Goal: Task Accomplishment & Management: Complete application form

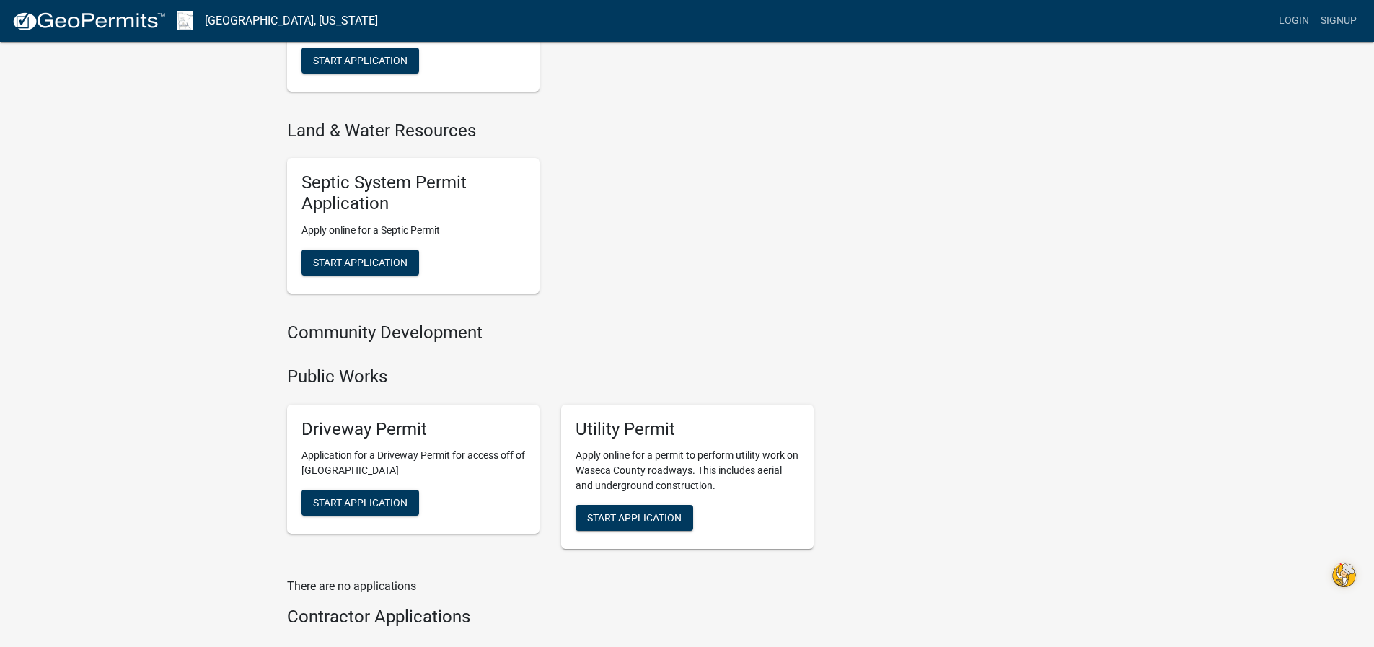
scroll to position [938, 0]
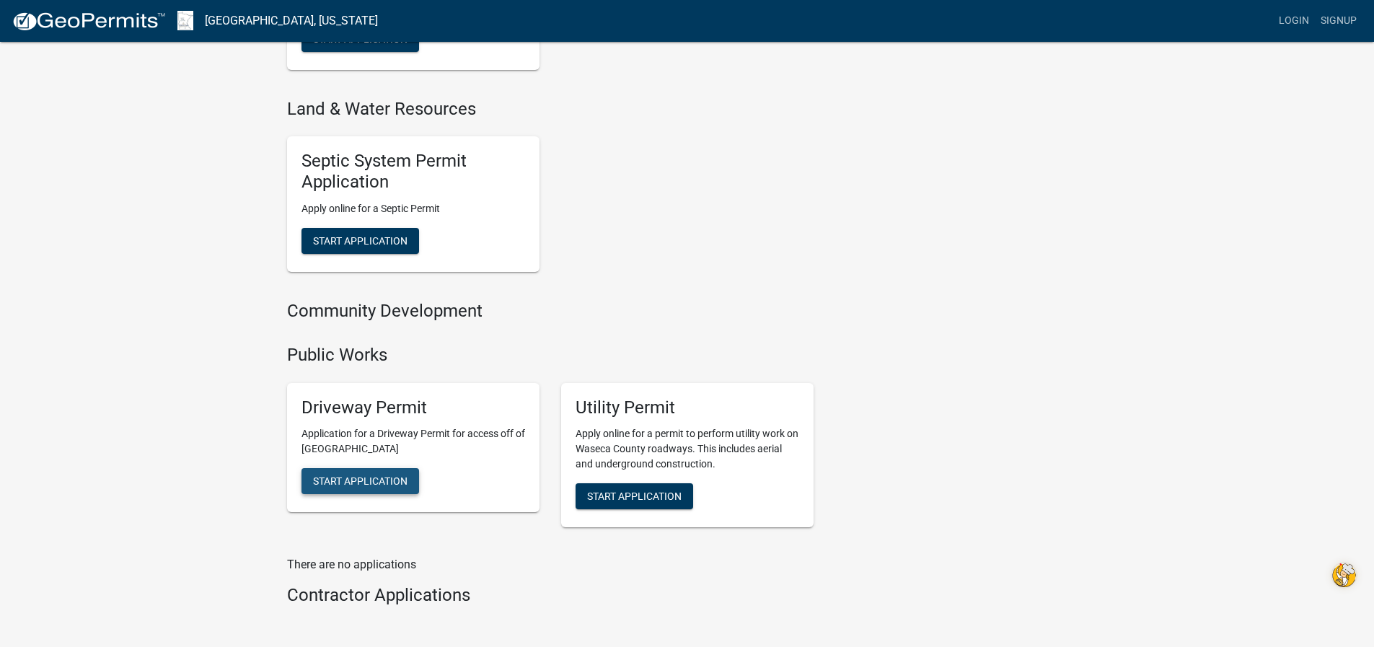
click at [375, 482] on span "Start Application" at bounding box center [360, 481] width 94 height 12
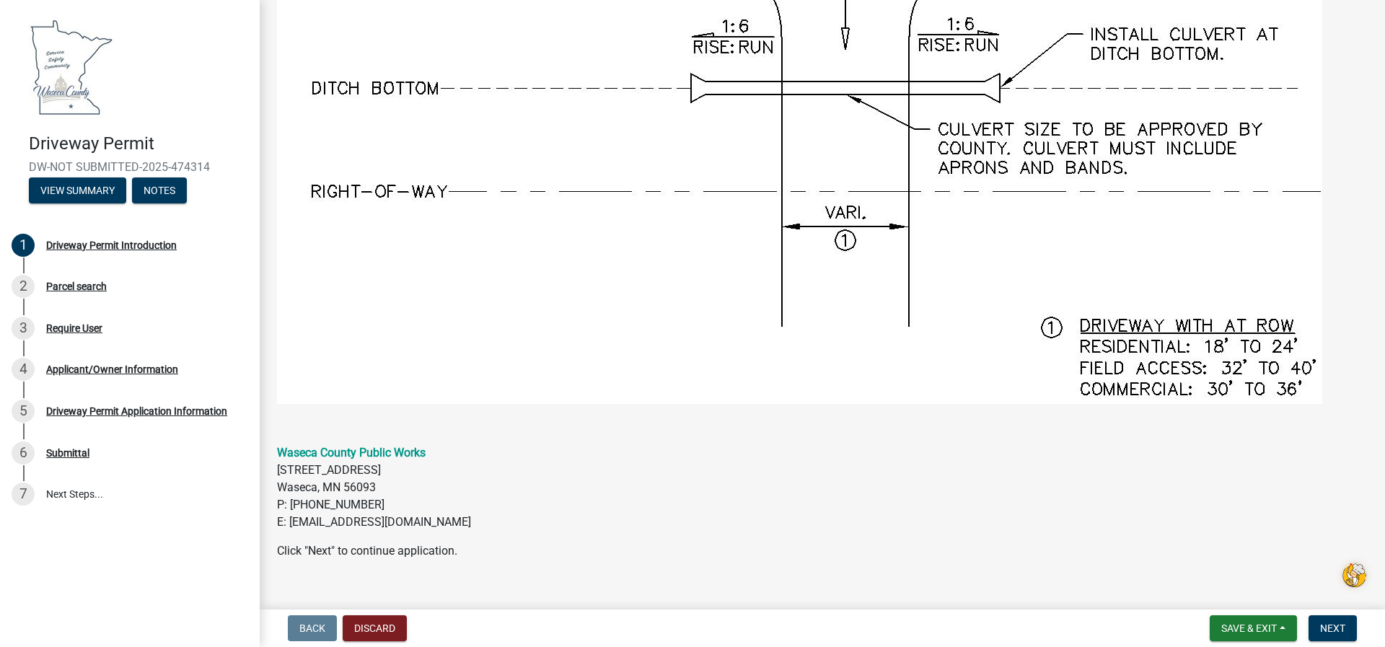
scroll to position [1274, 0]
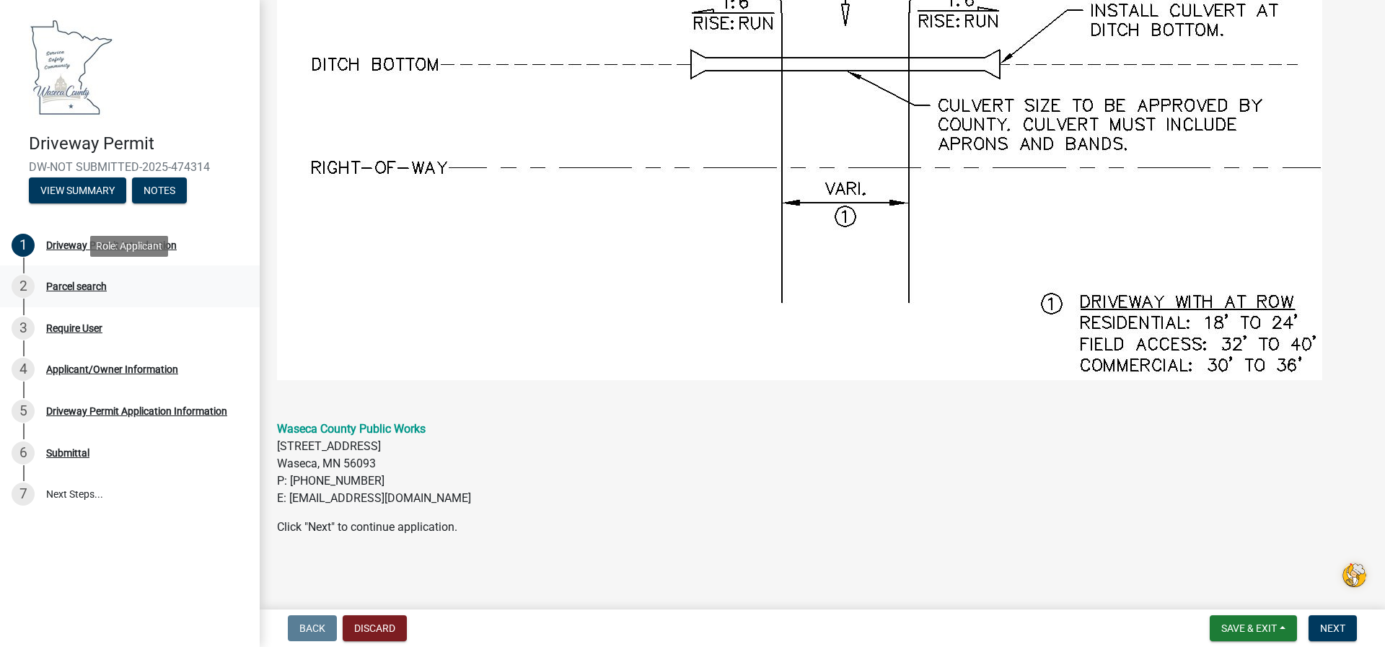
click at [62, 286] on div "Parcel search" at bounding box center [76, 286] width 61 height 10
click at [1337, 626] on span "Next" at bounding box center [1332, 628] width 25 height 12
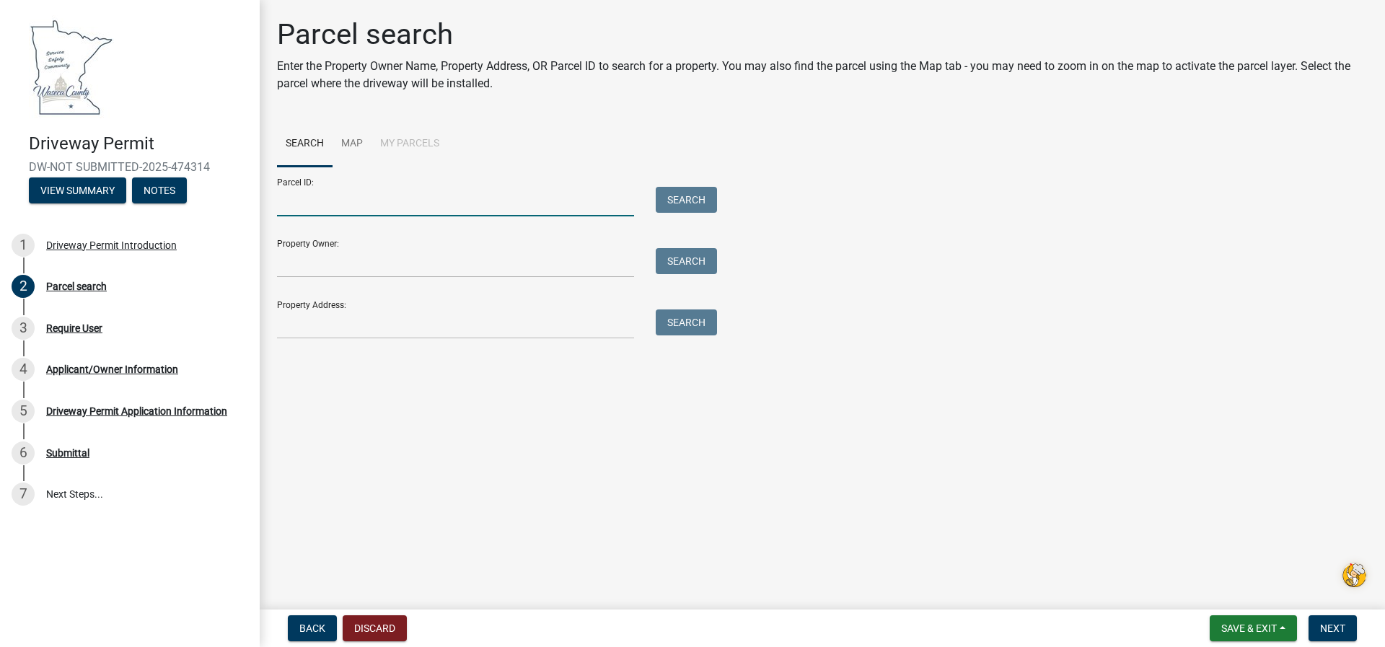
click at [299, 192] on input "Parcel ID:" at bounding box center [455, 202] width 357 height 30
type input "Section 1 New Richland Township"
click at [271, 274] on div at bounding box center [455, 263] width 379 height 30
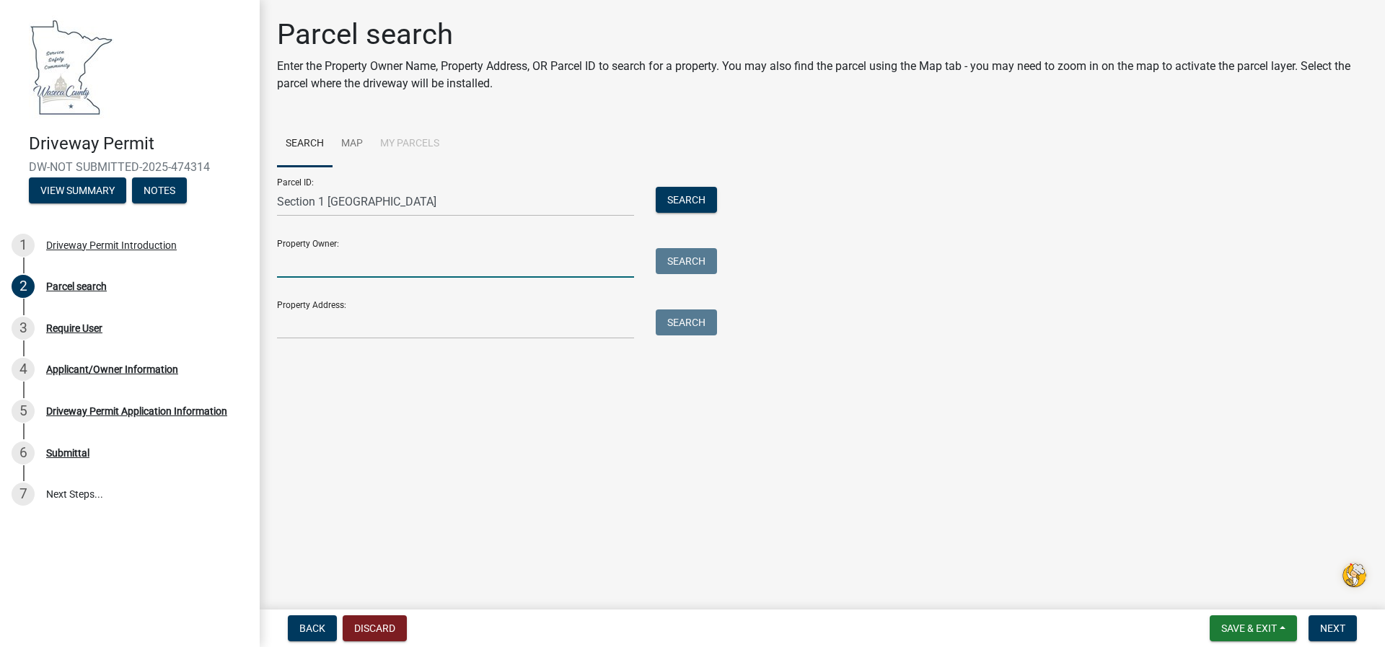
click at [299, 265] on input "Property Owner:" at bounding box center [455, 263] width 357 height 30
type input "Allen and Jane Nelson"
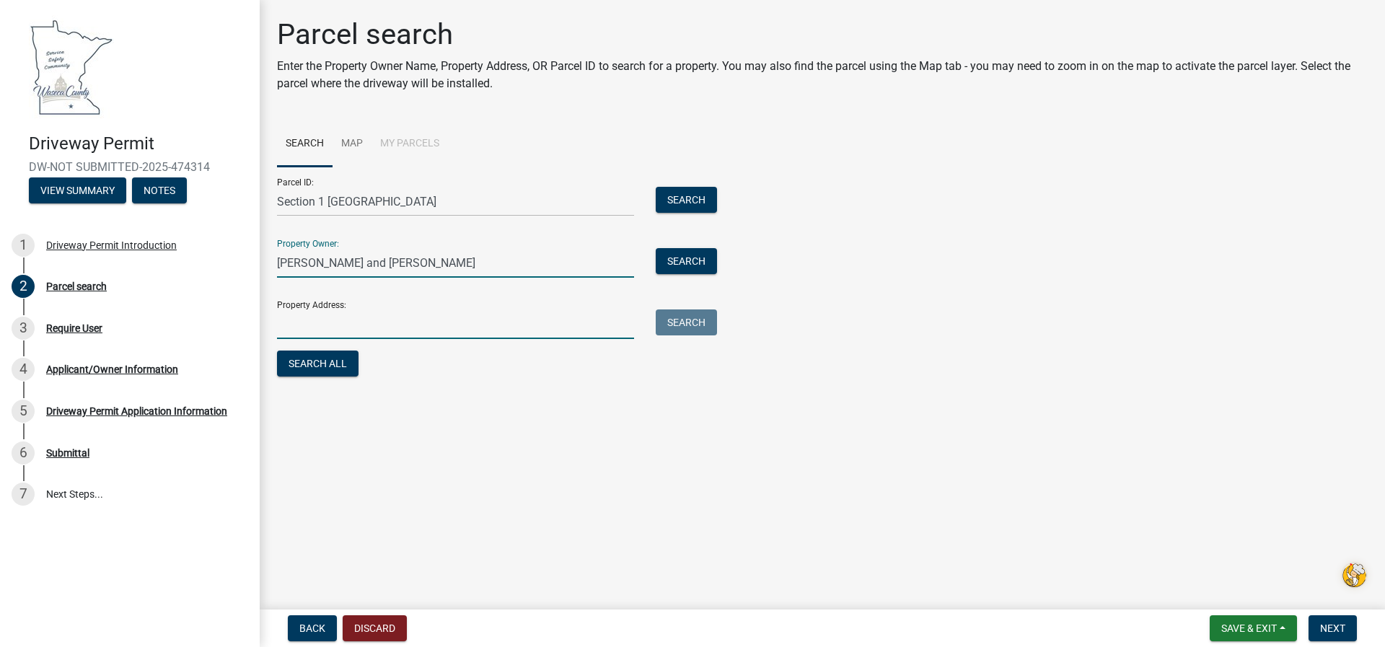
click at [290, 320] on input "Property Address:" at bounding box center [455, 324] width 357 height 30
type input "[STREET_ADDRESS]"
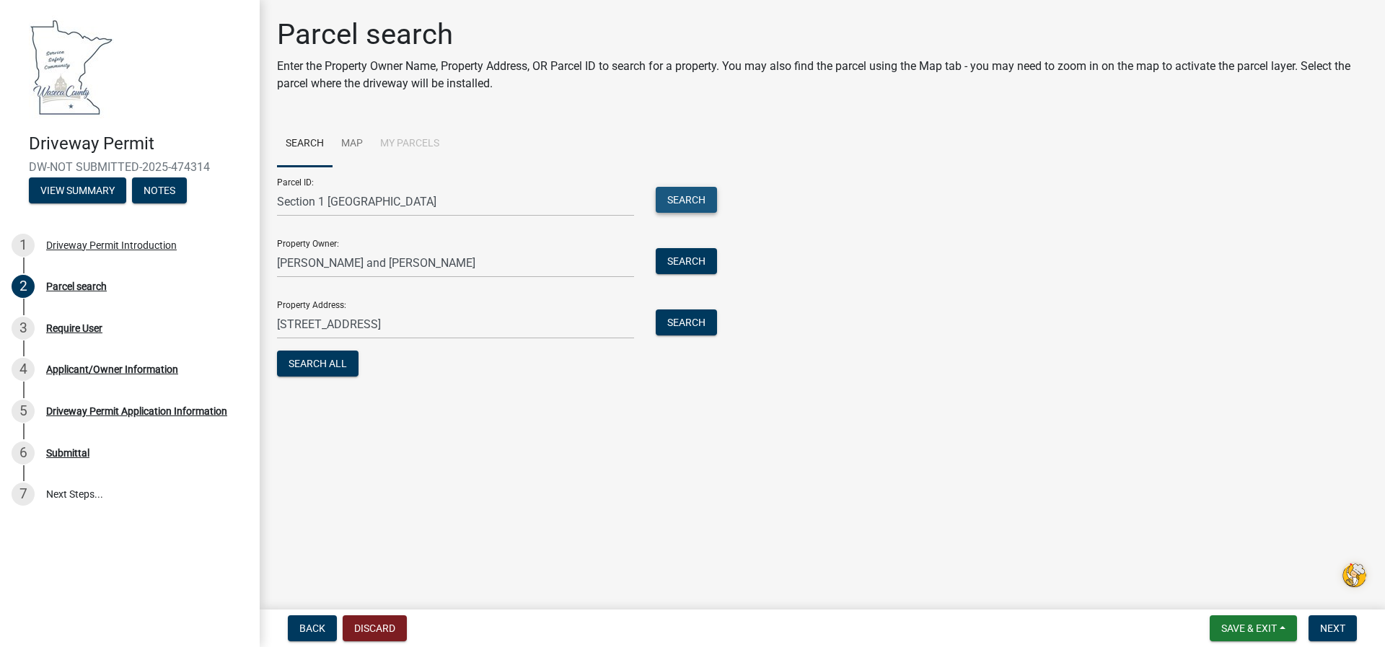
click at [687, 203] on button "Search" at bounding box center [686, 200] width 61 height 26
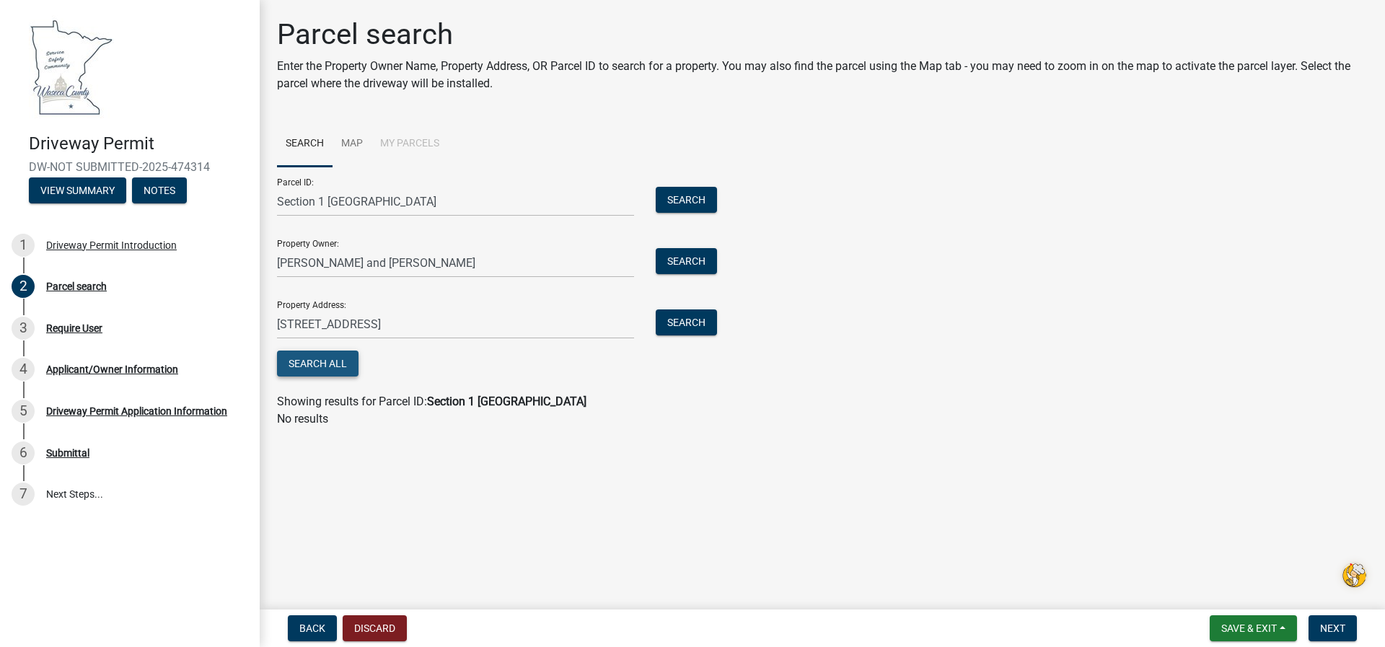
click at [335, 363] on button "Search All" at bounding box center [317, 364] width 81 height 26
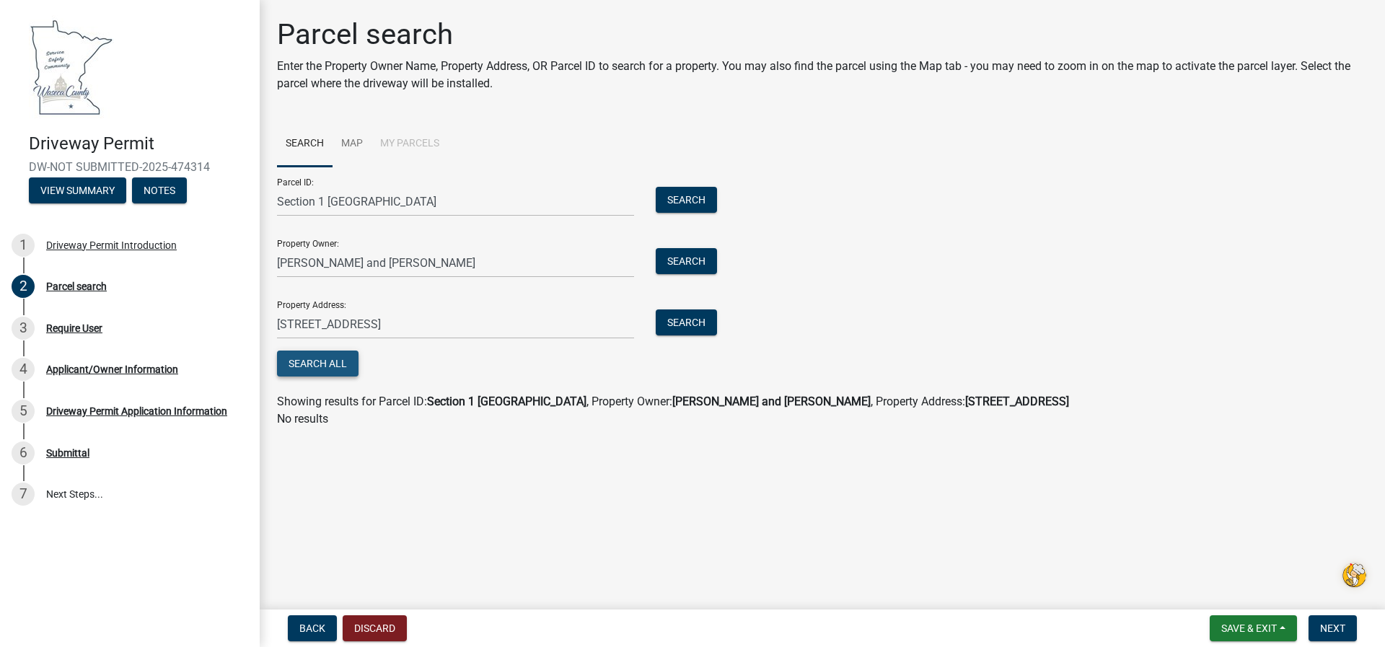
click at [335, 363] on button "Search All" at bounding box center [317, 364] width 81 height 26
click at [500, 211] on input "Section 1 New Richland Township" at bounding box center [455, 202] width 357 height 30
click at [696, 203] on button "Search" at bounding box center [686, 200] width 61 height 26
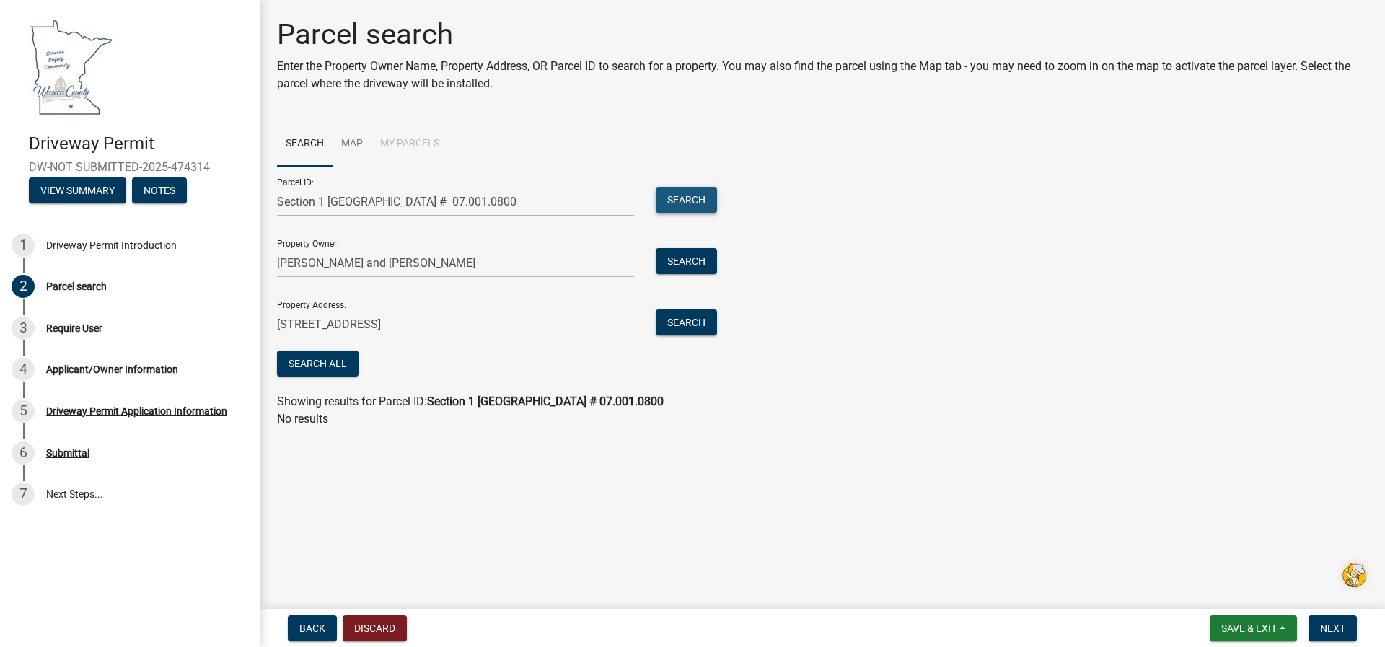
click at [696, 203] on button "Search" at bounding box center [686, 200] width 61 height 26
drag, startPoint x: 609, startPoint y: 209, endPoint x: 562, endPoint y: 229, distance: 51.0
click at [585, 220] on form "Parcel ID: Section 1 New Richland Township Parcel # 07.001.0800 Search Property…" at bounding box center [493, 273] width 433 height 213
type input "S"
click at [684, 202] on button "Search" at bounding box center [686, 200] width 61 height 26
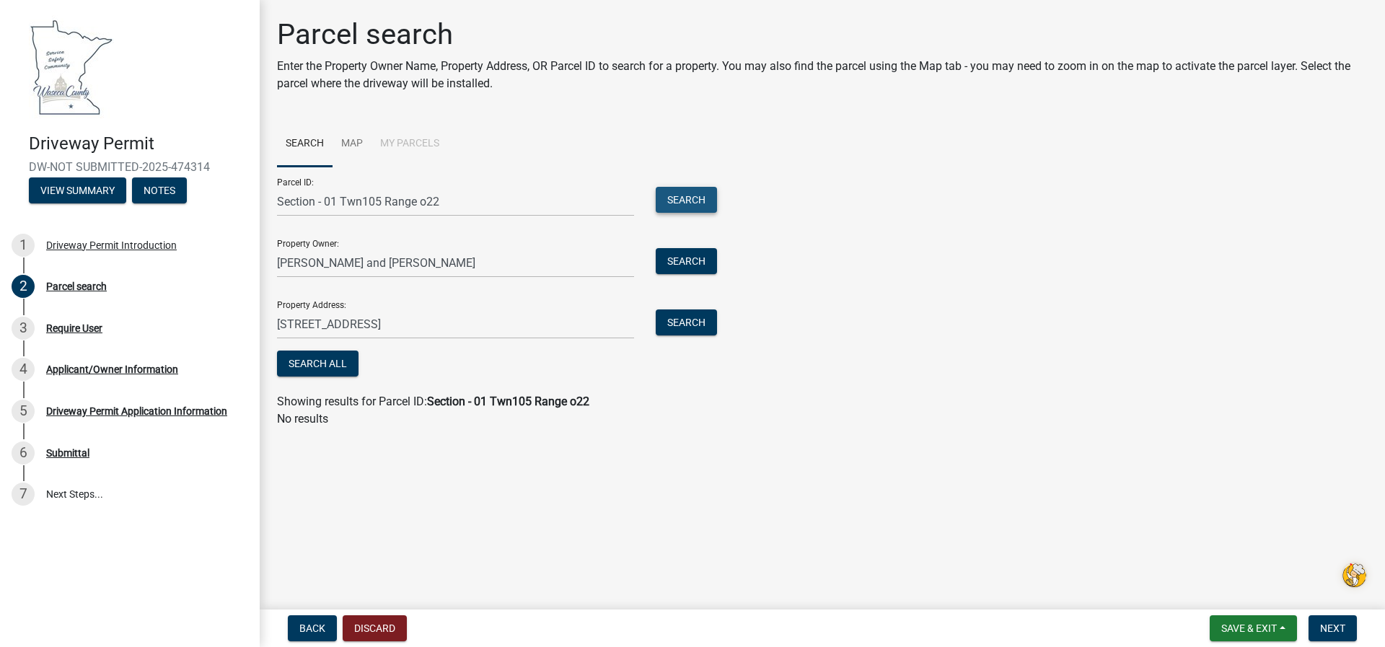
click at [684, 202] on button "Search" at bounding box center [686, 200] width 61 height 26
click at [451, 192] on input "Section - 01 Twn105 Range o22" at bounding box center [455, 202] width 357 height 30
type input "S"
click at [1331, 629] on span "Next" at bounding box center [1332, 628] width 25 height 12
click at [322, 361] on button "Search All" at bounding box center [317, 364] width 81 height 26
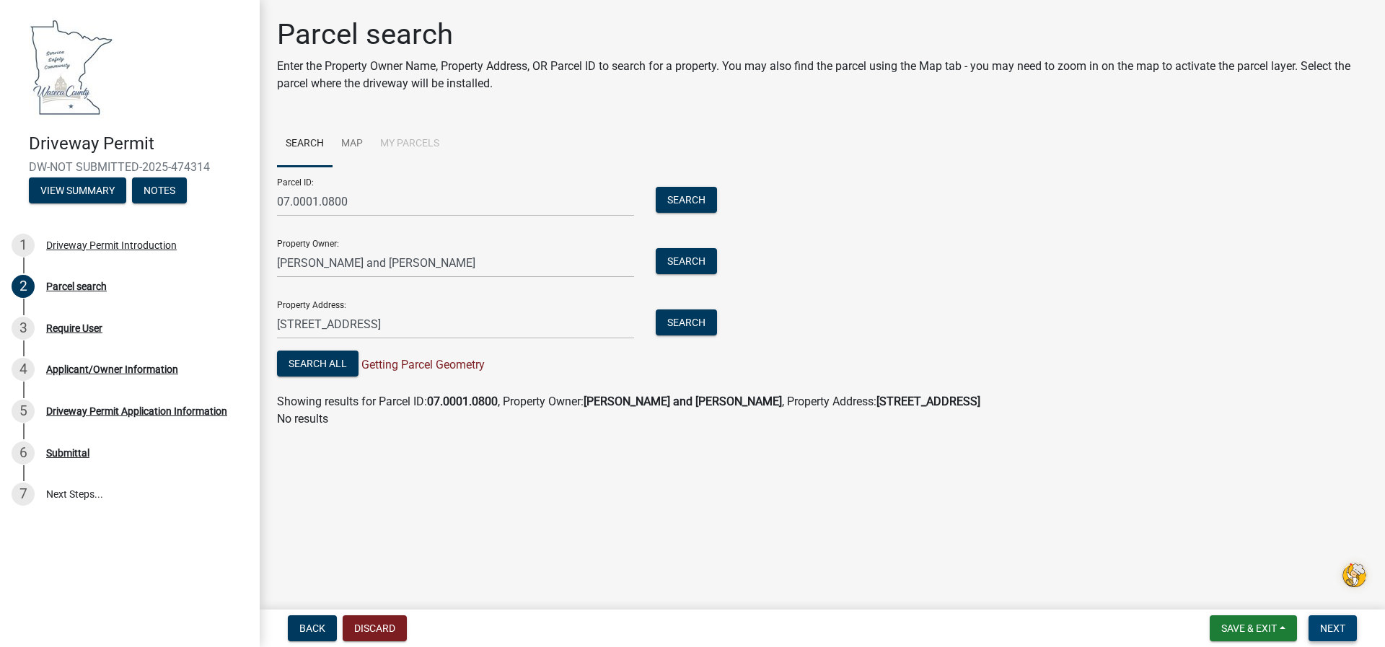
click at [1328, 638] on button "Next" at bounding box center [1332, 628] width 48 height 26
click at [1339, 633] on span "Next" at bounding box center [1332, 628] width 25 height 12
click at [332, 367] on button "Search All" at bounding box center [317, 364] width 81 height 26
click at [1342, 627] on span "Next" at bounding box center [1332, 628] width 25 height 12
click at [395, 203] on input "07.0001.0800" at bounding box center [455, 202] width 357 height 30
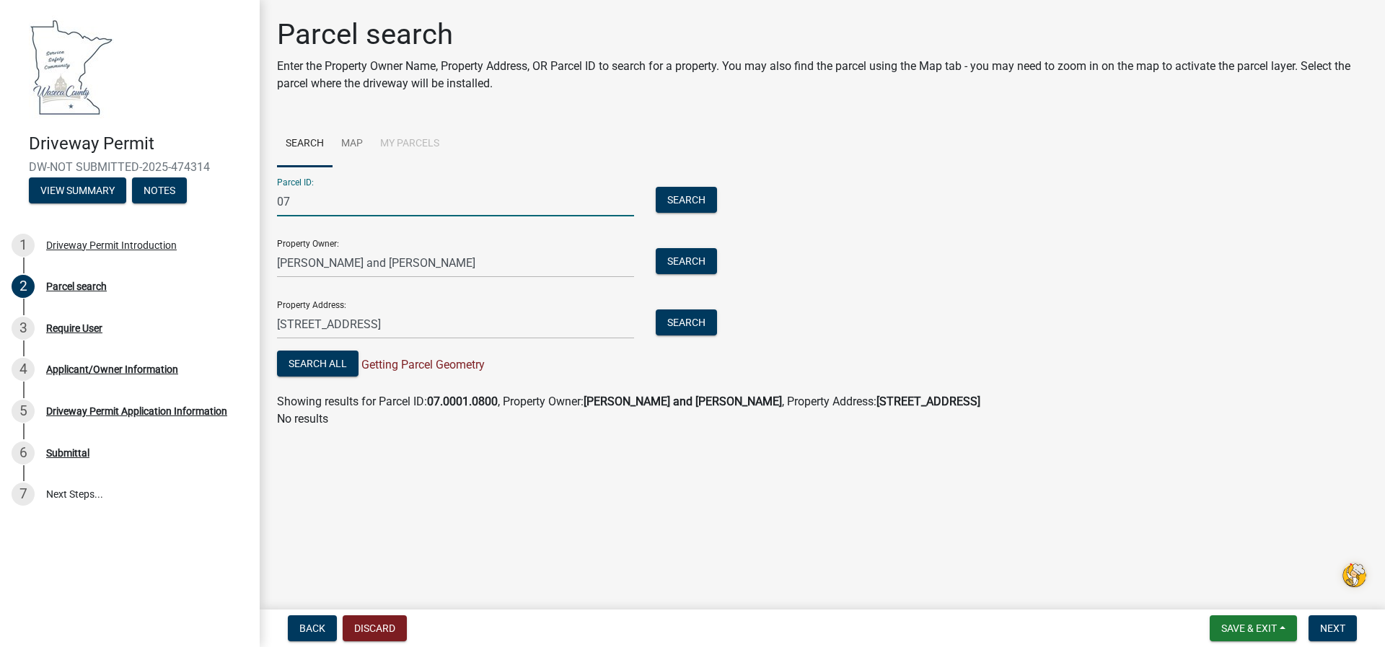
type input "0"
type input "0701"
click at [699, 202] on button "Search" at bounding box center [686, 200] width 61 height 26
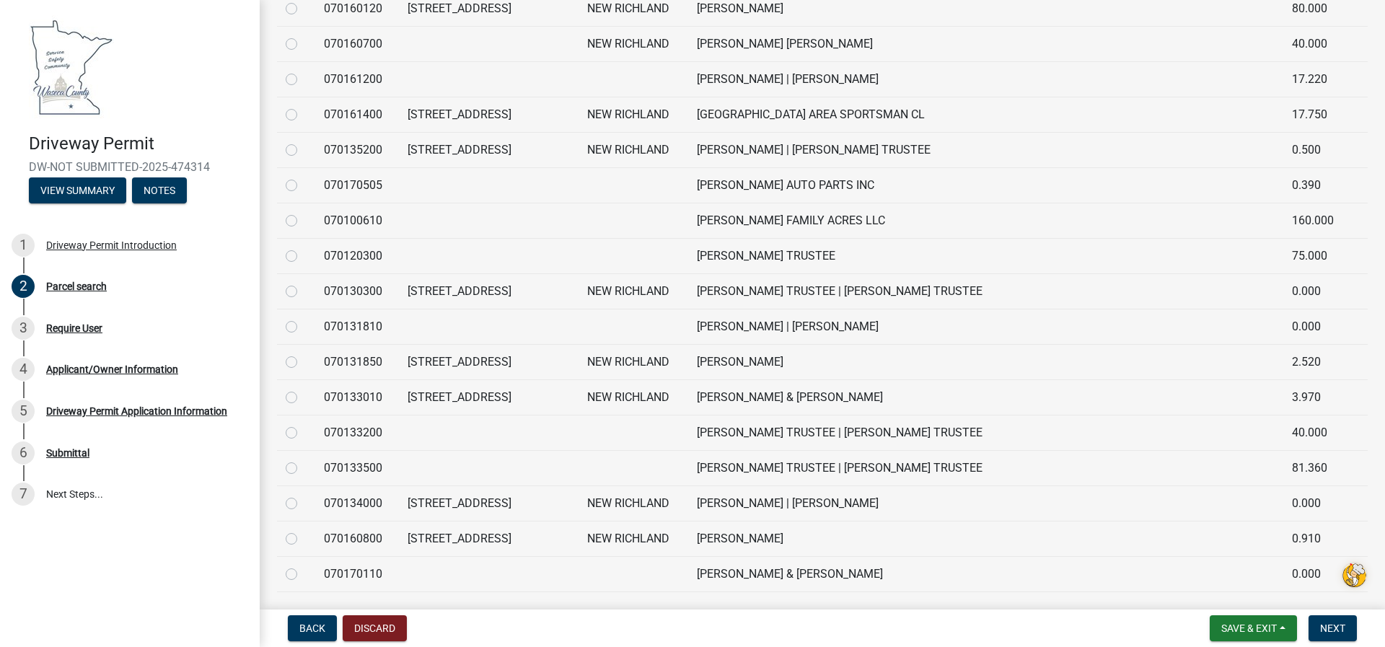
scroll to position [2452, 0]
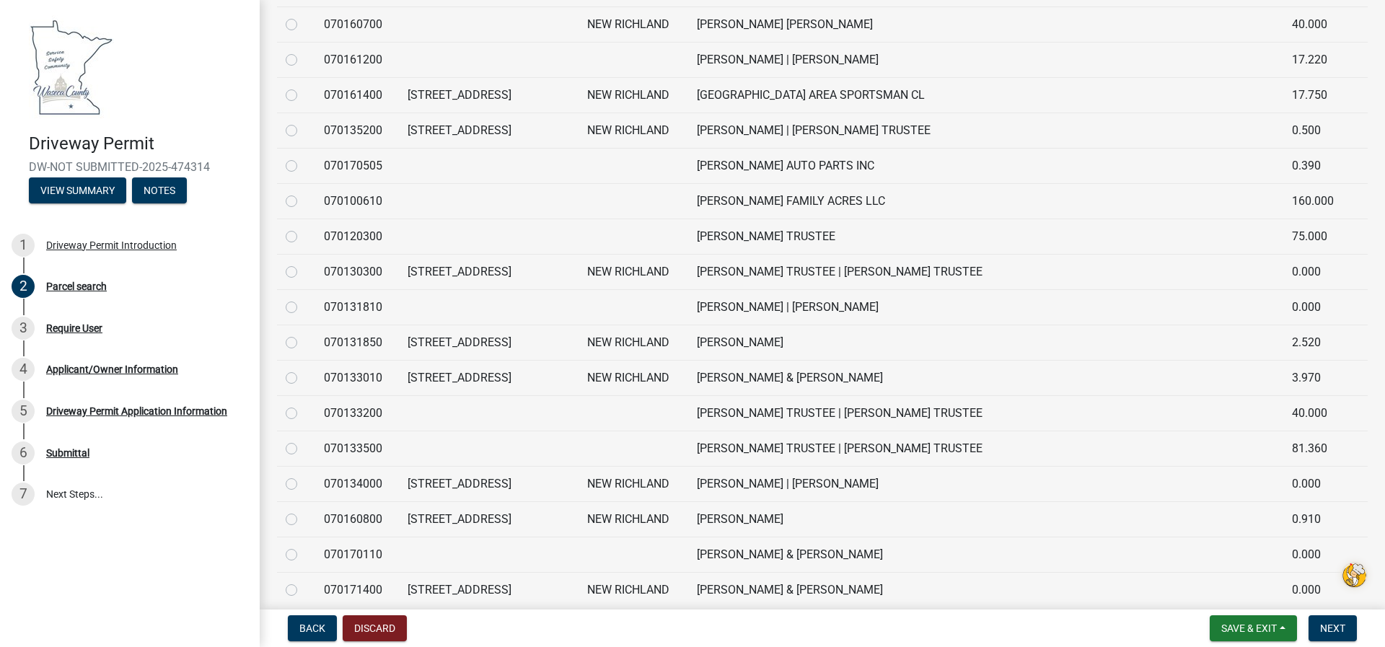
click at [314, 449] on td at bounding box center [296, 448] width 38 height 35
click at [303, 440] on label at bounding box center [303, 440] width 0 height 0
click at [303, 449] on input "radio" at bounding box center [307, 444] width 9 height 9
radio input "true"
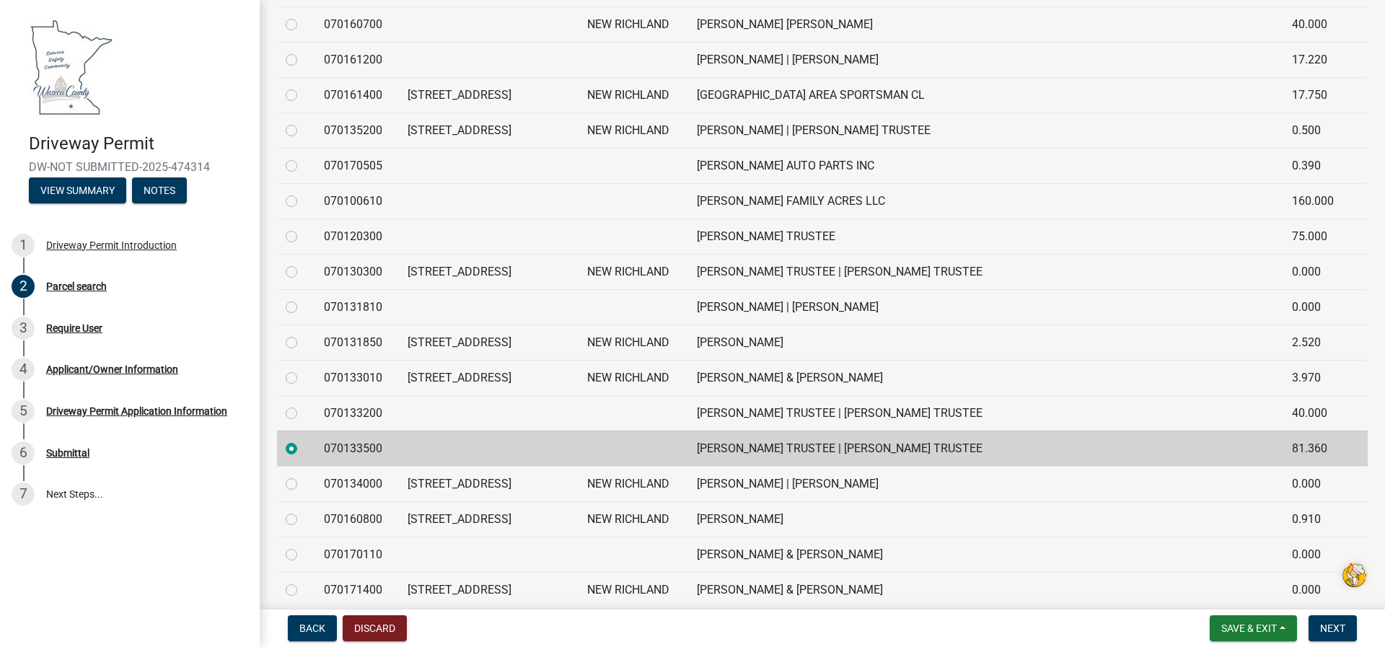
click at [303, 440] on label at bounding box center [303, 440] width 0 height 0
click at [303, 449] on input "radio" at bounding box center [307, 444] width 9 height 9
click at [303, 405] on label at bounding box center [303, 405] width 0 height 0
click at [303, 413] on input "radio" at bounding box center [307, 409] width 9 height 9
radio input "true"
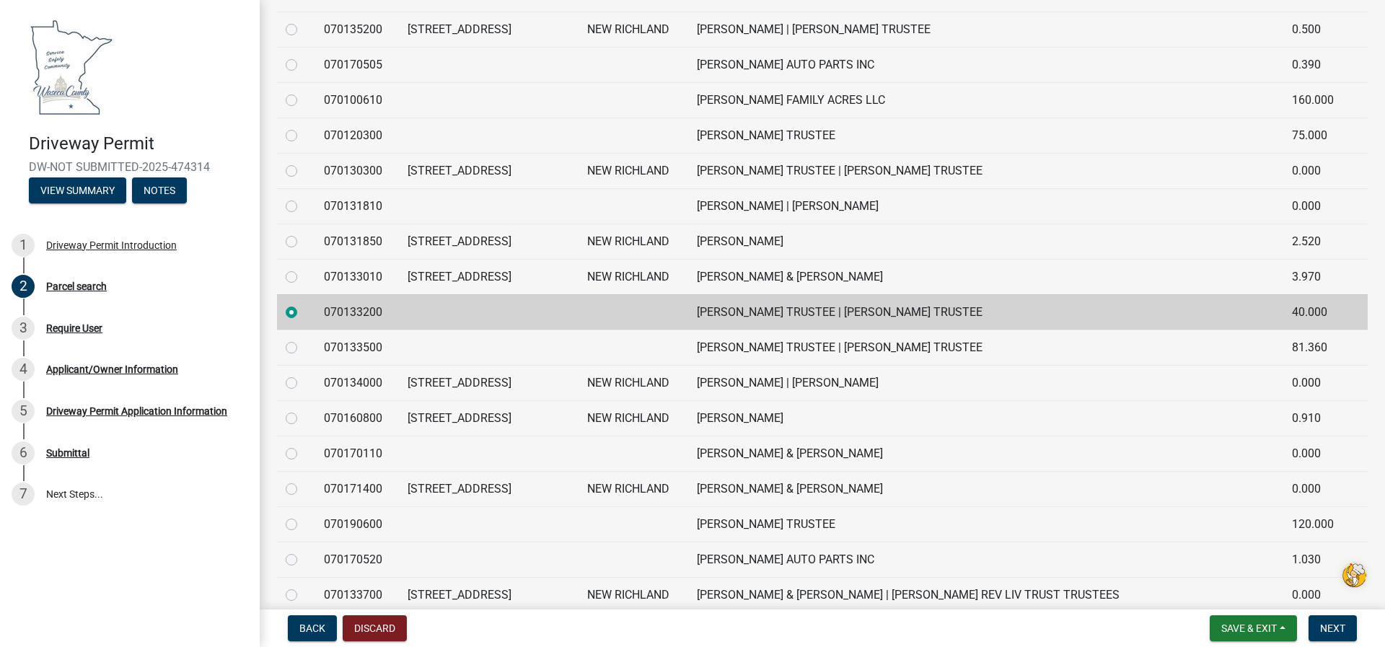
scroll to position [2596, 0]
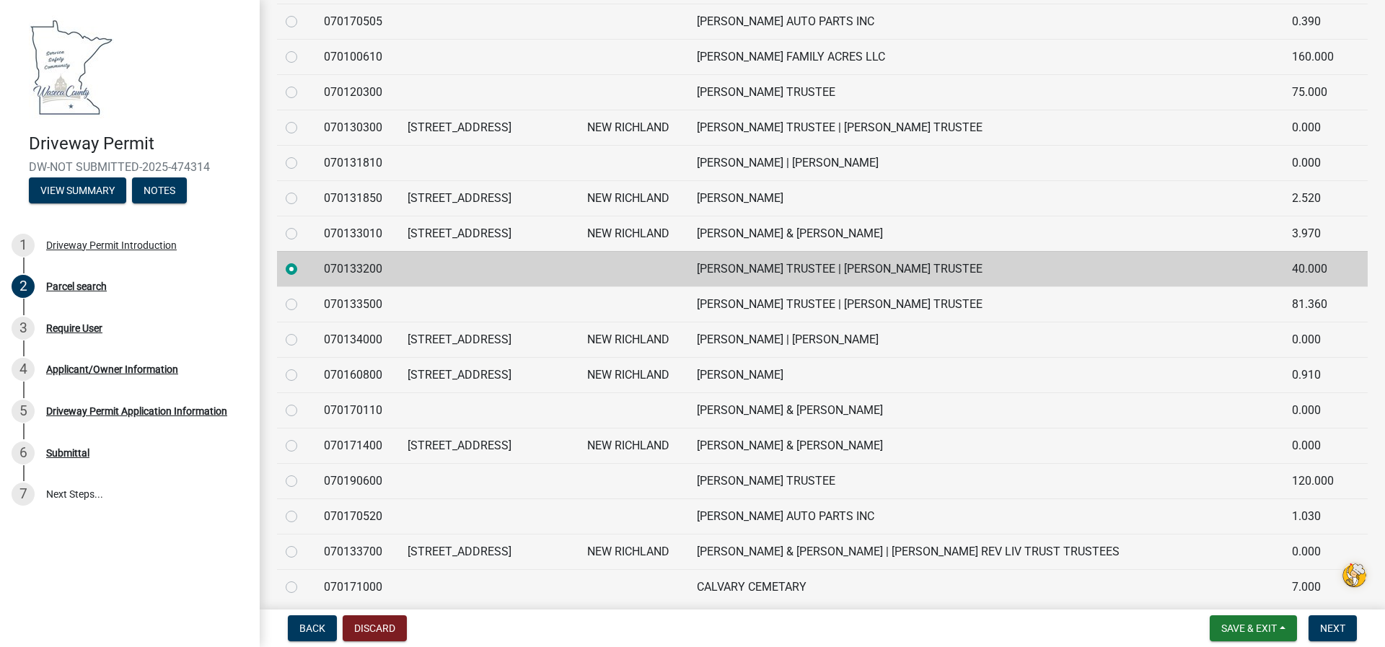
click at [303, 296] on label at bounding box center [303, 296] width 0 height 0
click at [303, 305] on input "radio" at bounding box center [307, 300] width 9 height 9
radio input "true"
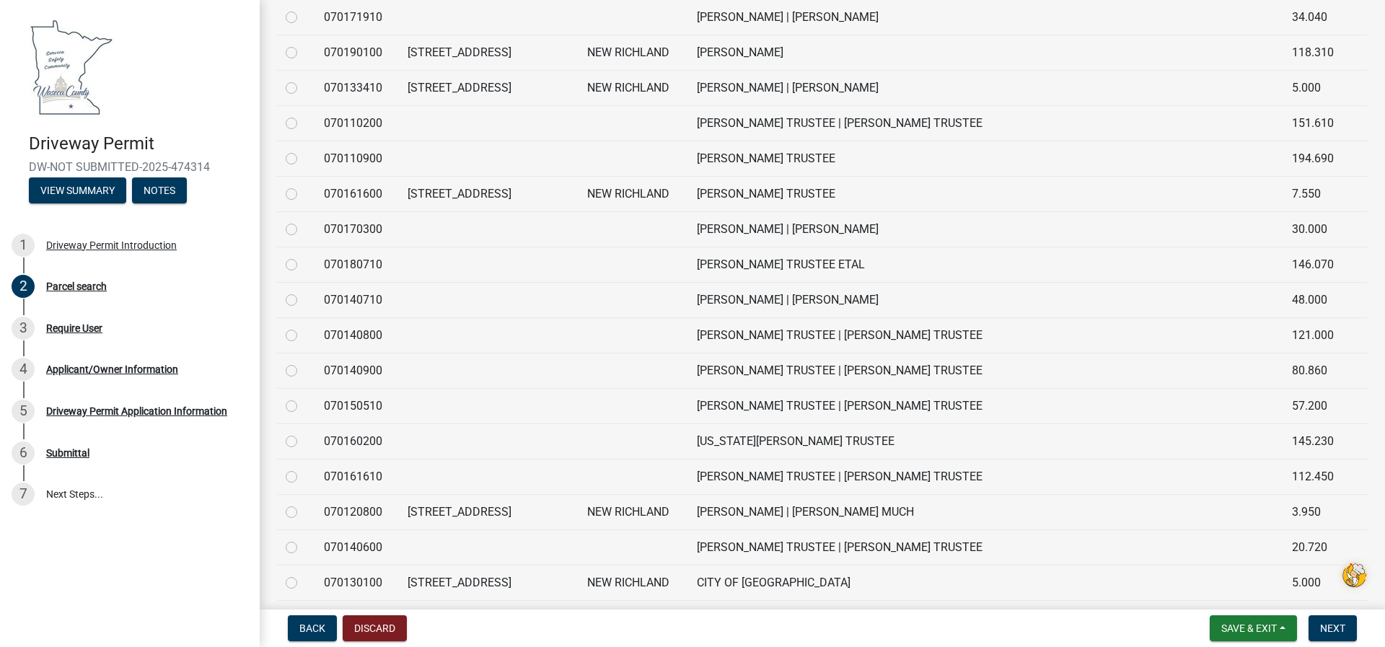
scroll to position [3771, 0]
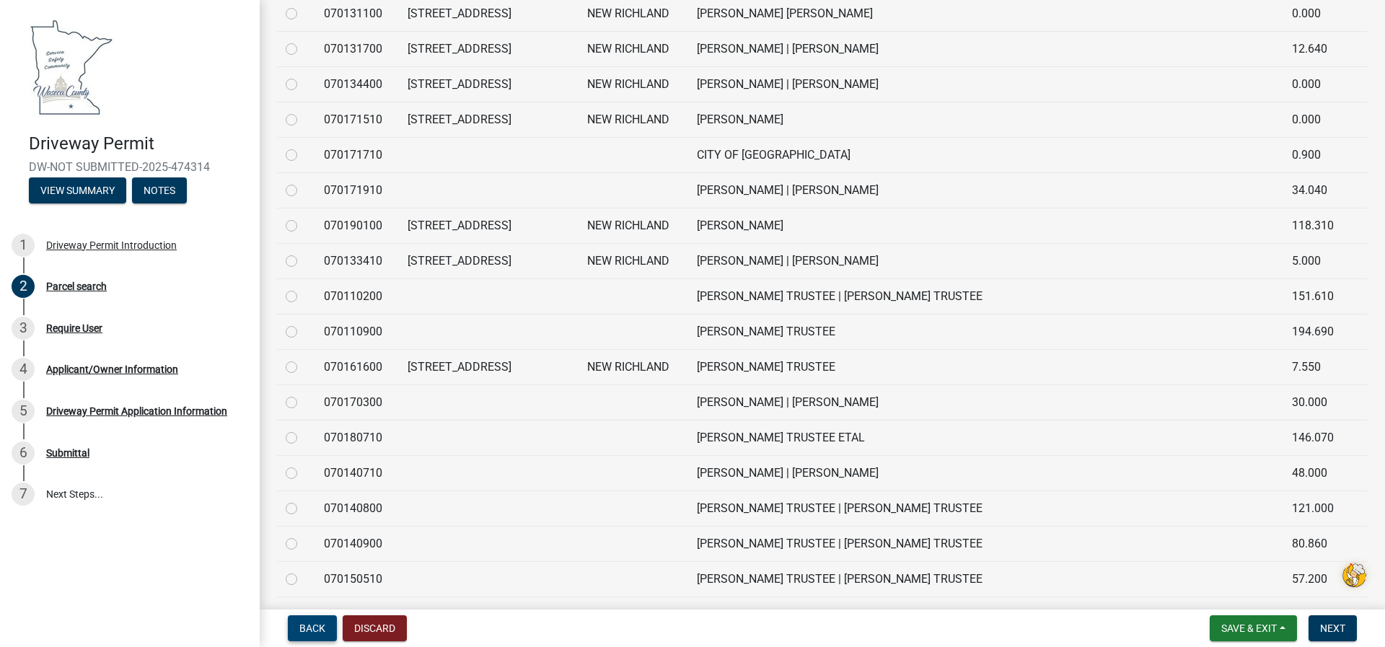
click at [318, 621] on button "Back" at bounding box center [312, 628] width 49 height 26
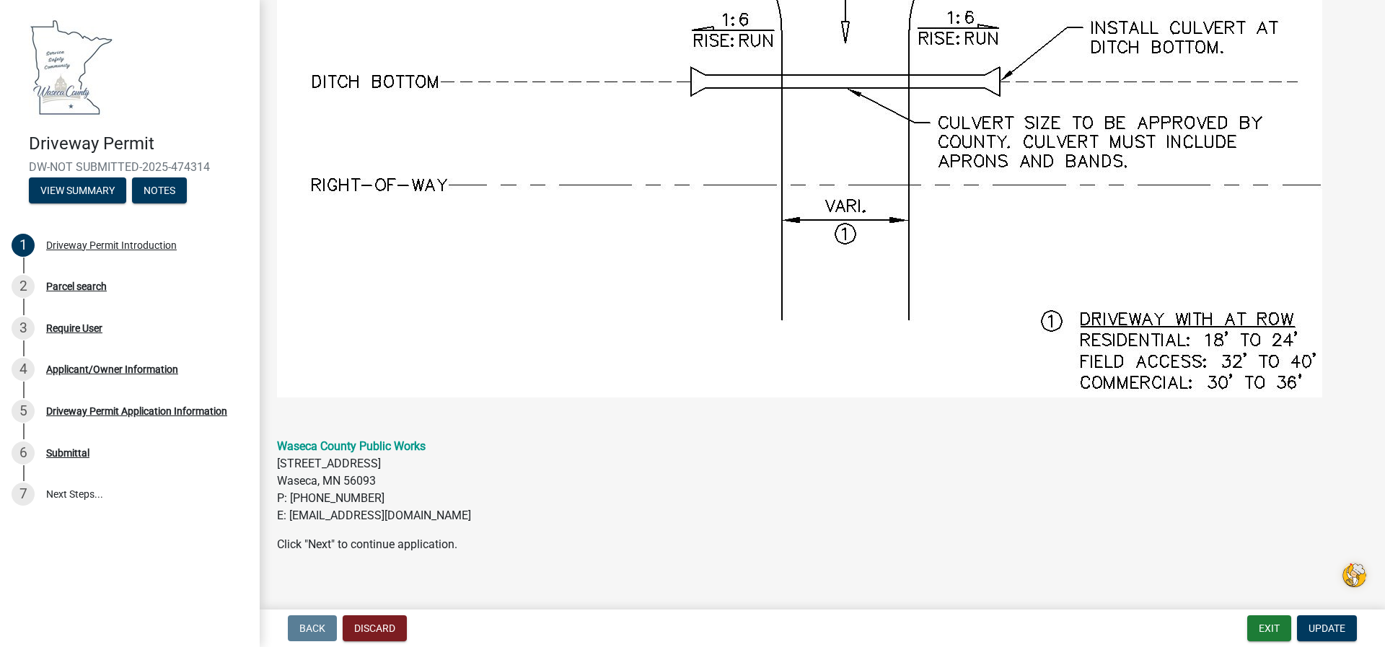
scroll to position [1274, 0]
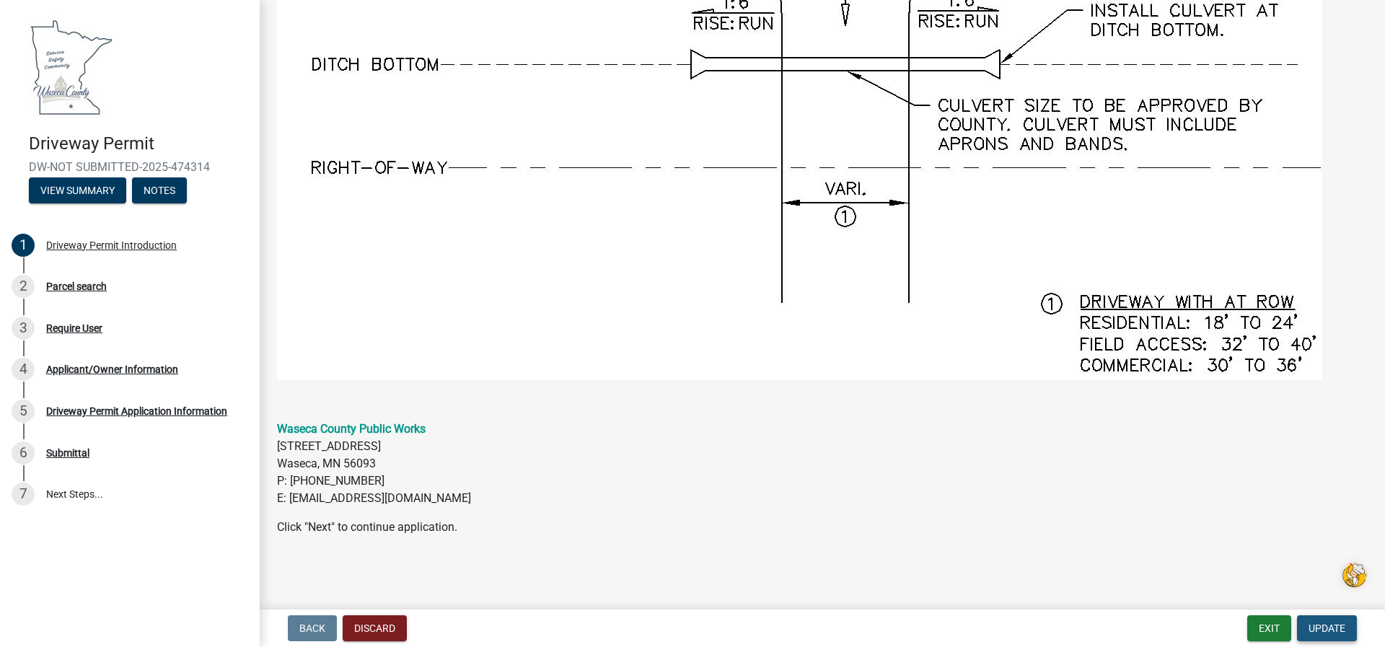
click at [1321, 625] on span "Update" at bounding box center [1326, 628] width 37 height 12
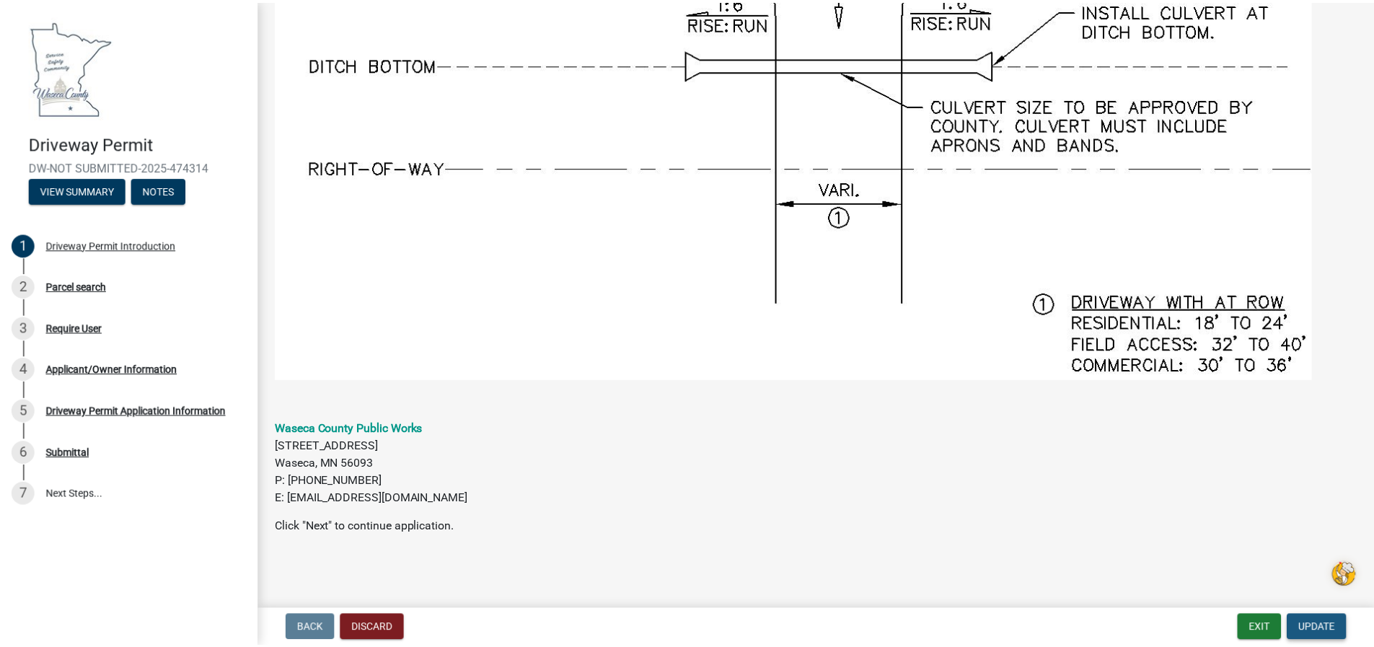
scroll to position [0, 0]
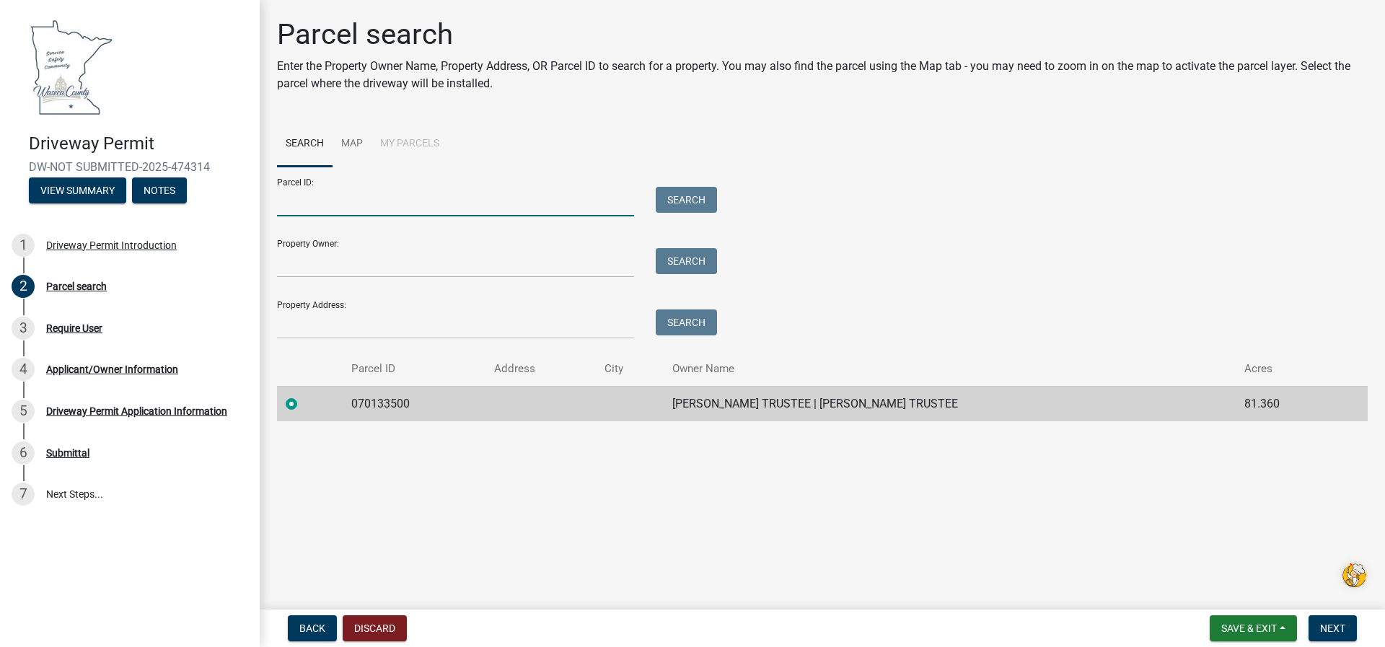
click at [301, 208] on input "Parcel ID:" at bounding box center [455, 202] width 357 height 30
click at [286, 252] on input "Property Owner:" at bounding box center [455, 263] width 357 height 30
type input "[PERSON_NAME] and [PERSON_NAME]"
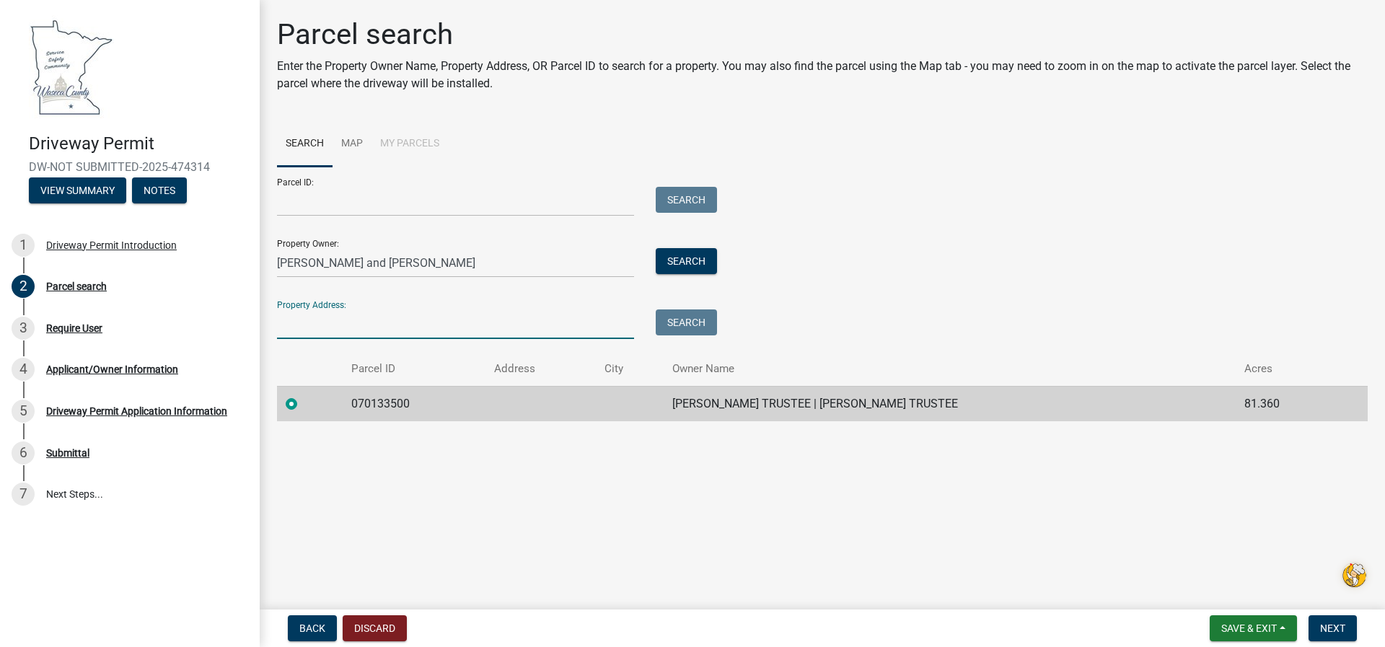
click at [312, 315] on input "Property Address:" at bounding box center [455, 324] width 357 height 30
type input "[STREET_ADDRESS]"
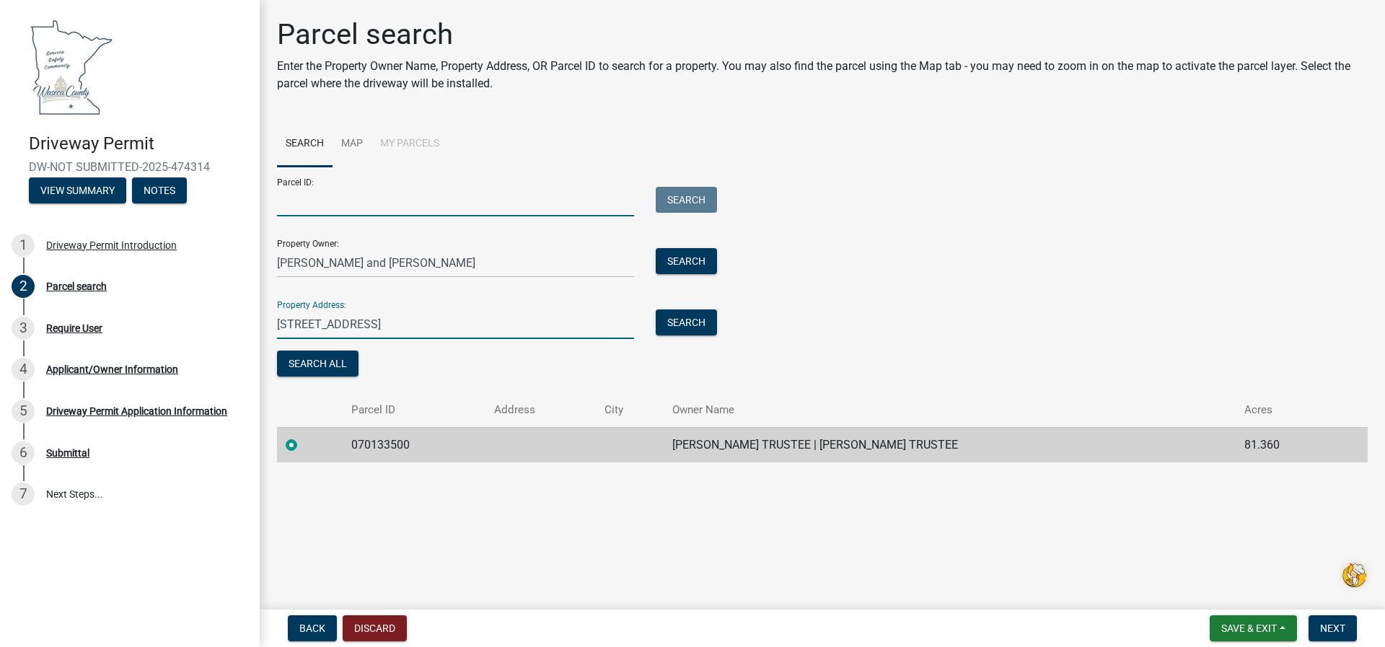
click at [291, 198] on input "Parcel ID:" at bounding box center [455, 202] width 357 height 30
type input "0701"
drag, startPoint x: 778, startPoint y: 468, endPoint x: 841, endPoint y: 453, distance: 64.5
click at [794, 464] on div "Parcel search Enter the Property Owner Name, Property Address, OR Parcel ID to …" at bounding box center [822, 246] width 1112 height 458
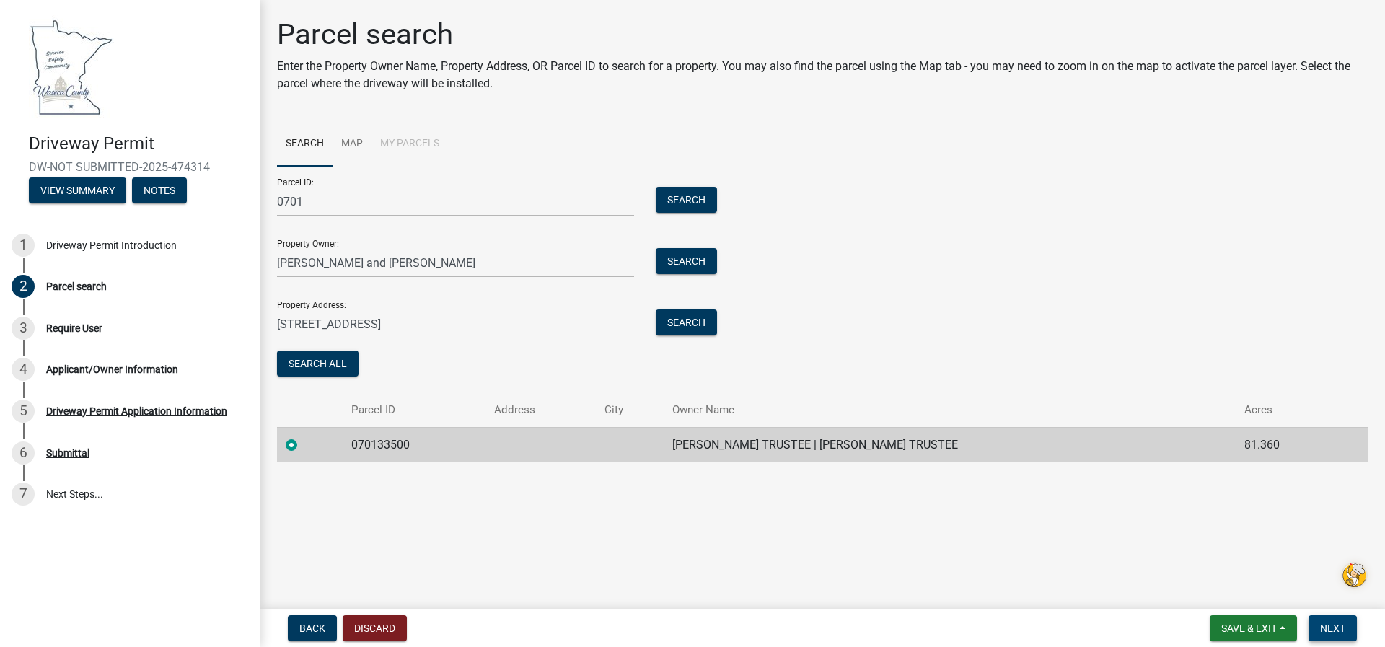
click at [1338, 625] on span "Next" at bounding box center [1332, 628] width 25 height 12
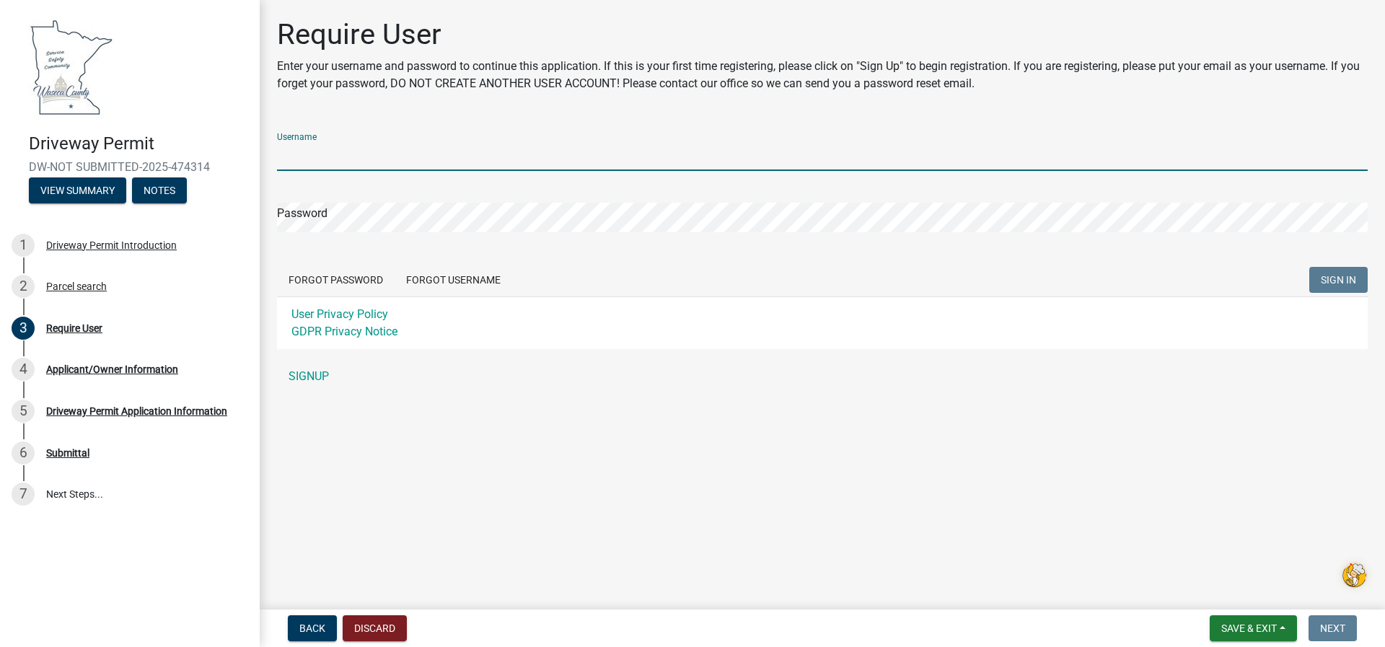
click at [336, 158] on input "Username" at bounding box center [822, 156] width 1090 height 30
type input "[EMAIL_ADDRESS][DOMAIN_NAME]"
click at [306, 379] on link "SIGNUP" at bounding box center [822, 376] width 1090 height 29
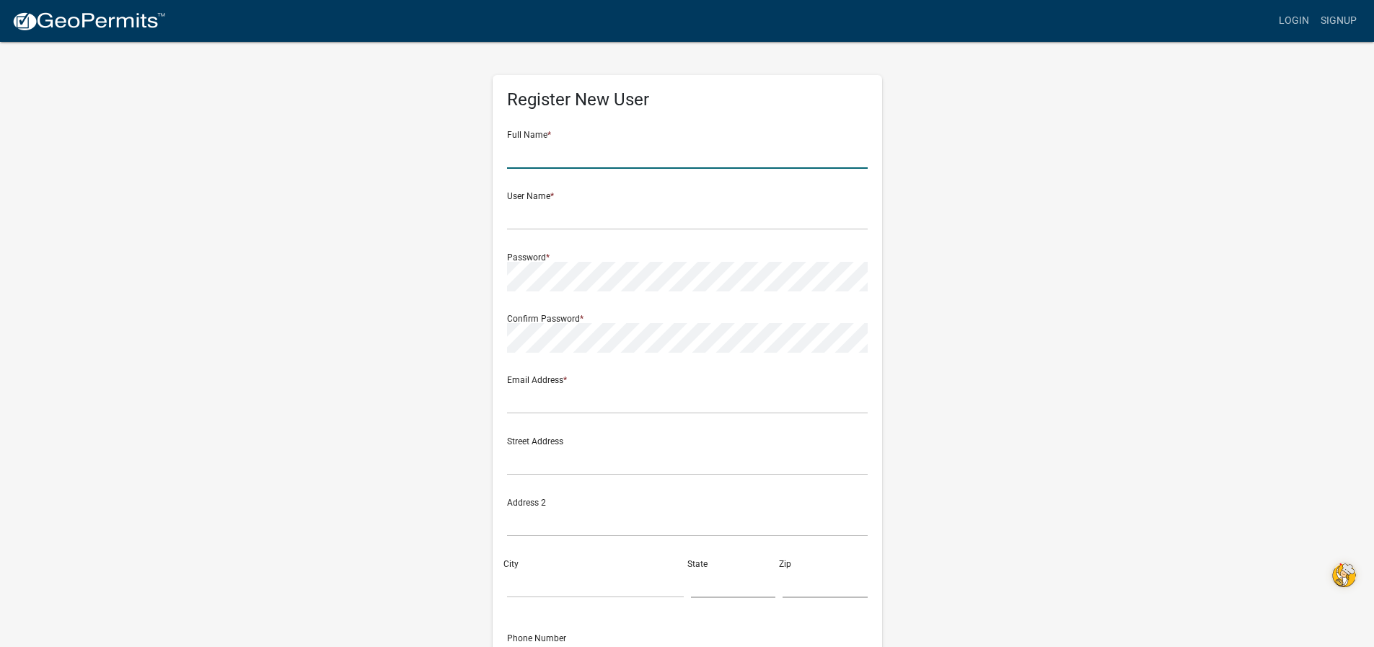
click at [534, 167] on input "text" at bounding box center [687, 154] width 361 height 30
type input "[PERSON_NAME]"
click at [506, 221] on div "Register New User Full Name * Allen Nelson User Name * Password * Confirm Passw…" at bounding box center [687, 419] width 389 height 689
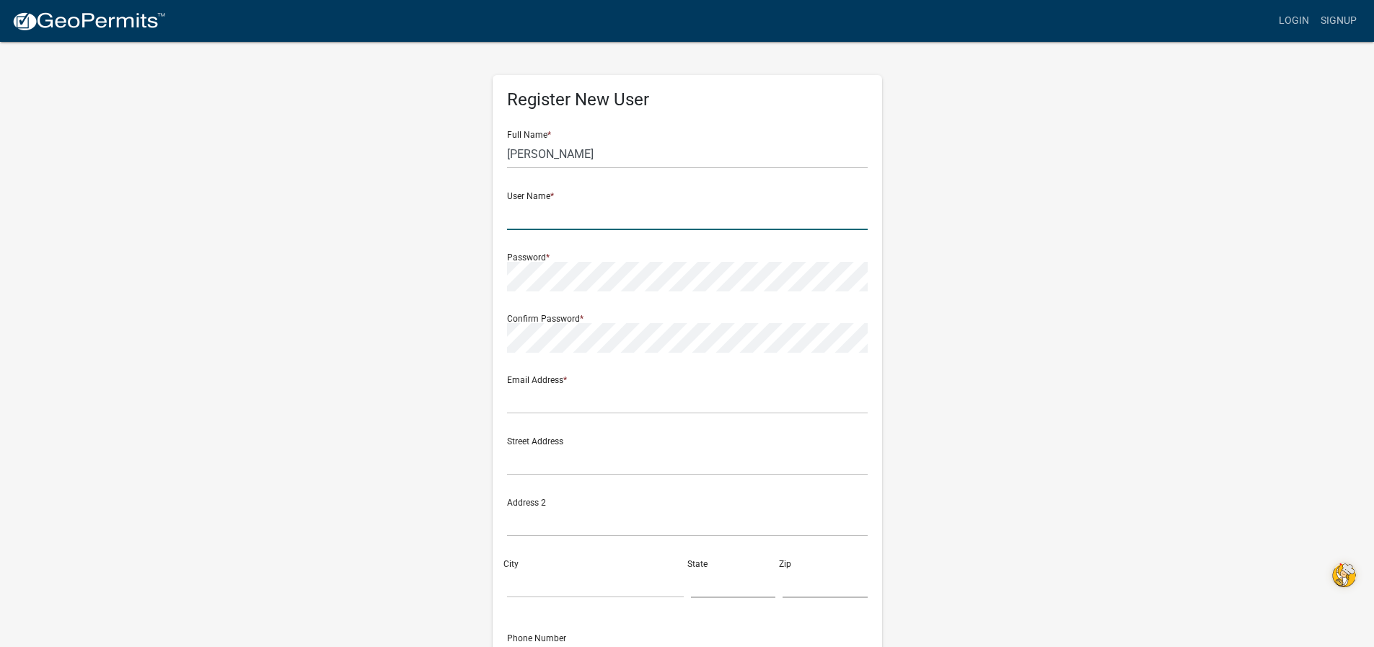
click at [516, 207] on input "text" at bounding box center [687, 215] width 361 height 30
type input "t"
type input "[EMAIL_ADDRESS][DOMAIN_NAME]"
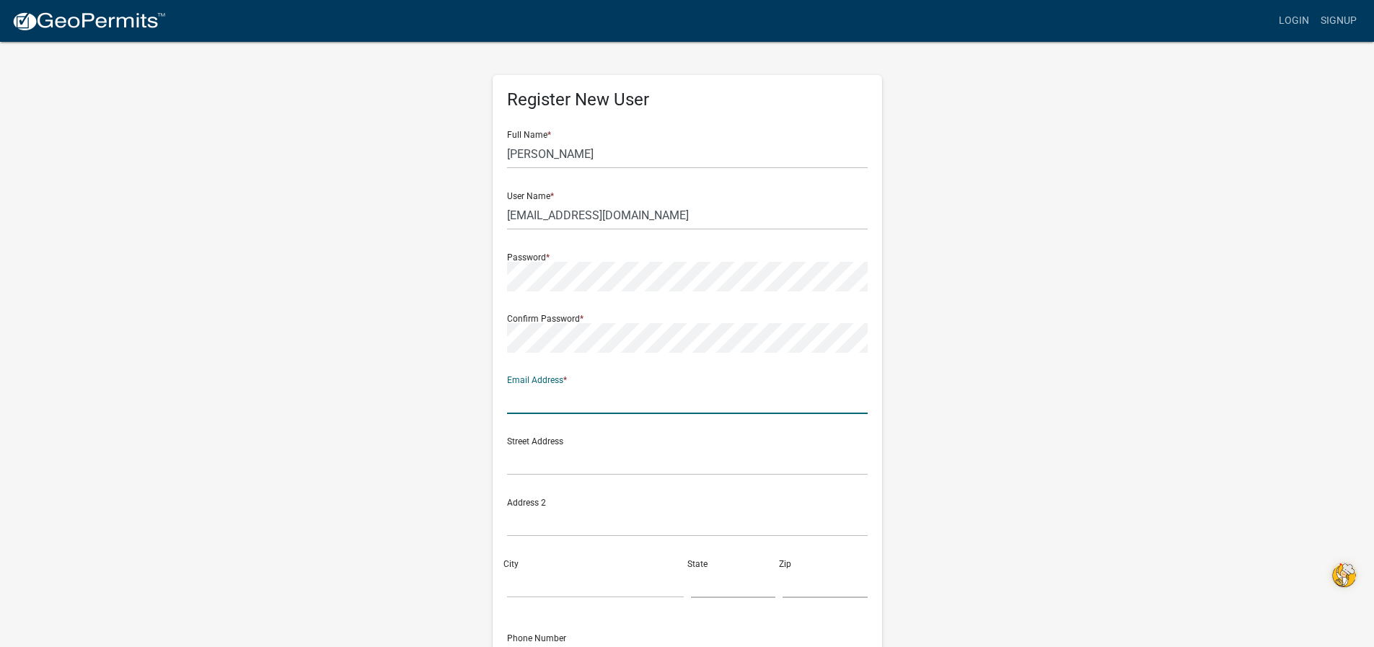
click at [519, 402] on input "text" at bounding box center [687, 399] width 361 height 30
type input "[EMAIL_ADDRESS][DOMAIN_NAME]"
click at [521, 463] on input "text" at bounding box center [687, 461] width 361 height 30
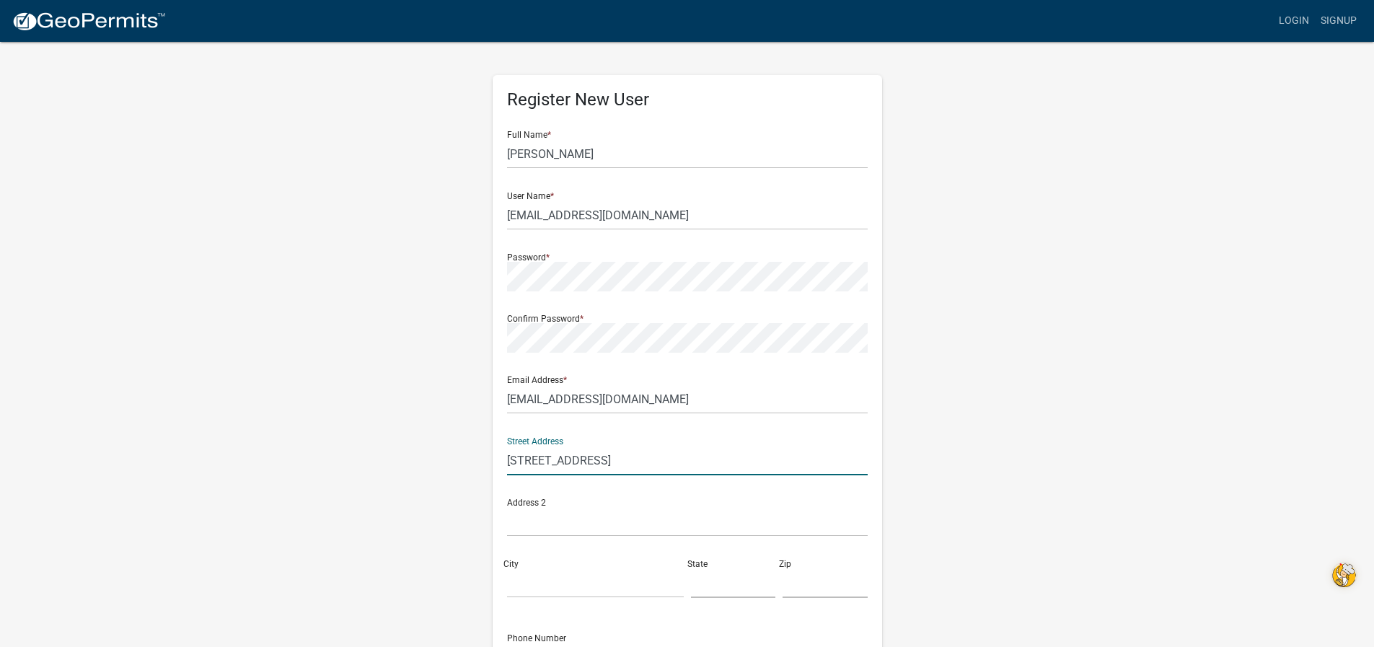
type input "25836 170th Street"
click at [521, 592] on input "City" at bounding box center [595, 583] width 177 height 30
type input "New Richland"
type input "MN"
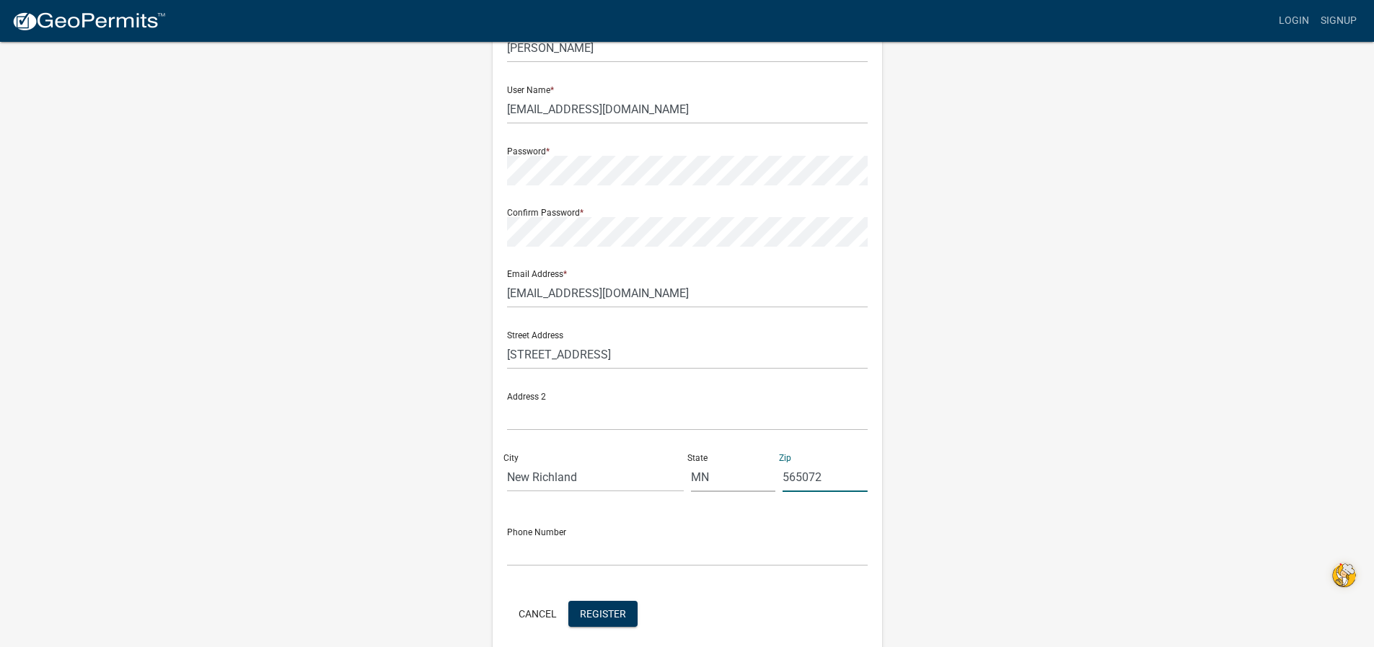
scroll to position [144, 0]
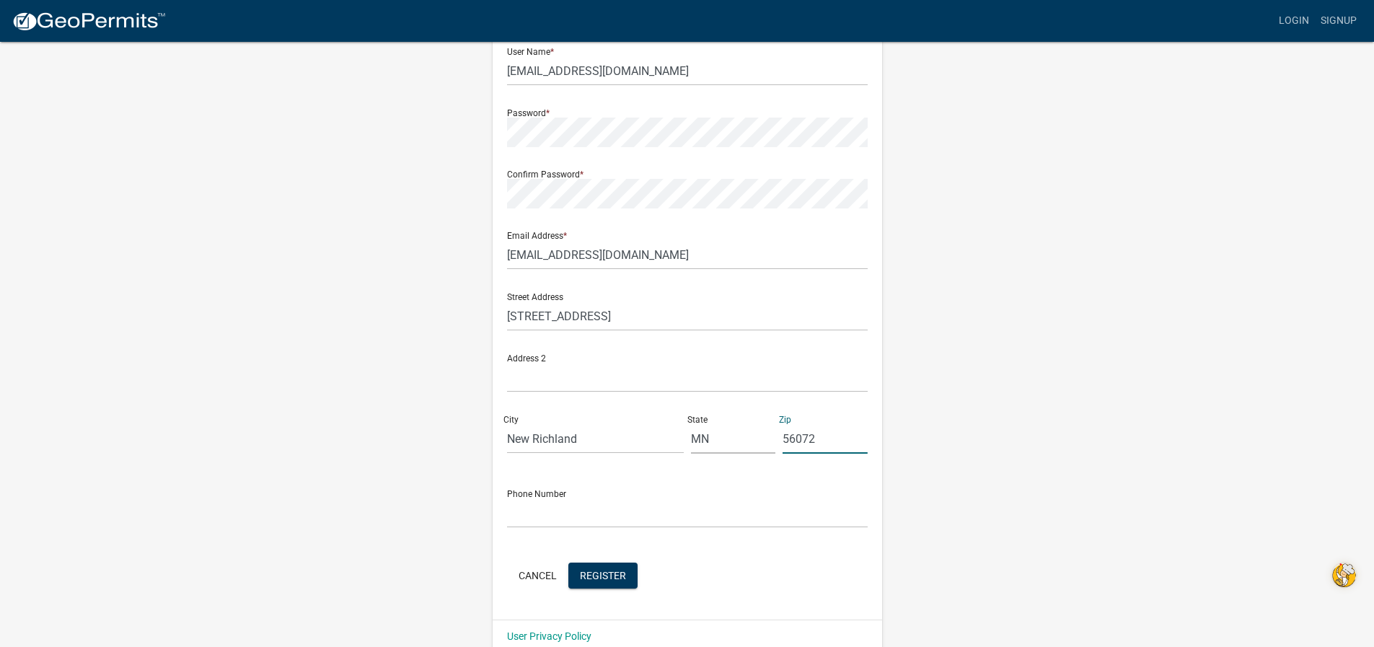
type input "56072"
click at [514, 519] on input "text" at bounding box center [687, 513] width 361 height 30
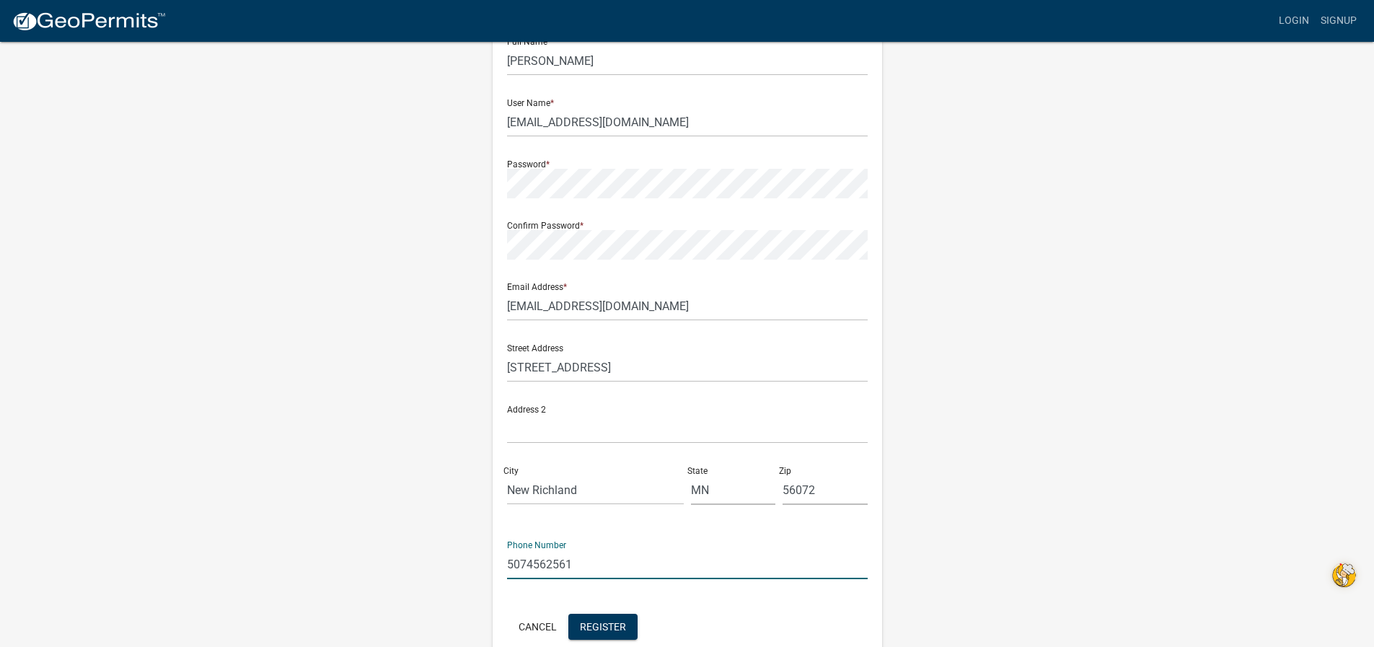
scroll to position [165, 0]
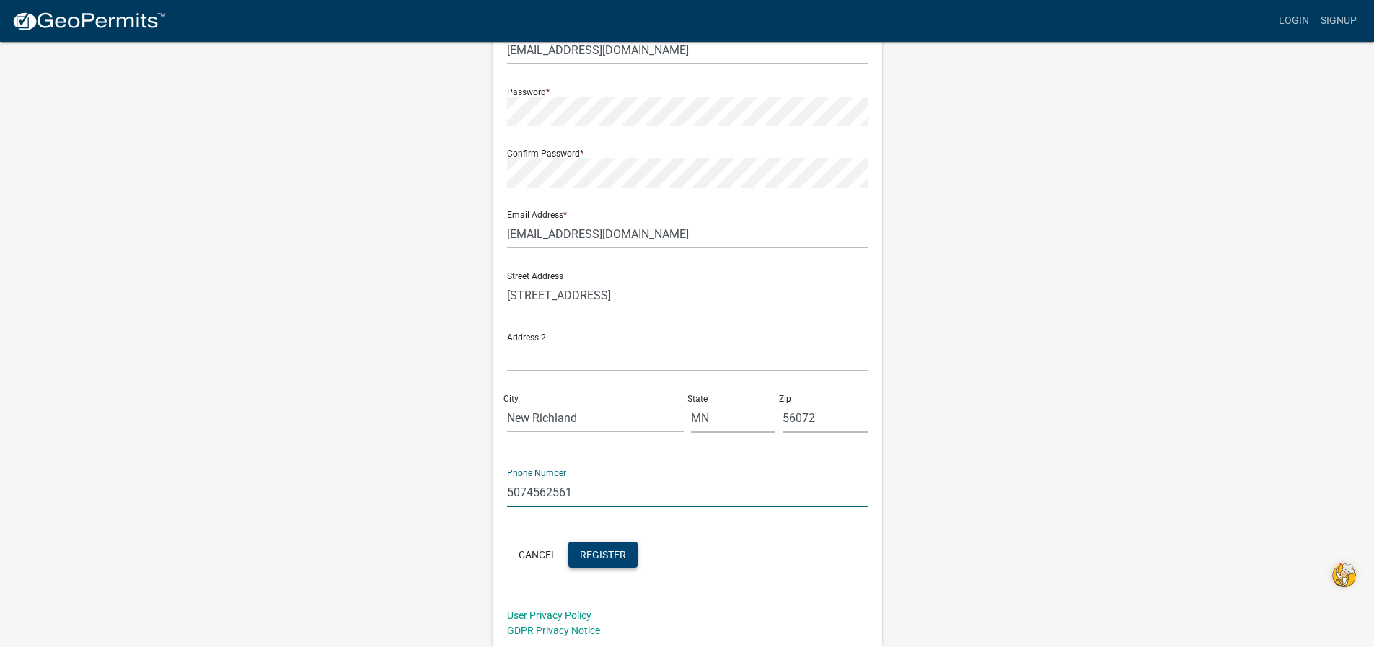
type input "5074562561"
click at [617, 558] on span "Register" at bounding box center [603, 554] width 46 height 12
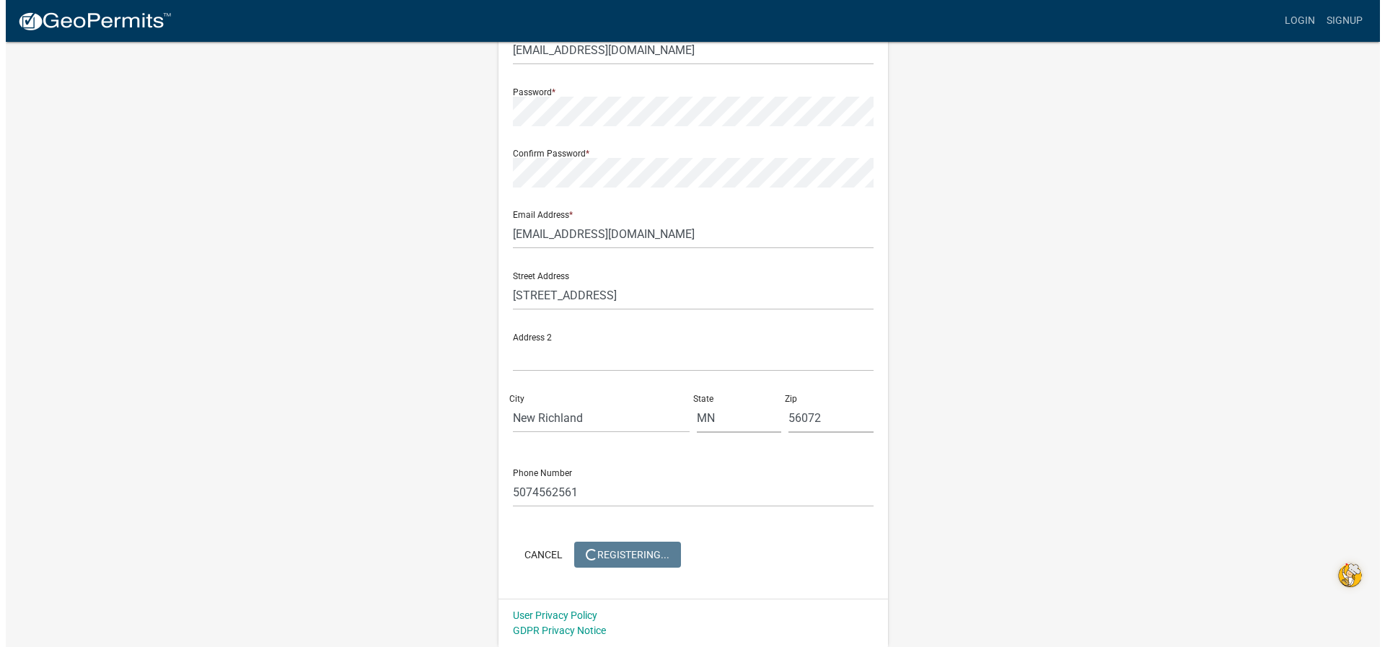
scroll to position [0, 0]
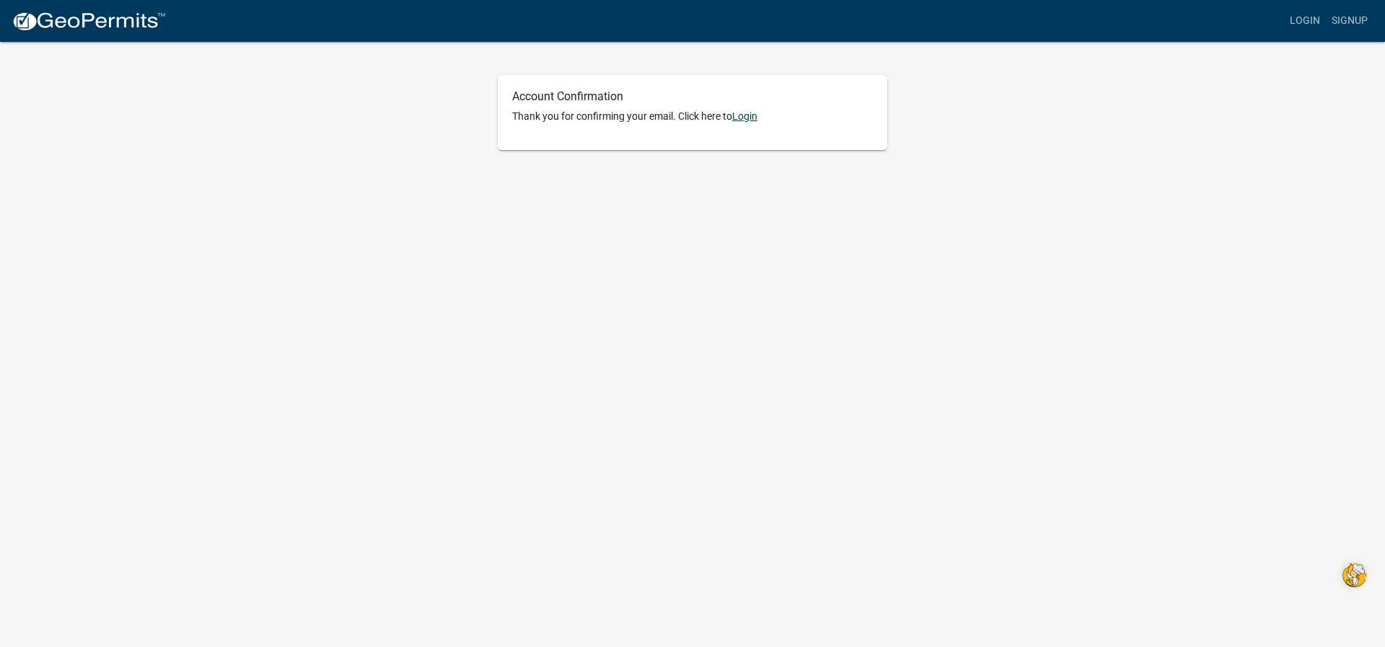
click at [752, 118] on link "Login" at bounding box center [744, 116] width 25 height 12
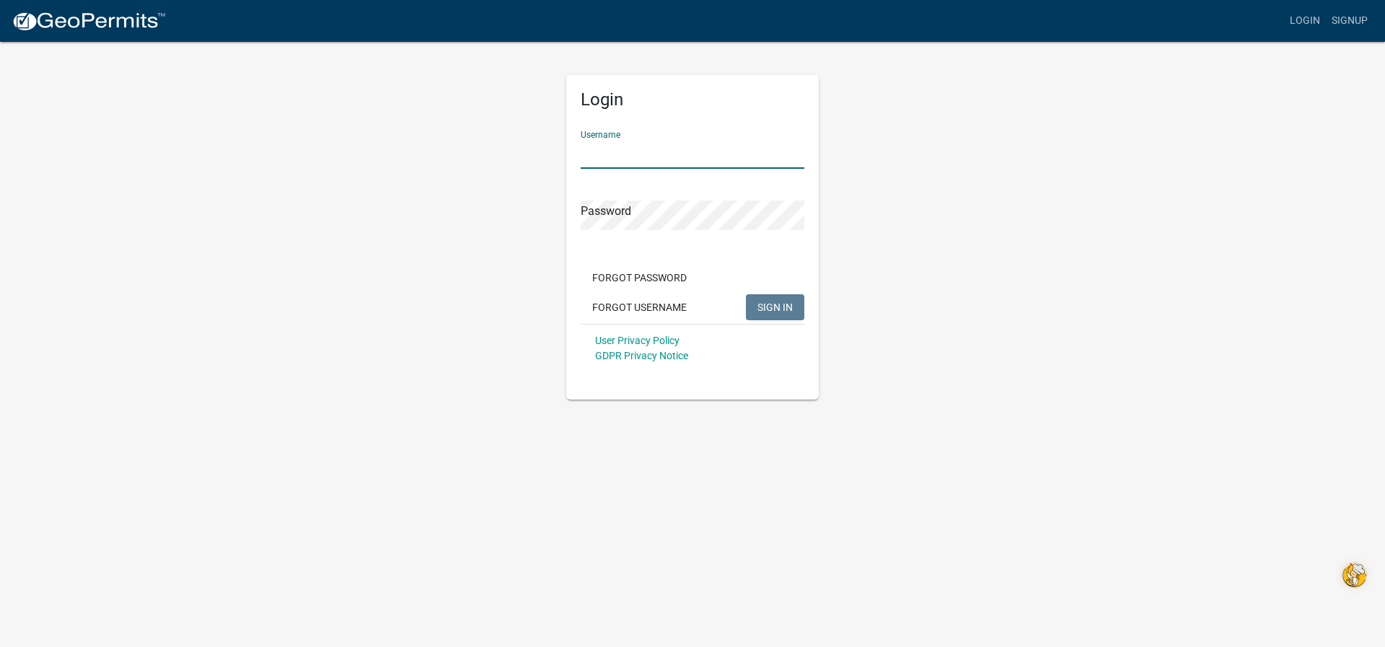
click at [588, 151] on input "Username" at bounding box center [693, 154] width 224 height 30
type input "[EMAIL_ADDRESS][DOMAIN_NAME]"
click at [767, 311] on span "SIGN IN" at bounding box center [774, 307] width 35 height 12
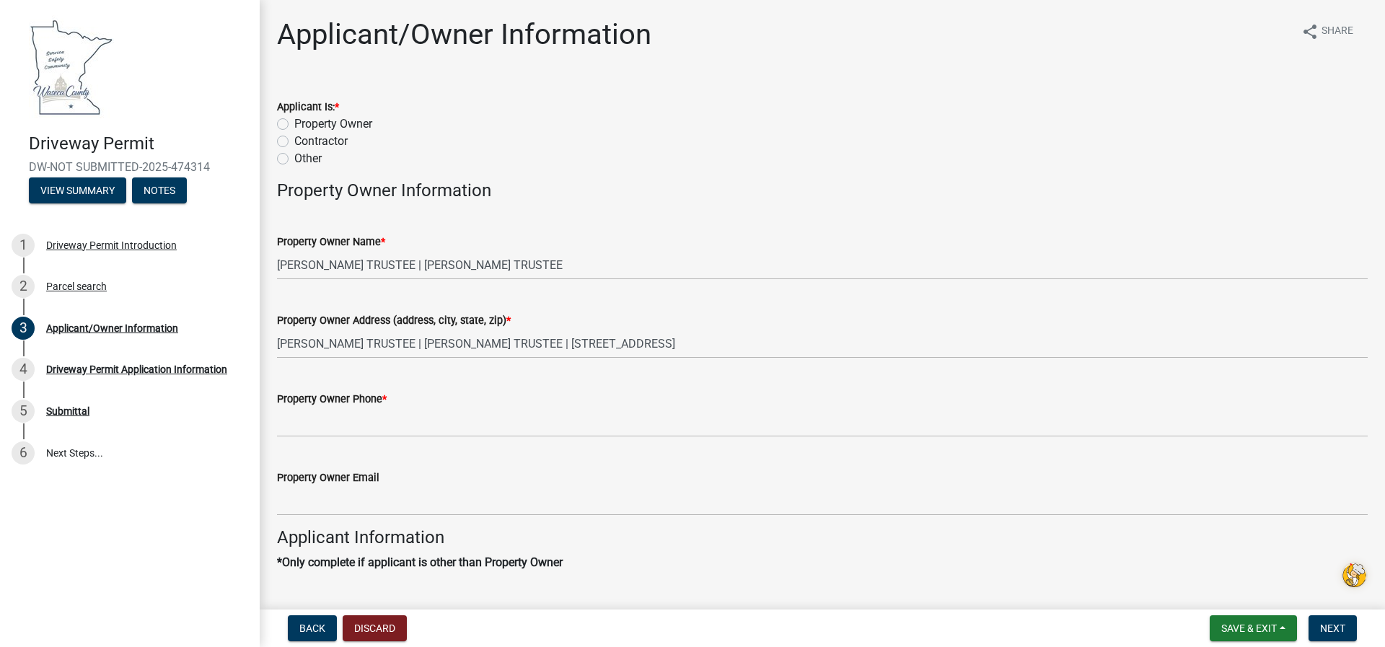
click at [294, 125] on label "Property Owner" at bounding box center [333, 123] width 78 height 17
click at [294, 125] on input "Property Owner" at bounding box center [298, 119] width 9 height 9
radio input "true"
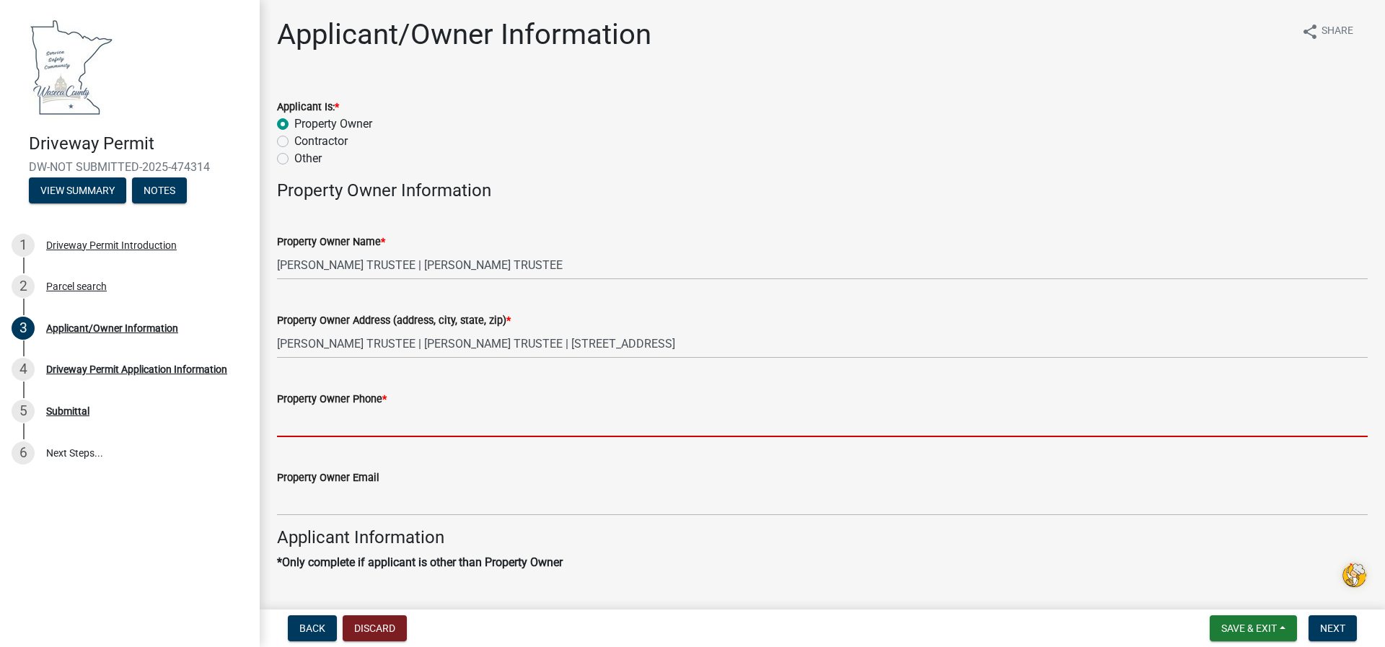
click at [299, 429] on input "Property Owner Phone *" at bounding box center [822, 422] width 1090 height 30
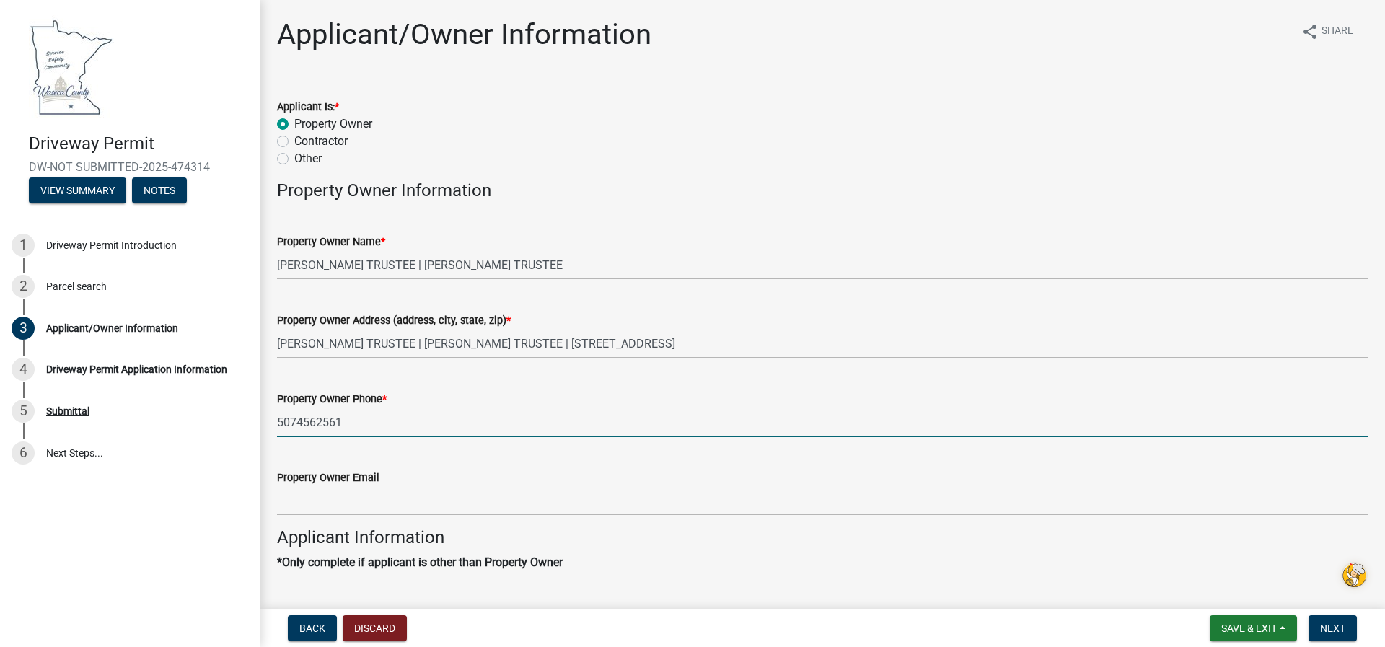
type input "5074562561"
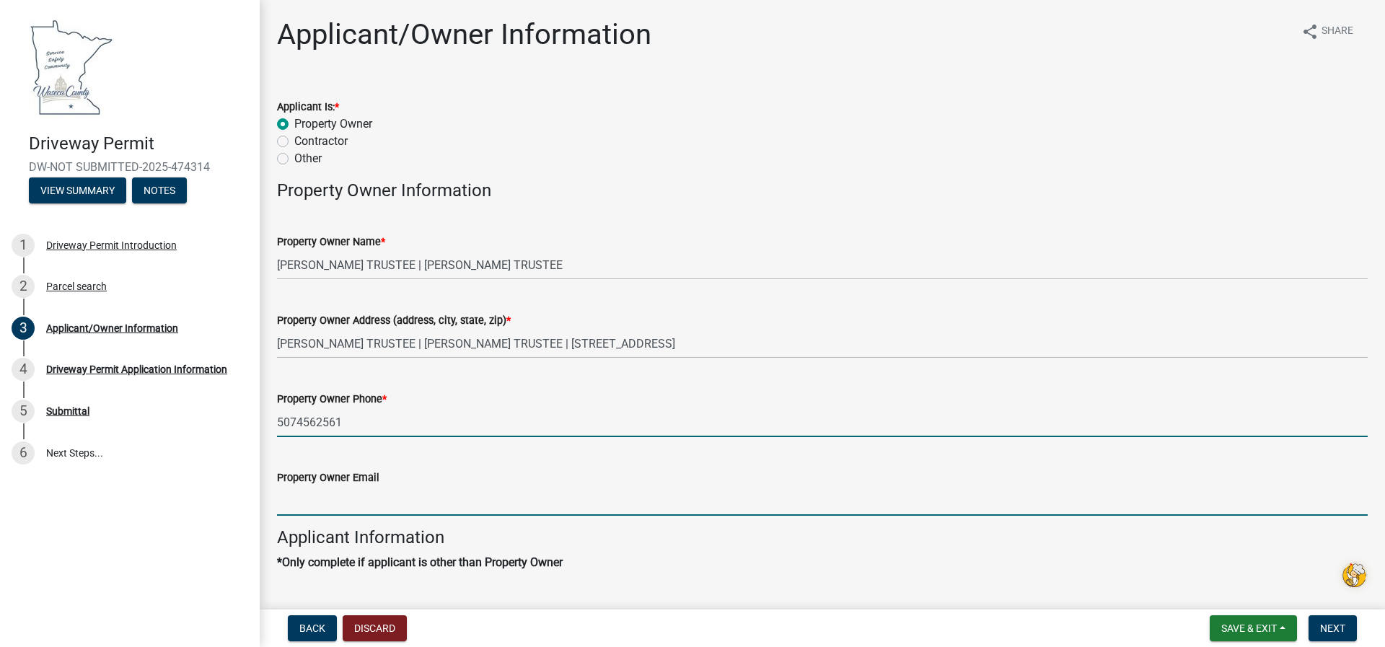
click at [283, 496] on input "Property Owner Email" at bounding box center [822, 501] width 1090 height 30
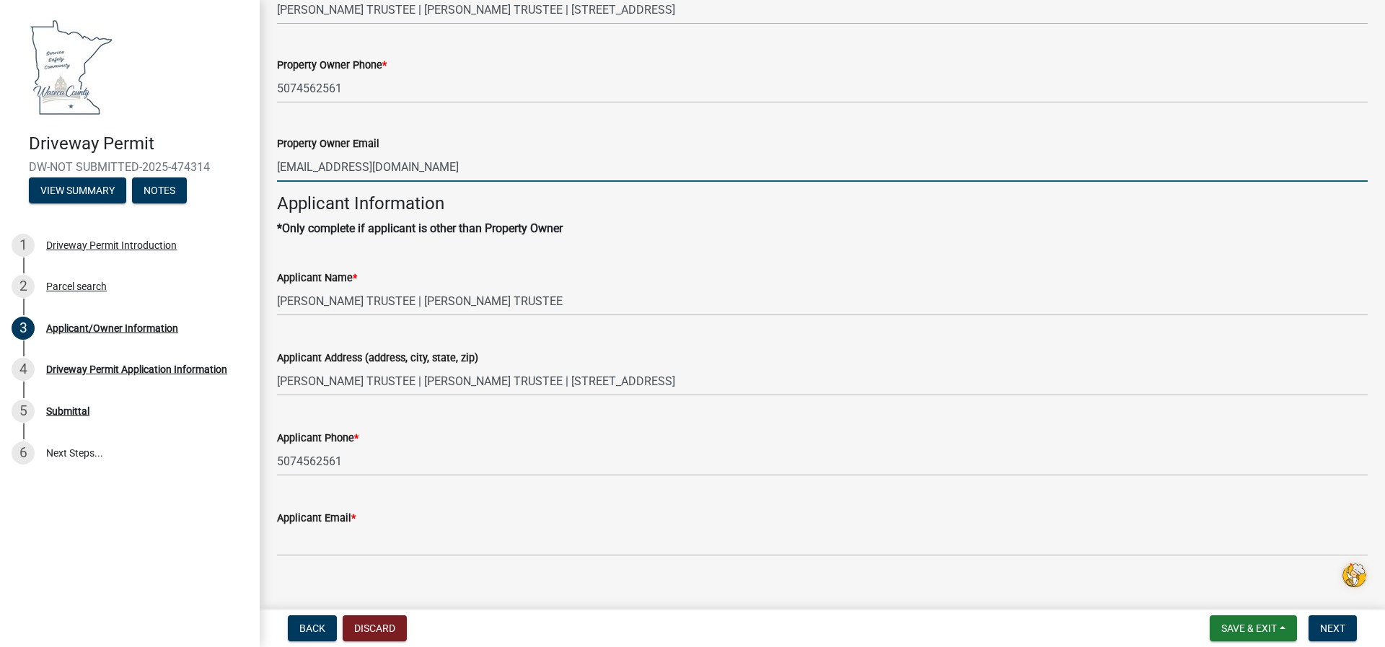
scroll to position [356, 0]
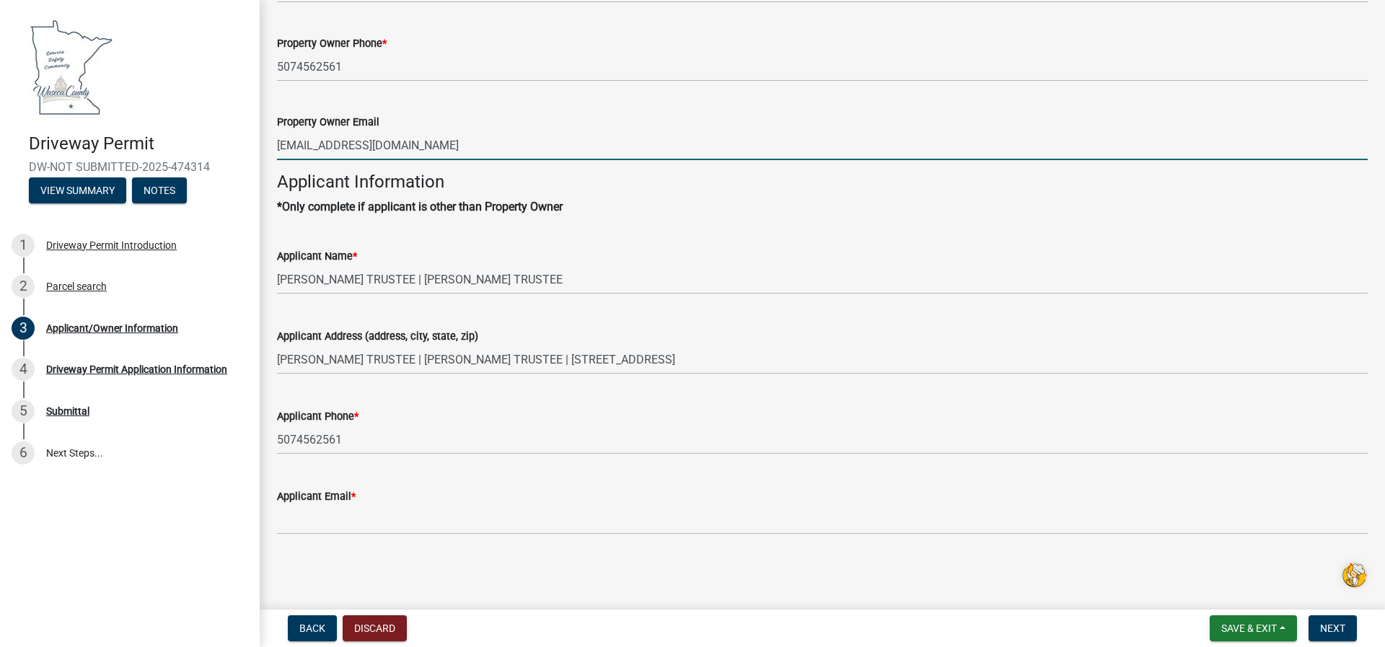
type input "[EMAIL_ADDRESS][DOMAIN_NAME]"
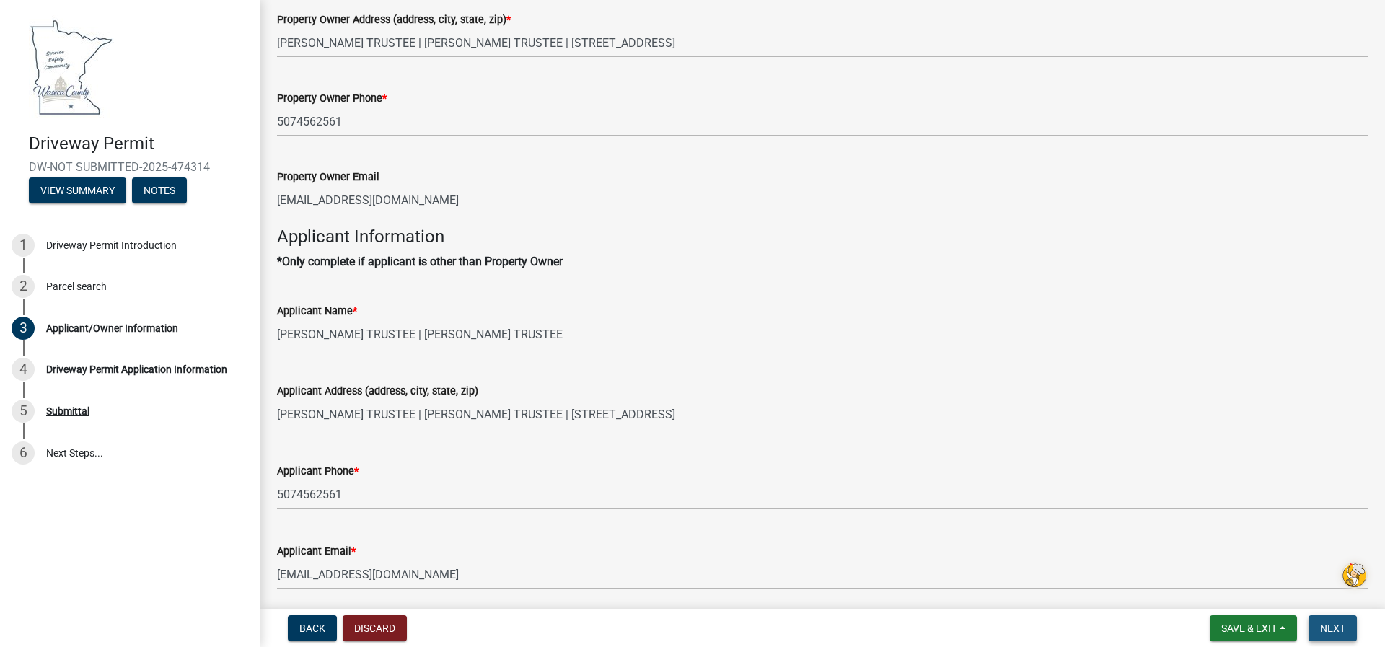
click at [1339, 630] on span "Next" at bounding box center [1332, 628] width 25 height 12
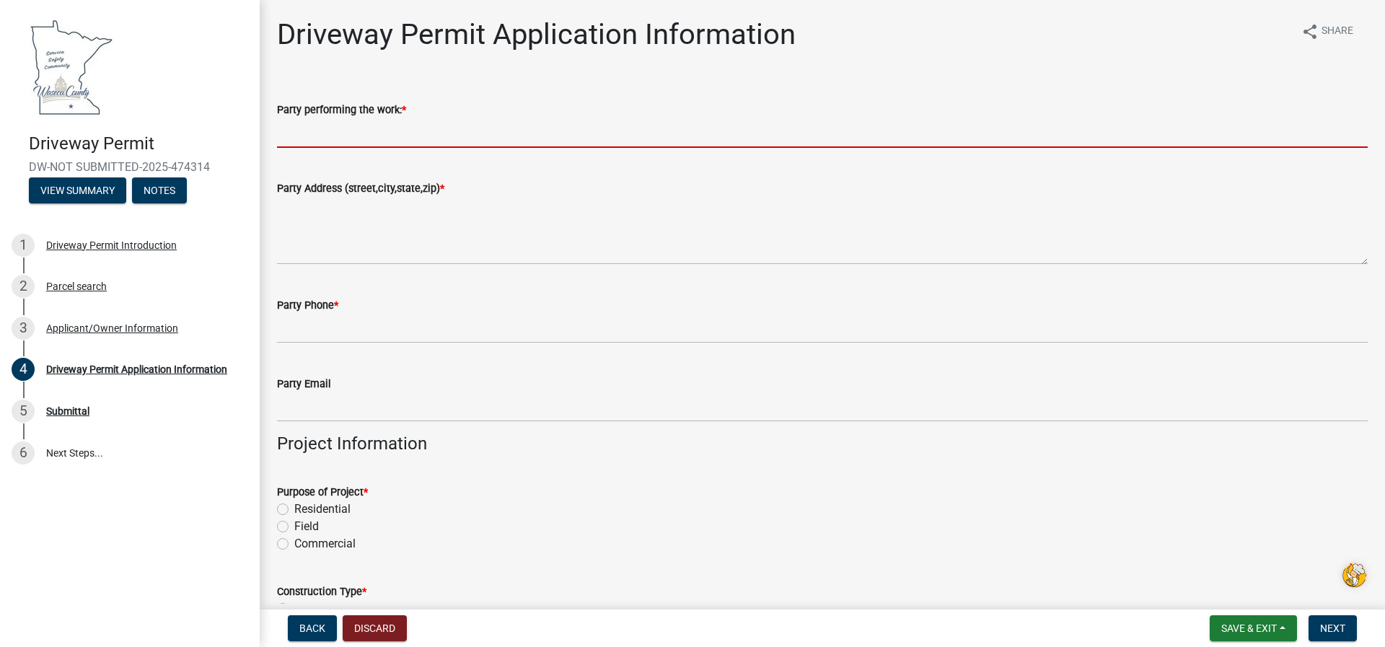
click at [286, 136] on input "Party performing the work: *" at bounding box center [822, 133] width 1090 height 30
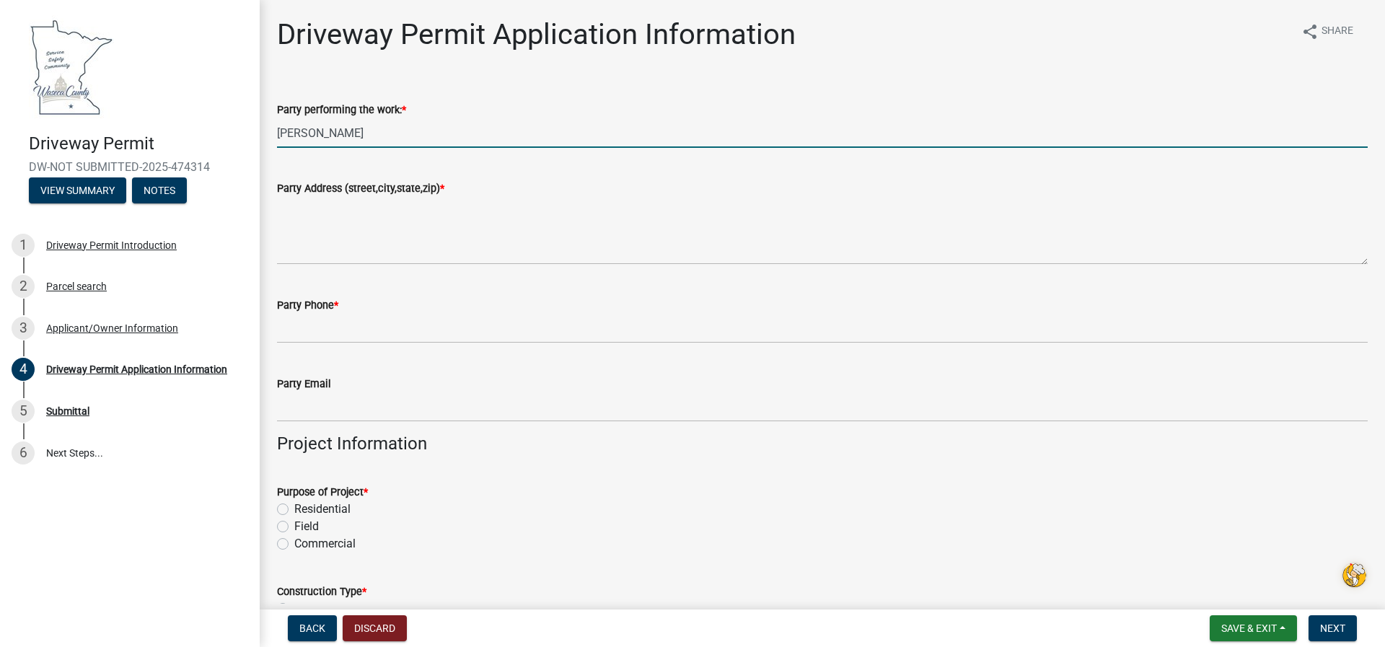
type input "Jerry Schultz"
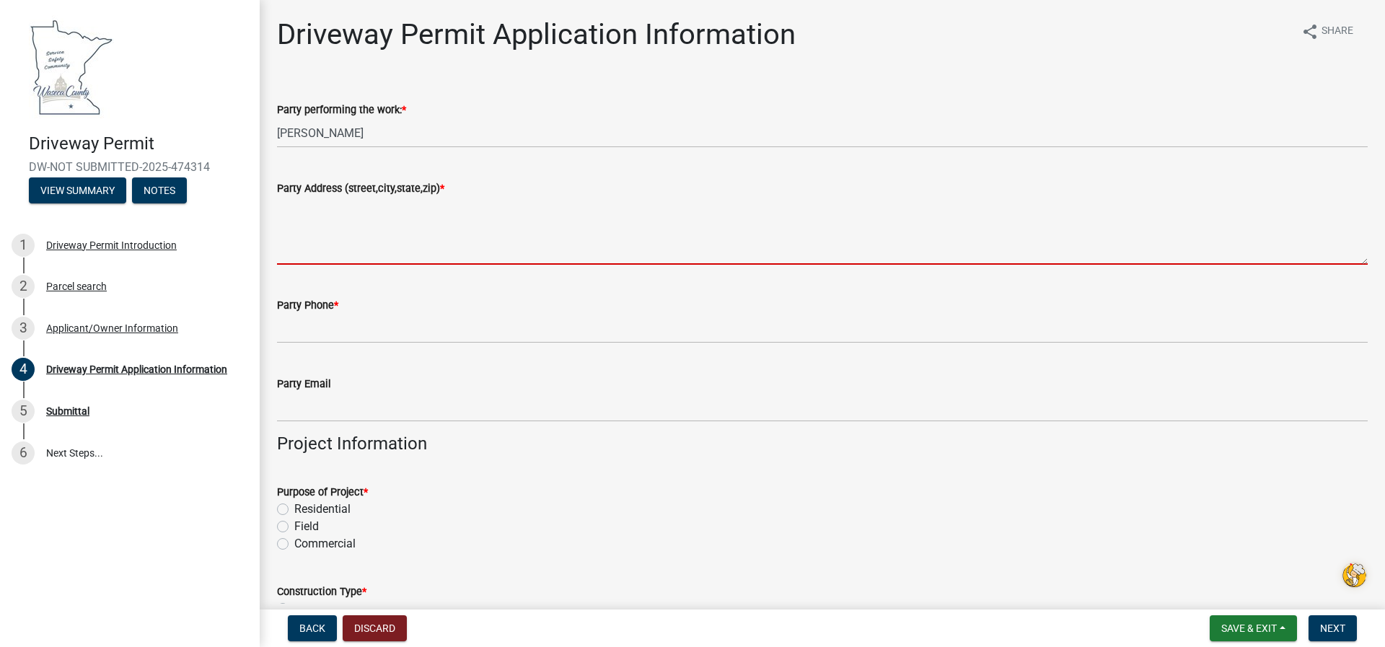
click at [281, 237] on textarea "Party Address (street,city,state,zip) *" at bounding box center [822, 231] width 1090 height 68
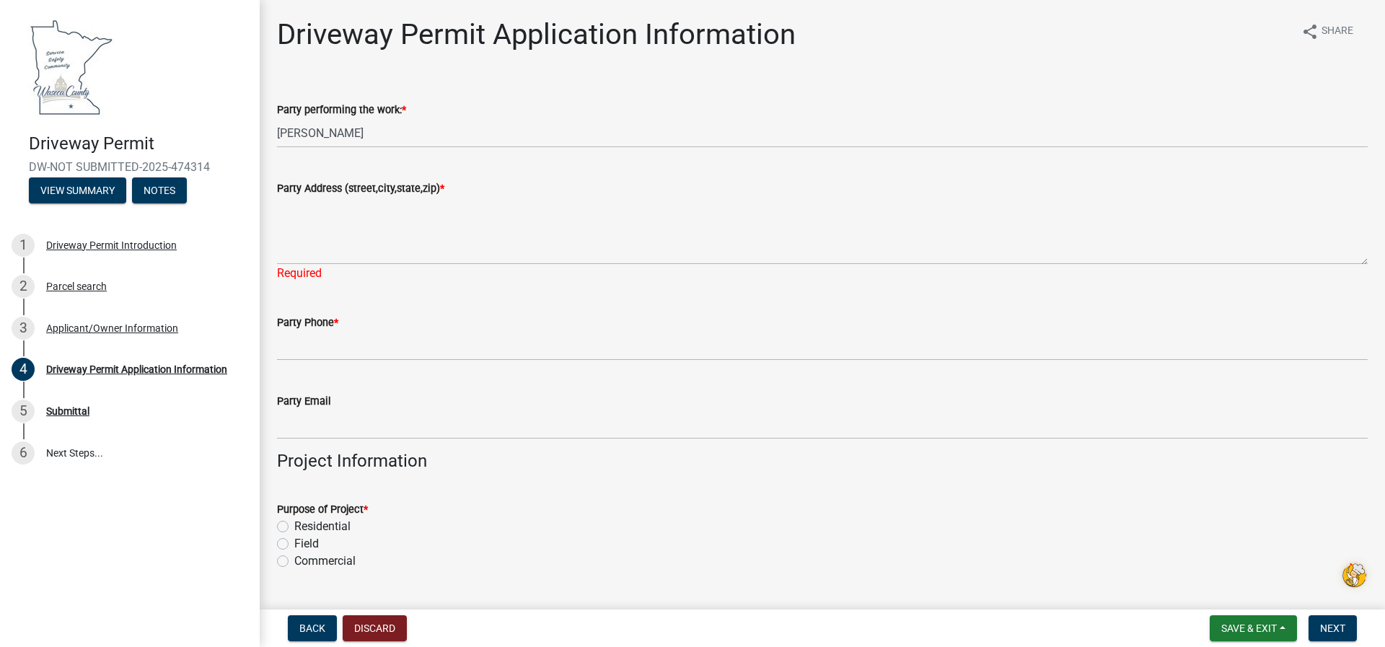
click at [281, 527] on div "Purpose of Project * Residential Field Commercial" at bounding box center [822, 535] width 1090 height 69
click at [294, 543] on label "Field" at bounding box center [306, 543] width 25 height 17
click at [294, 543] on input "Field" at bounding box center [298, 539] width 9 height 9
radio input "true"
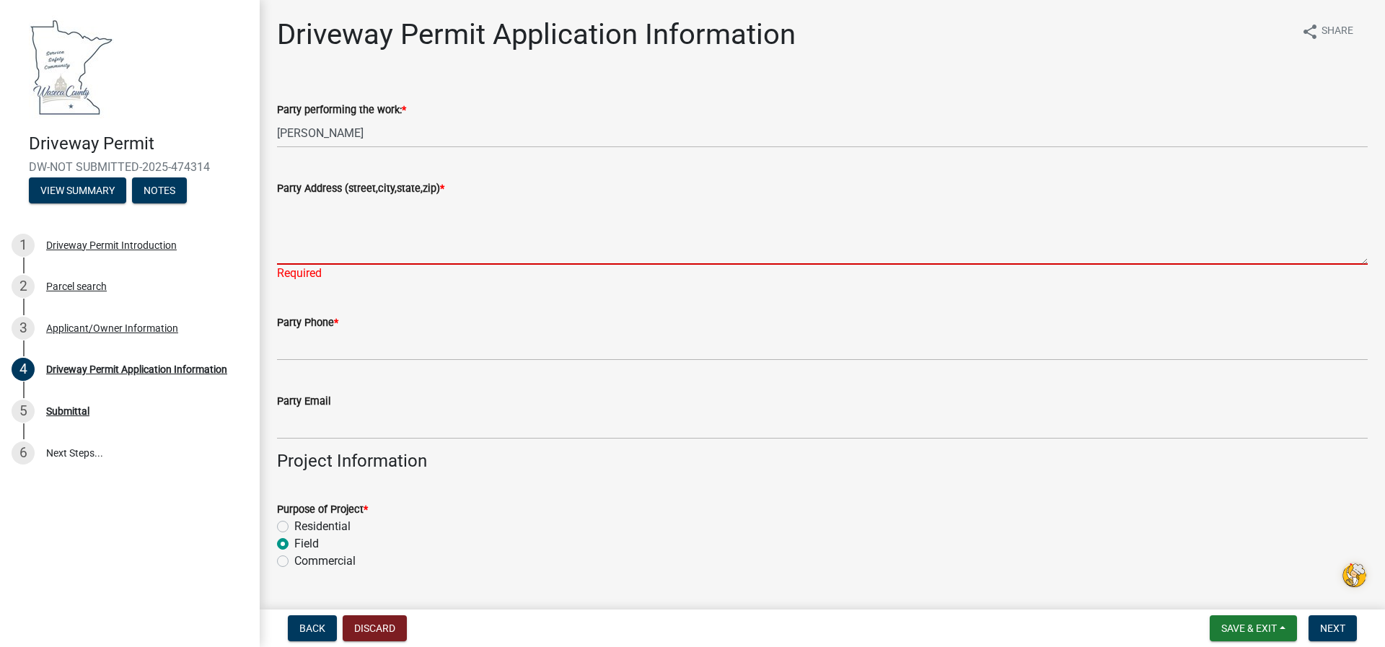
click at [293, 244] on textarea "Party Address (street,city,state,zip) *" at bounding box center [822, 231] width 1090 height 68
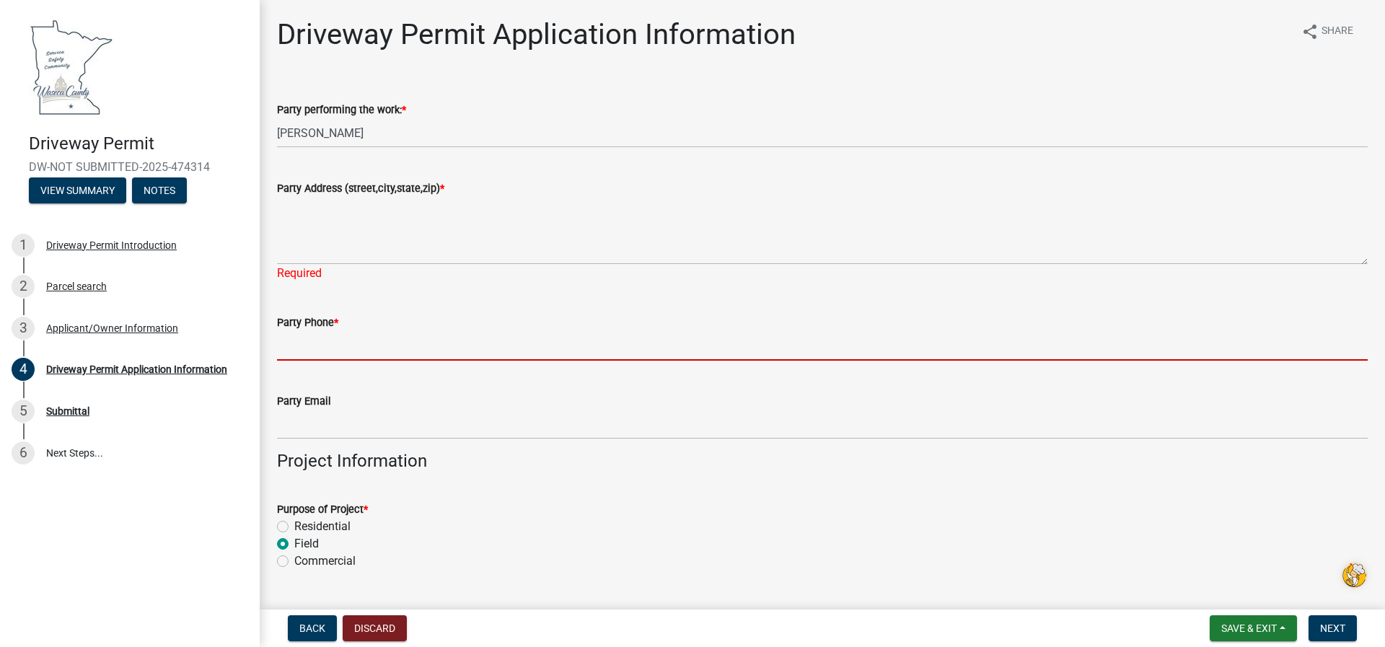
click at [281, 356] on input "Party Phone *" at bounding box center [822, 346] width 1090 height 30
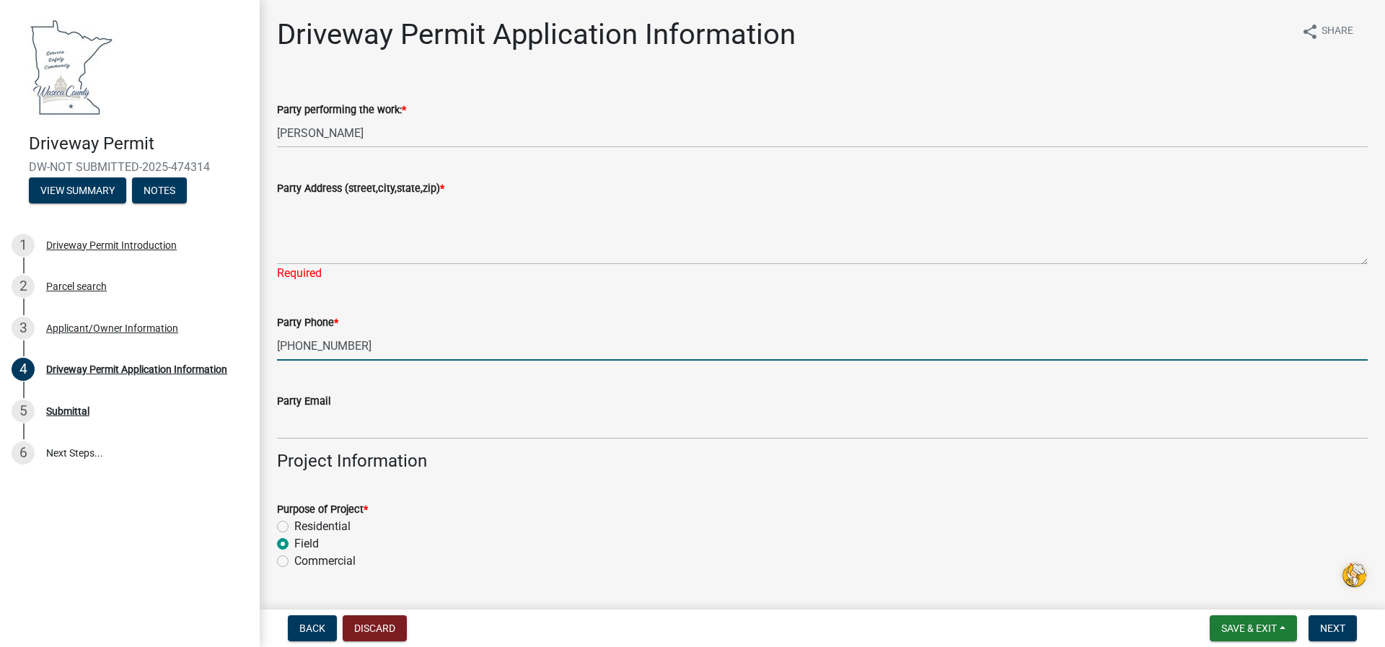
type input "[PHONE_NUMBER]"
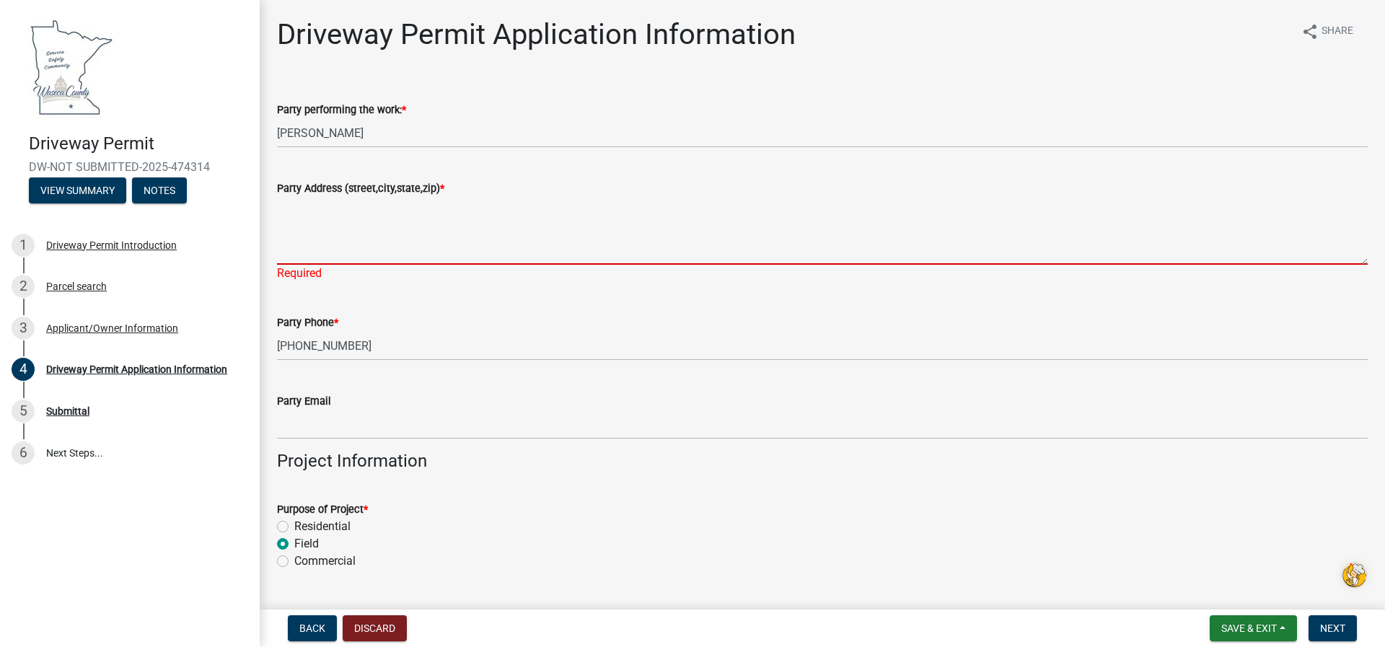
click at [278, 247] on textarea "Party Address (street,city,state,zip) *" at bounding box center [822, 231] width 1090 height 68
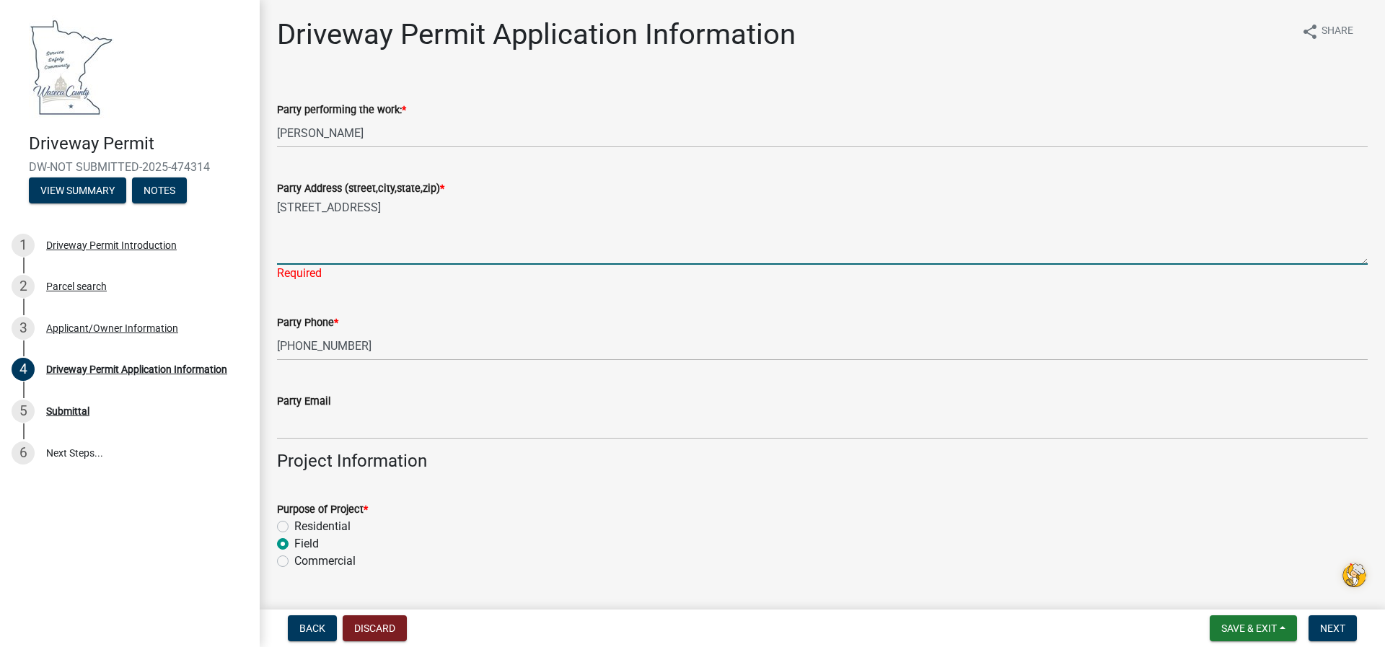
type textarea "9710 SW 98th Street New Richland, MN 56072"
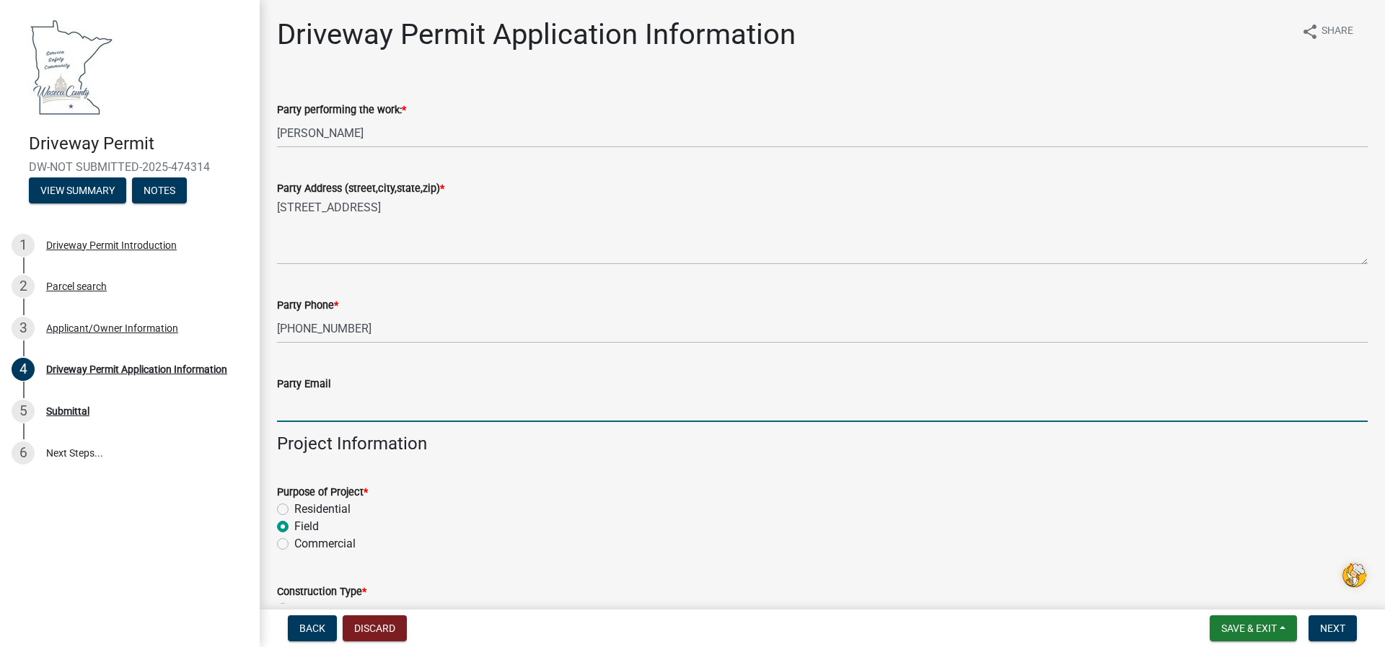
click at [308, 428] on wm-data-entity-input "Party Email" at bounding box center [822, 394] width 1090 height 79
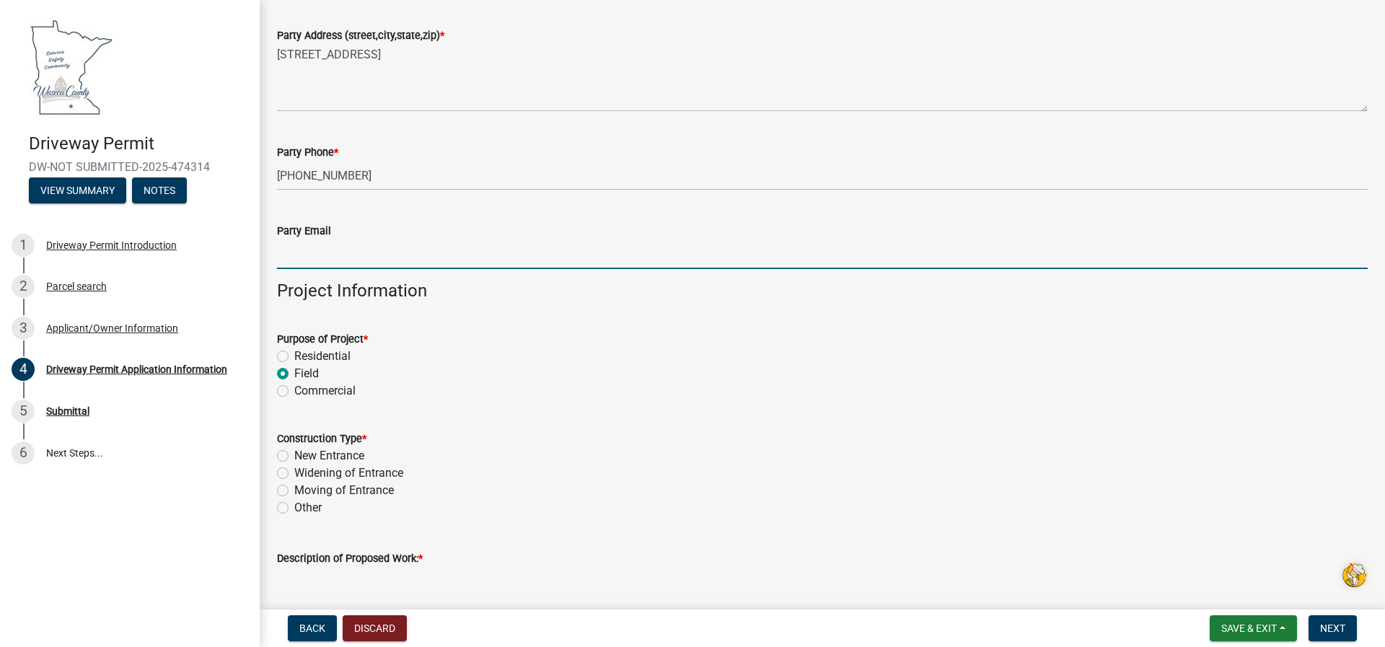
scroll to position [216, 0]
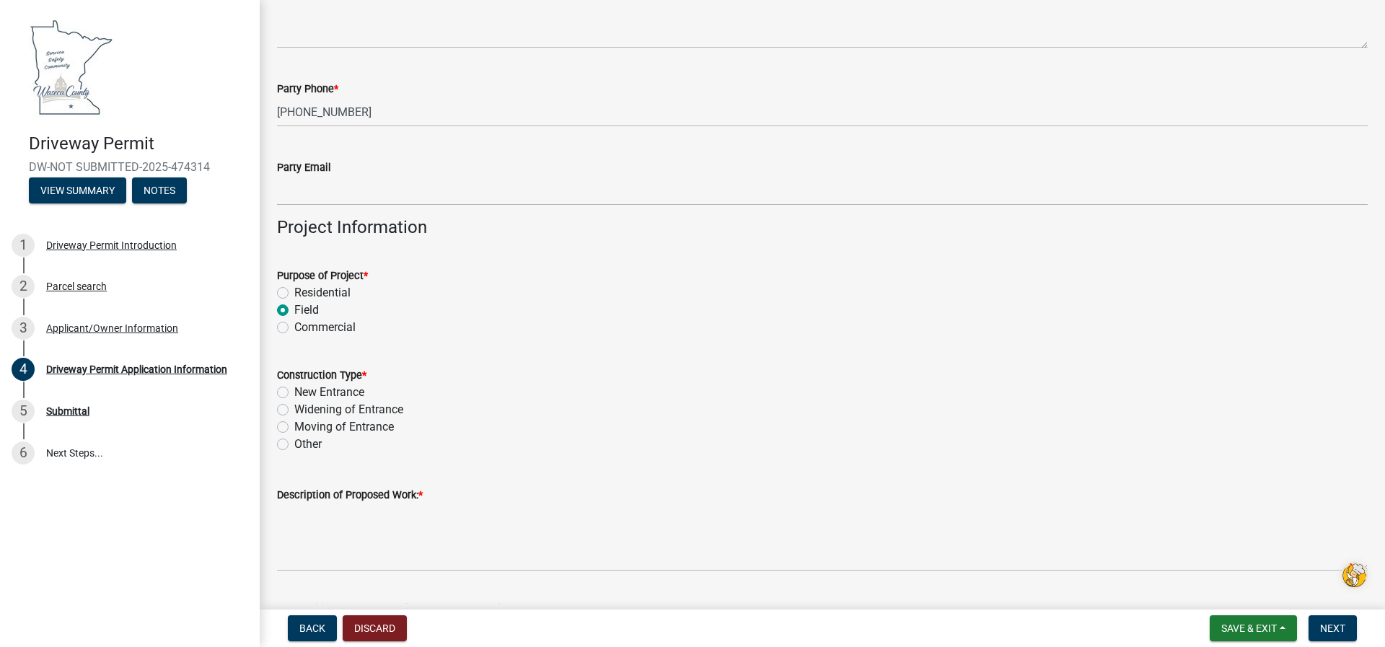
click at [294, 408] on label "Widening of Entrance" at bounding box center [348, 409] width 109 height 17
click at [294, 408] on input "Widening of Entrance" at bounding box center [298, 405] width 9 height 9
radio input "true"
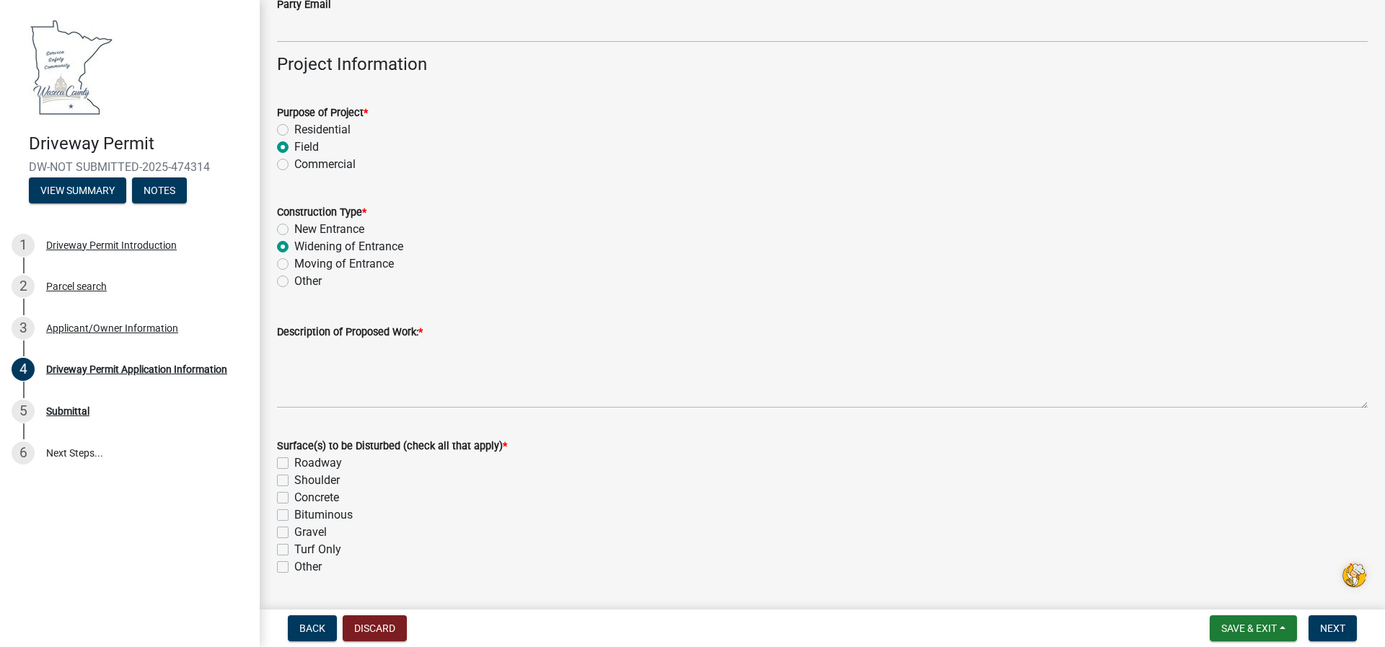
scroll to position [505, 0]
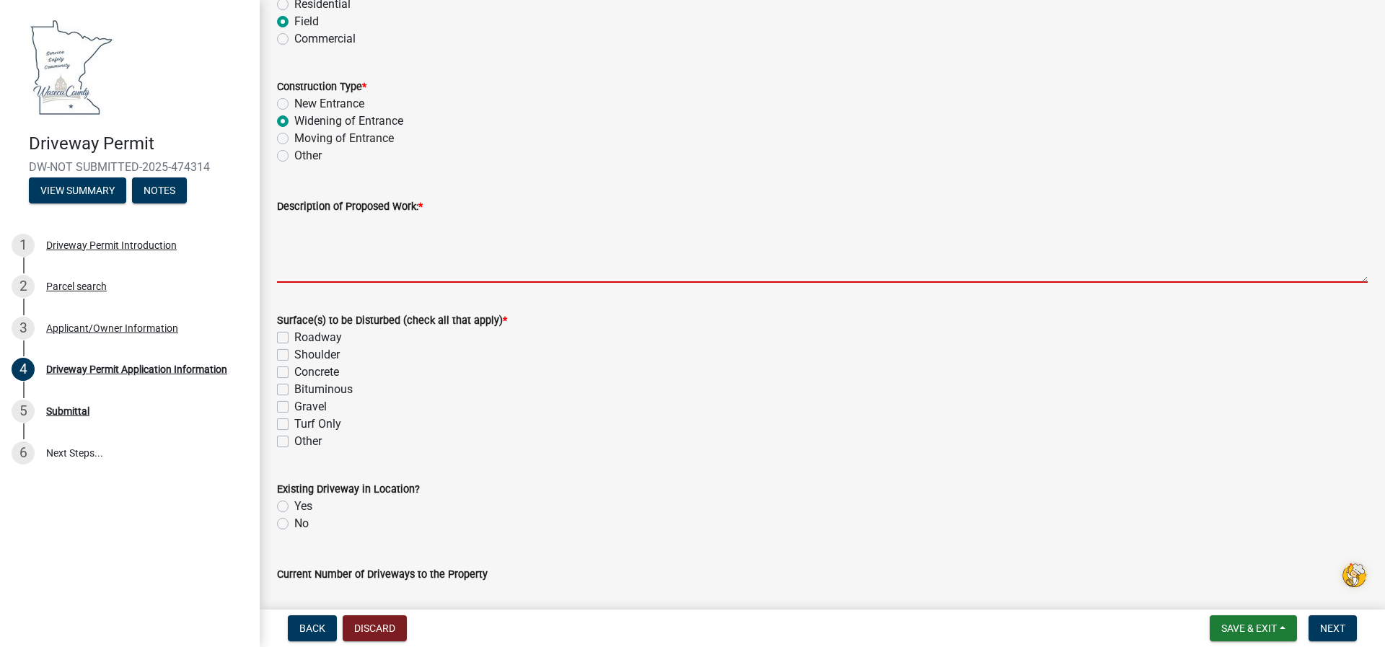
click at [285, 263] on textarea "Description of Proposed Work: *" at bounding box center [822, 249] width 1090 height 68
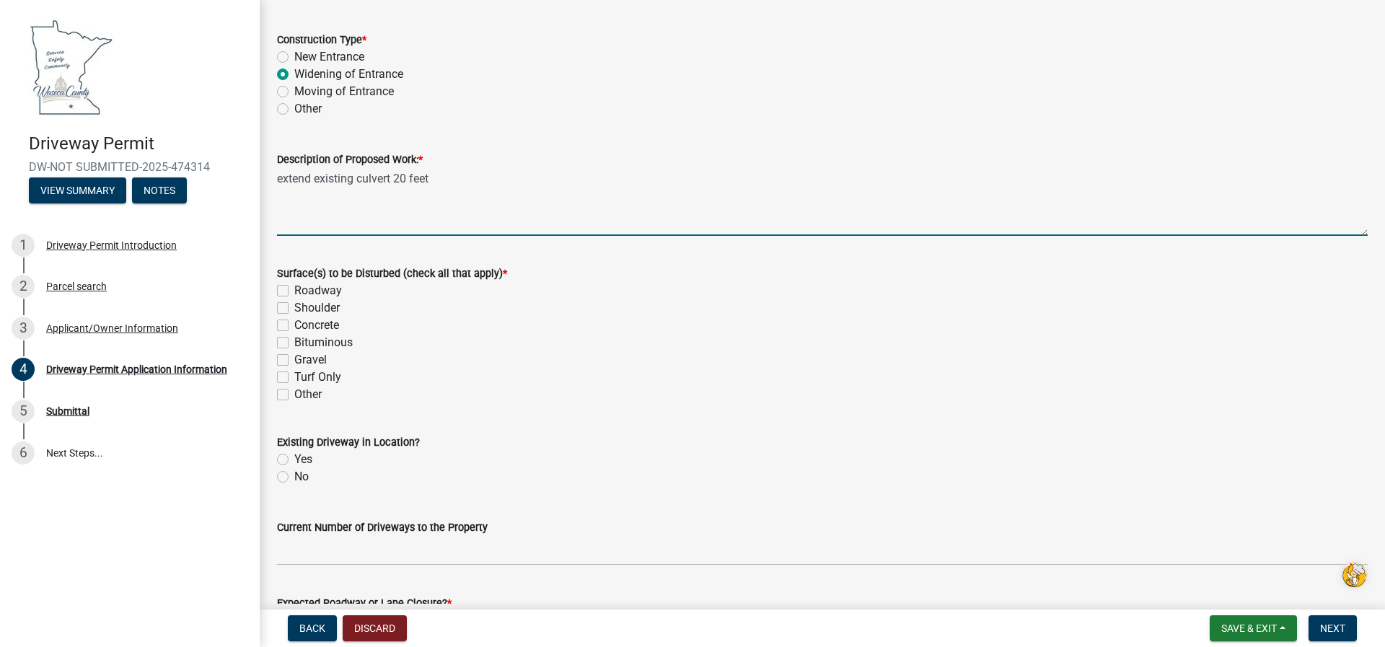
scroll to position [577, 0]
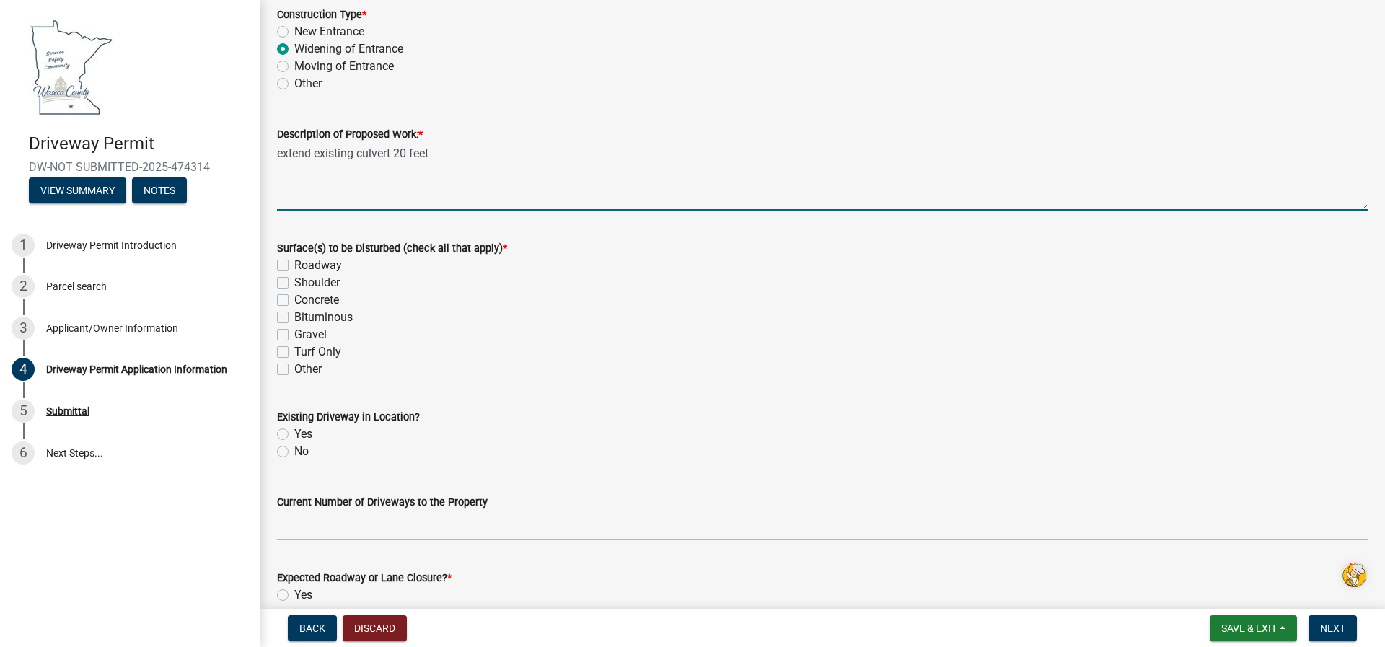
type textarea "extend existing culvert 20 feet"
click at [294, 285] on label "Shoulder" at bounding box center [316, 282] width 45 height 17
click at [294, 283] on input "Shoulder" at bounding box center [298, 278] width 9 height 9
checkbox input "true"
checkbox input "false"
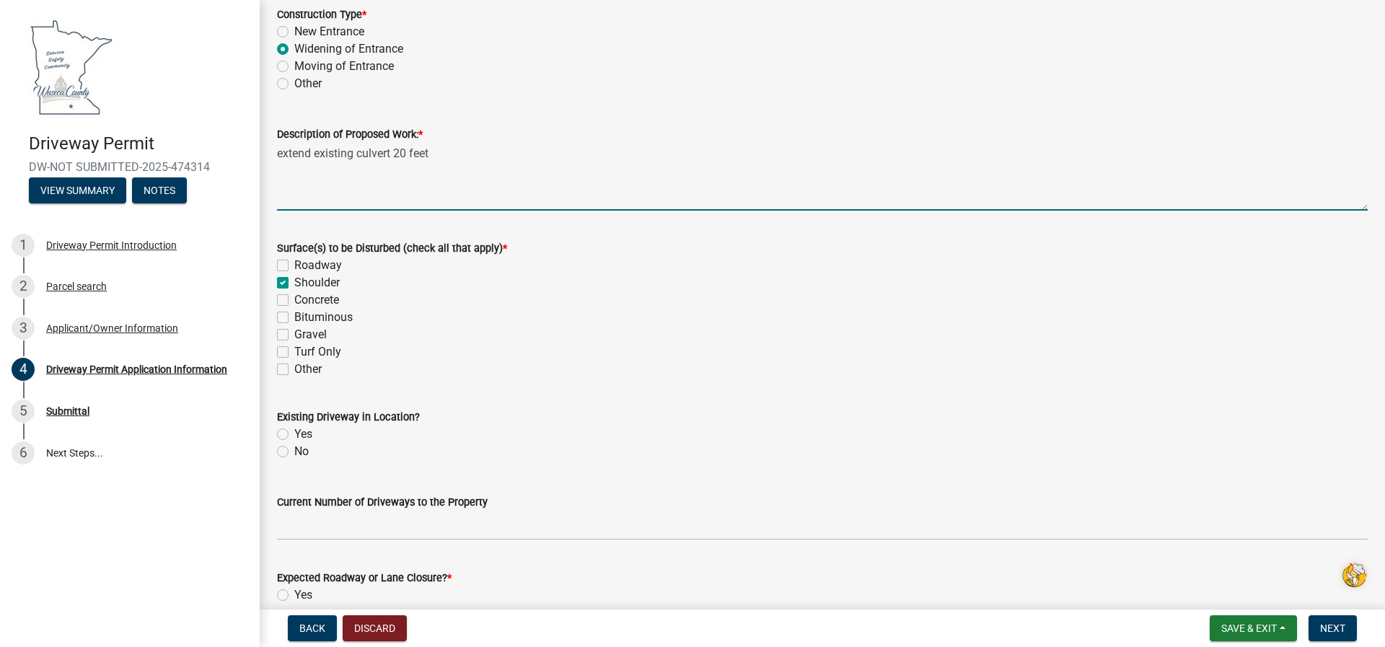
checkbox input "true"
checkbox input "false"
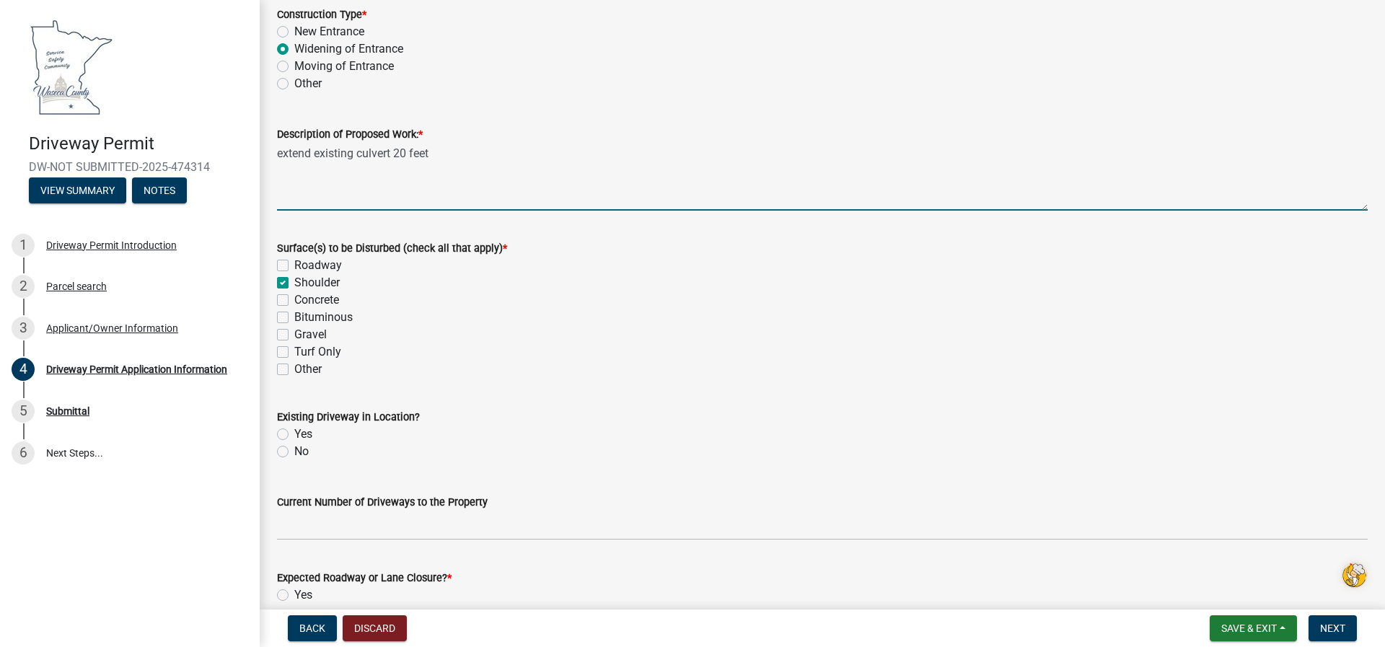
checkbox input "false"
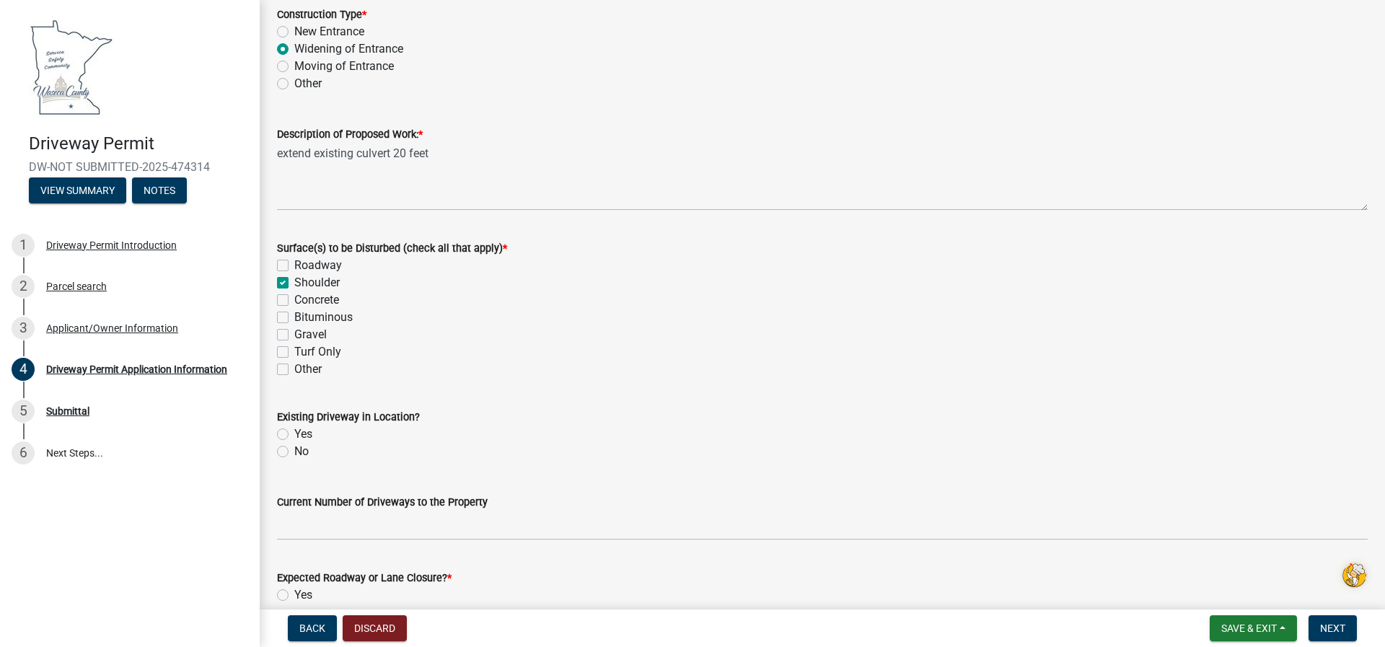
scroll to position [649, 0]
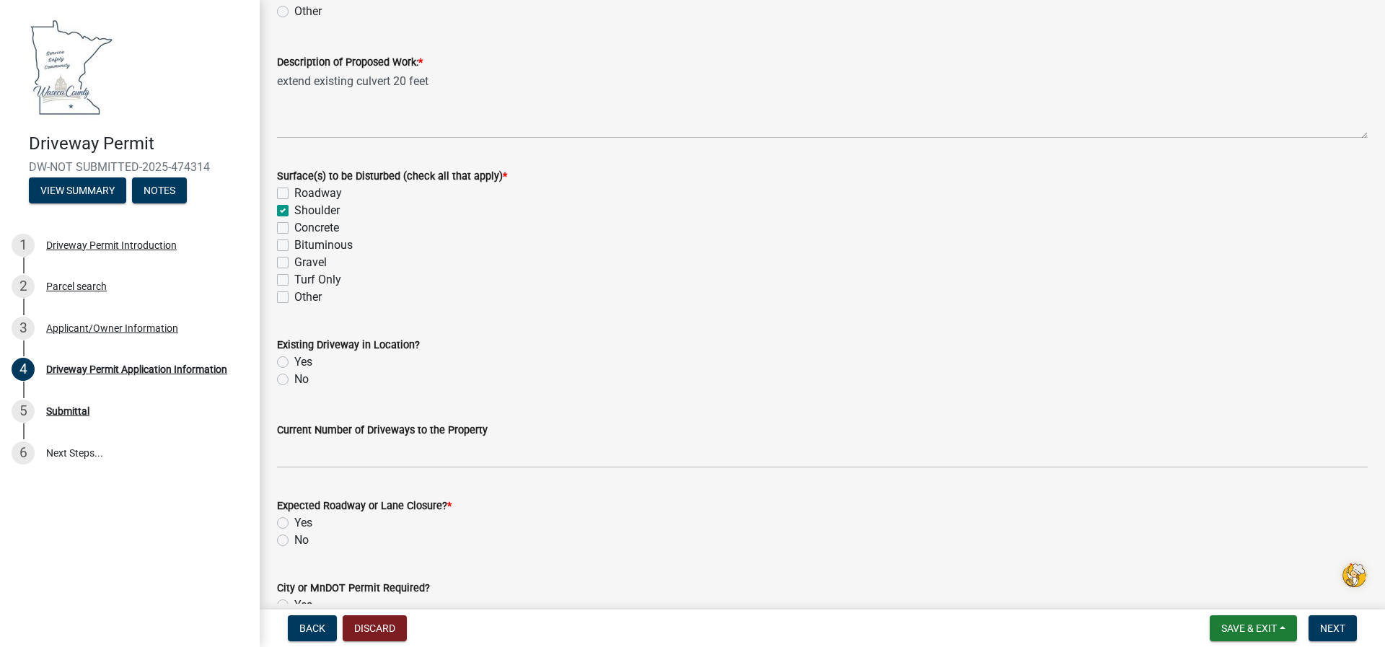
click at [294, 361] on label "Yes" at bounding box center [303, 361] width 18 height 17
click at [294, 361] on input "Yes" at bounding box center [298, 357] width 9 height 9
radio input "true"
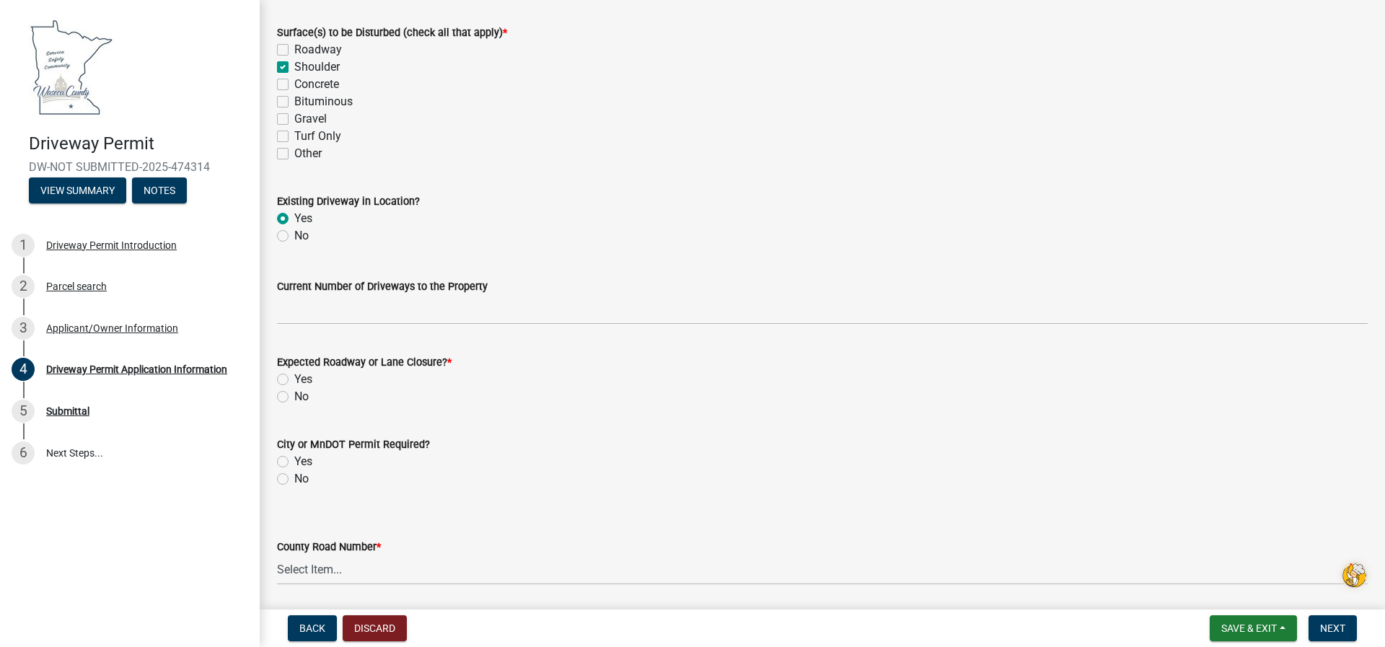
scroll to position [793, 0]
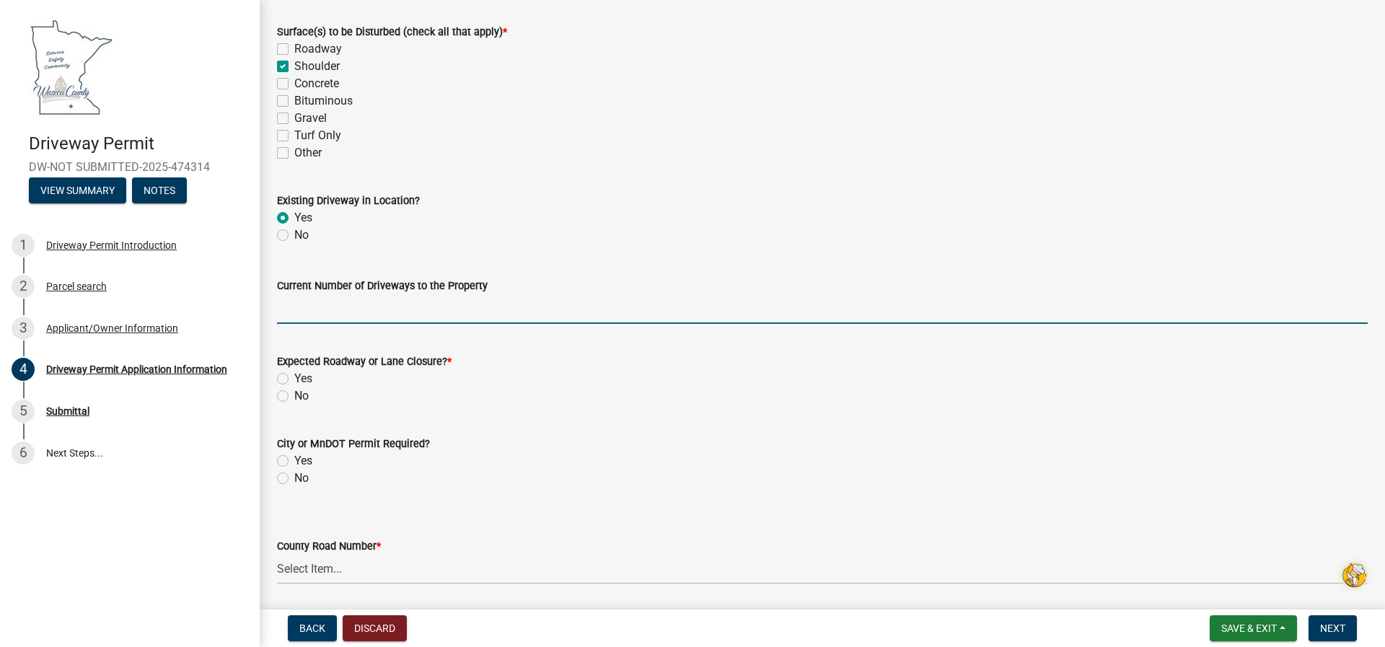
click at [296, 320] on input "Current Number of Driveways to the Property" at bounding box center [822, 309] width 1090 height 30
type input "Two"
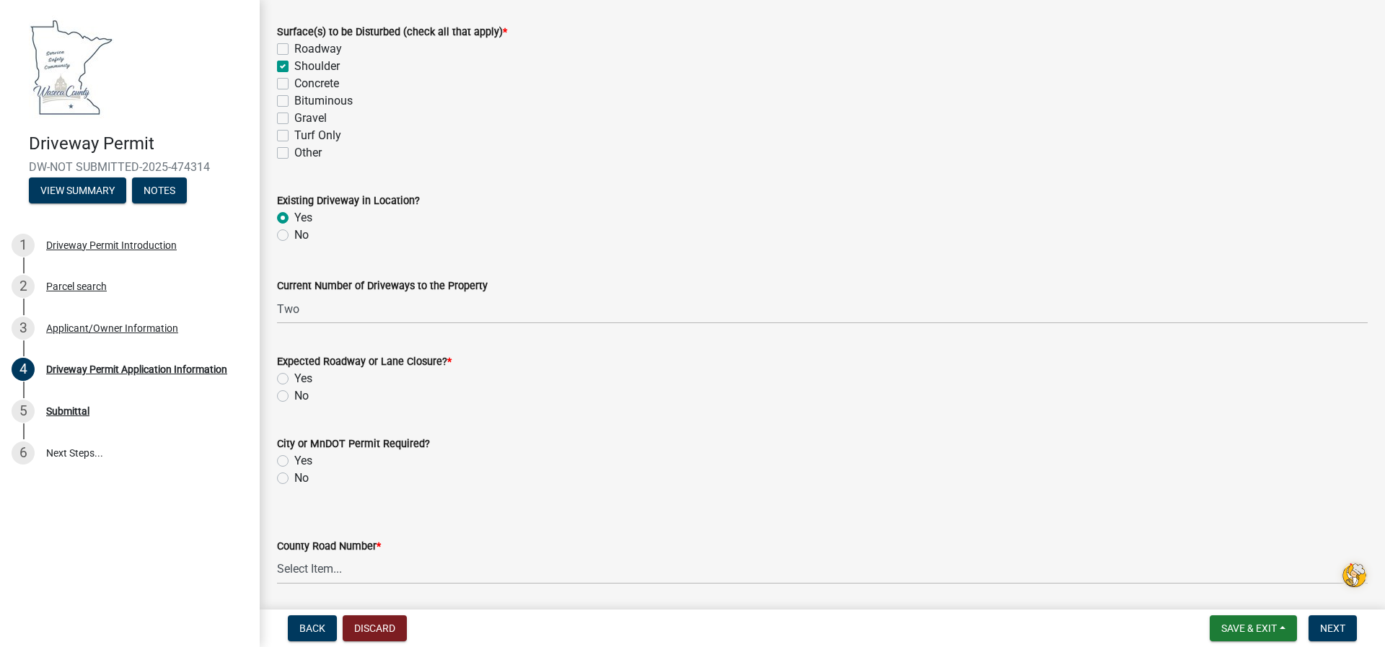
click at [294, 396] on label "No" at bounding box center [301, 395] width 14 height 17
click at [294, 396] on input "No" at bounding box center [298, 391] width 9 height 9
radio input "true"
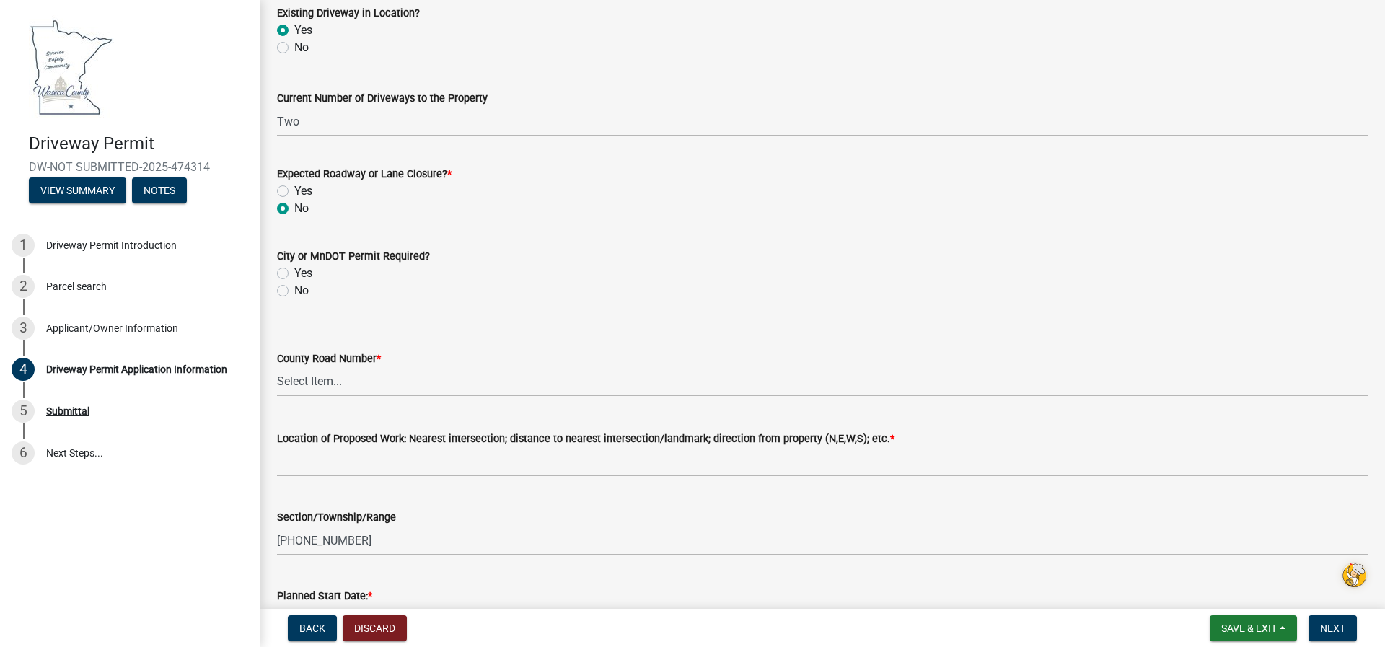
scroll to position [1010, 0]
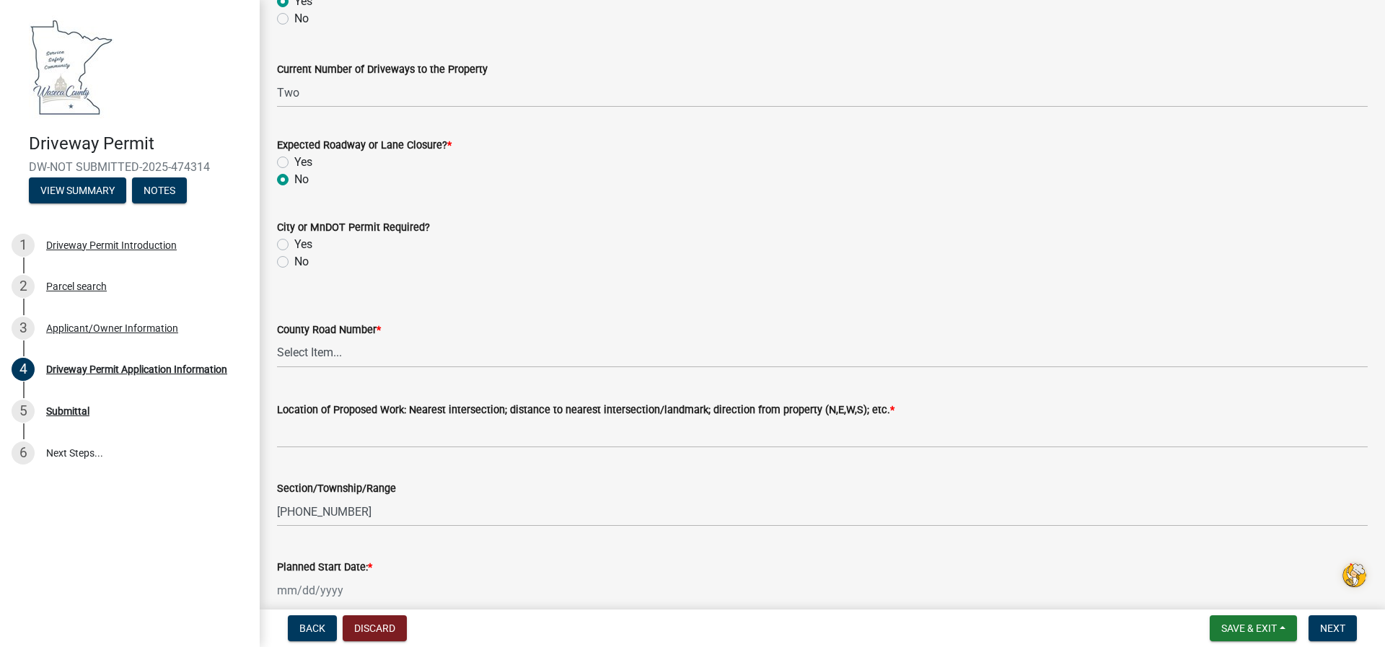
click at [294, 261] on label "No" at bounding box center [301, 261] width 14 height 17
click at [294, 261] on input "No" at bounding box center [298, 257] width 9 height 9
radio input "true"
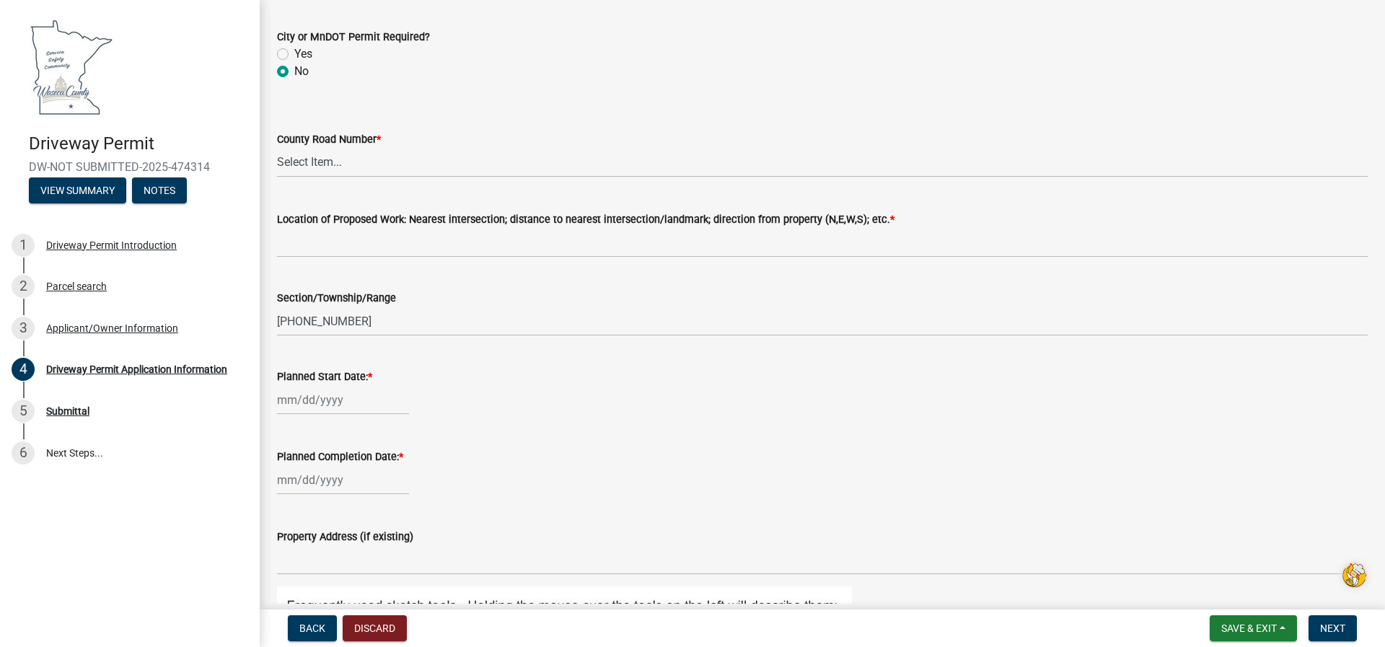
scroll to position [1226, 0]
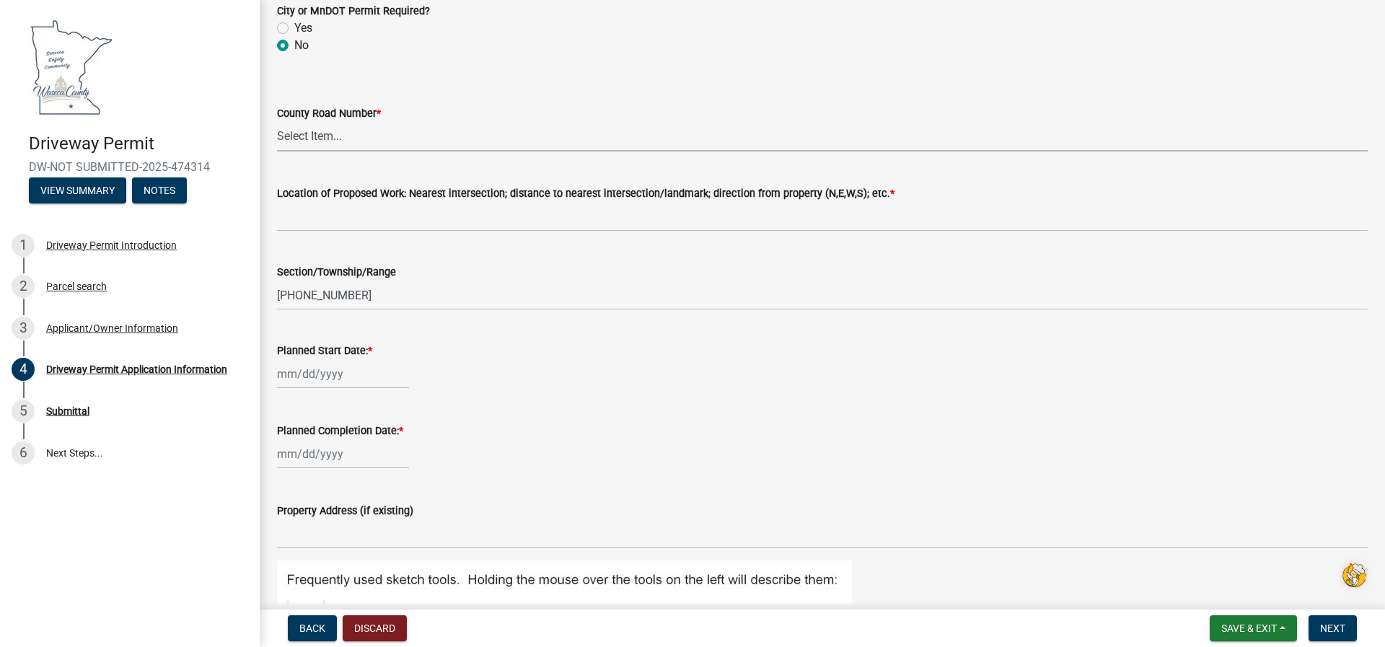
click at [291, 135] on select "Select Item... 1 2 3 4 5 6 7 8 9 10 11 12 13 14 15 16 17 18 19 20 22 23 24 26 2…" at bounding box center [822, 137] width 1090 height 30
click at [277, 122] on select "Select Item... 1 2 3 4 5 6 7 8 9 10 11 12 13 14 15 16 17 18 19 20 22 23 24 26 2…" at bounding box center [822, 137] width 1090 height 30
click at [288, 133] on select "Select Item... 1 2 3 4 5 6 7 8 9 10 11 12 13 14 15 16 17 18 19 20 22 23 24 26 2…" at bounding box center [822, 137] width 1090 height 30
click at [277, 122] on select "Select Item... 1 2 3 4 5 6 7 8 9 10 11 12 13 14 15 16 17 18 19 20 22 23 24 26 2…" at bounding box center [822, 137] width 1090 height 30
select select "e7e2c4f5-2f7b-4aff-80cd-ab5c47fe9ffa"
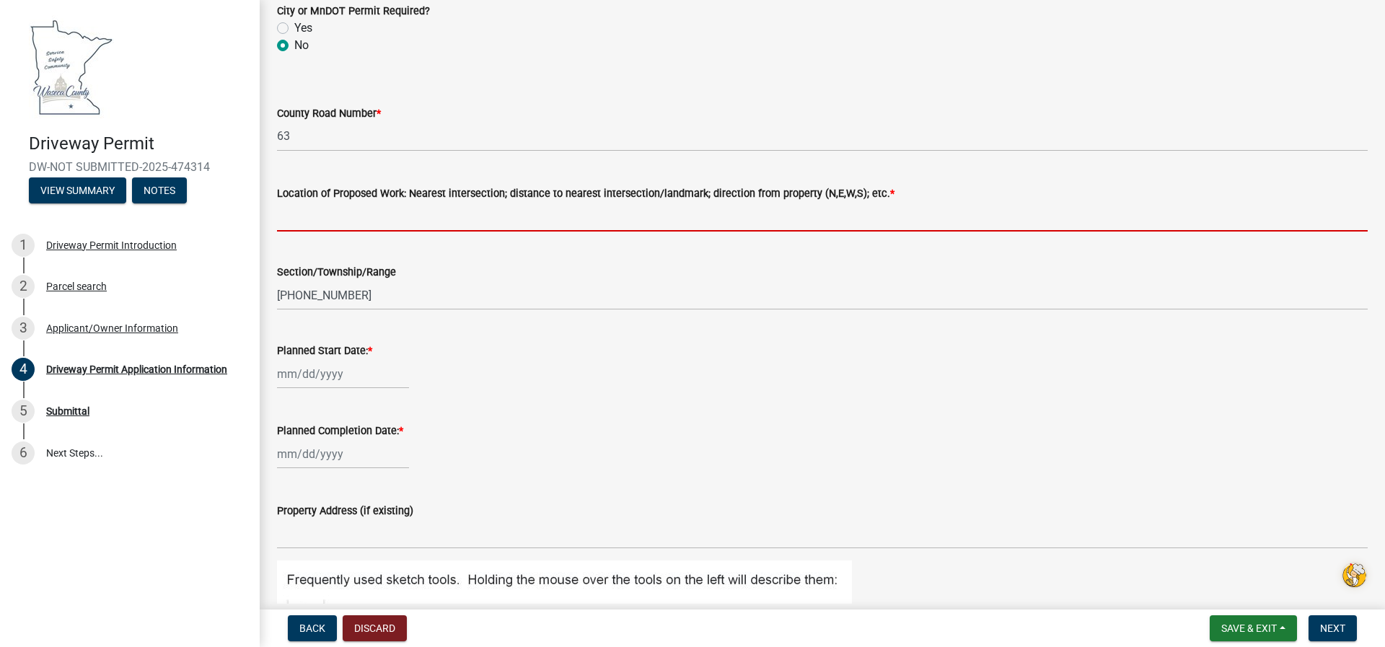
click at [288, 224] on input "Location of Proposed Work: Nearest intersection; distance to nearest intersecti…" at bounding box center [822, 217] width 1090 height 30
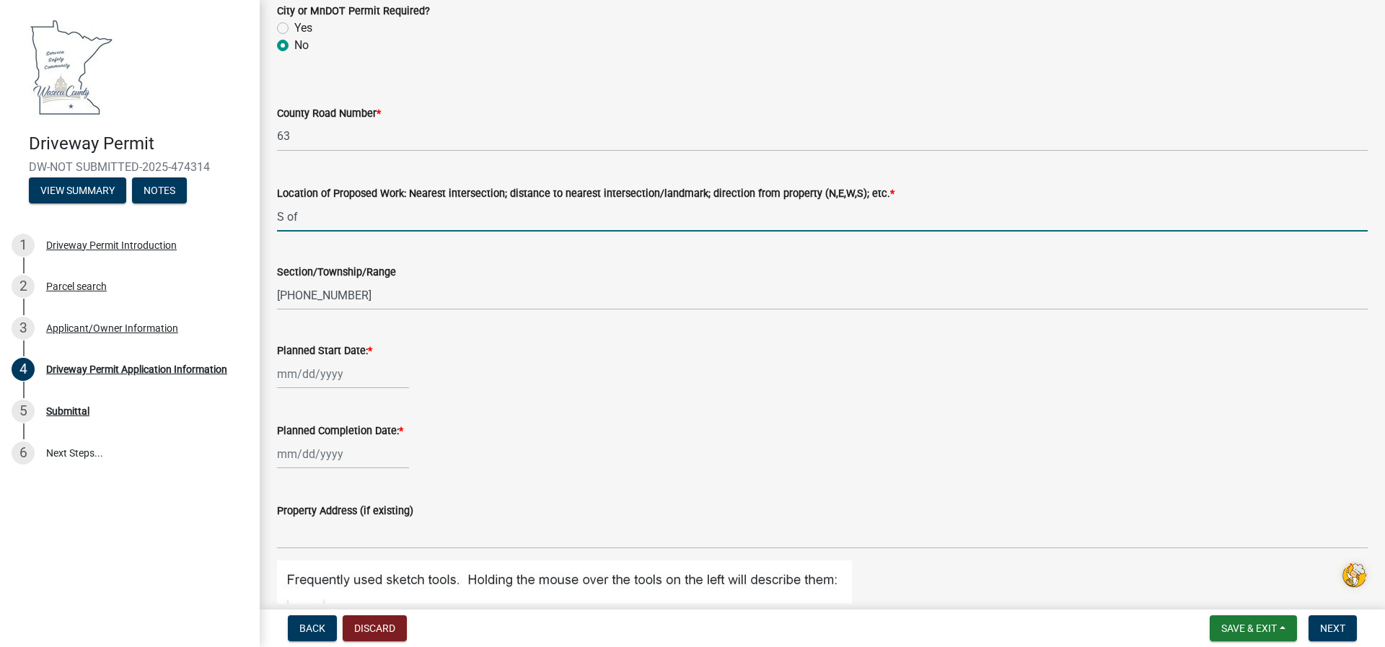
click at [314, 221] on input "S of" at bounding box center [822, 217] width 1090 height 30
type input "S"
click at [314, 210] on input "South eentrance to building site at 25836 170th Street New Richland, MN" at bounding box center [822, 217] width 1090 height 30
type input "South entrance to building site at [STREET_ADDRESS]"
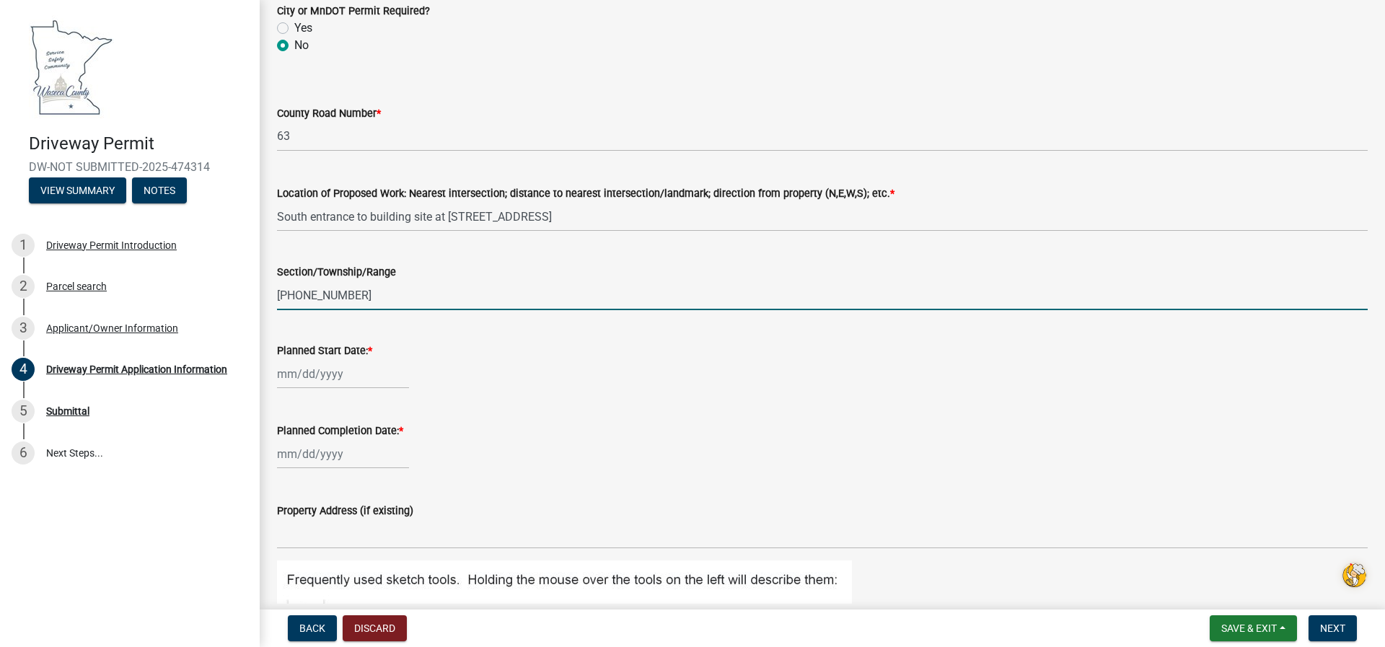
click at [340, 294] on input "13-105-022" at bounding box center [822, 296] width 1090 height 30
type input "1"
type input "01-TWP 105 Range 022"
click at [379, 373] on div at bounding box center [343, 374] width 132 height 30
select select "9"
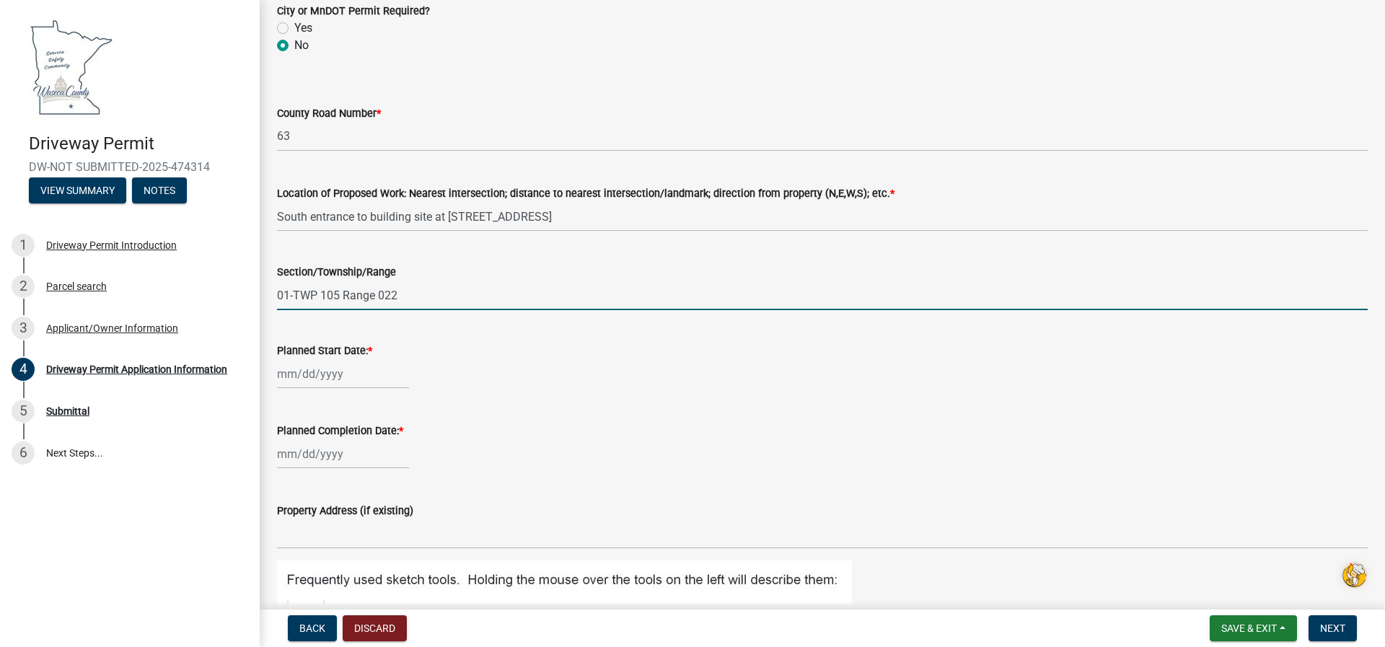
select select "2025"
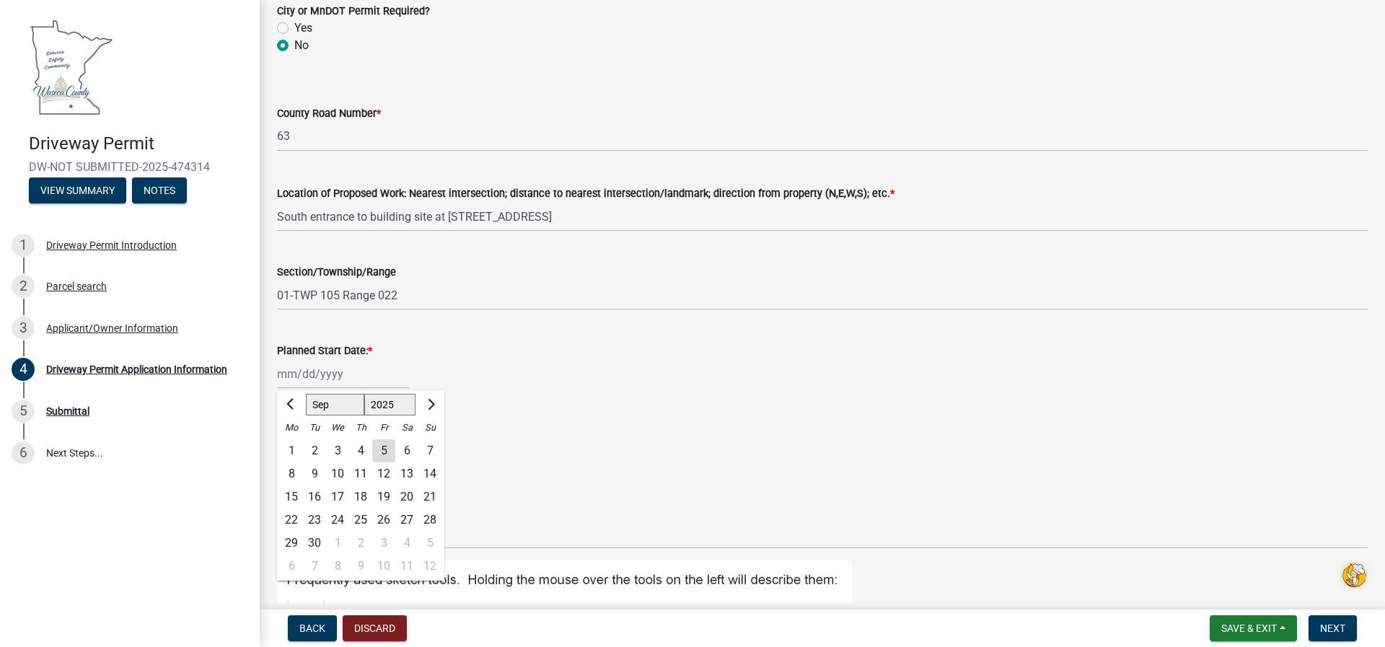
click at [385, 472] on div "12" at bounding box center [383, 473] width 23 height 23
type input "[DATE]"
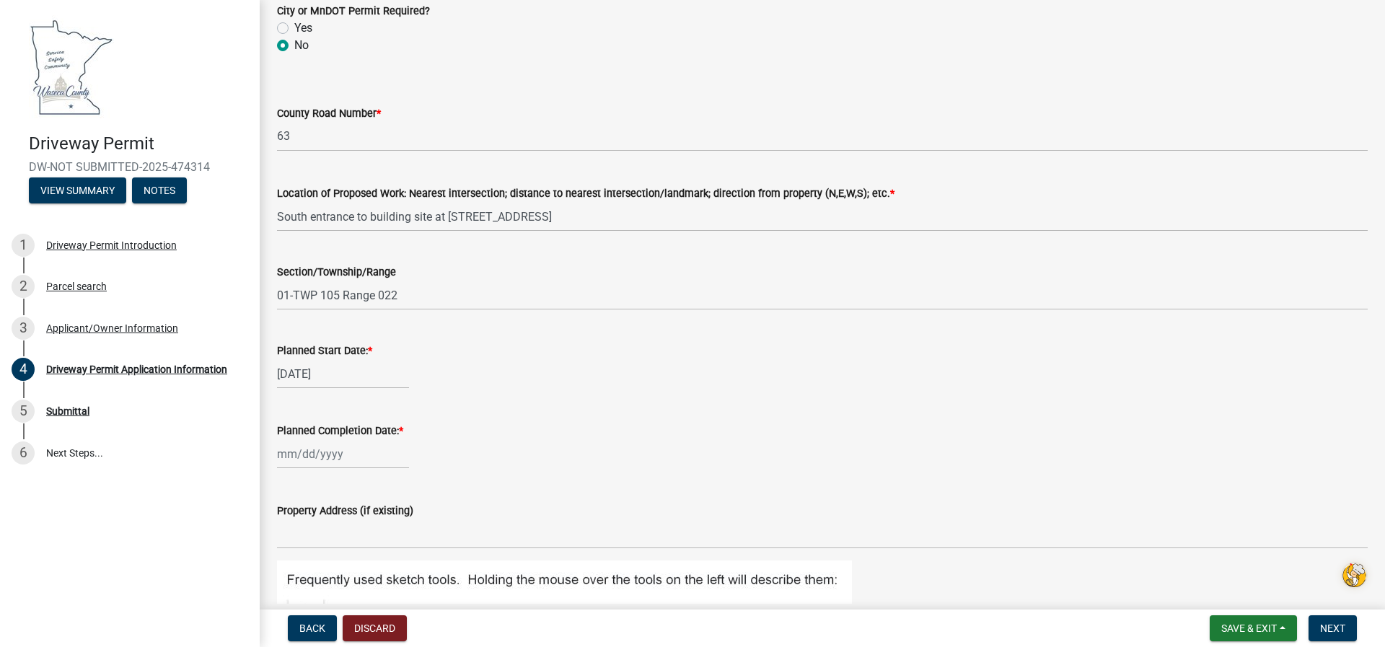
select select "9"
select select "2025"
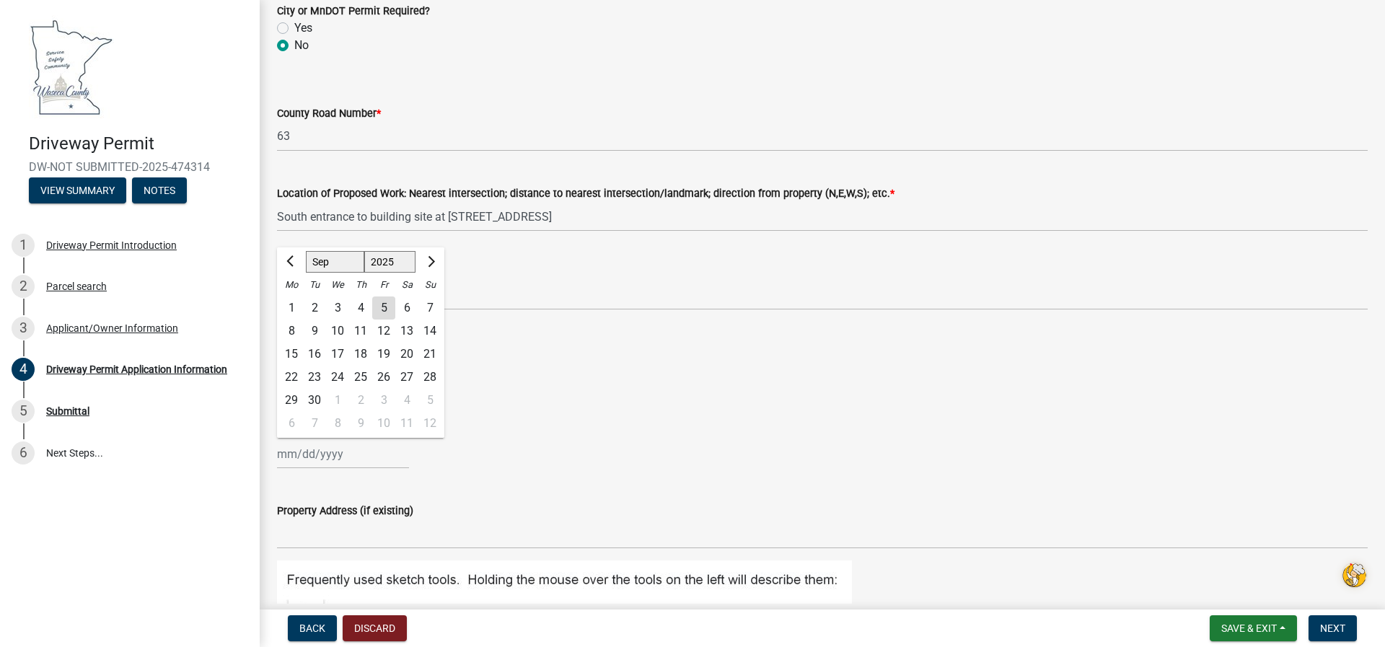
click at [390, 449] on div "Jan Feb Mar Apr May Jun Jul Aug Sep Oct Nov Dec 1525 1526 1527 1528 1529 1530 1…" at bounding box center [343, 454] width 132 height 30
click at [408, 332] on div "13" at bounding box center [406, 331] width 23 height 23
type input "[DATE]"
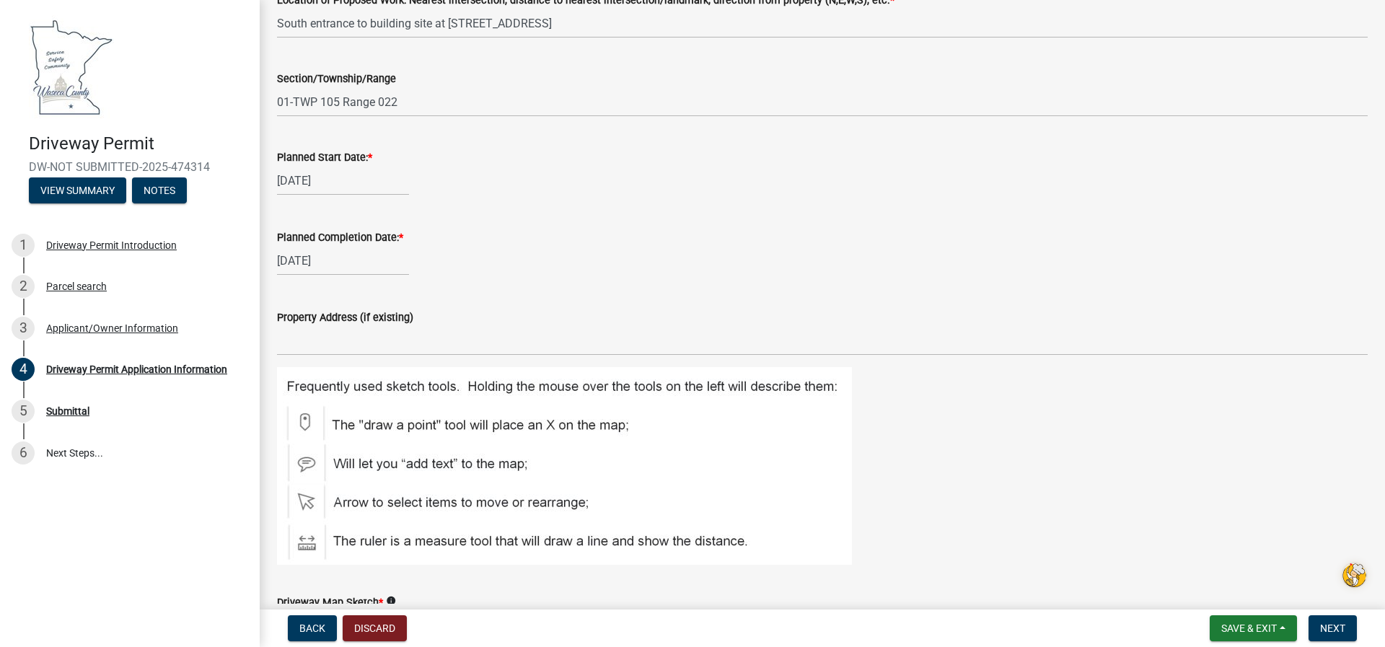
scroll to position [1442, 0]
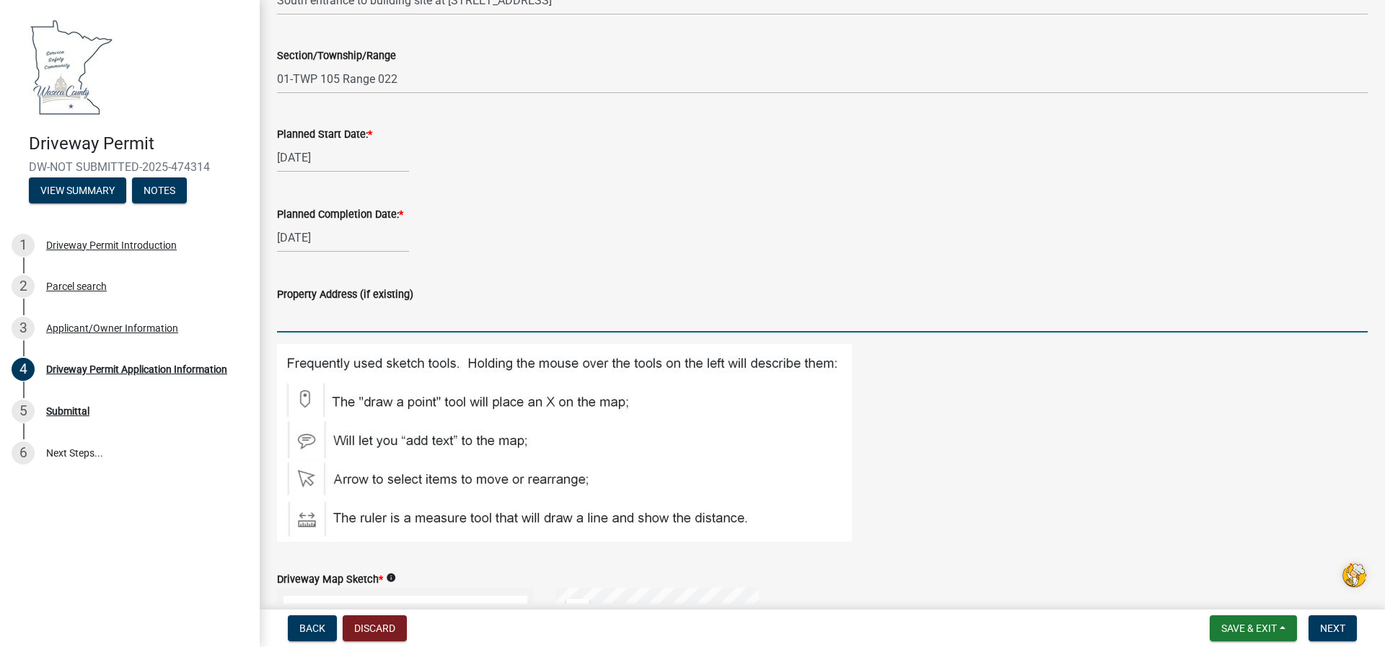
click at [289, 318] on input "Property Address (if existing)" at bounding box center [822, 318] width 1090 height 30
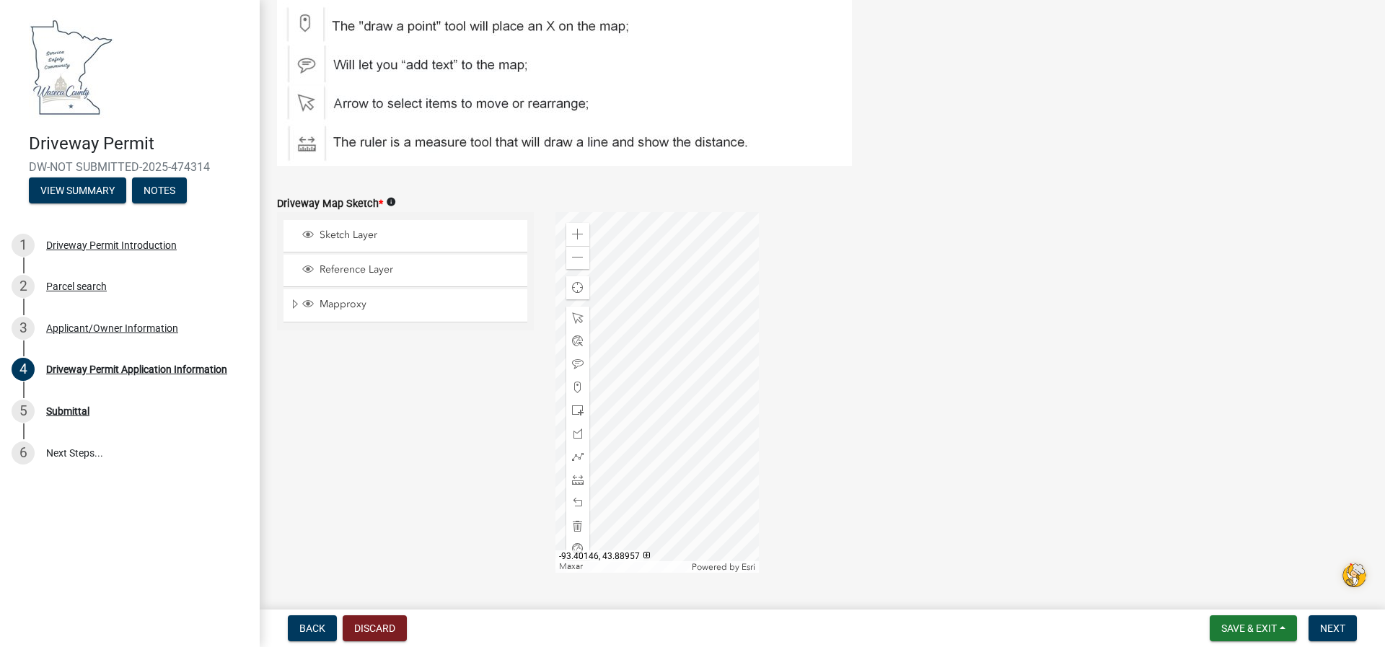
scroll to position [1746, 0]
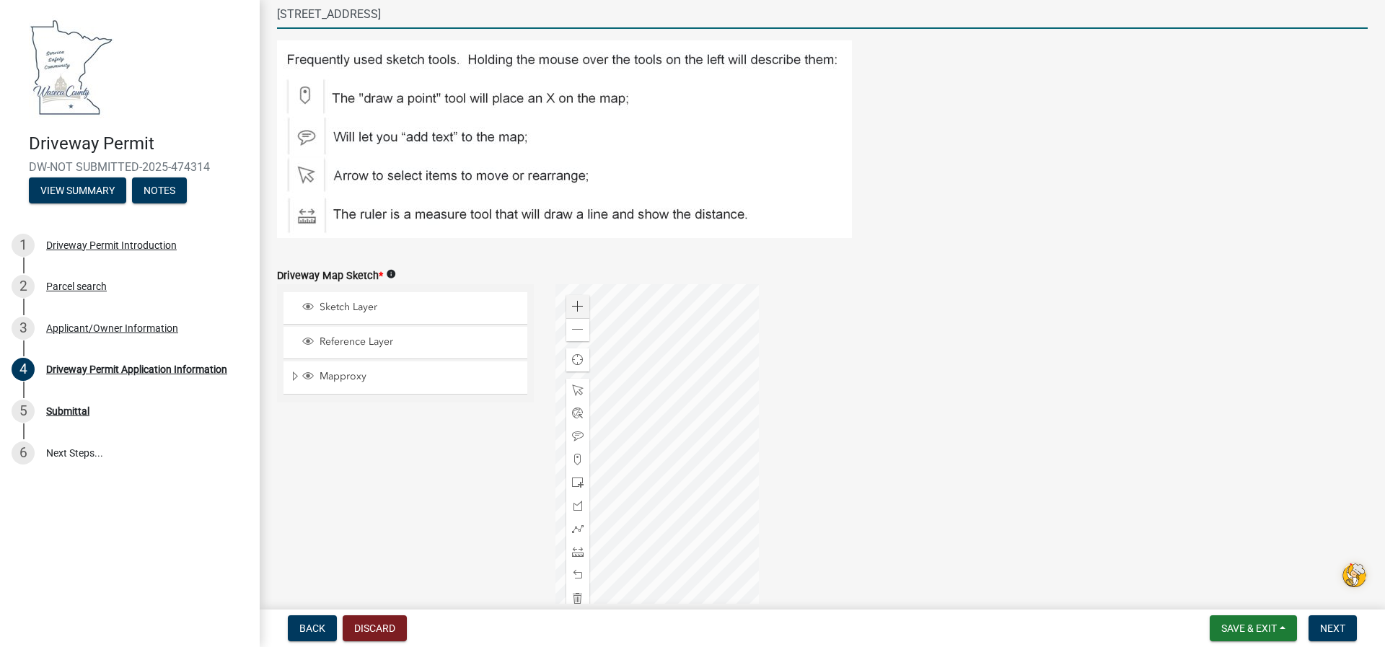
type input "25836 170th Street New Richland, MN 56072"
click at [573, 304] on span at bounding box center [578, 307] width 12 height 12
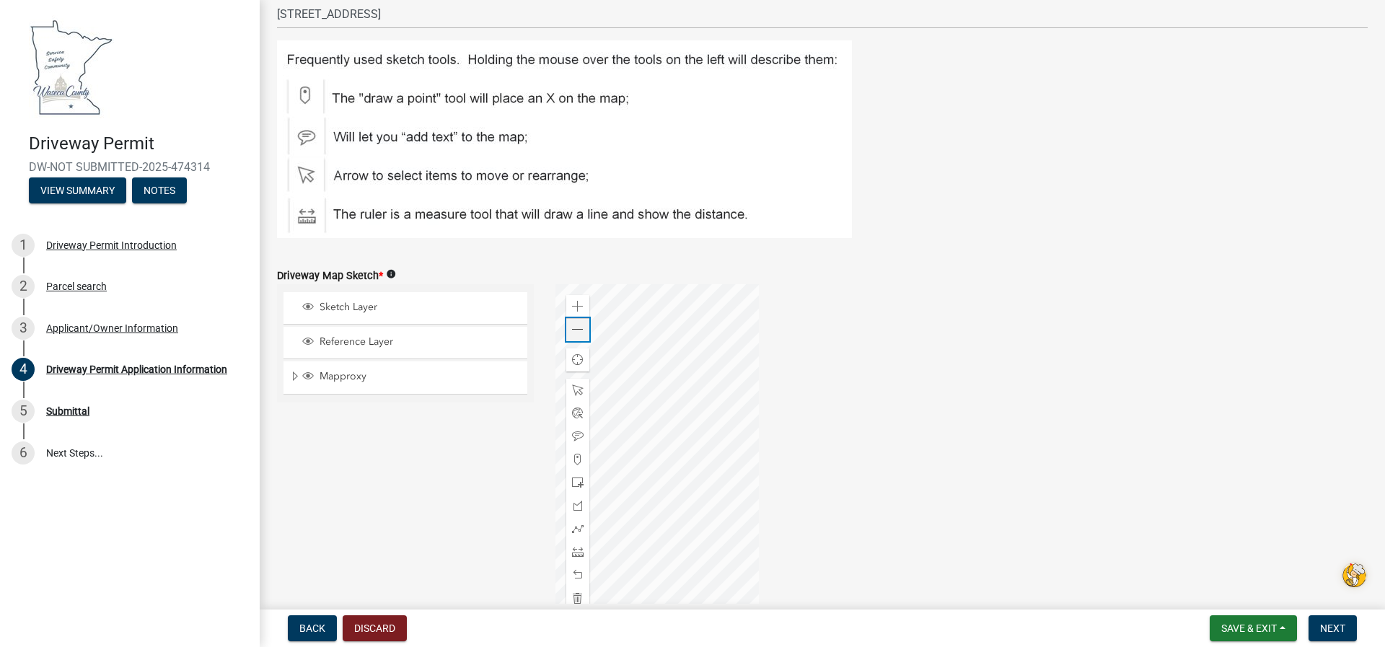
click at [576, 328] on span at bounding box center [578, 330] width 12 height 12
click at [576, 329] on span at bounding box center [578, 330] width 12 height 12
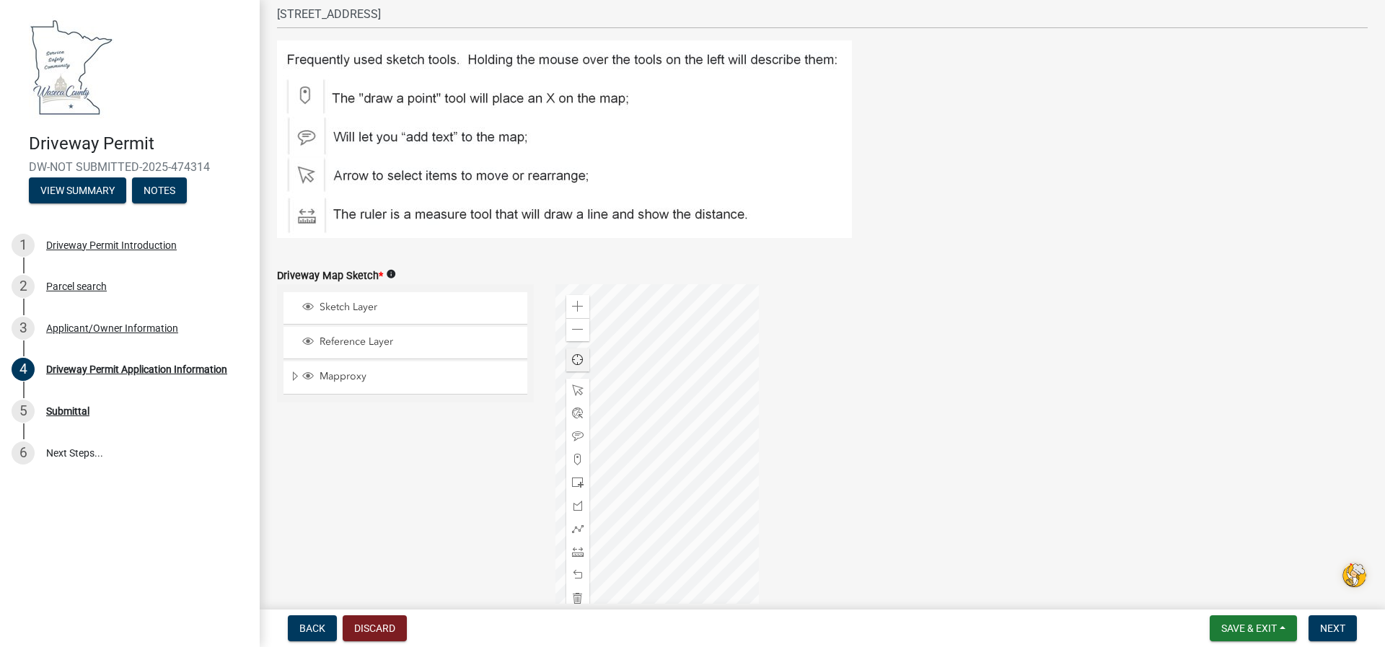
click at [675, 404] on div at bounding box center [656, 464] width 203 height 361
drag, startPoint x: 815, startPoint y: 411, endPoint x: 810, endPoint y: 457, distance: 45.7
click at [810, 457] on div "Zoom in Zoom out Find my location Earthstar Geographics Powered by Esri -93.359…" at bounding box center [962, 464] width 834 height 361
click at [734, 509] on div at bounding box center [656, 464] width 203 height 361
click at [739, 485] on div at bounding box center [656, 464] width 203 height 361
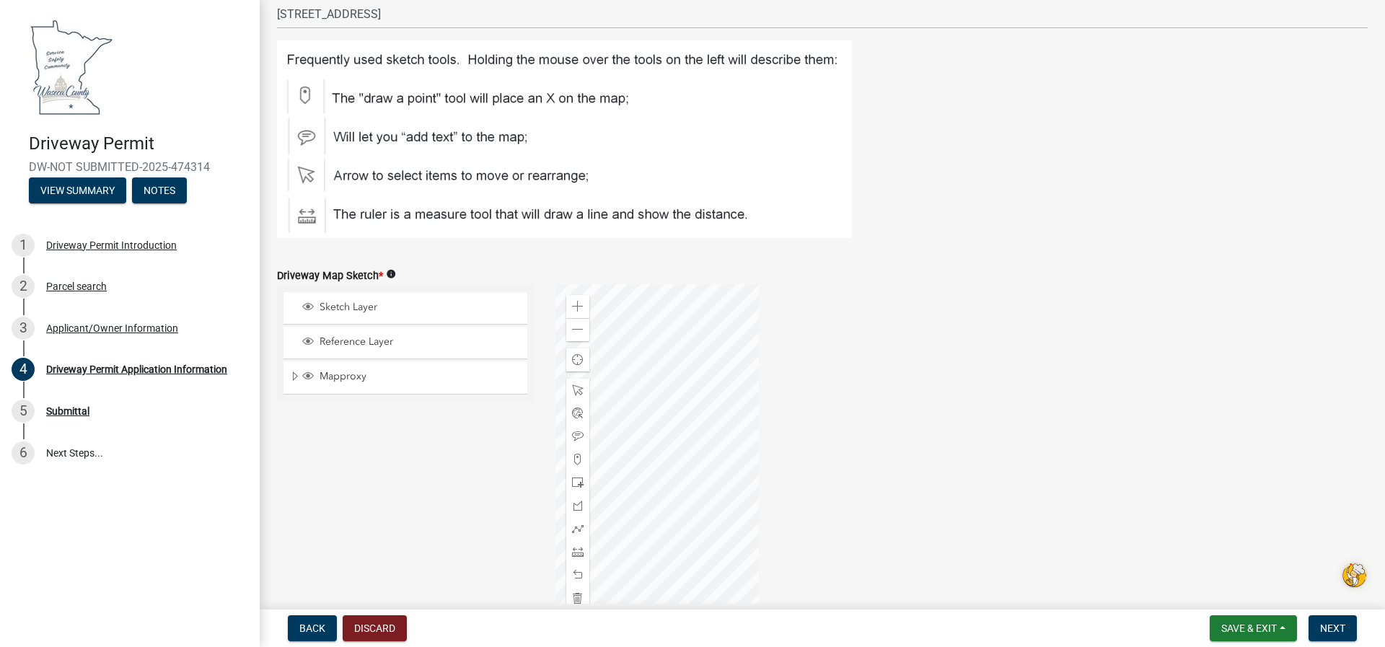
click at [759, 560] on div at bounding box center [656, 464] width 203 height 361
click at [619, 424] on div at bounding box center [656, 464] width 203 height 361
click at [637, 424] on div at bounding box center [656, 464] width 203 height 361
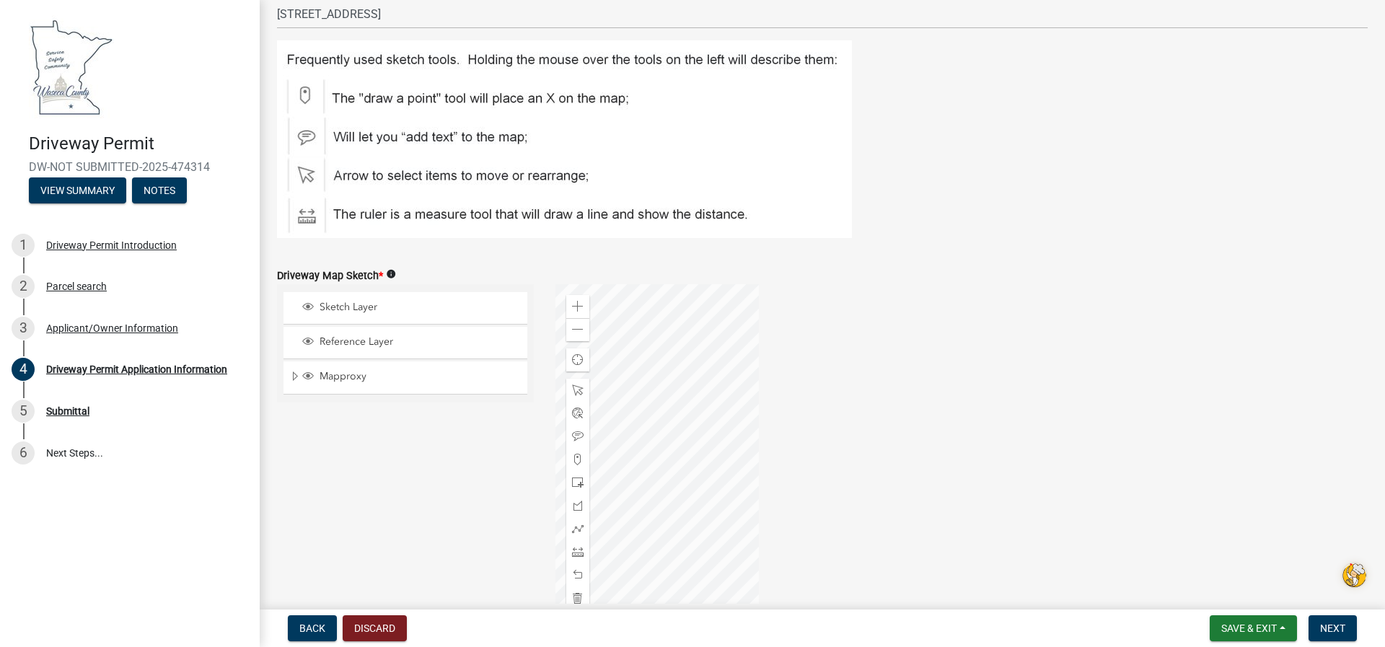
click at [628, 426] on div at bounding box center [656, 464] width 203 height 361
click at [572, 307] on span at bounding box center [578, 307] width 12 height 12
click at [659, 436] on div at bounding box center [656, 464] width 203 height 361
click at [574, 304] on span at bounding box center [578, 307] width 12 height 12
click at [720, 516] on div at bounding box center [656, 464] width 203 height 361
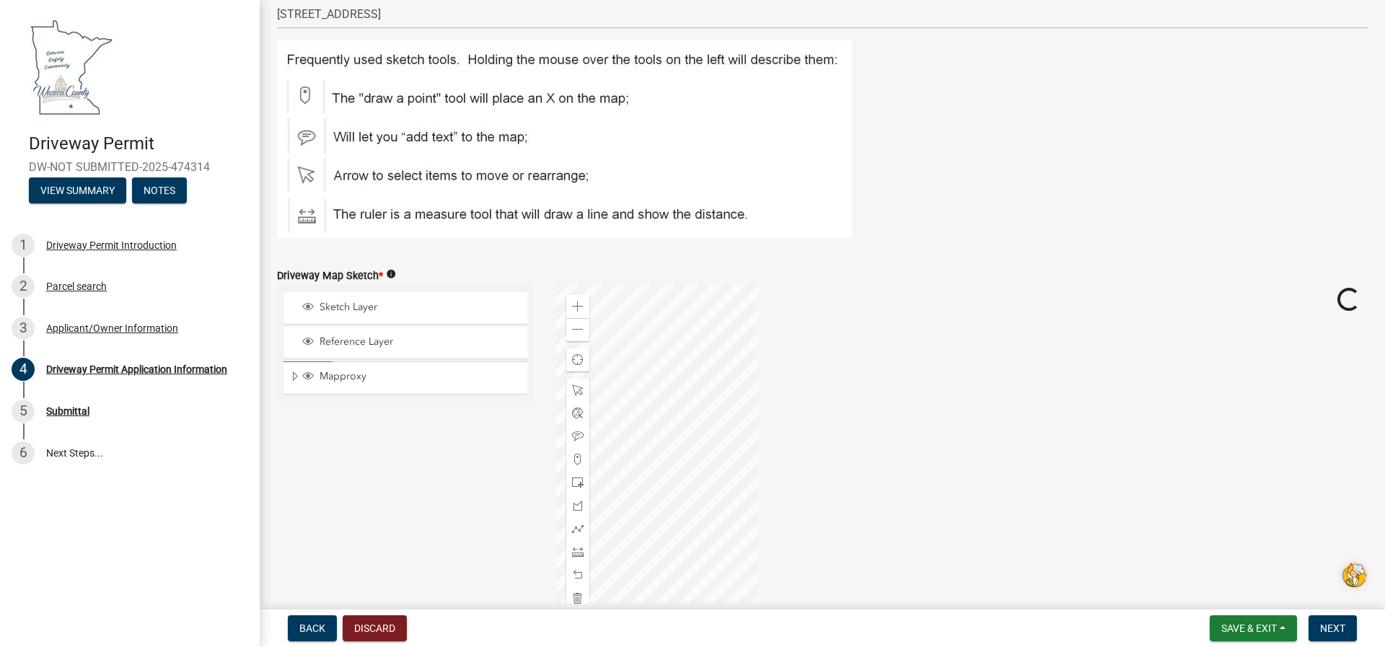
click at [692, 475] on div at bounding box center [656, 464] width 203 height 361
click at [575, 305] on span at bounding box center [578, 307] width 12 height 12
click at [697, 502] on div at bounding box center [656, 464] width 203 height 361
click at [679, 397] on div at bounding box center [656, 464] width 203 height 361
click at [677, 370] on div at bounding box center [656, 464] width 203 height 361
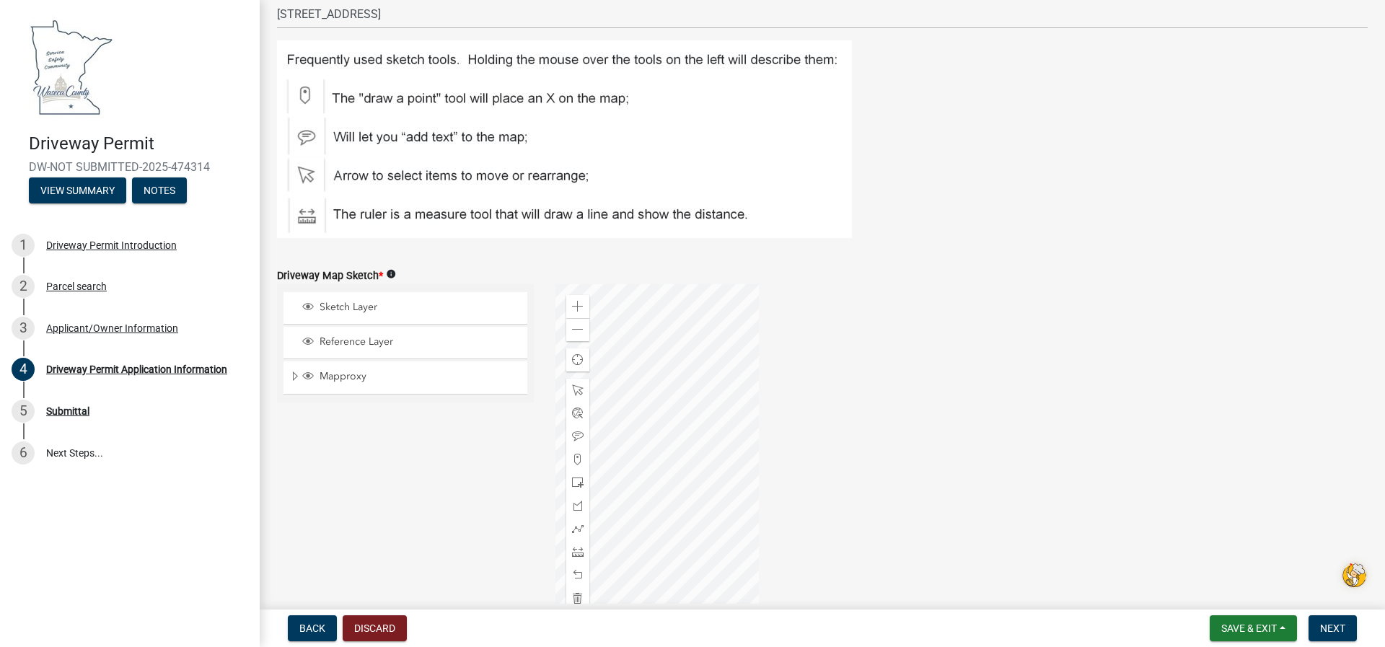
click at [682, 379] on div at bounding box center [656, 464] width 203 height 361
click at [677, 370] on div at bounding box center [656, 464] width 203 height 361
click at [695, 412] on div at bounding box center [656, 464] width 203 height 361
click at [701, 415] on div at bounding box center [656, 464] width 203 height 361
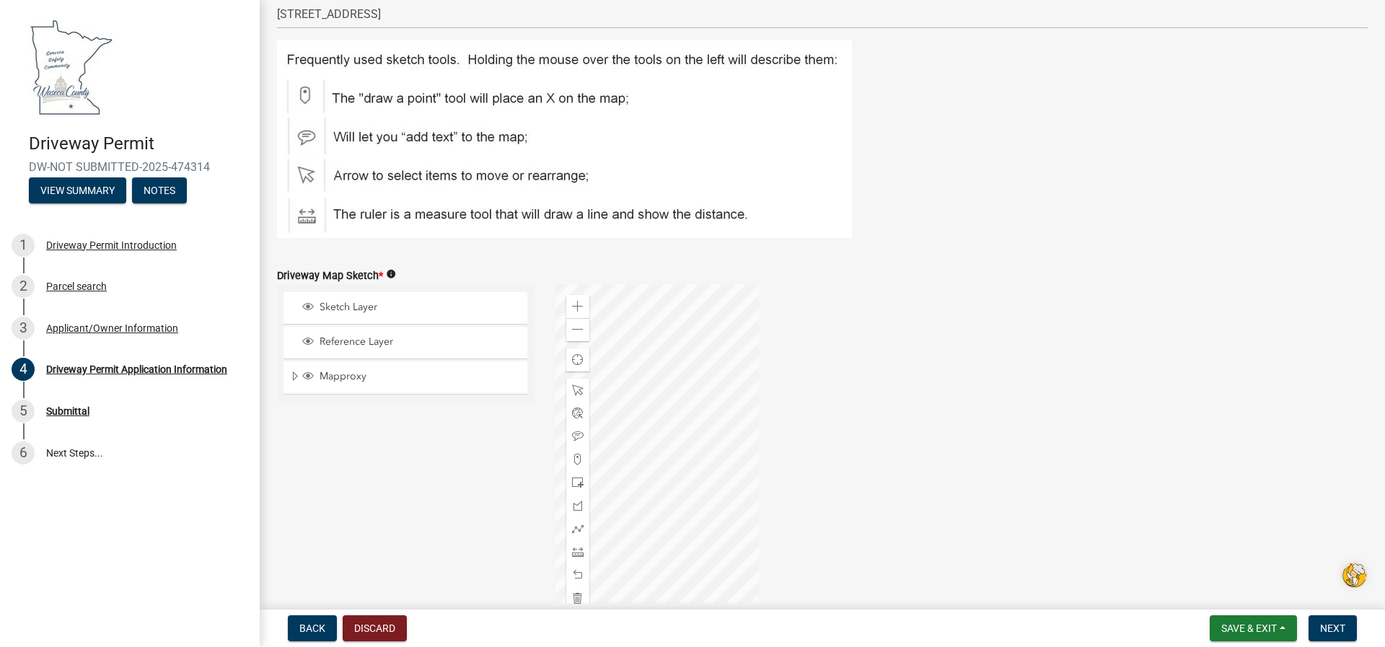
click at [688, 423] on div at bounding box center [656, 464] width 203 height 361
click at [700, 411] on div at bounding box center [656, 464] width 203 height 361
click at [1320, 625] on span "Next" at bounding box center [1332, 628] width 25 height 12
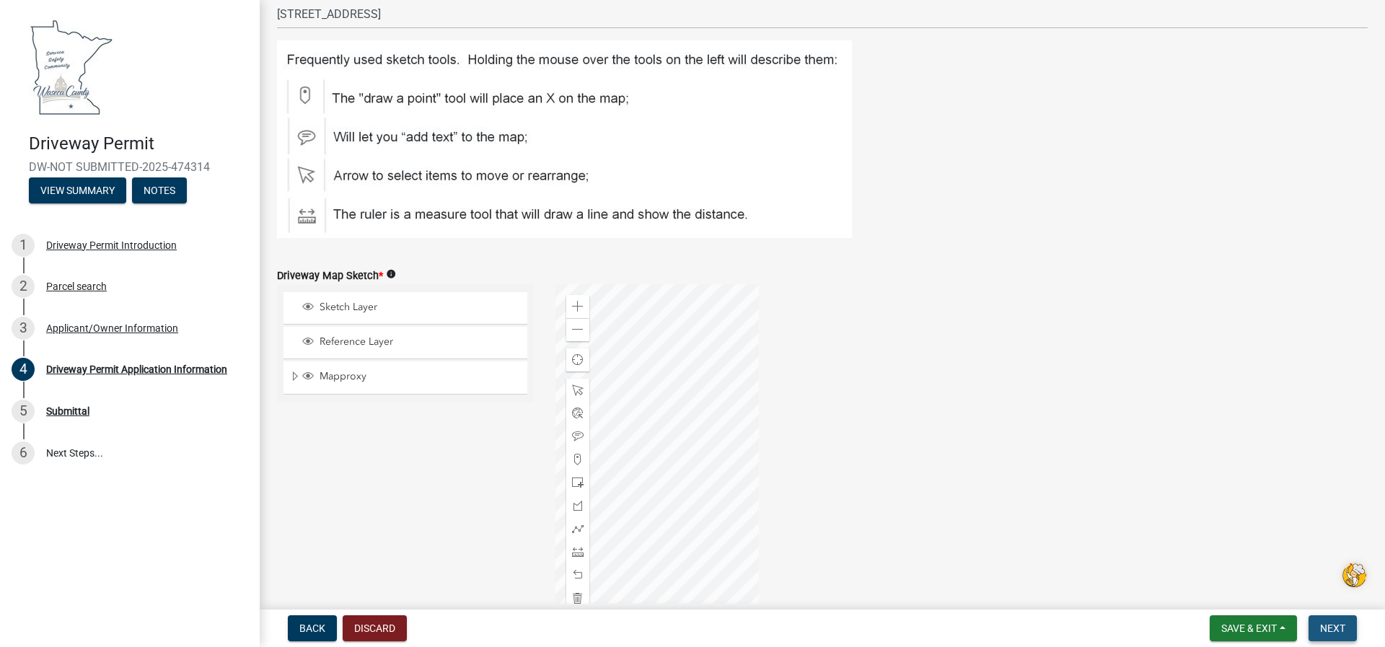
click at [1336, 627] on span "Next" at bounding box center [1332, 628] width 25 height 12
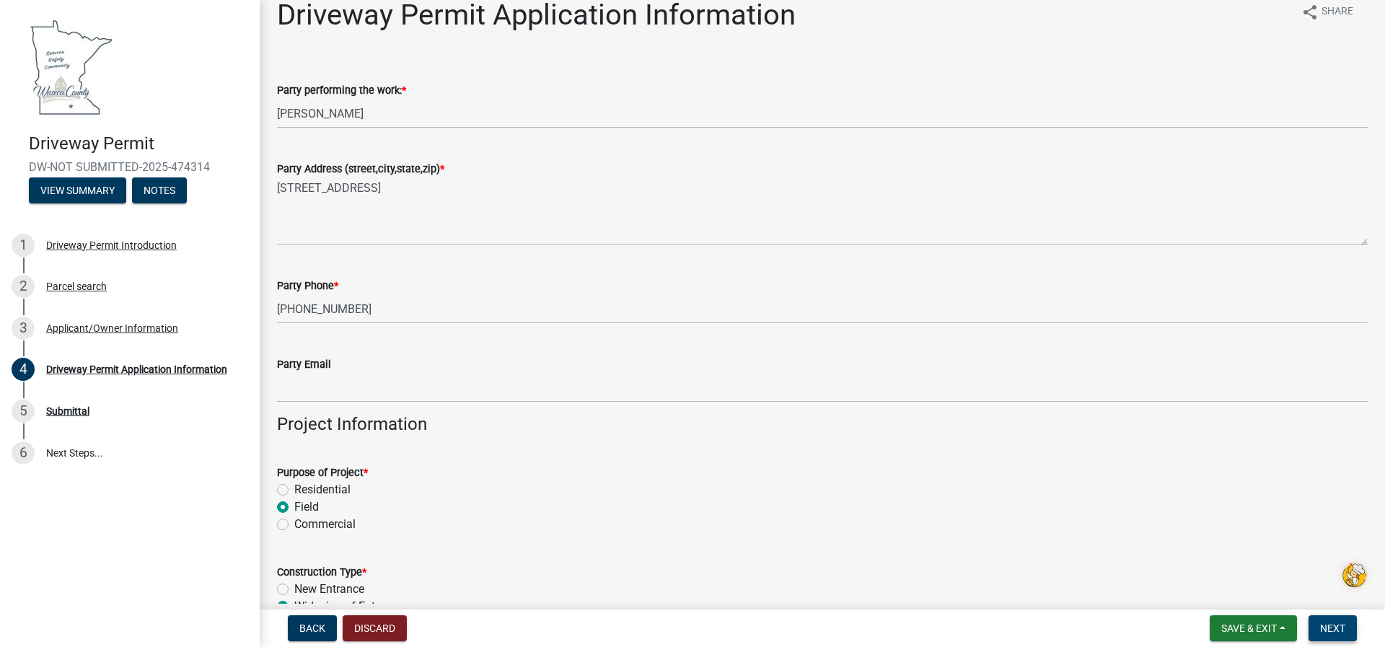
scroll to position [0, 0]
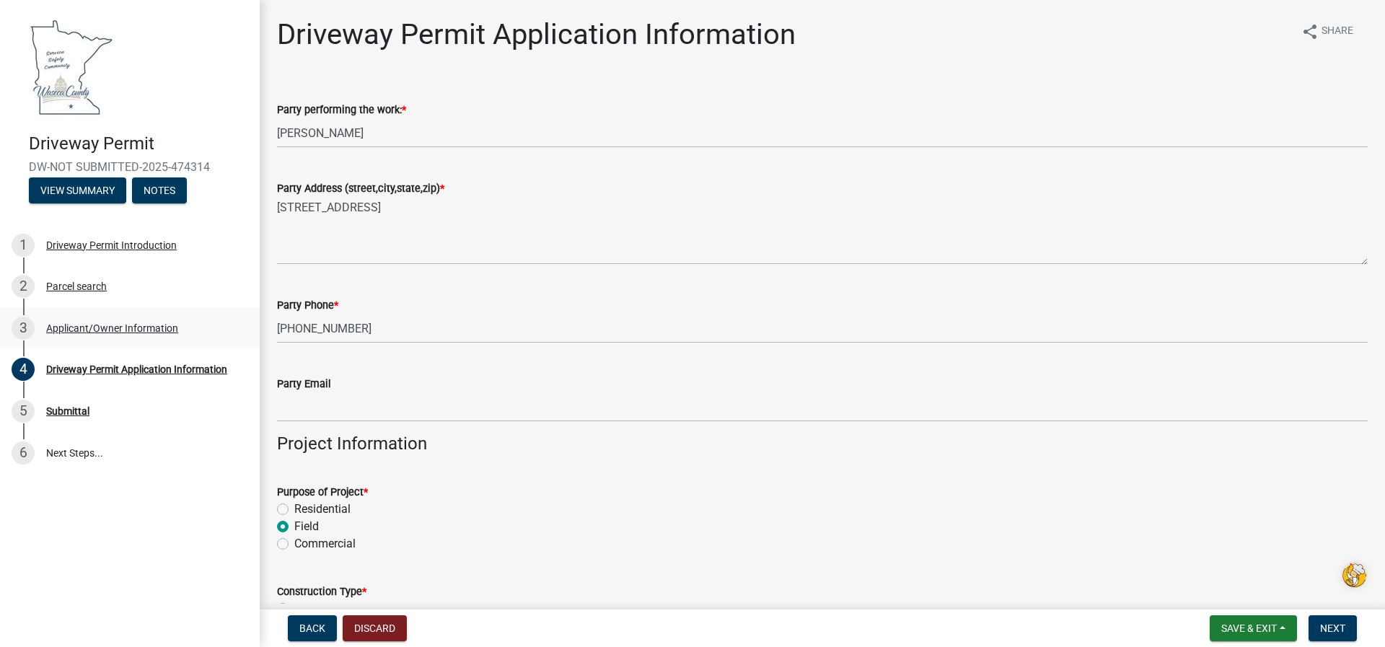
click at [129, 325] on div "Applicant/Owner Information" at bounding box center [112, 328] width 132 height 10
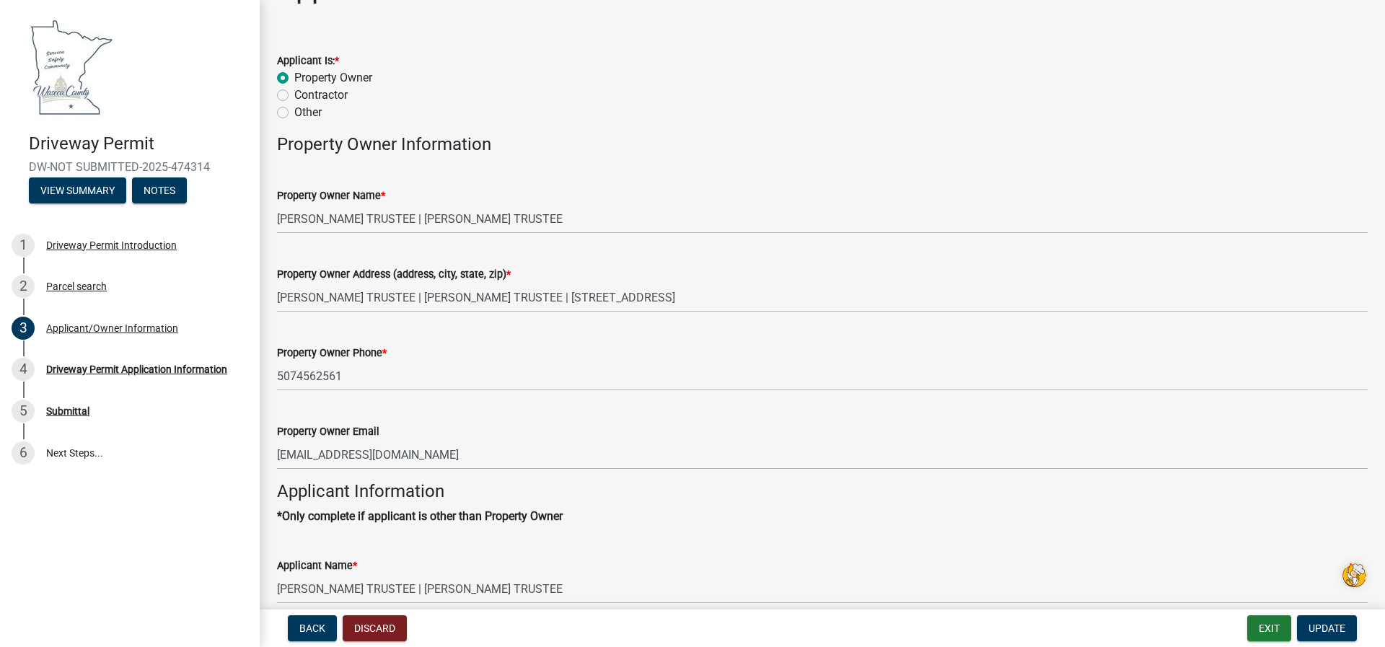
scroll to position [72, 0]
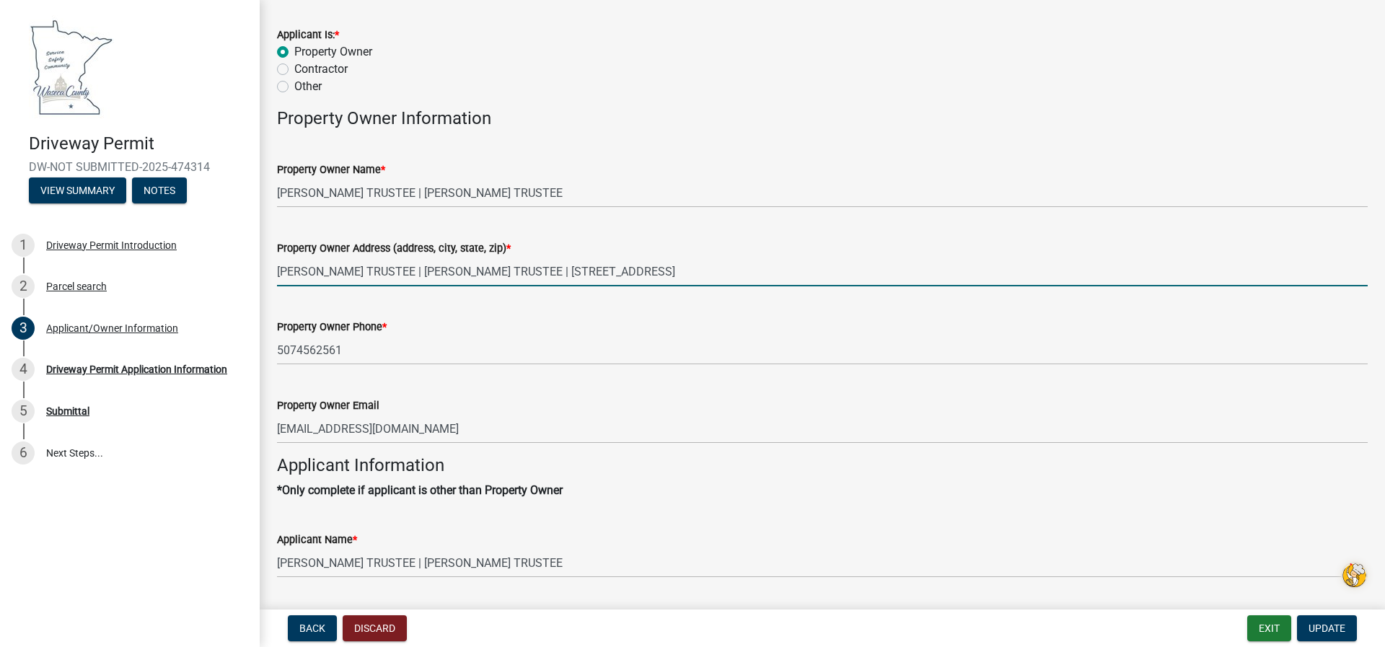
click at [454, 270] on input "ALLEN W NELSON TRUSTEE | SANDRA M RATH TRUSTEE | 25836 170TH ST | NEW RICHLAND,…" at bounding box center [822, 272] width 1090 height 30
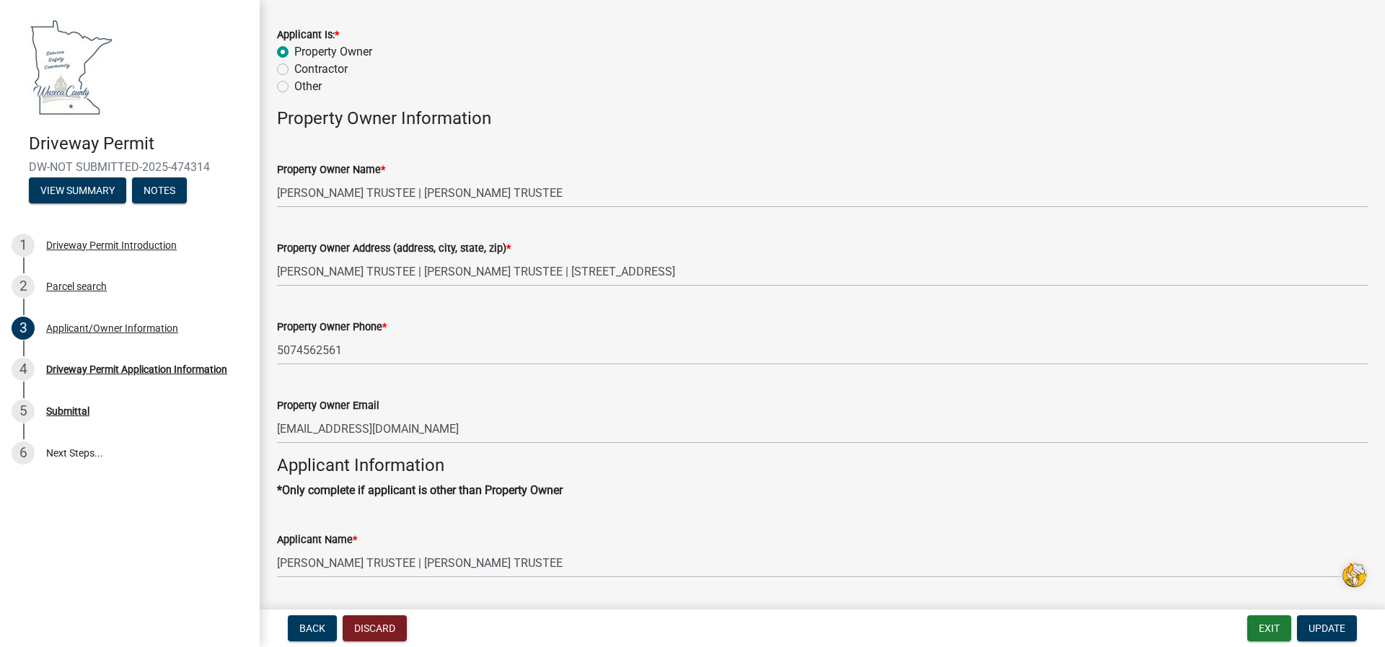
click at [260, 271] on div "Applicant/Owner Information share Share Applicant Is: * Property Owner Contract…" at bounding box center [822, 394] width 1125 height 899
click at [276, 273] on div "Property Owner Address (address, city, state, zip) * ALLEN W NELSON TRUSTEE | S…" at bounding box center [822, 252] width 1112 height 67
click at [1327, 630] on span "Update" at bounding box center [1326, 628] width 37 height 12
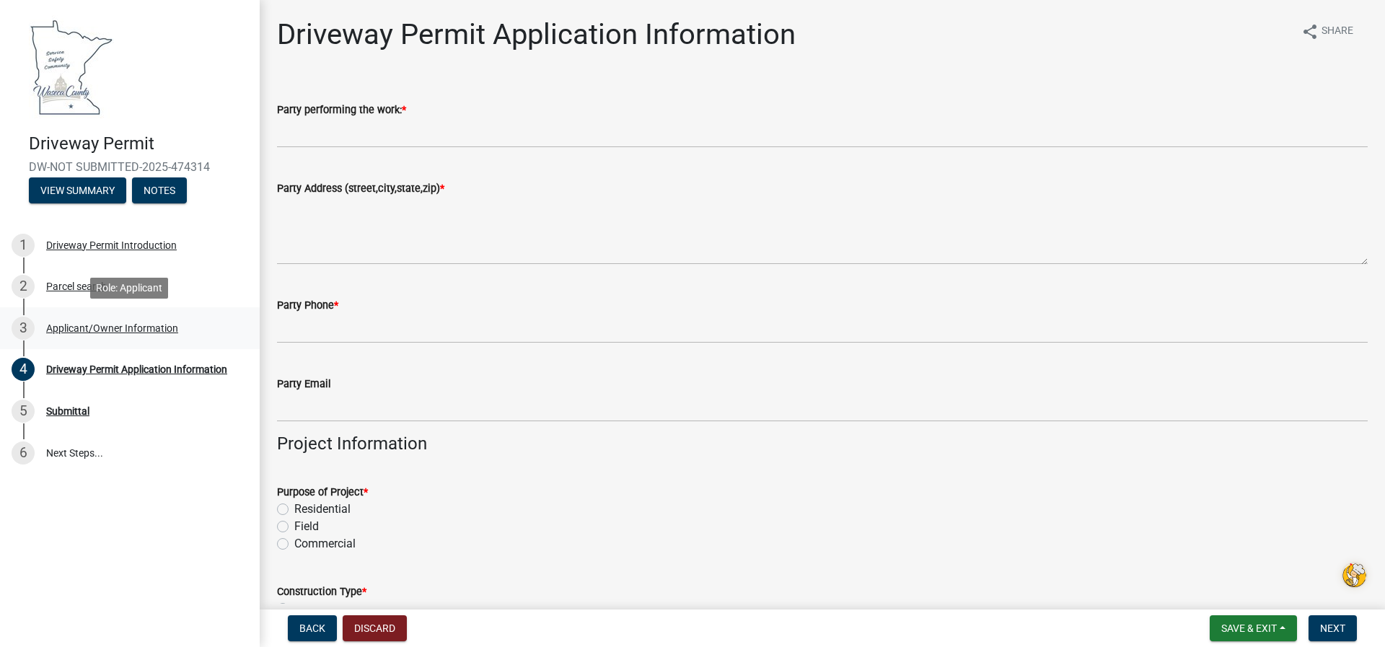
click at [133, 325] on div "Applicant/Owner Information" at bounding box center [112, 328] width 132 height 10
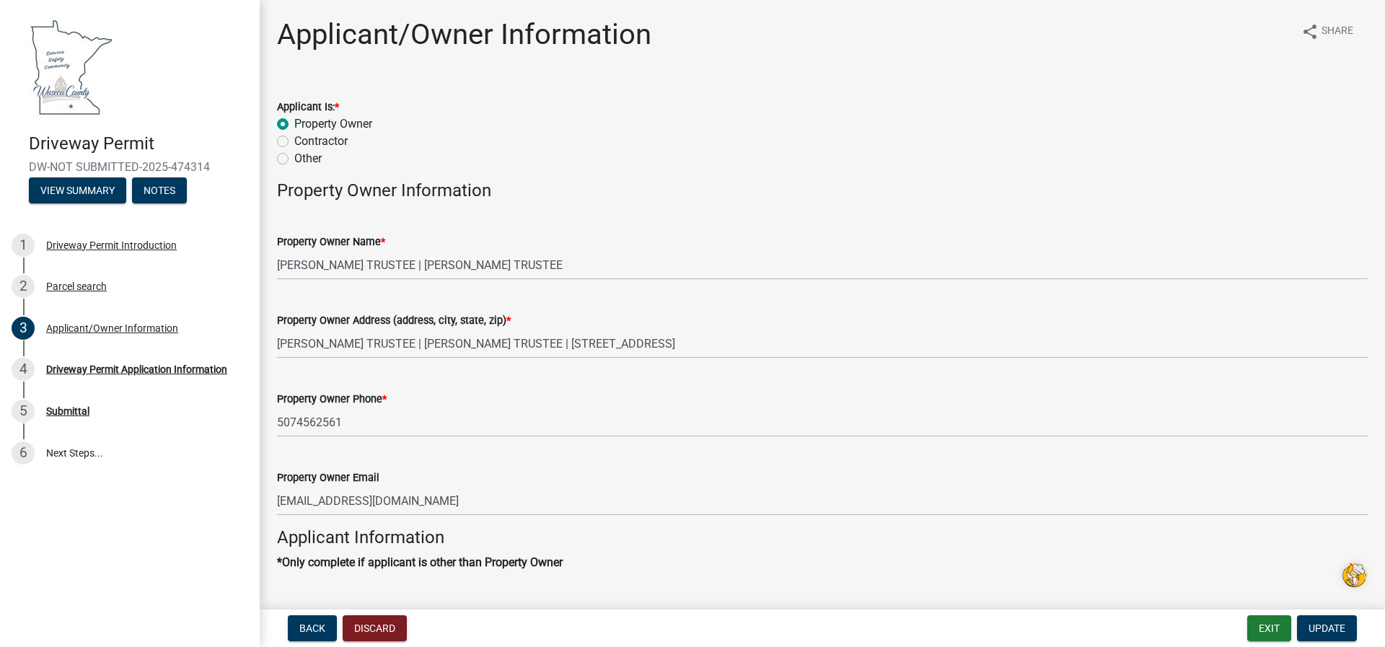
click at [509, 320] on span "*" at bounding box center [508, 320] width 4 height 12
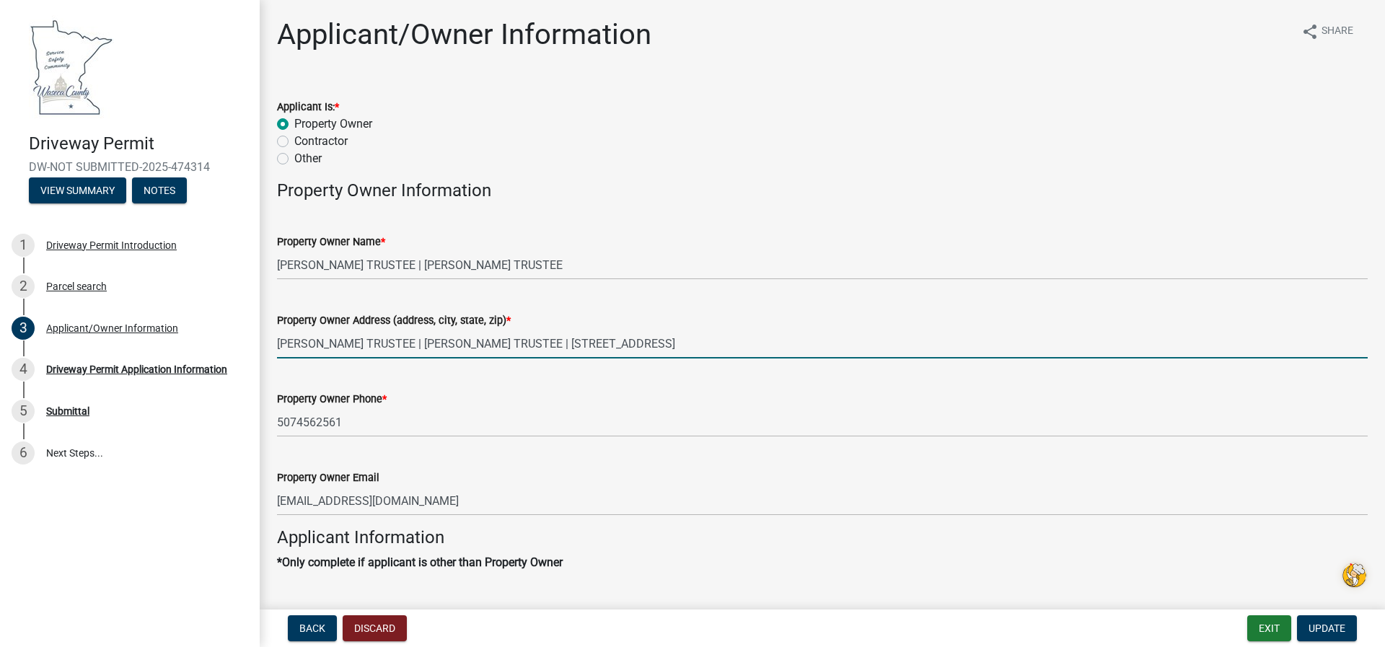
click at [509, 329] on input "ALLEN W NELSON TRUSTEE | SANDRA M RATH TRUSTEE | 25836 170TH ST | NEW RICHLAND,…" at bounding box center [822, 344] width 1090 height 30
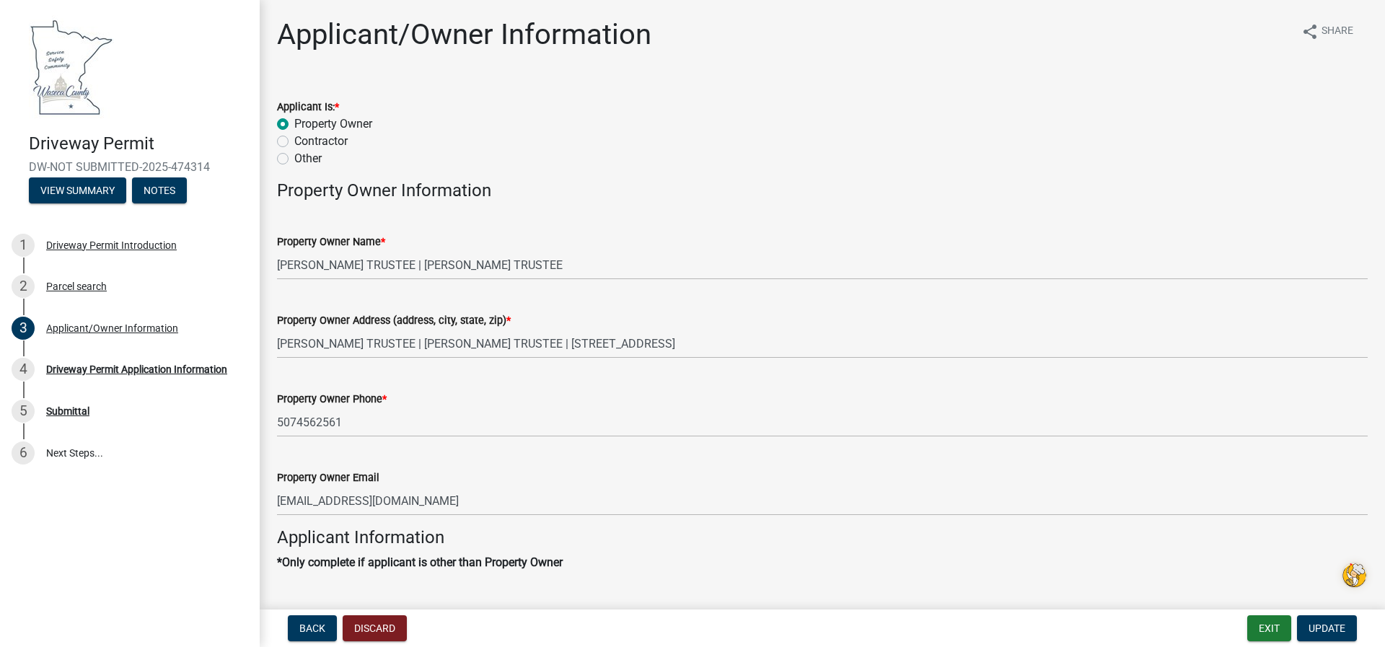
click at [509, 320] on span "*" at bounding box center [508, 320] width 4 height 12
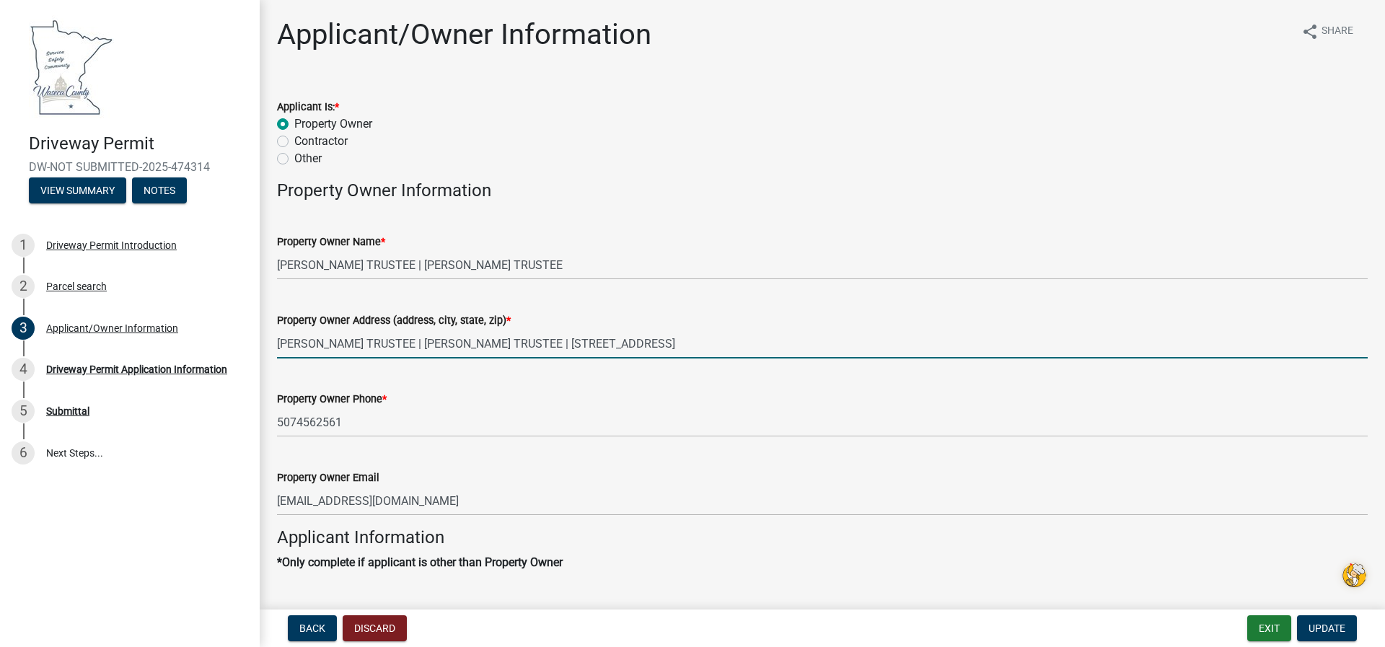
click at [509, 329] on input "ALLEN W NELSON TRUSTEE | SANDRA M RATH TRUSTEE | 25836 170TH ST | NEW RICHLAND,…" at bounding box center [822, 344] width 1090 height 30
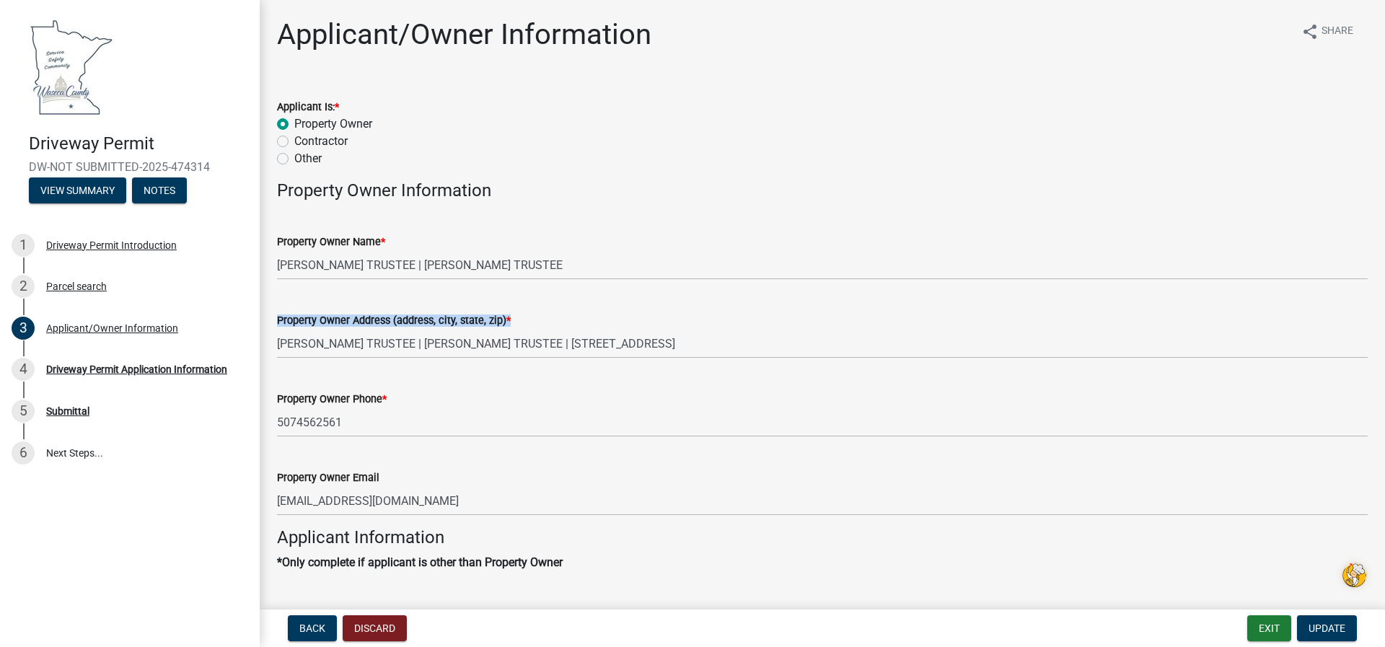
click at [509, 320] on span "*" at bounding box center [508, 320] width 4 height 12
click at [509, 329] on input "ALLEN W NELSON TRUSTEE | SANDRA M RATH TRUSTEE | 25836 170TH ST | NEW RICHLAND,…" at bounding box center [822, 344] width 1090 height 30
click at [509, 320] on span "*" at bounding box center [508, 320] width 4 height 12
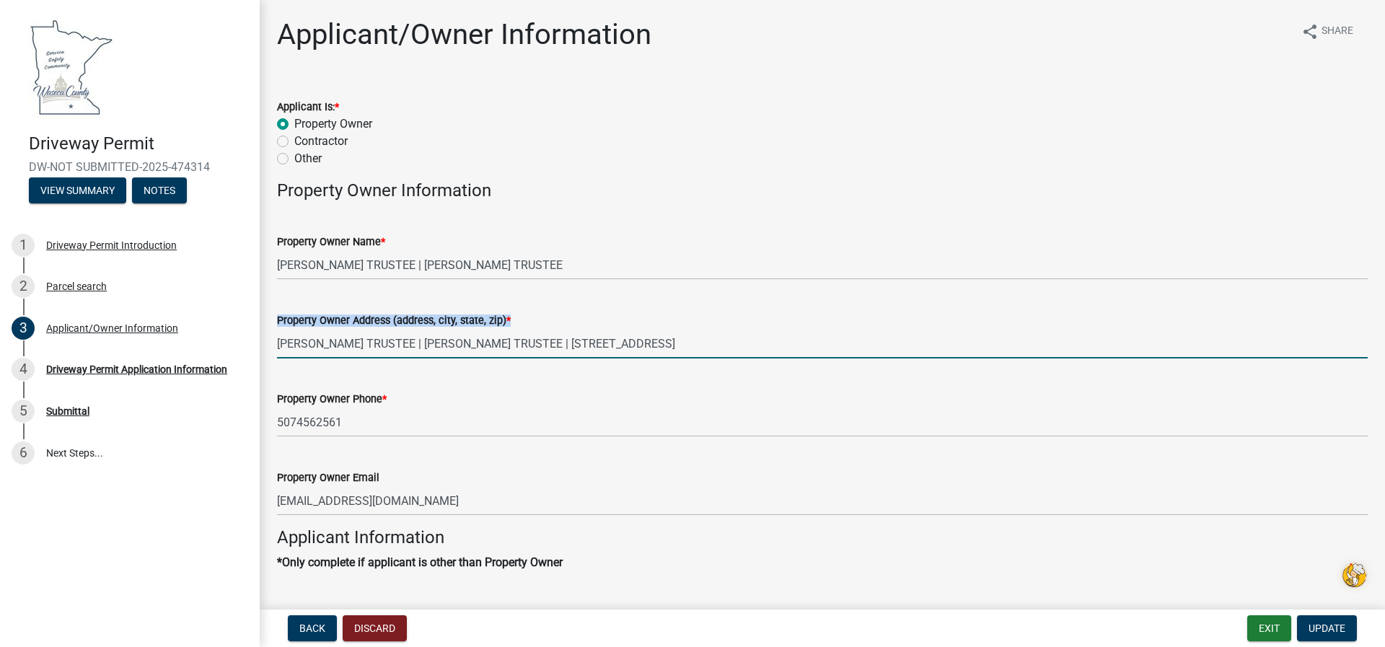
click at [509, 329] on input "ALLEN W NELSON TRUSTEE | SANDRA M RATH TRUSTEE | 25836 170TH ST | NEW RICHLAND,…" at bounding box center [822, 344] width 1090 height 30
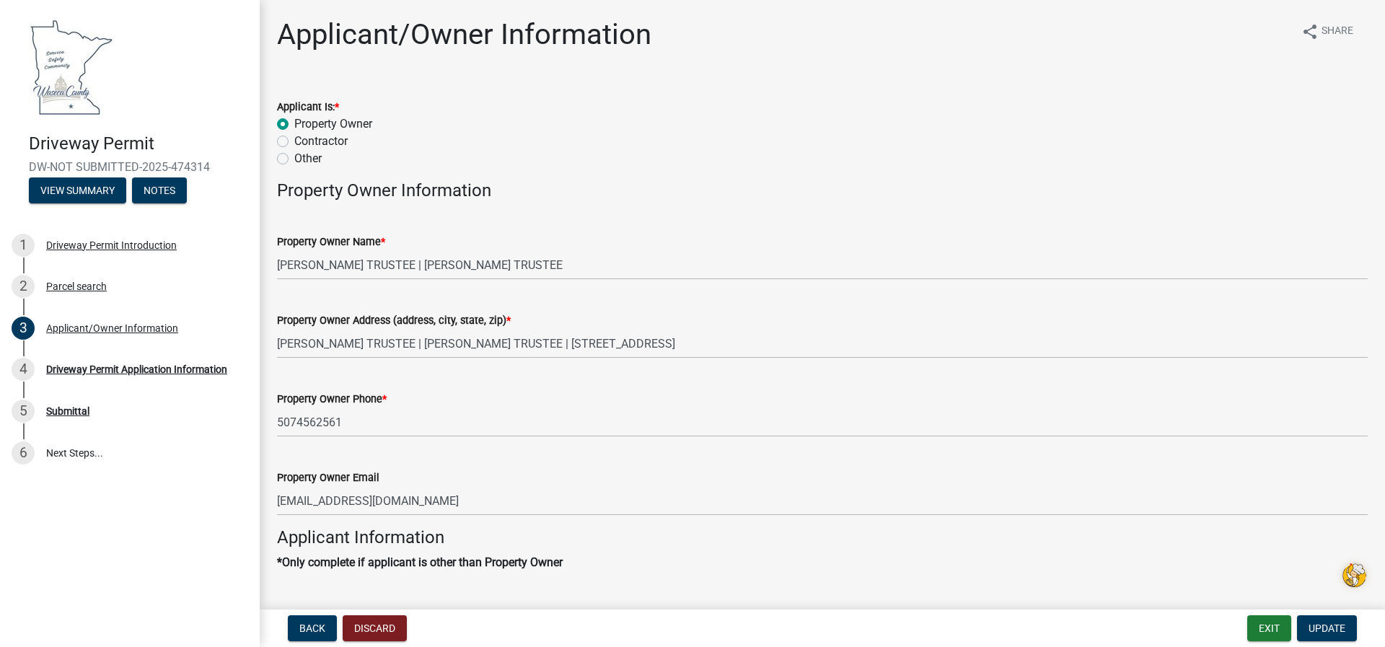
click at [357, 241] on label "Property Owner Name *" at bounding box center [331, 242] width 108 height 10
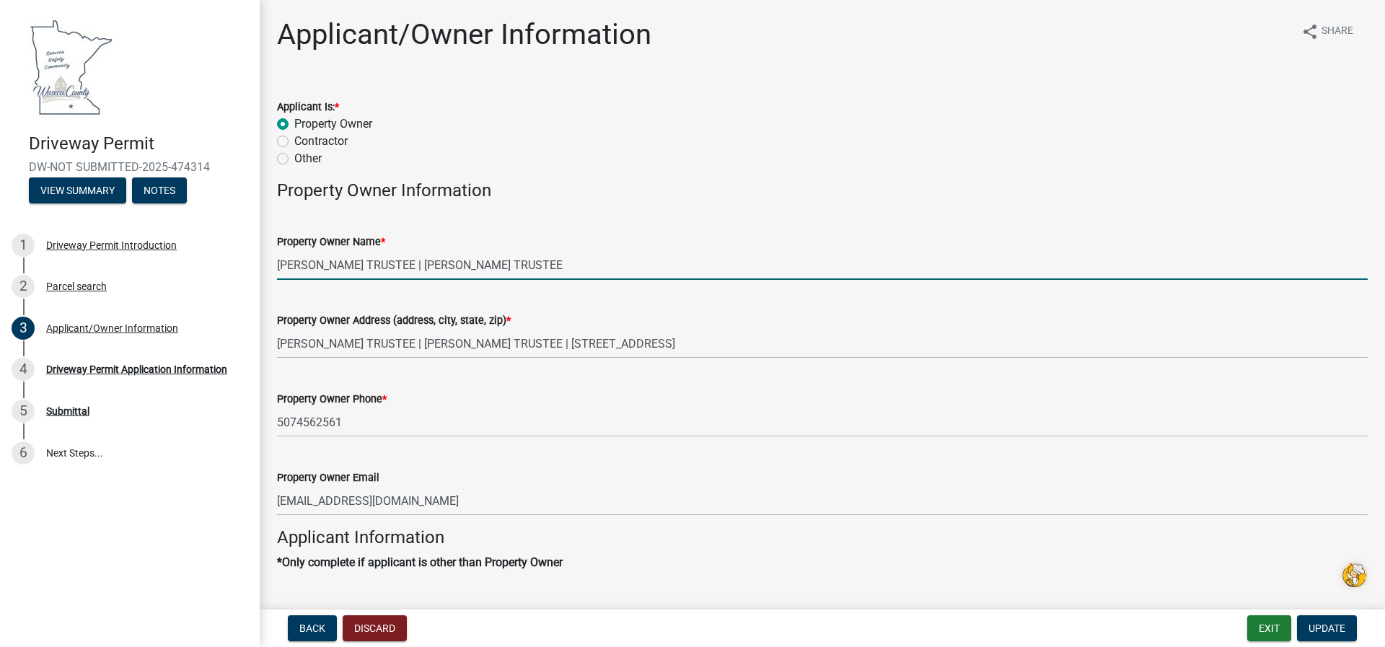
click at [357, 250] on input "ALLEN W NELSON TRUSTEE | SANDRA M RATH TRUSTEE" at bounding box center [822, 265] width 1090 height 30
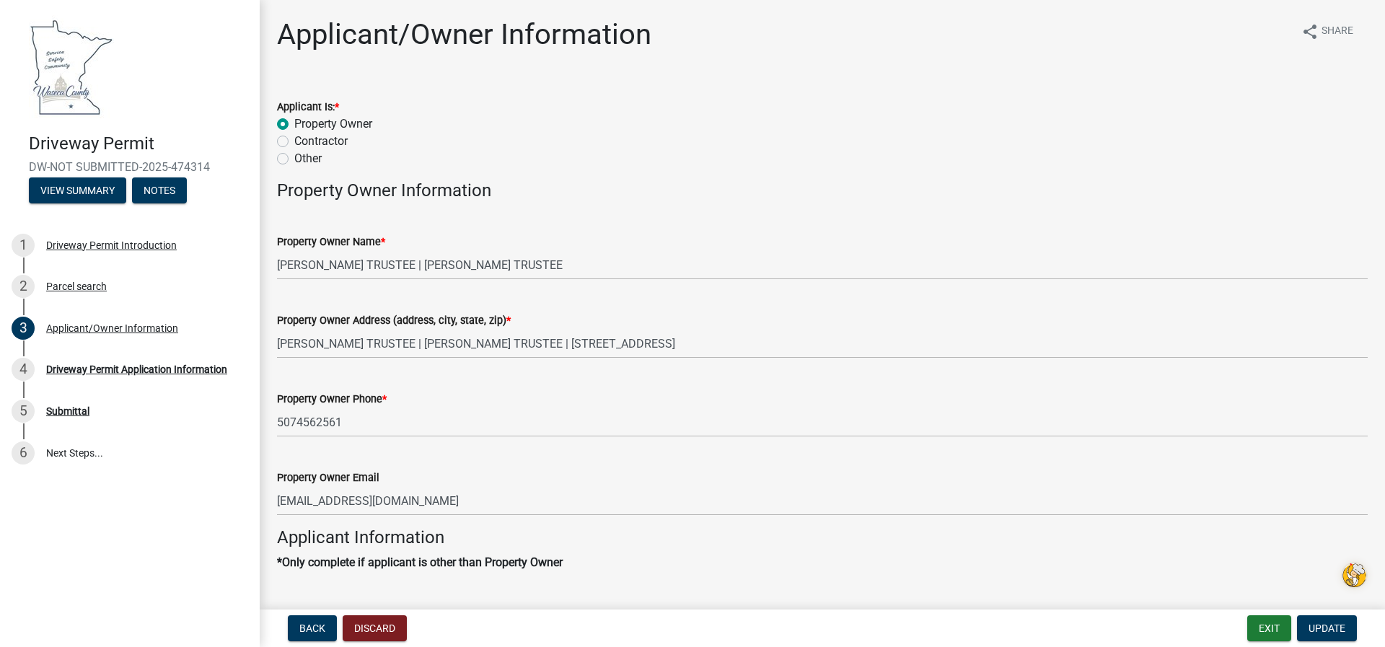
click at [357, 241] on label "Property Owner Name *" at bounding box center [331, 242] width 108 height 10
click at [357, 250] on input "ALLEN W NELSON TRUSTEE | SANDRA M RATH TRUSTEE" at bounding box center [822, 265] width 1090 height 30
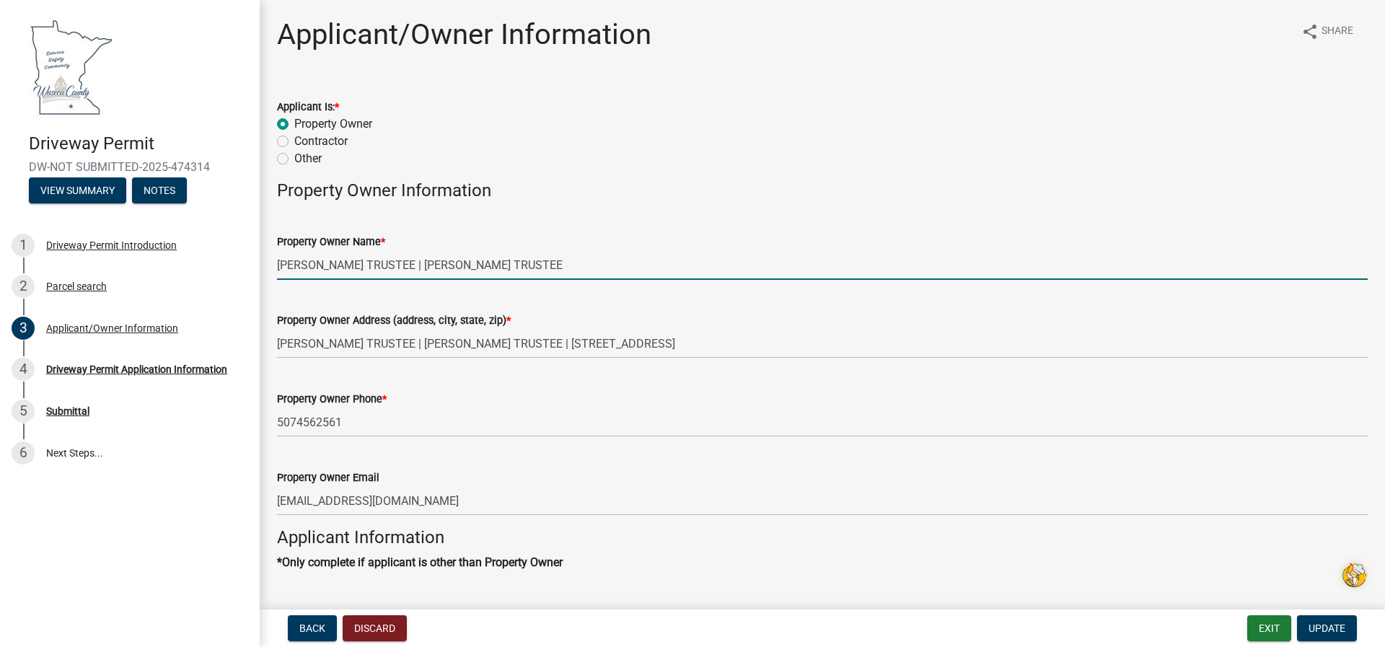
click at [288, 271] on input "ALLEN W NELSON TRUSTEE | SANDRA M RATH TRUSTEE" at bounding box center [822, 265] width 1090 height 30
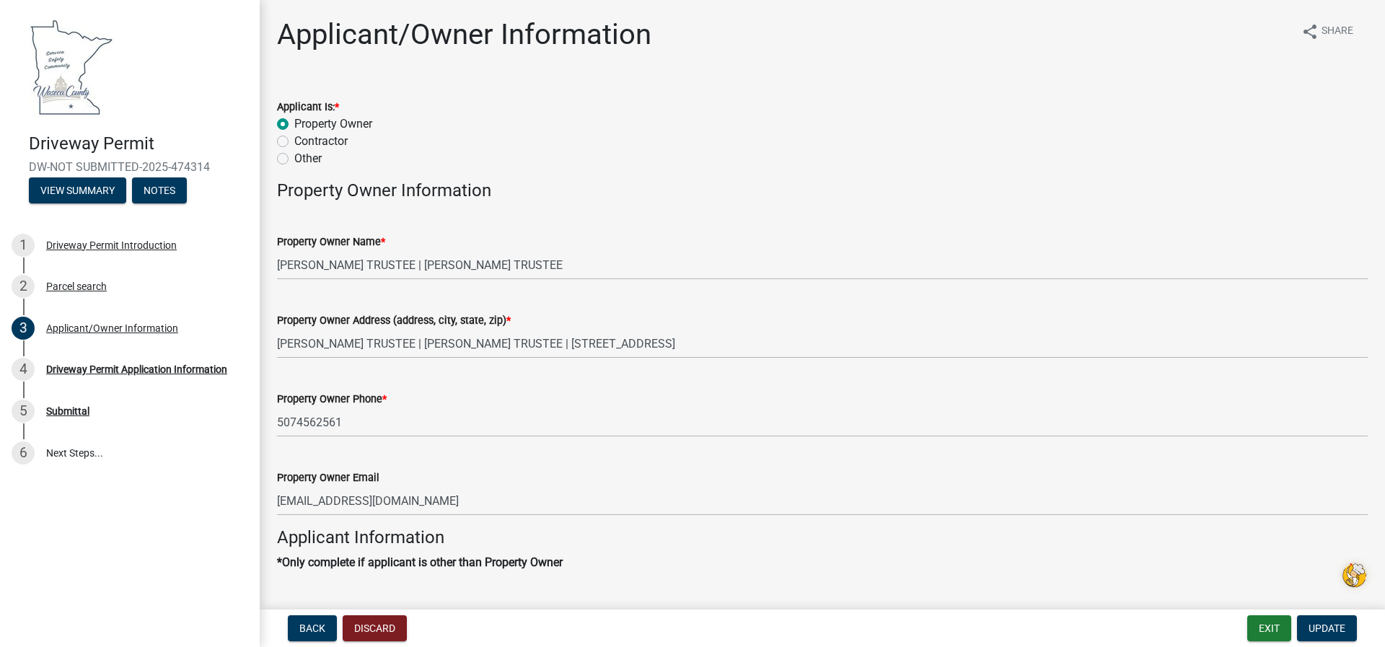
click at [275, 242] on div "Property Owner Name * ALLEN W NELSON TRUSTEE | SANDRA M RATH TRUSTEE" at bounding box center [822, 246] width 1112 height 67
click at [89, 190] on button "View Summary" at bounding box center [77, 190] width 97 height 26
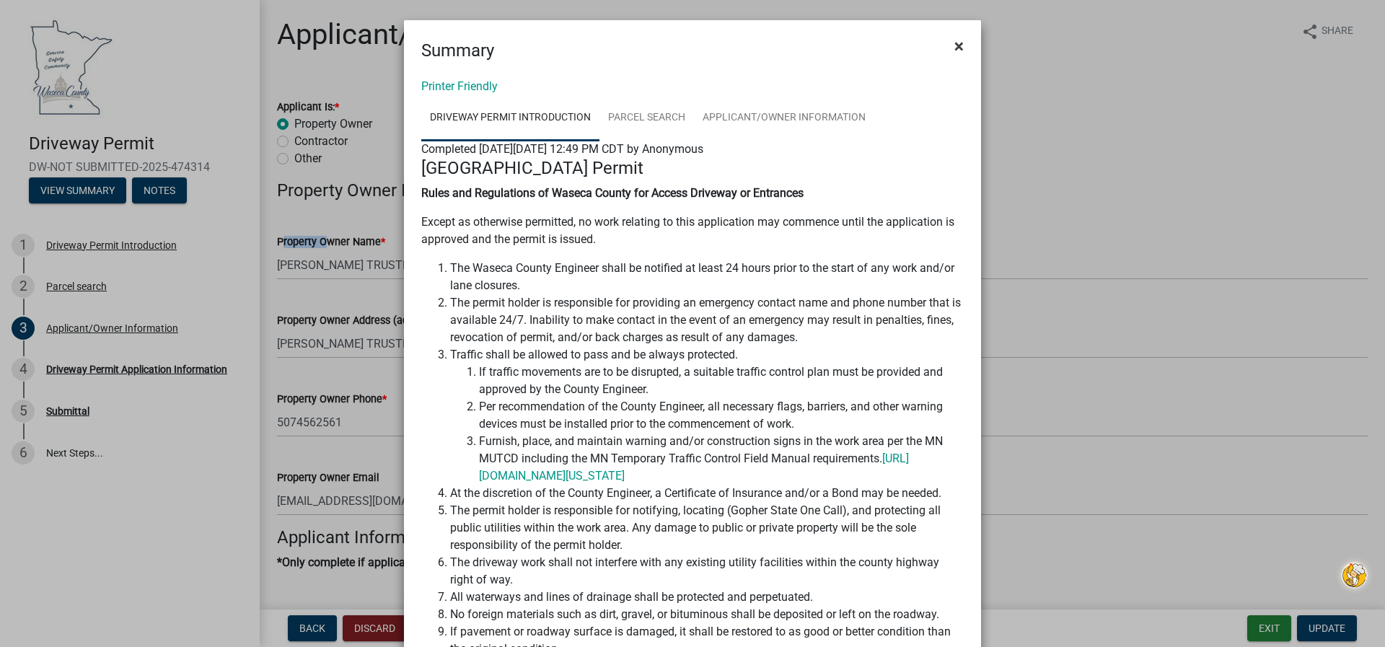
click at [954, 50] on span "×" at bounding box center [958, 46] width 9 height 20
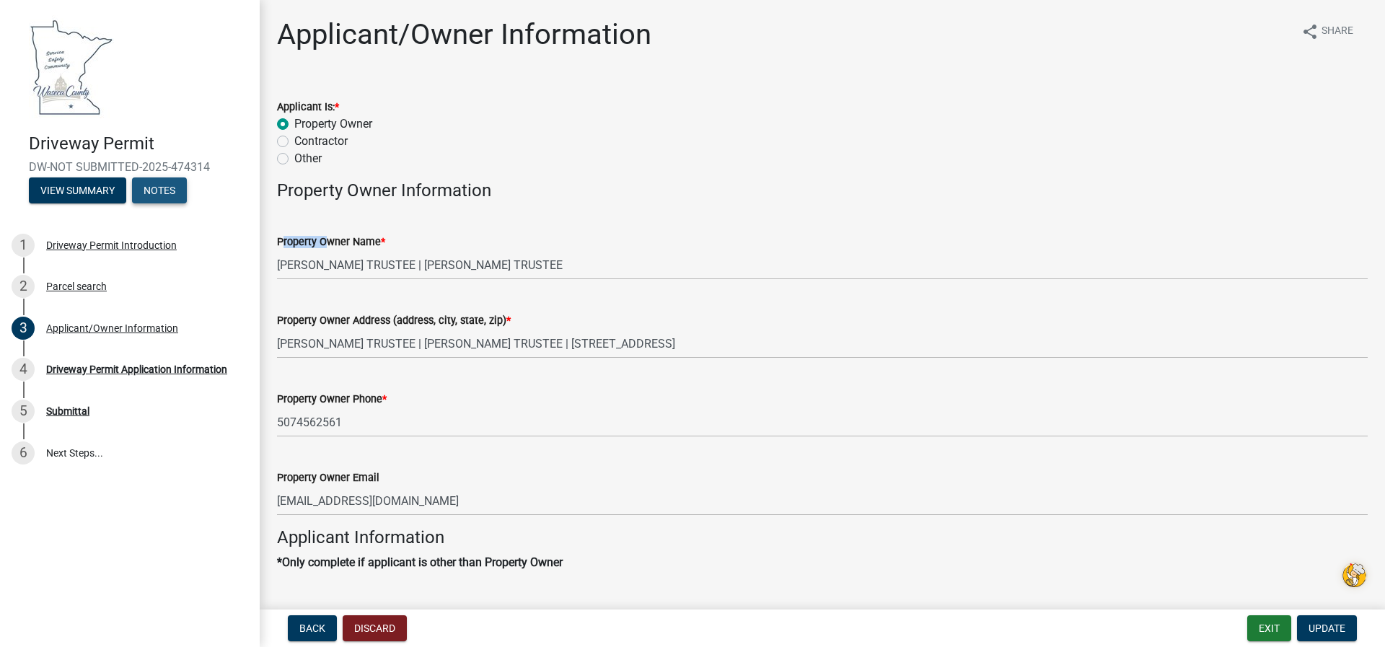
click at [161, 193] on button "Notes" at bounding box center [159, 190] width 55 height 26
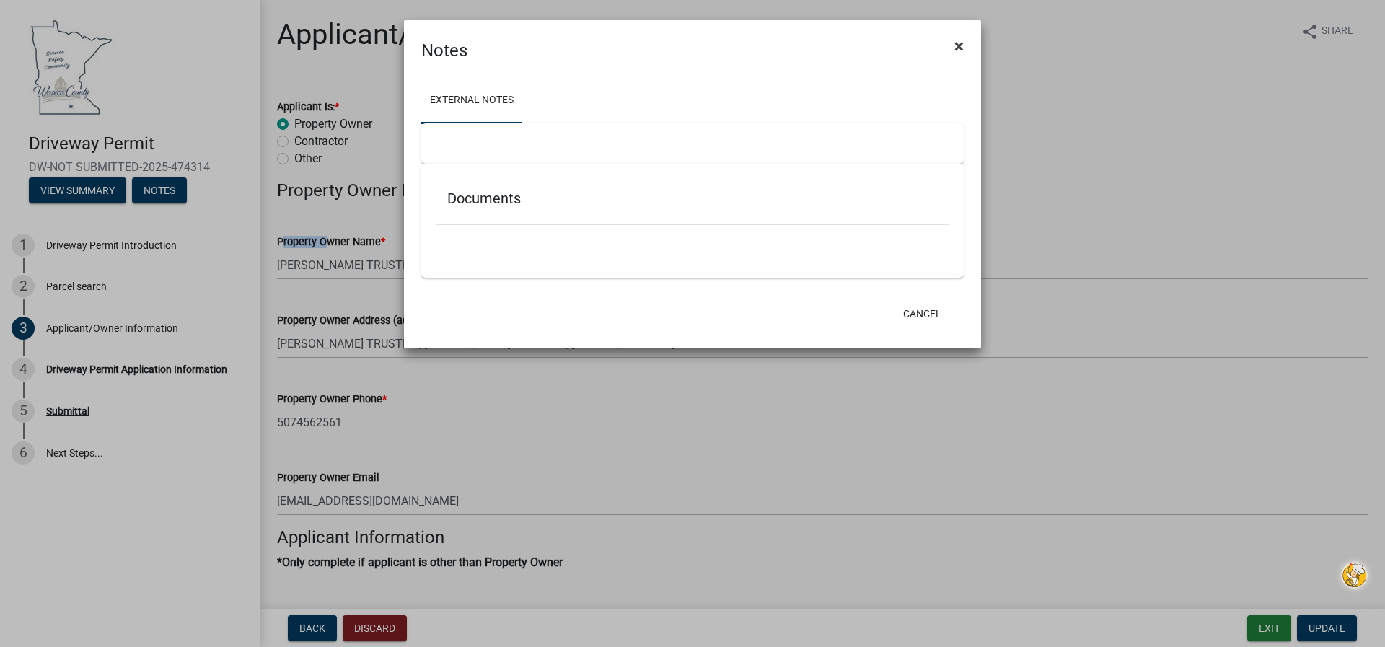
click at [956, 48] on span "×" at bounding box center [958, 46] width 9 height 20
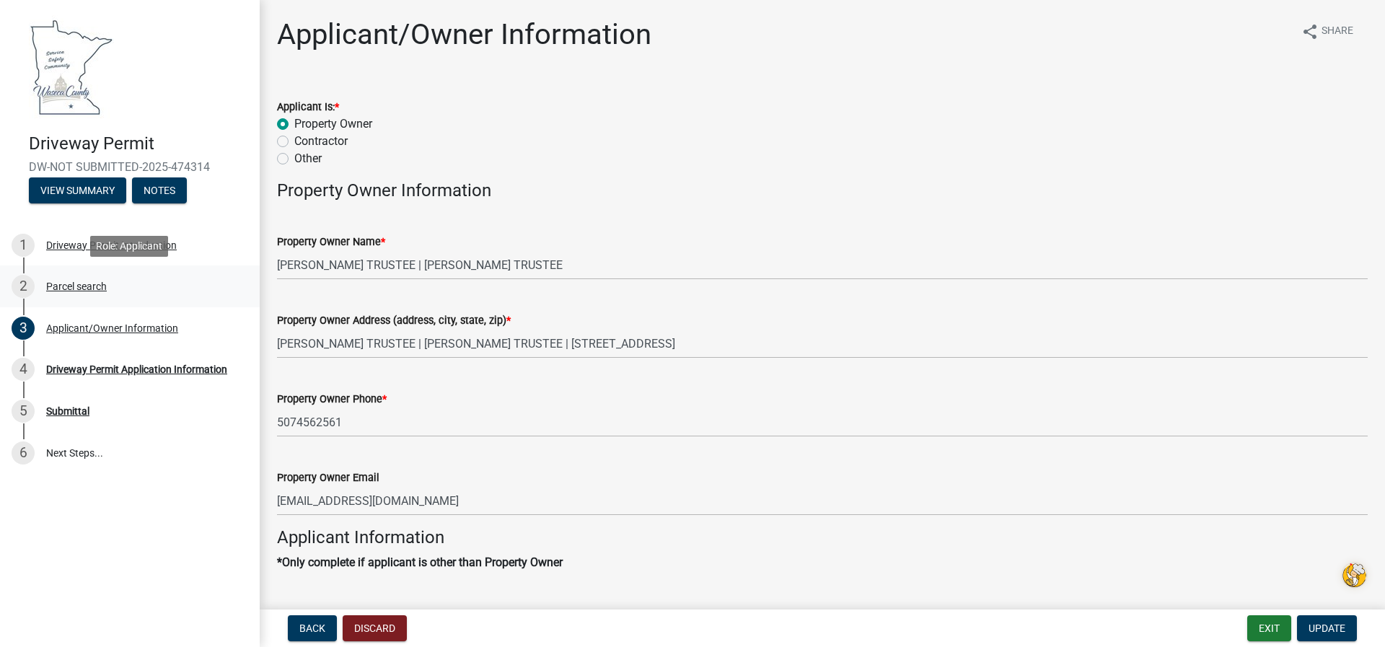
click at [69, 289] on div "Parcel search" at bounding box center [76, 286] width 61 height 10
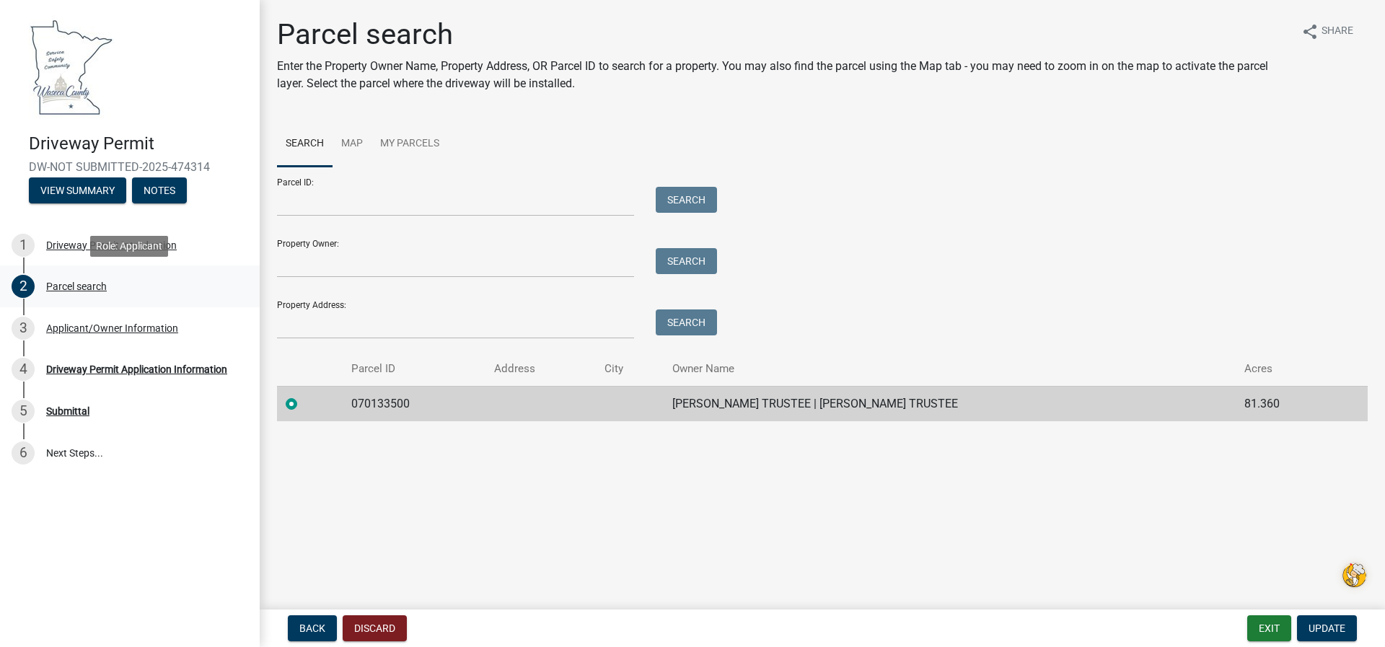
click at [94, 285] on div "Parcel search" at bounding box center [76, 286] width 61 height 10
click at [288, 200] on input "Parcel ID:" at bounding box center [455, 202] width 357 height 30
click at [298, 203] on input "0701" at bounding box center [455, 202] width 357 height 30
click at [406, 194] on input "07001" at bounding box center [455, 202] width 357 height 30
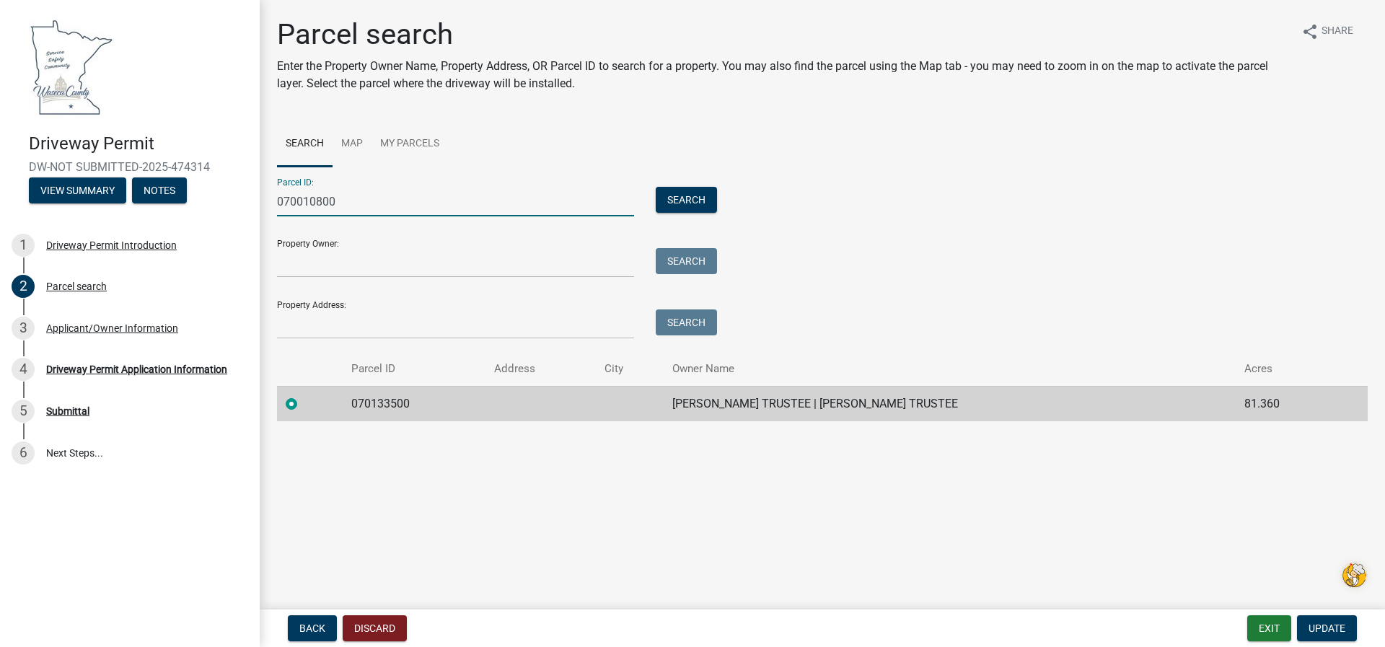
type input "070010800"
click at [288, 265] on input "Property Owner:" at bounding box center [455, 263] width 357 height 30
type input "[PERSON_NAME] and [PERSON_NAME]"
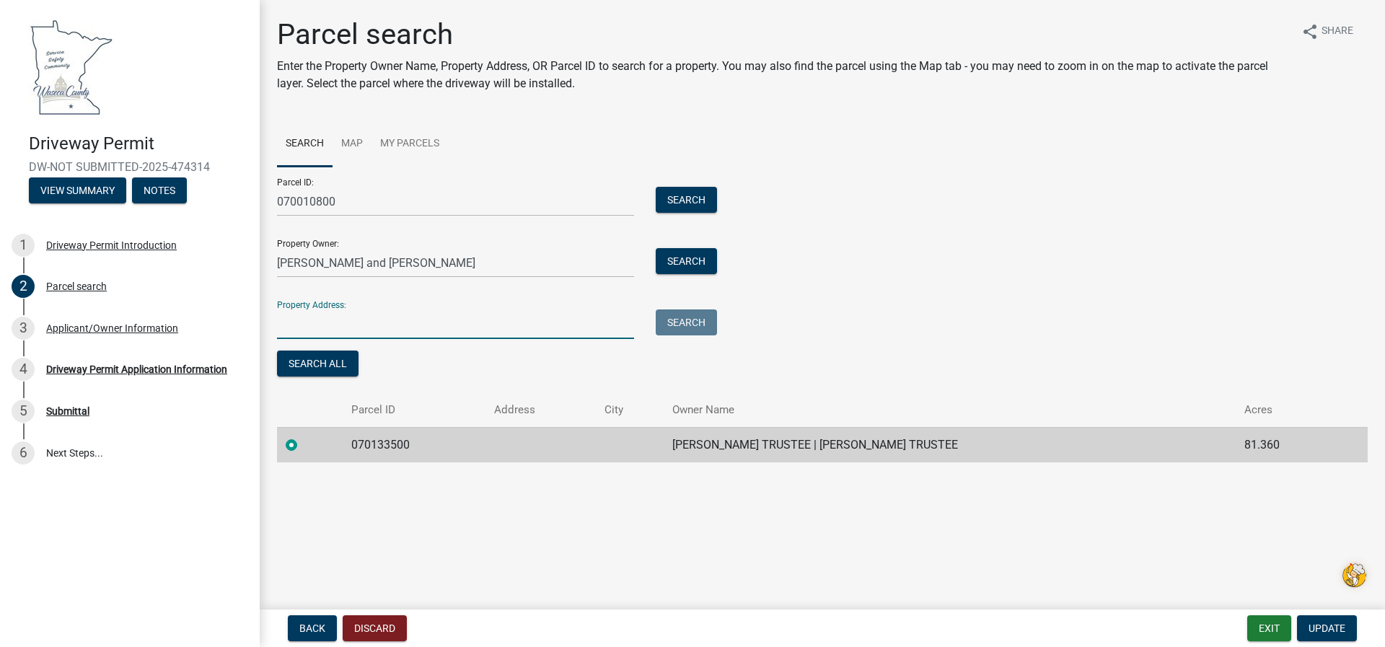
click at [286, 333] on input "Property Address:" at bounding box center [455, 324] width 357 height 30
type input "[STREET_ADDRESS]"
click at [348, 363] on button "Search All" at bounding box center [317, 364] width 81 height 26
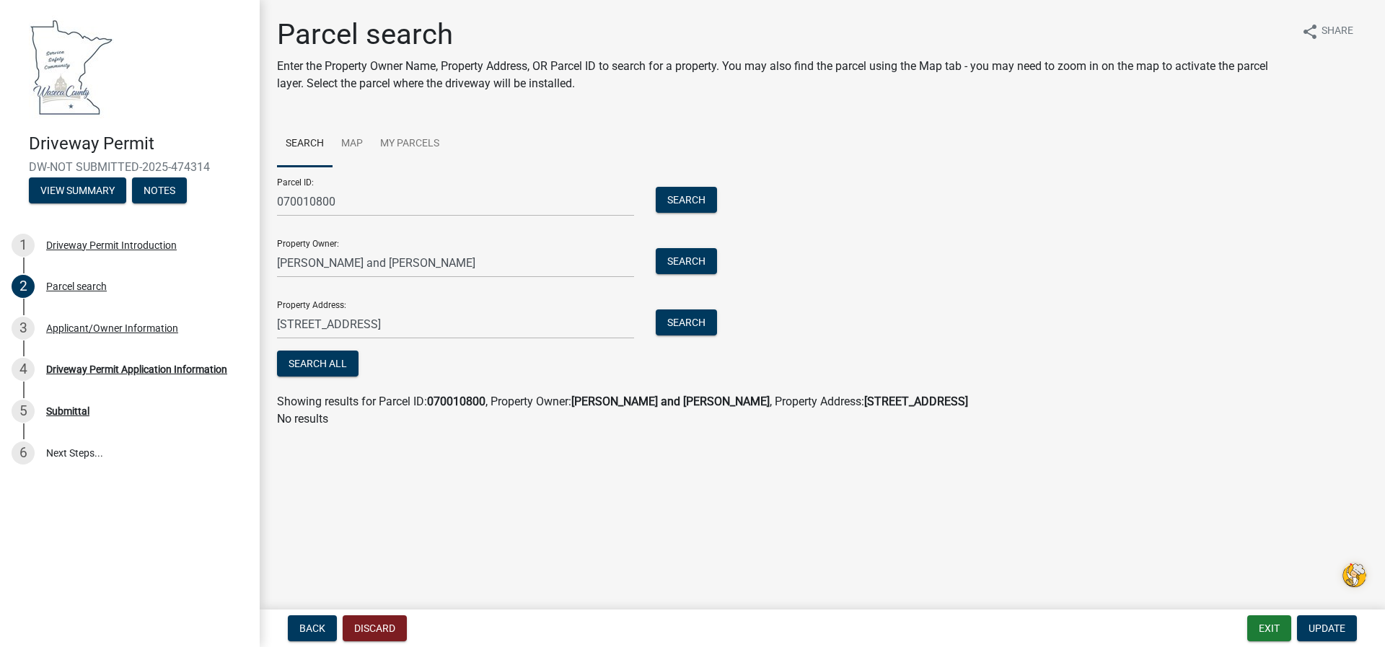
click at [607, 404] on strong "[PERSON_NAME] and [PERSON_NAME]" at bounding box center [670, 402] width 198 height 14
click at [864, 397] on strong "[STREET_ADDRESS]" at bounding box center [916, 402] width 104 height 14
click at [1331, 628] on span "Update" at bounding box center [1326, 628] width 37 height 12
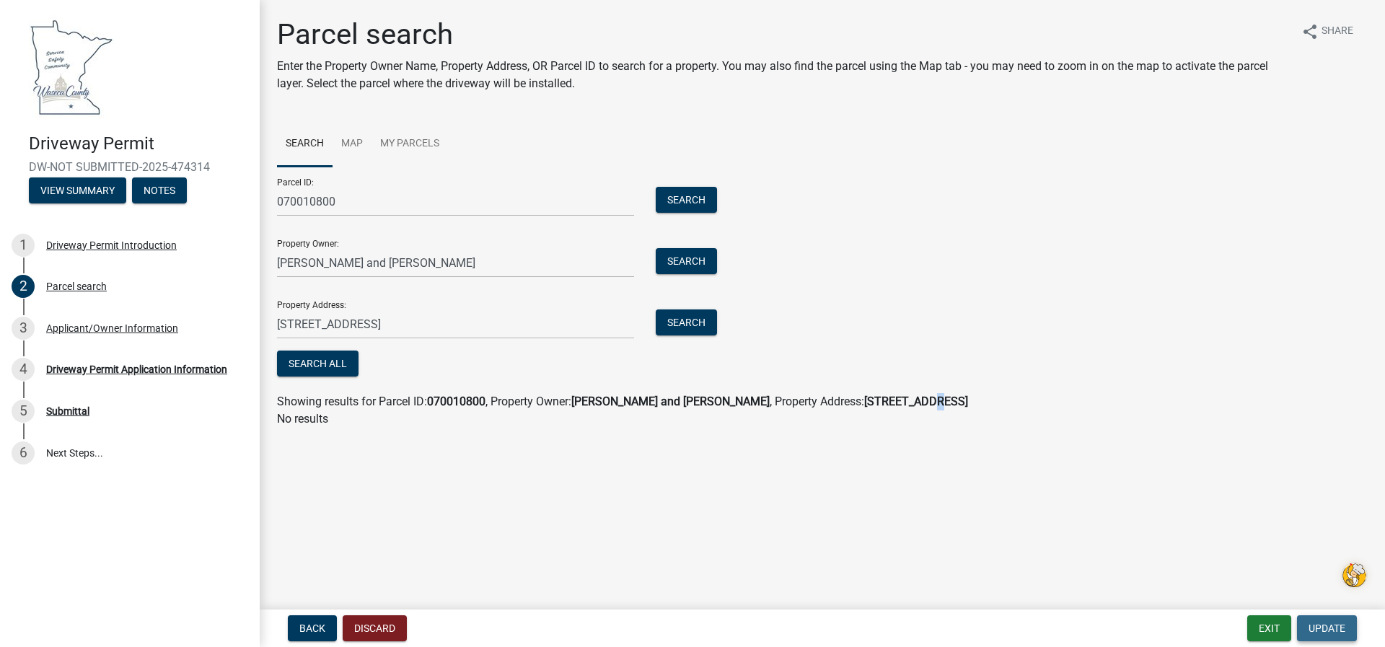
click at [1331, 628] on span "Update" at bounding box center [1326, 628] width 37 height 12
click at [326, 362] on button "Search All" at bounding box center [317, 364] width 81 height 26
click at [679, 203] on button "Search" at bounding box center [686, 200] width 61 height 26
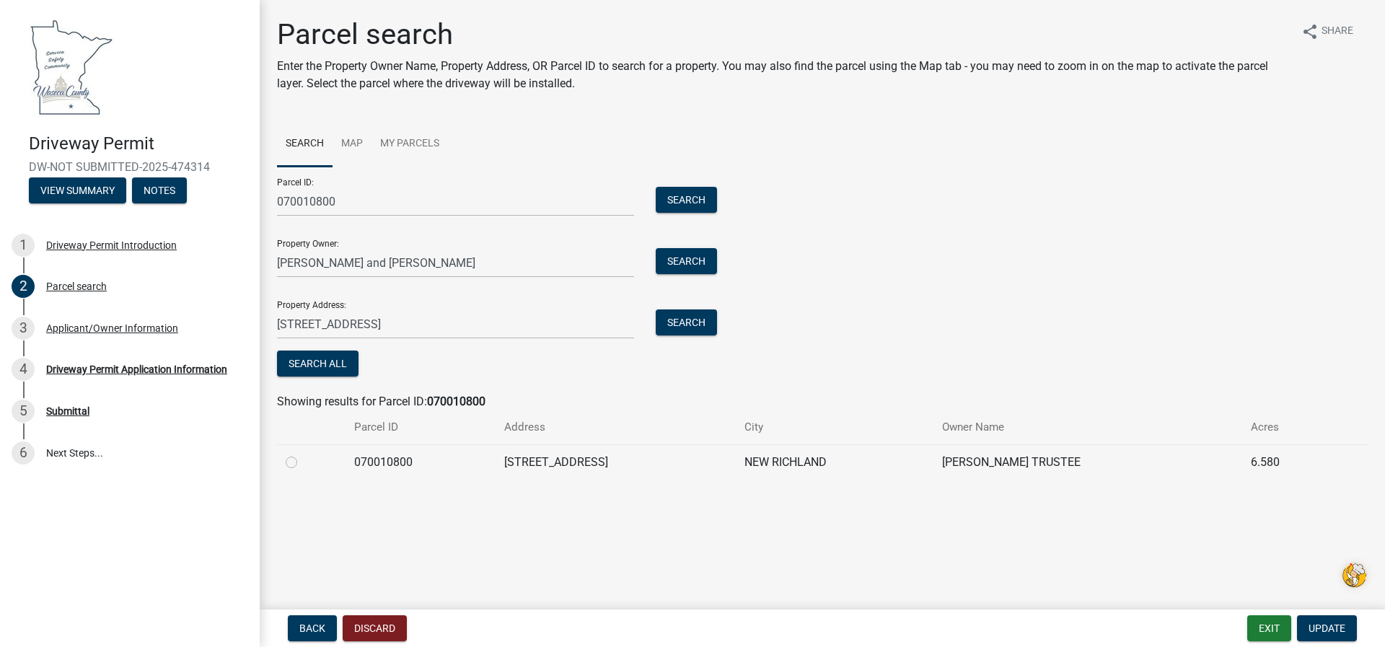
click at [303, 454] on label at bounding box center [303, 454] width 0 height 0
click at [303, 461] on input "radio" at bounding box center [307, 458] width 9 height 9
radio input "true"
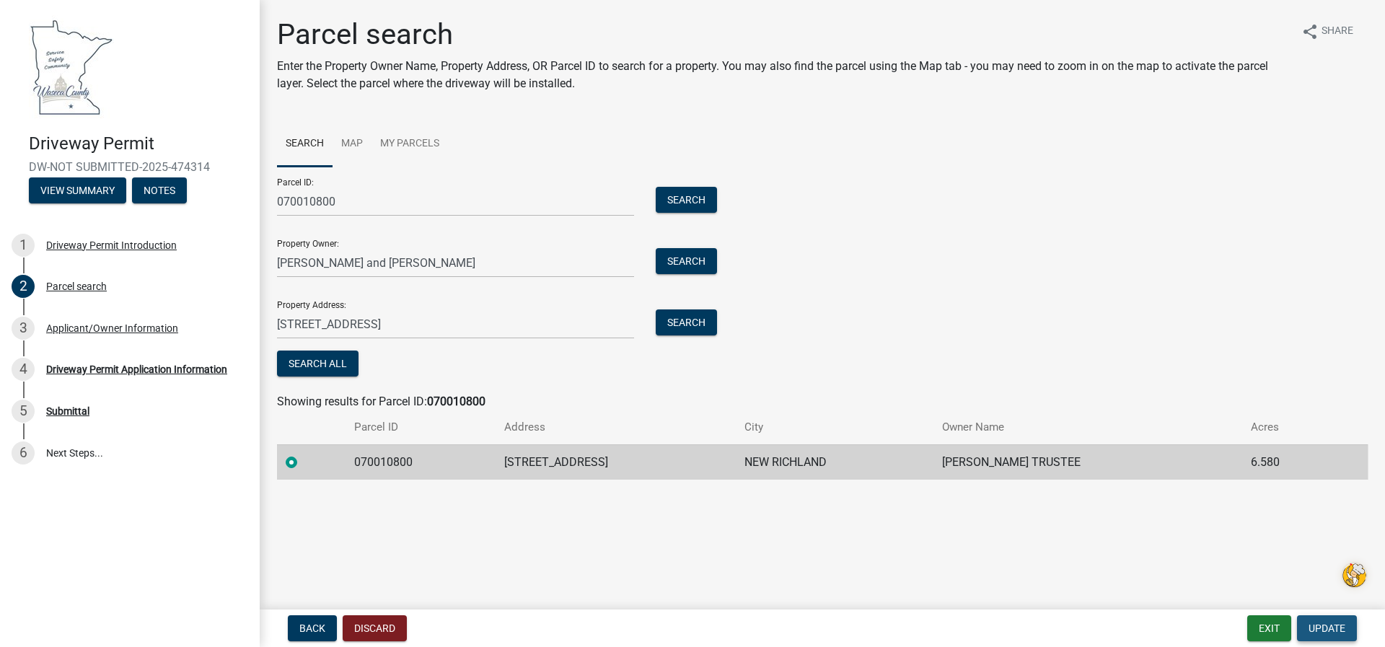
click at [1320, 630] on span "Update" at bounding box center [1326, 628] width 37 height 12
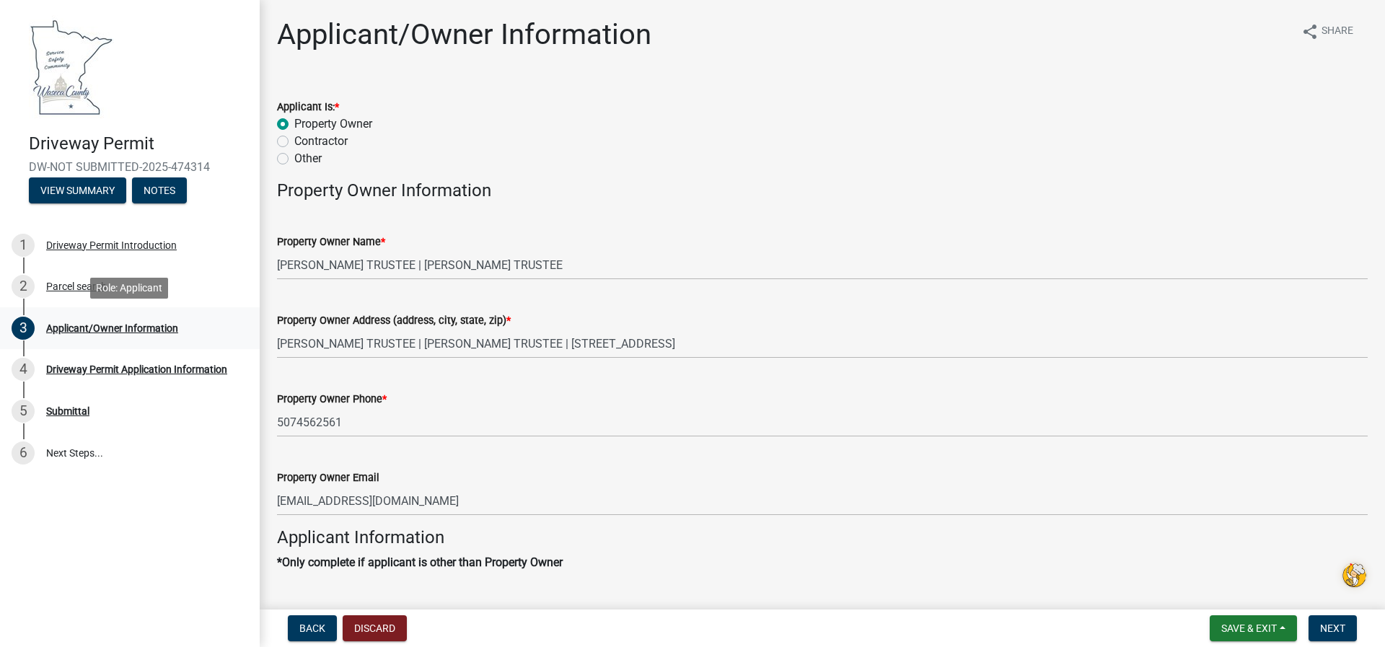
click at [84, 325] on div "Applicant/Owner Information" at bounding box center [112, 328] width 132 height 10
click at [66, 284] on div "Parcel search" at bounding box center [76, 286] width 61 height 10
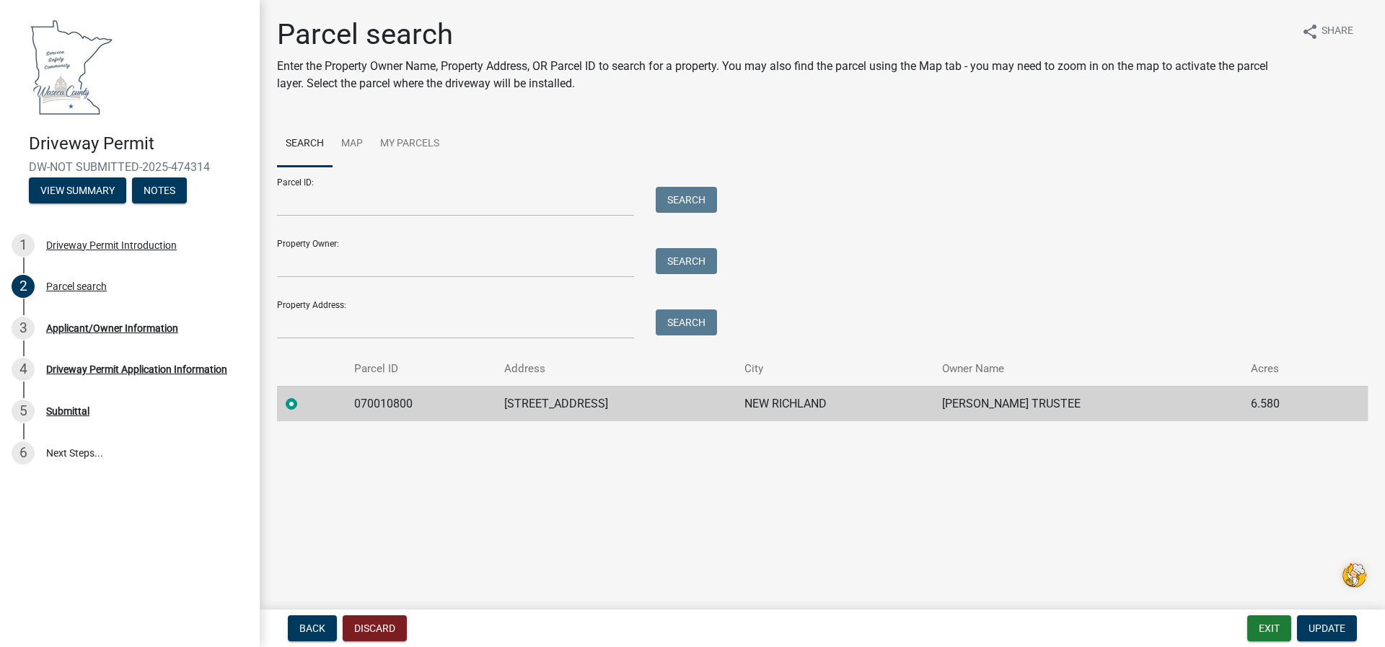
click at [276, 208] on div at bounding box center [455, 202] width 379 height 30
click at [287, 203] on input "Parcel ID:" at bounding box center [455, 202] width 357 height 30
click at [299, 206] on input "0701" at bounding box center [455, 202] width 357 height 30
click at [325, 202] on input "07001" at bounding box center [455, 202] width 357 height 30
type input "070010800"
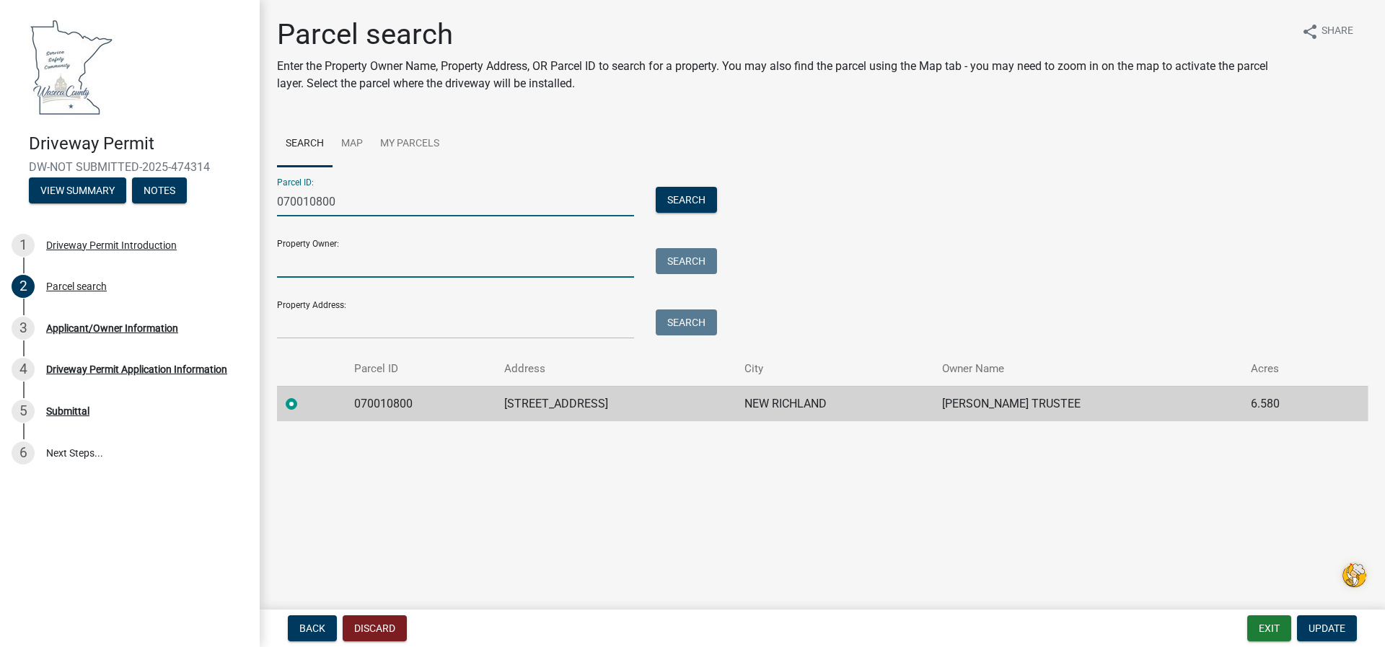
click at [301, 264] on input "Property Owner:" at bounding box center [455, 263] width 357 height 30
type input "[PERSON_NAME] and [PERSON_NAME]"
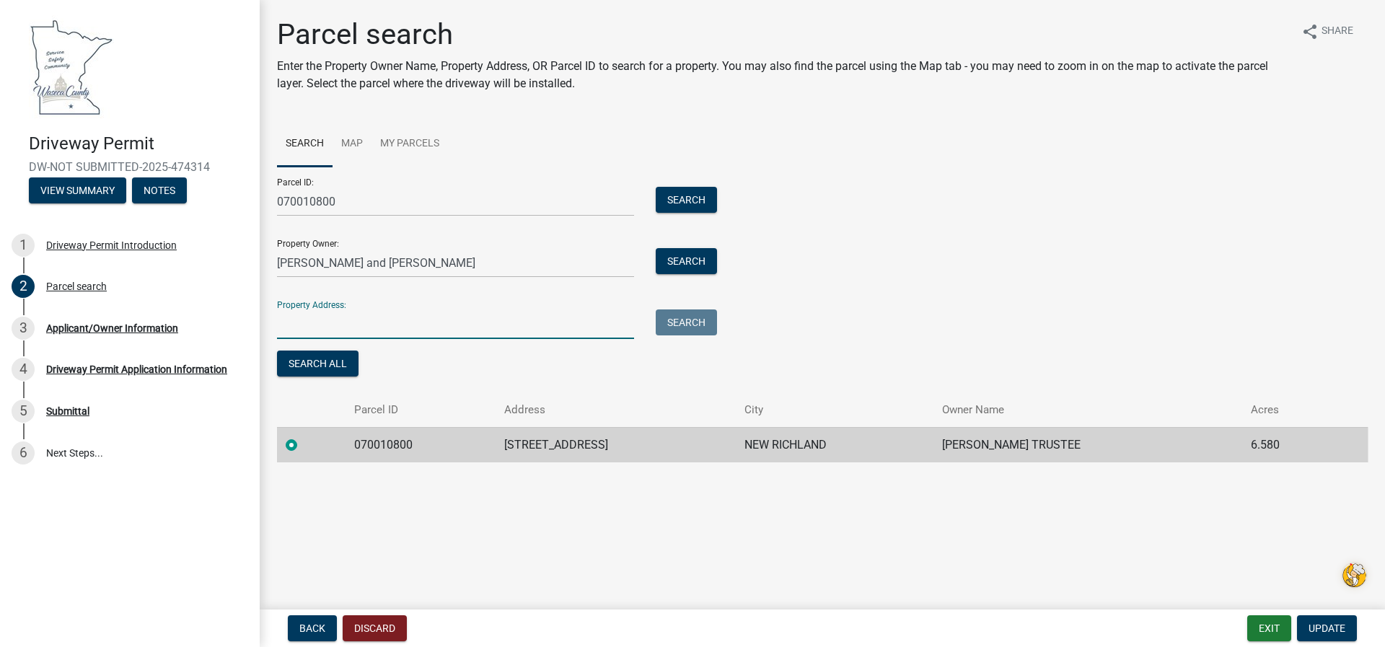
click at [346, 335] on input "Property Address:" at bounding box center [455, 324] width 357 height 30
type input "[STREET_ADDRESS]"
click at [303, 436] on label at bounding box center [303, 436] width 0 height 0
click at [303, 446] on input "radio" at bounding box center [307, 440] width 9 height 9
click at [303, 436] on label at bounding box center [303, 436] width 0 height 0
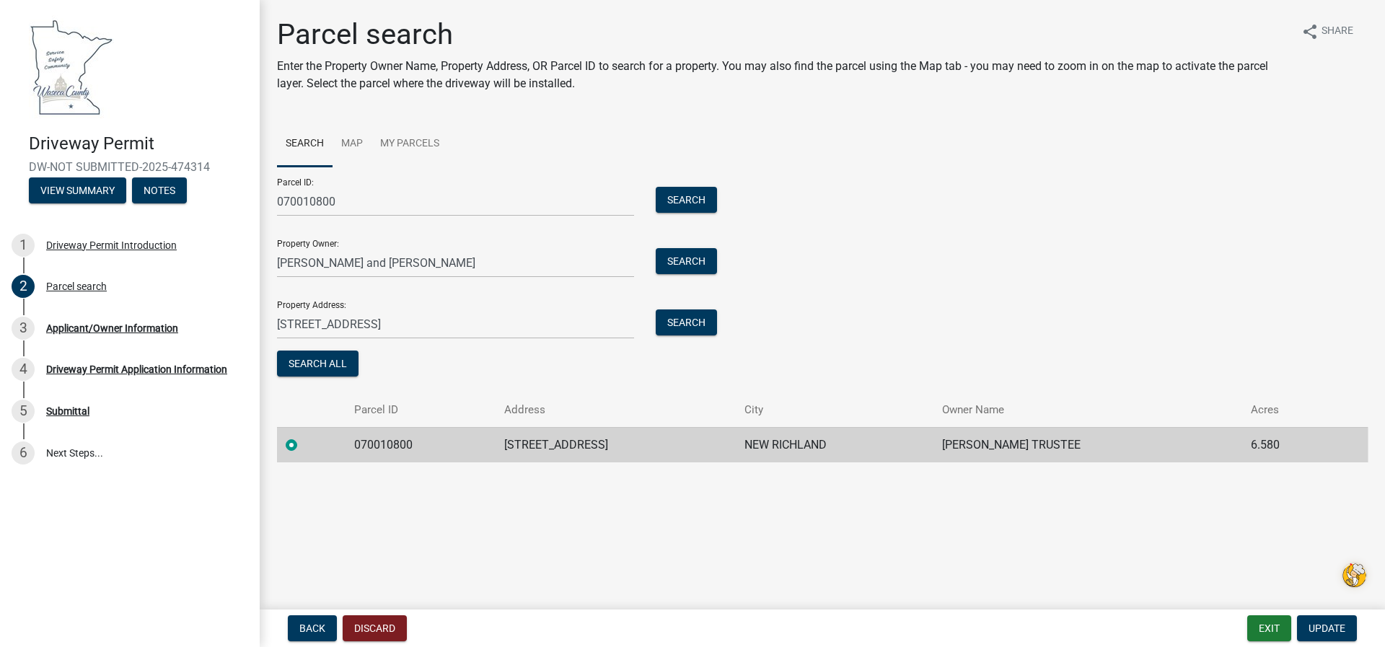
click at [303, 446] on input "radio" at bounding box center [307, 440] width 9 height 9
click at [96, 329] on div "Applicant/Owner Information" at bounding box center [112, 328] width 132 height 10
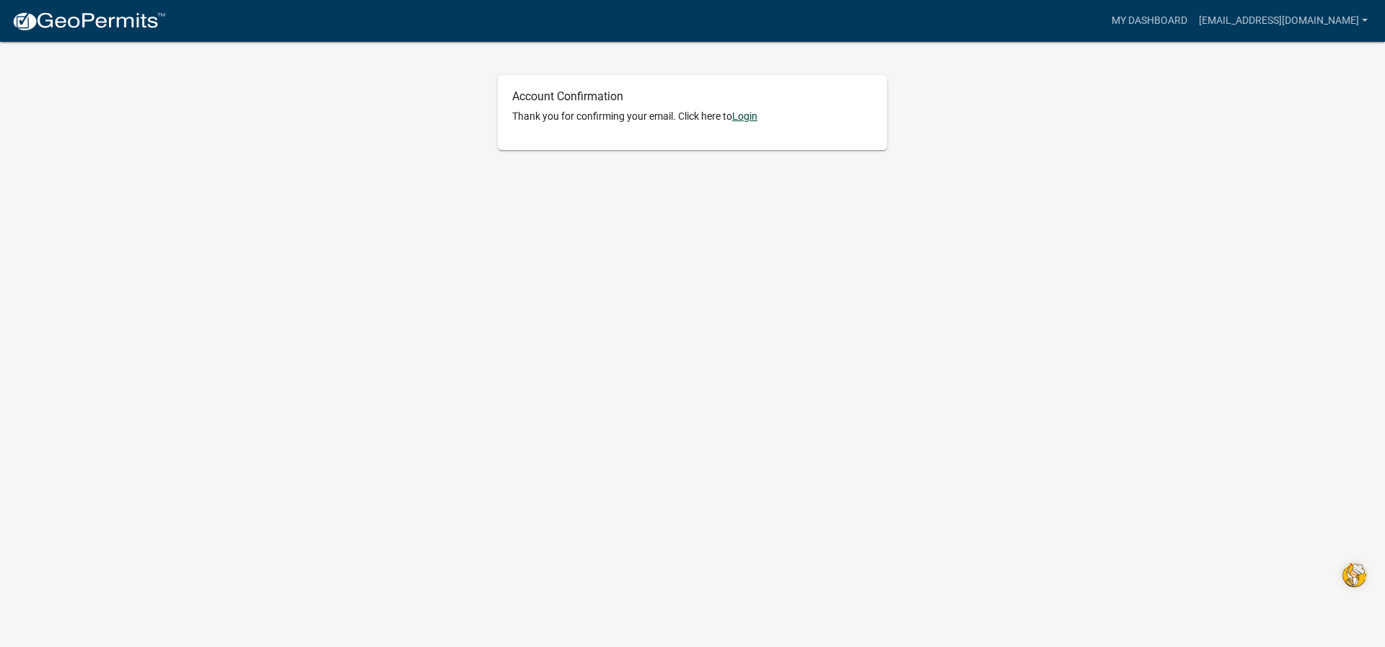
click at [748, 112] on link "Login" at bounding box center [744, 116] width 25 height 12
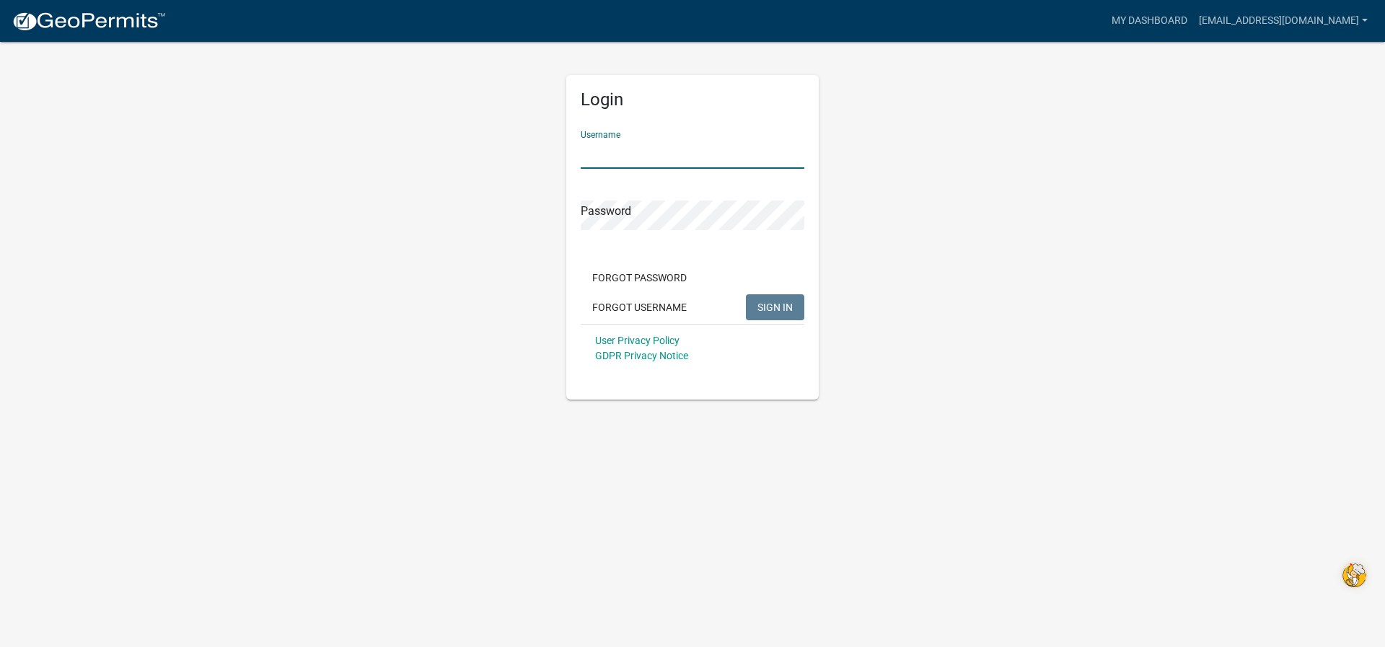
click at [593, 141] on input "Username" at bounding box center [693, 154] width 224 height 30
type input "[EMAIL_ADDRESS][DOMAIN_NAME]"
click at [773, 314] on button "SIGN IN" at bounding box center [775, 307] width 58 height 26
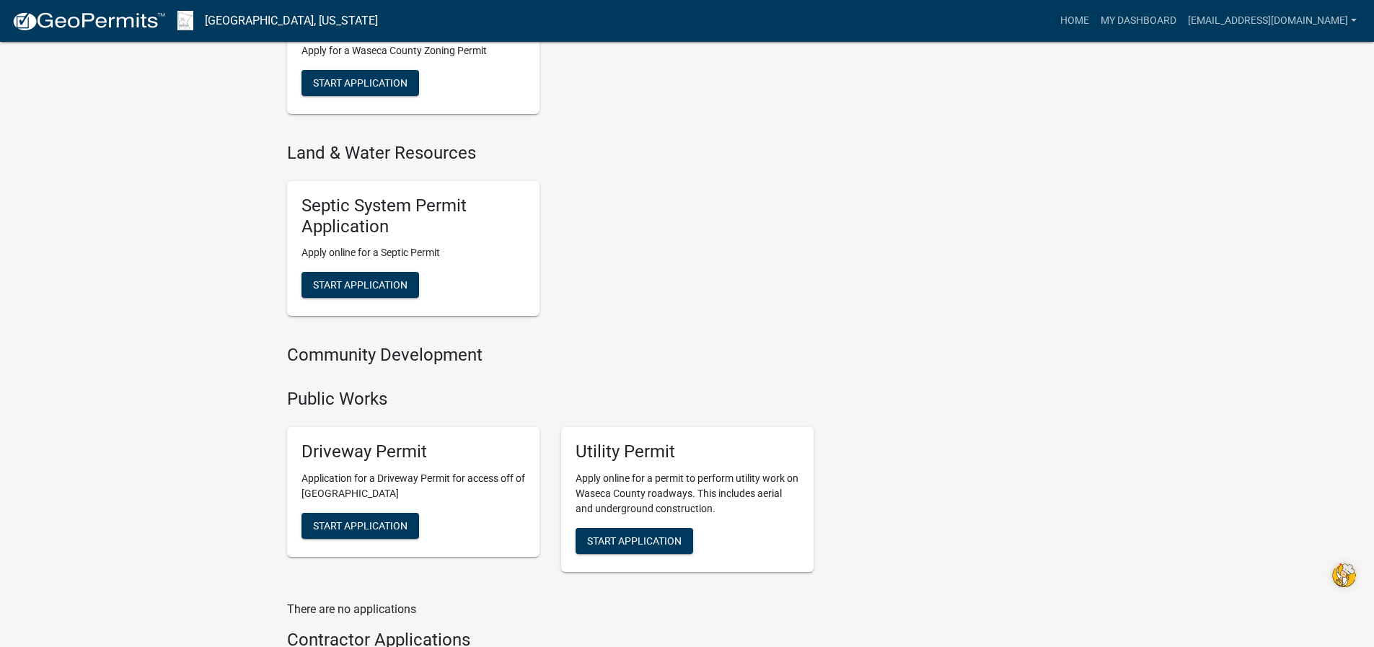
scroll to position [1154, 0]
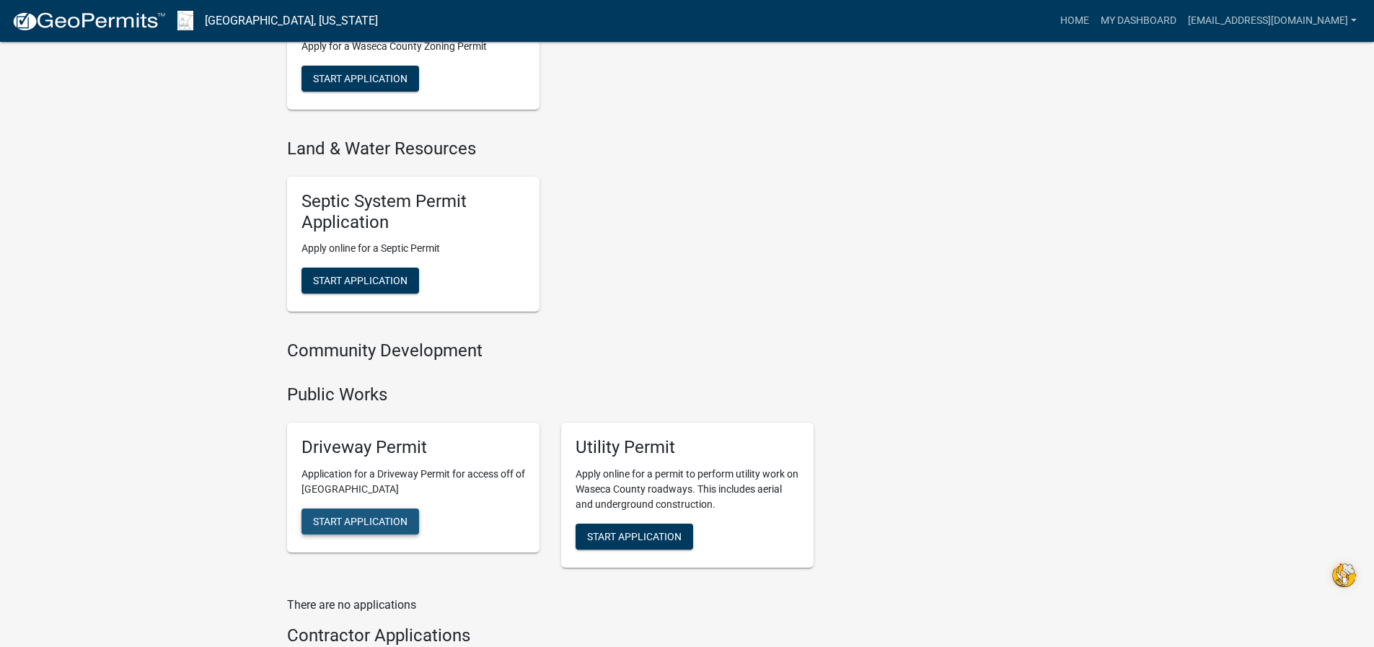
click at [345, 521] on span "Start Application" at bounding box center [360, 521] width 94 height 12
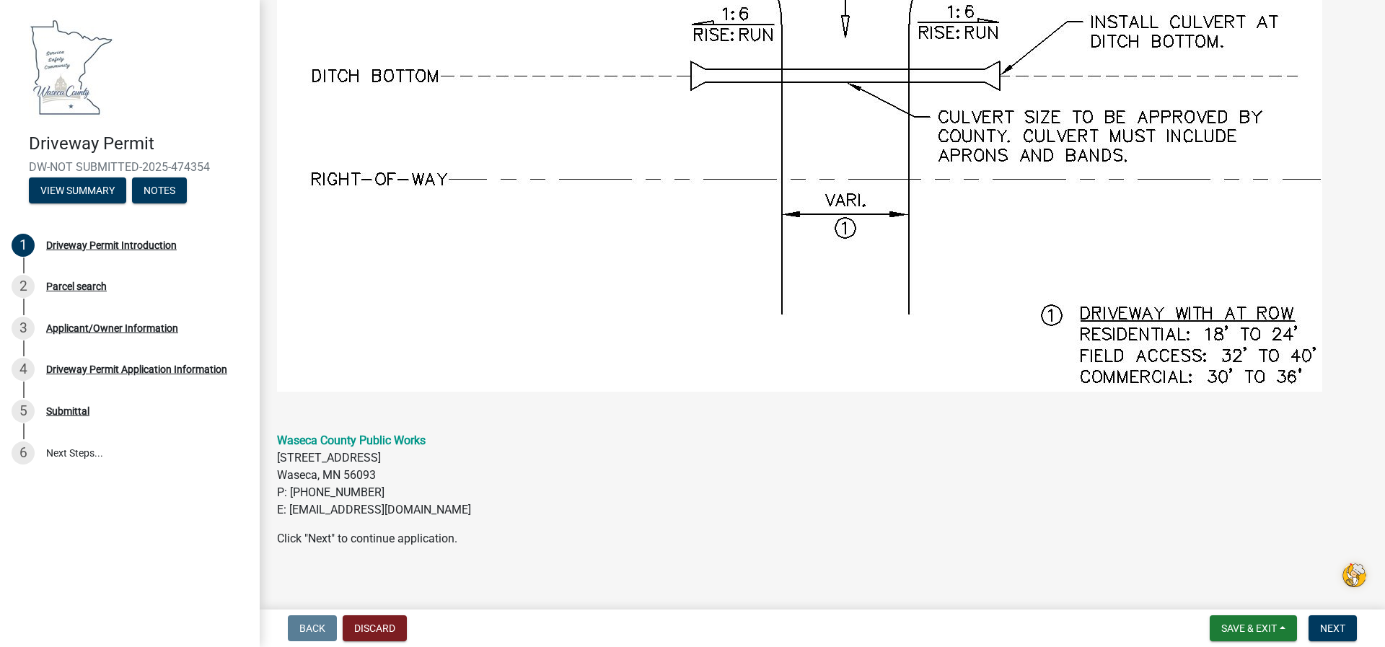
scroll to position [1274, 0]
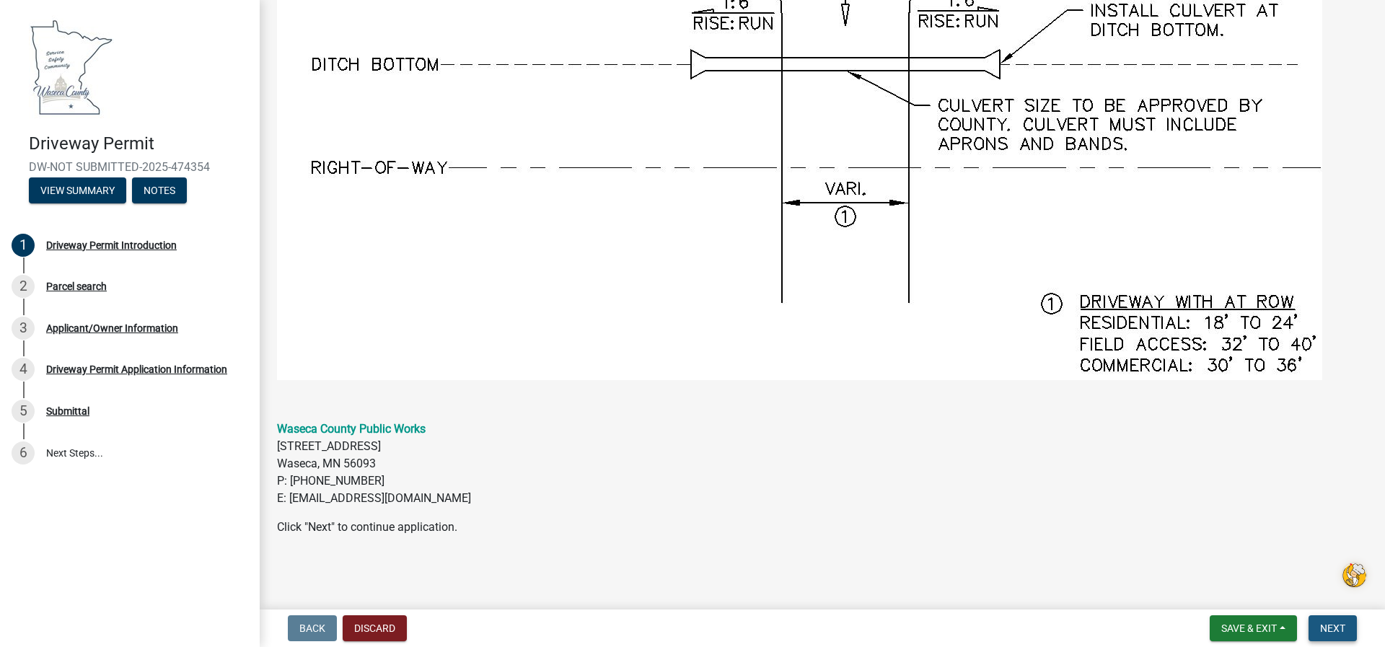
click at [1329, 625] on span "Next" at bounding box center [1332, 628] width 25 height 12
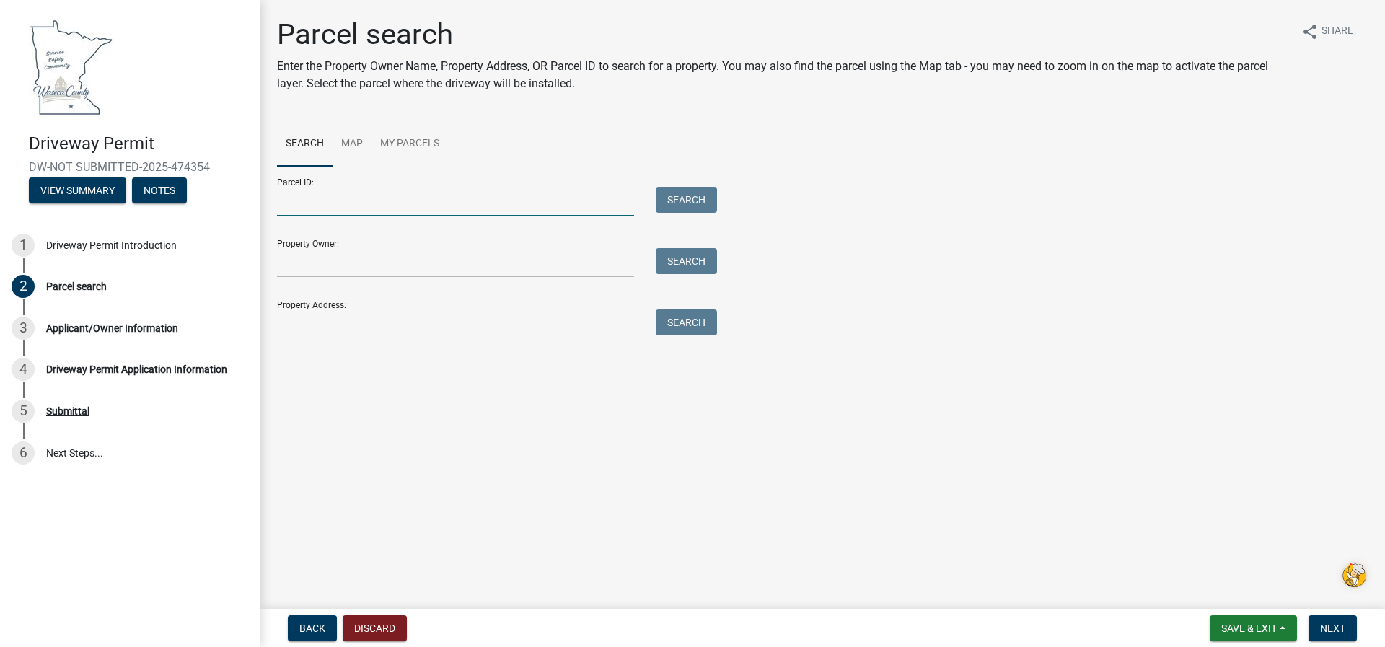
click at [282, 193] on input "Parcel ID:" at bounding box center [455, 202] width 357 height 30
type input "07.001.0800"
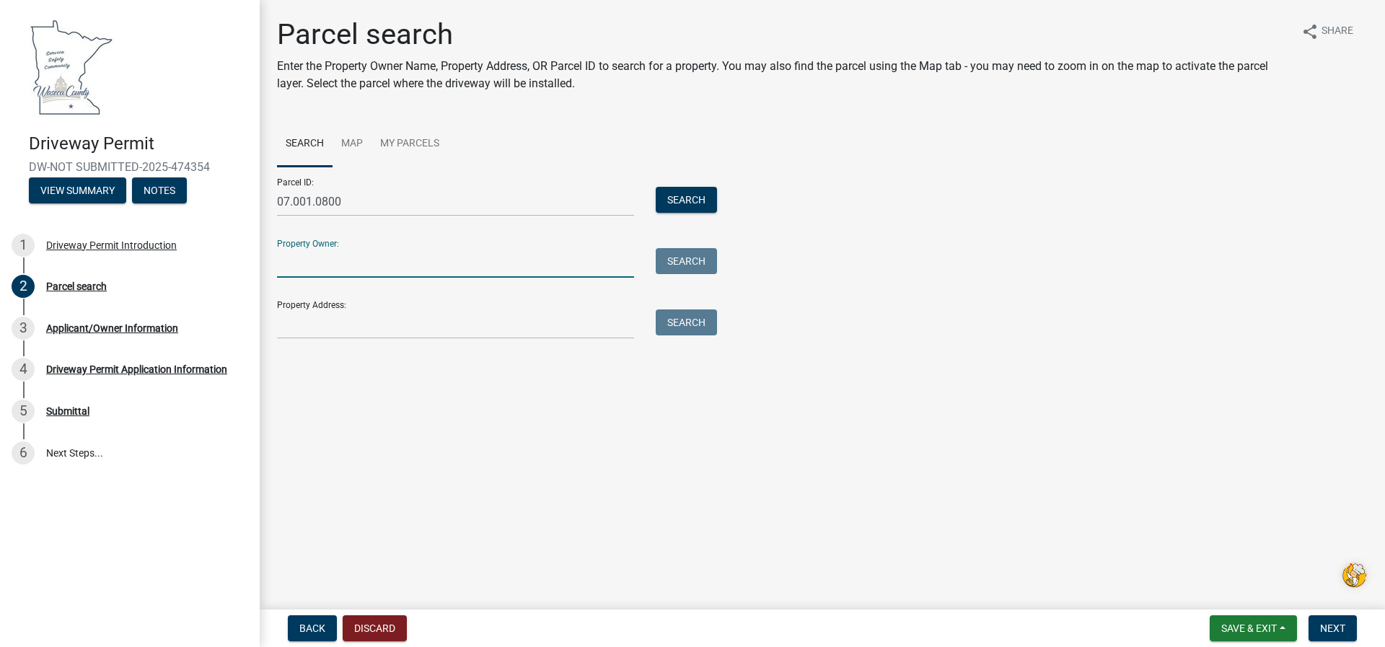
click at [344, 259] on input "Property Owner:" at bounding box center [455, 263] width 357 height 30
type input "[PERSON_NAME] and [PERSON_NAME]"
click at [340, 362] on button "Search All" at bounding box center [317, 364] width 81 height 26
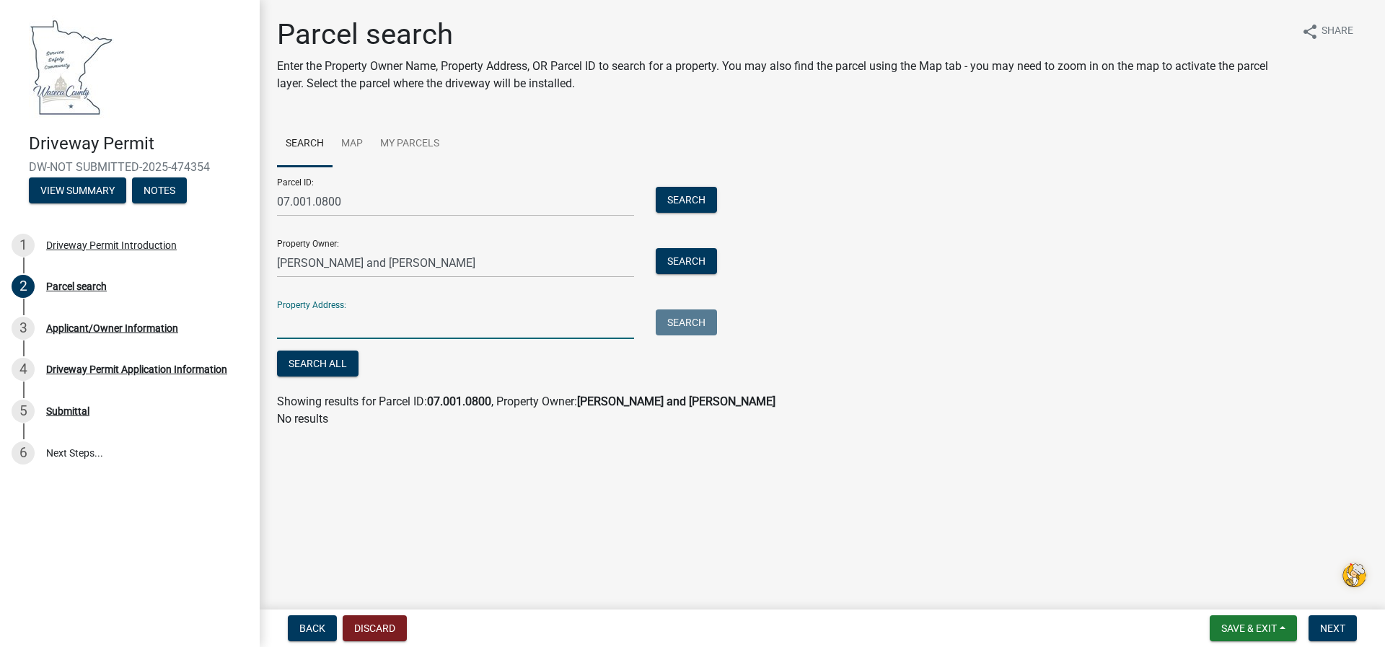
click at [320, 326] on input "Property Address:" at bounding box center [455, 324] width 357 height 30
type input "[STREET_ADDRESS]"
click at [1329, 627] on span "Next" at bounding box center [1332, 628] width 25 height 12
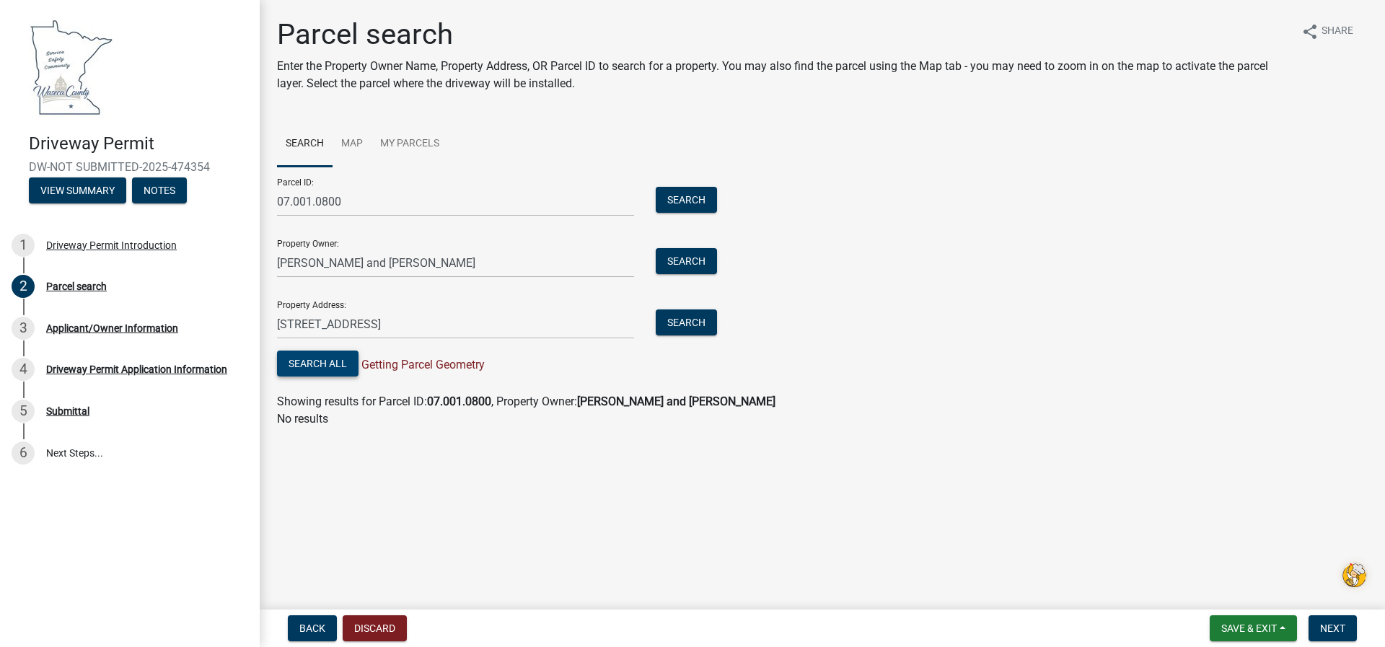
click at [330, 361] on button "Search All" at bounding box center [317, 364] width 81 height 26
click at [422, 370] on span "Getting Parcel Geometry" at bounding box center [421, 365] width 126 height 14
click at [687, 197] on button "Search" at bounding box center [686, 200] width 61 height 26
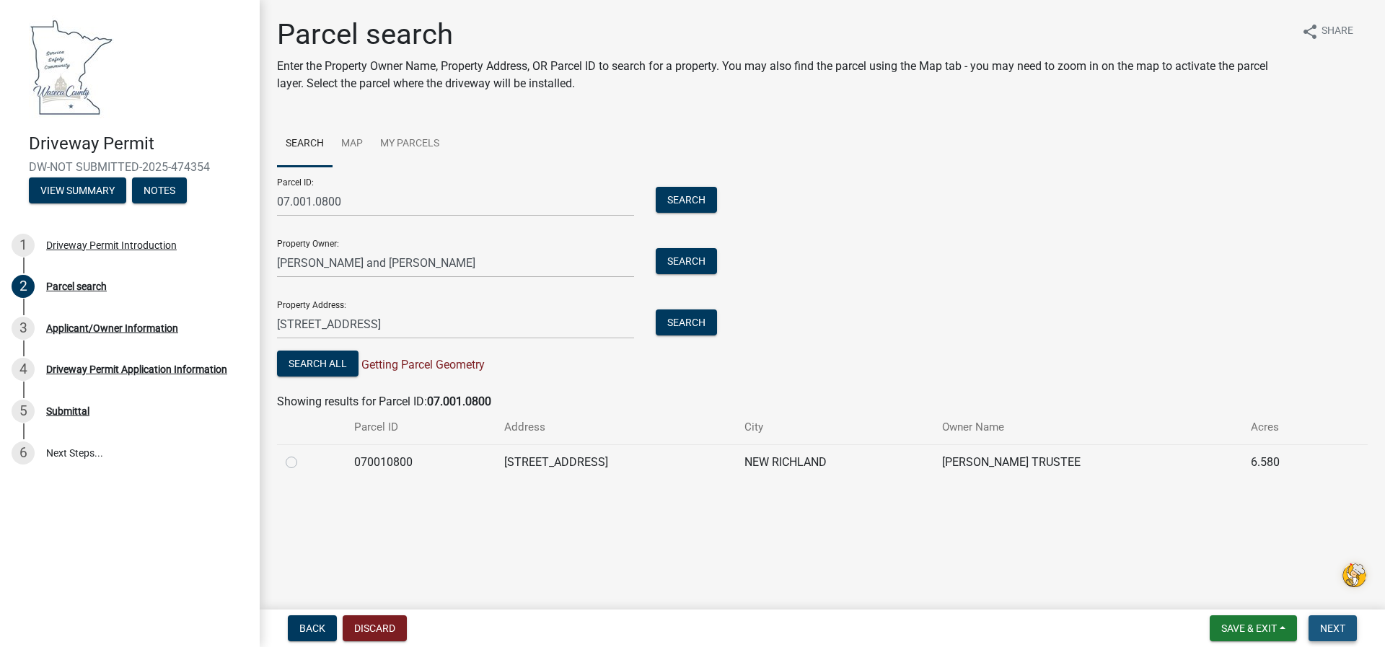
click at [1325, 628] on span "Next" at bounding box center [1332, 628] width 25 height 12
click at [303, 454] on label at bounding box center [303, 454] width 0 height 0
click at [303, 463] on input "radio" at bounding box center [307, 458] width 9 height 9
radio input "true"
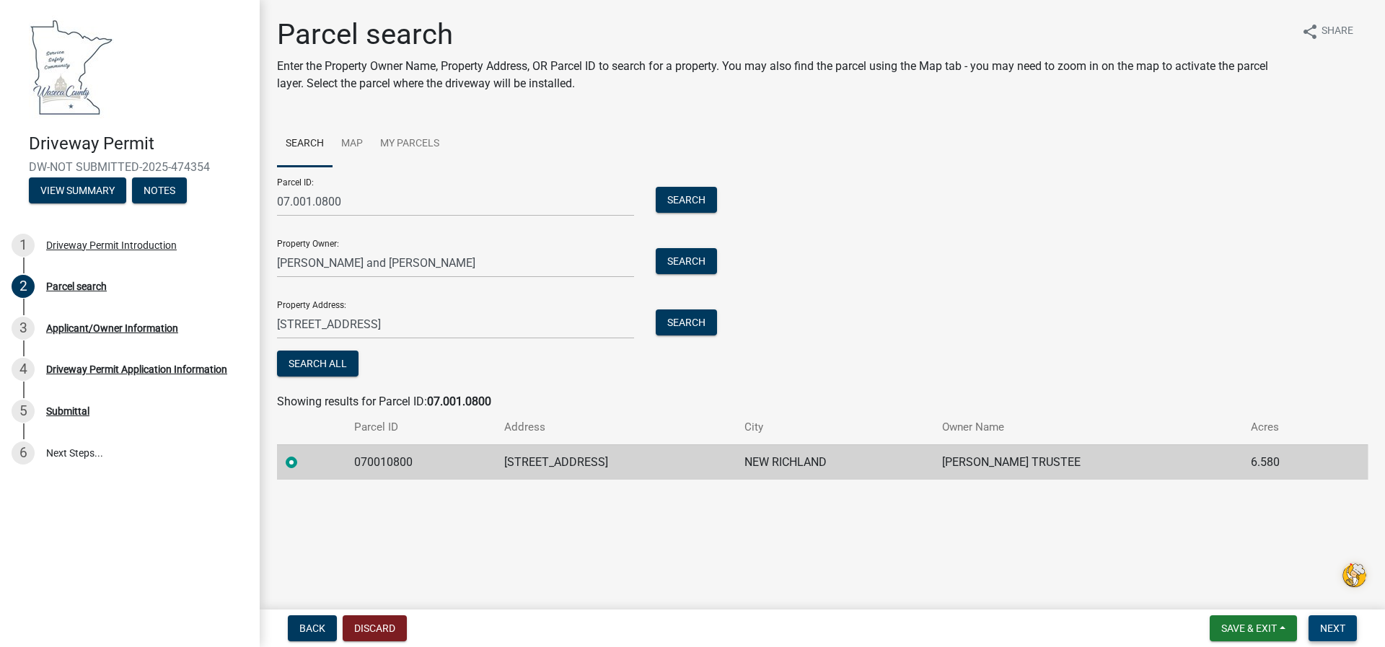
click at [1330, 624] on span "Next" at bounding box center [1332, 628] width 25 height 12
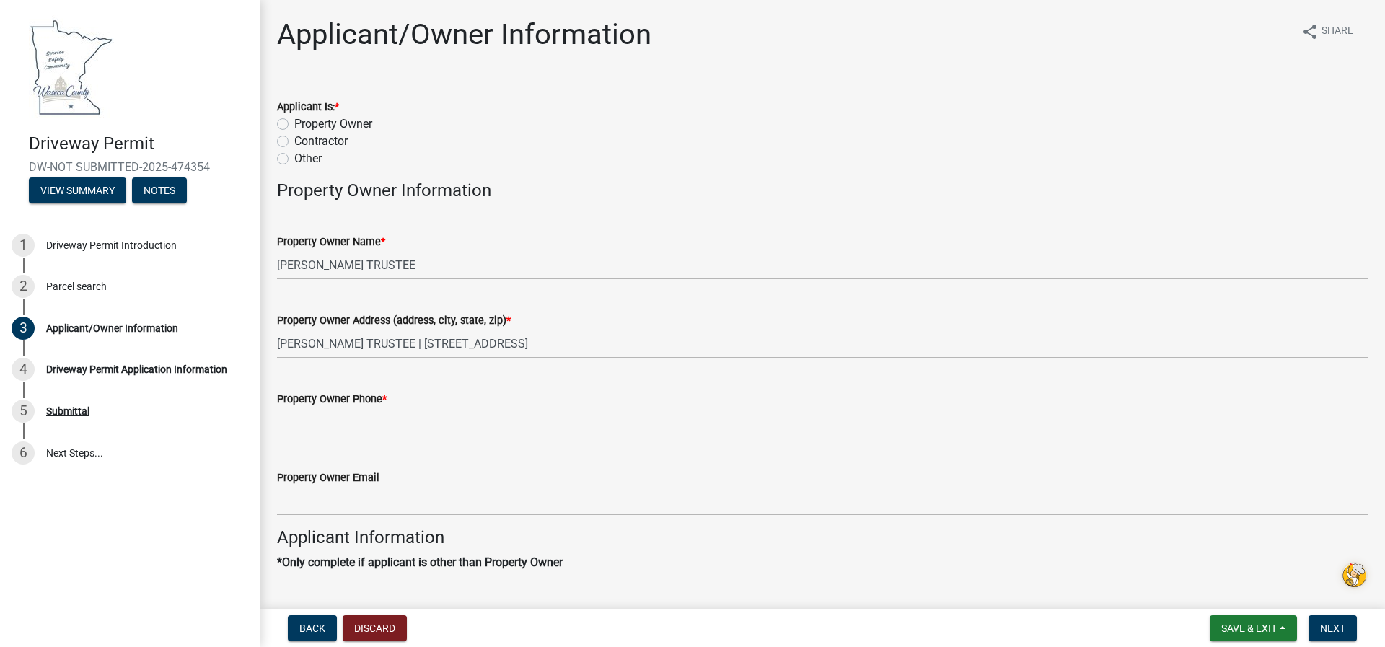
click at [294, 127] on label "Property Owner" at bounding box center [333, 123] width 78 height 17
click at [294, 125] on input "Property Owner" at bounding box center [298, 119] width 9 height 9
radio input "true"
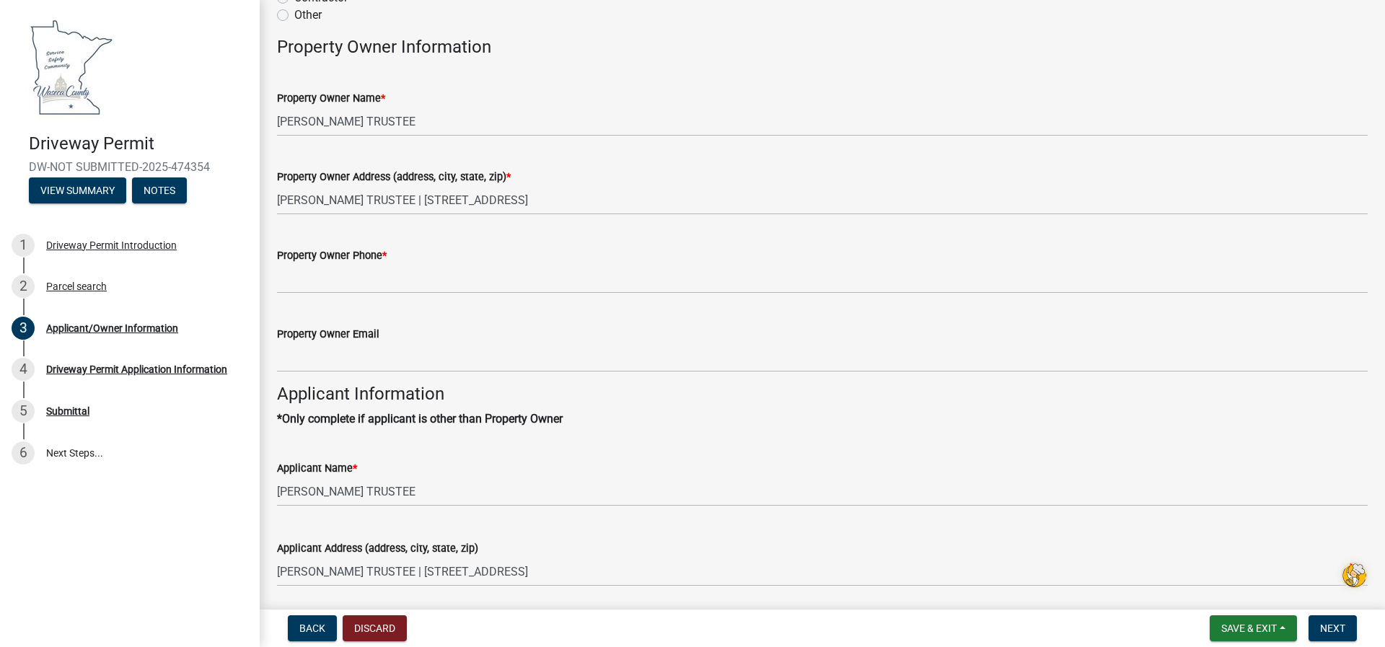
scroll to position [144, 0]
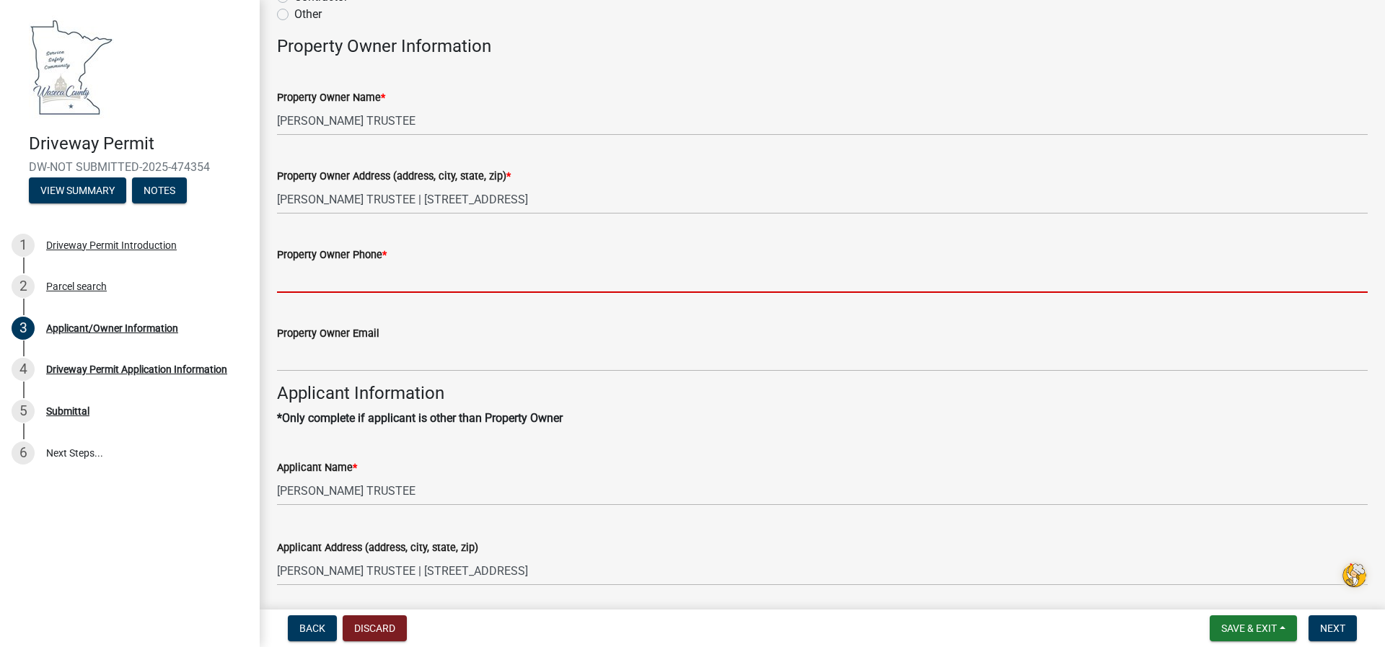
click at [292, 277] on input "Property Owner Phone *" at bounding box center [822, 278] width 1090 height 30
type input "5074562561"
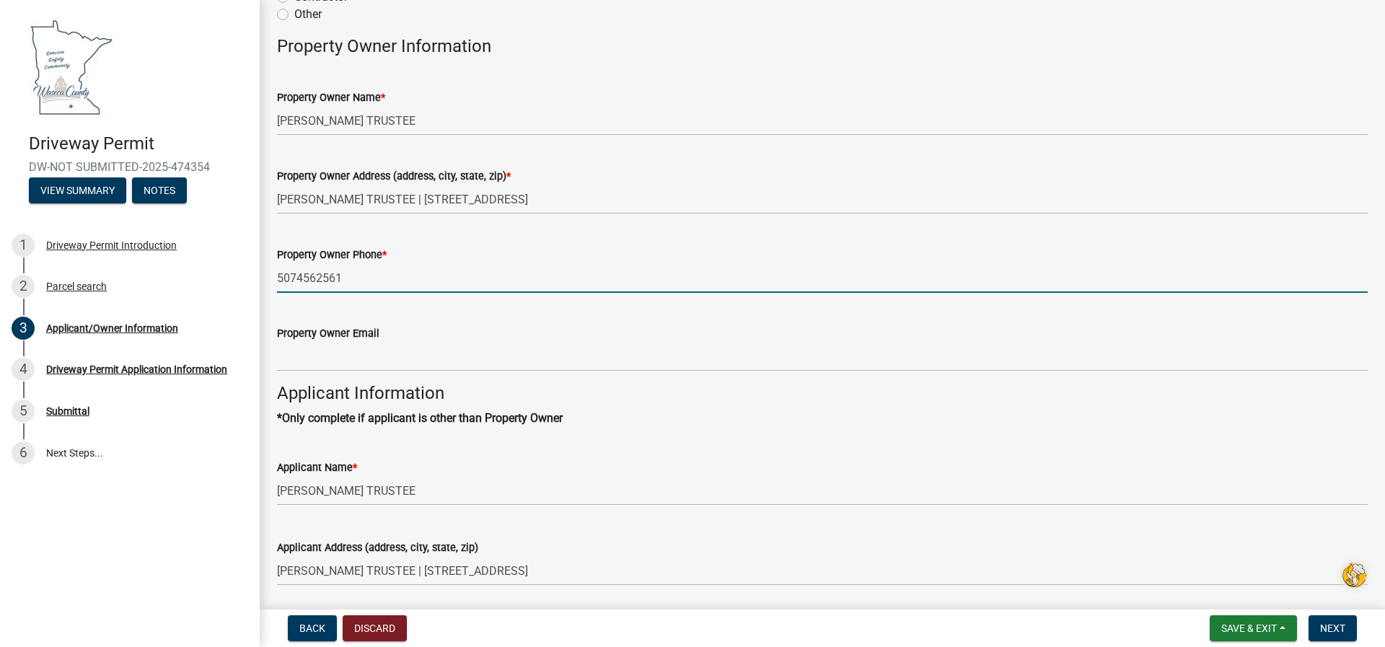
click at [282, 271] on input "5074562561" at bounding box center [822, 278] width 1090 height 30
click at [276, 271] on div "Property Owner Phone * [PHONE_NUMBER]" at bounding box center [822, 259] width 1112 height 67
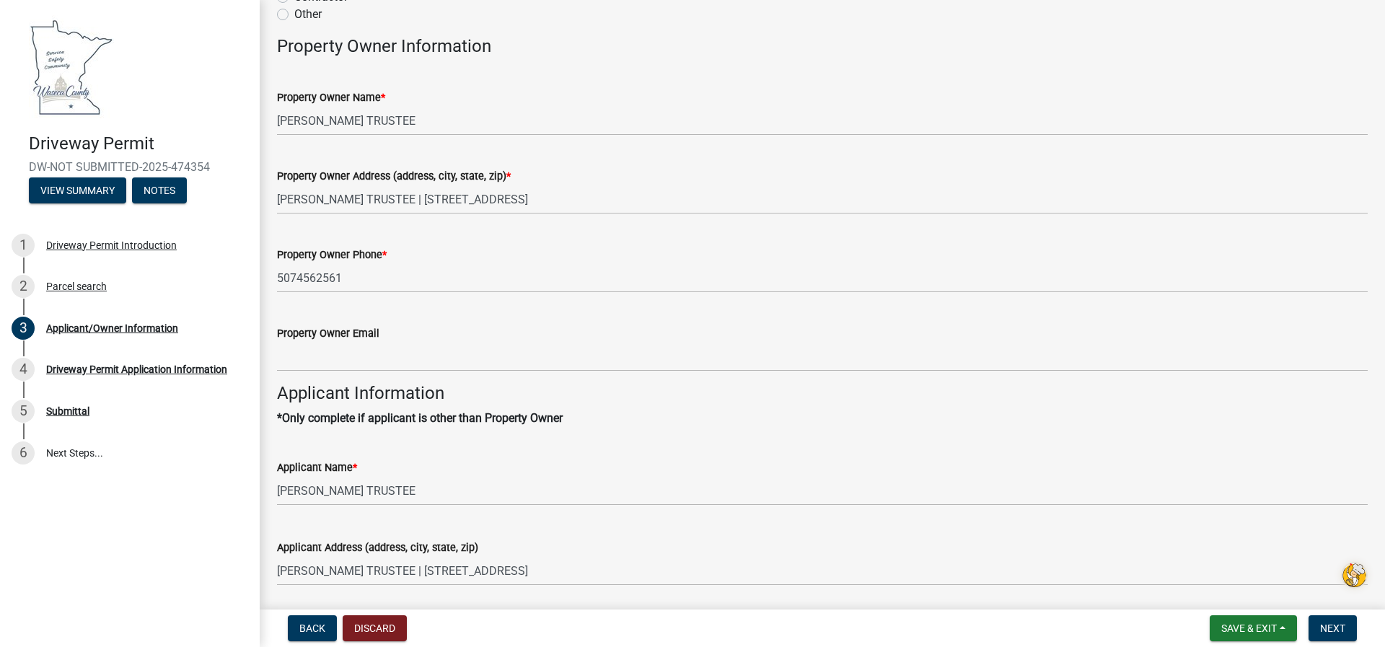
click at [276, 272] on div "Property Owner Phone * [PHONE_NUMBER]" at bounding box center [822, 259] width 1112 height 67
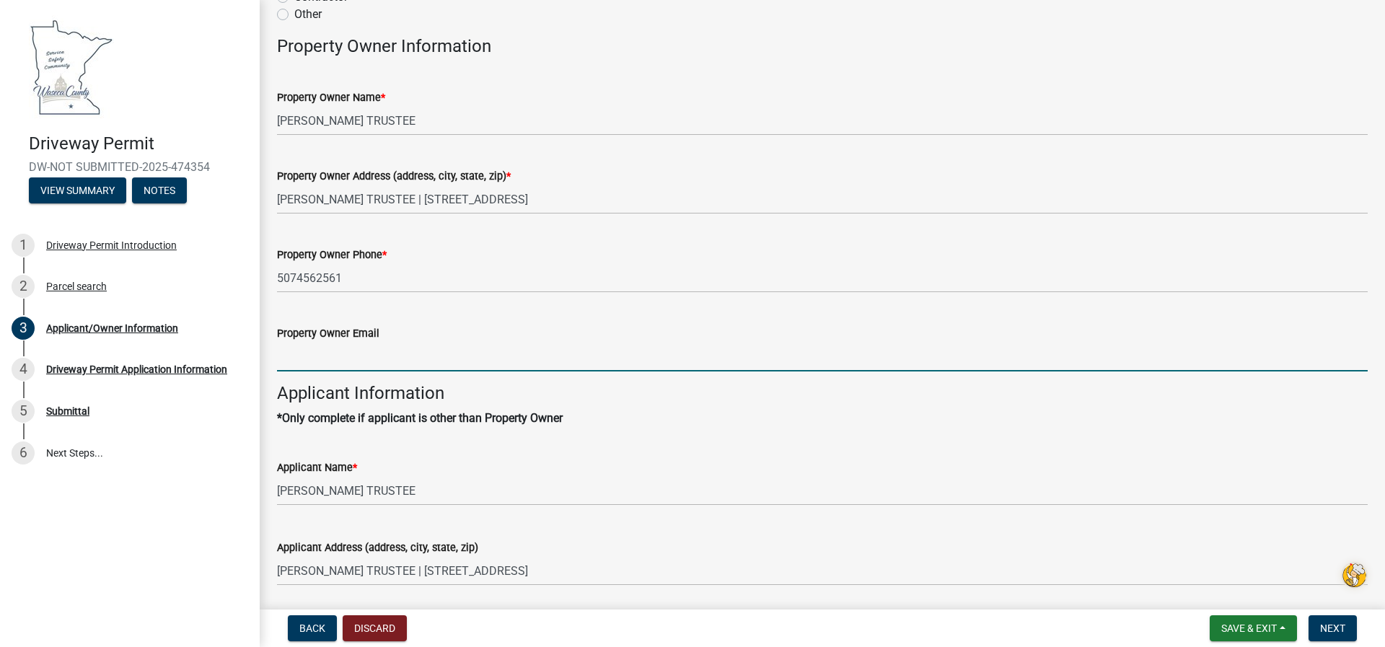
click at [294, 351] on input "Property Owner Email" at bounding box center [822, 357] width 1090 height 30
type input "[EMAIL_ADDRESS][DOMAIN_NAME]"
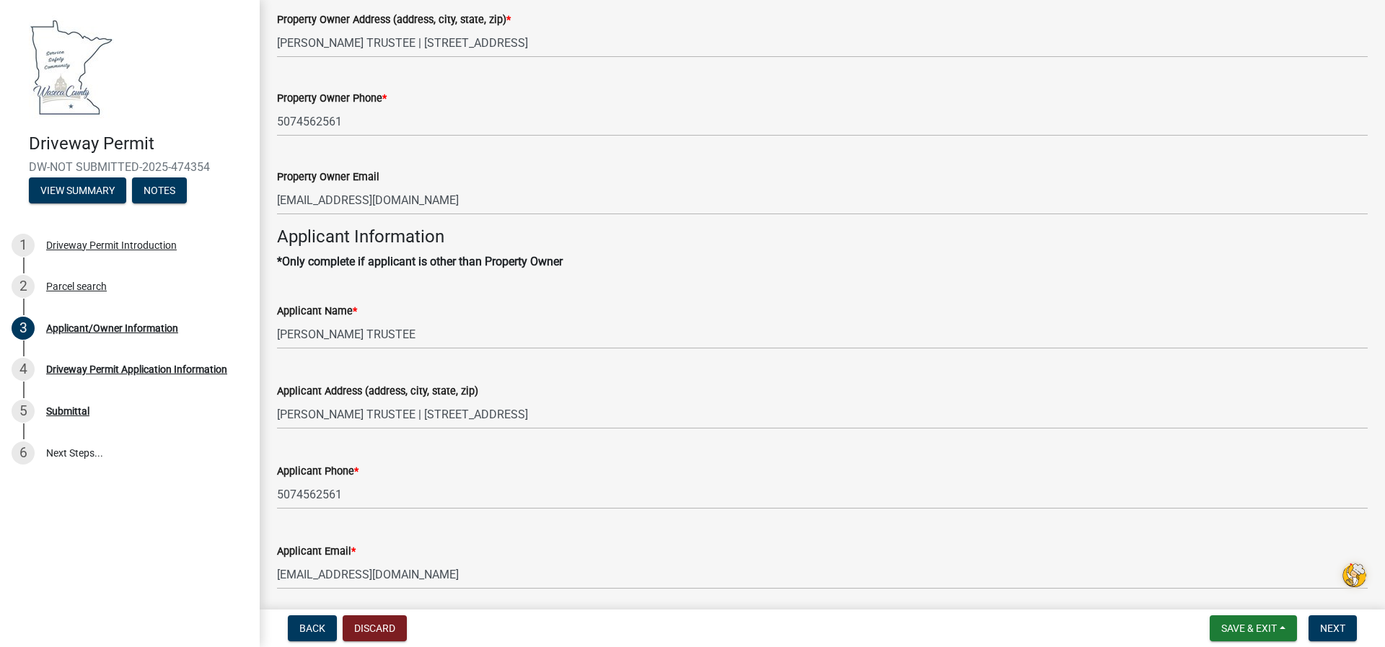
scroll to position [356, 0]
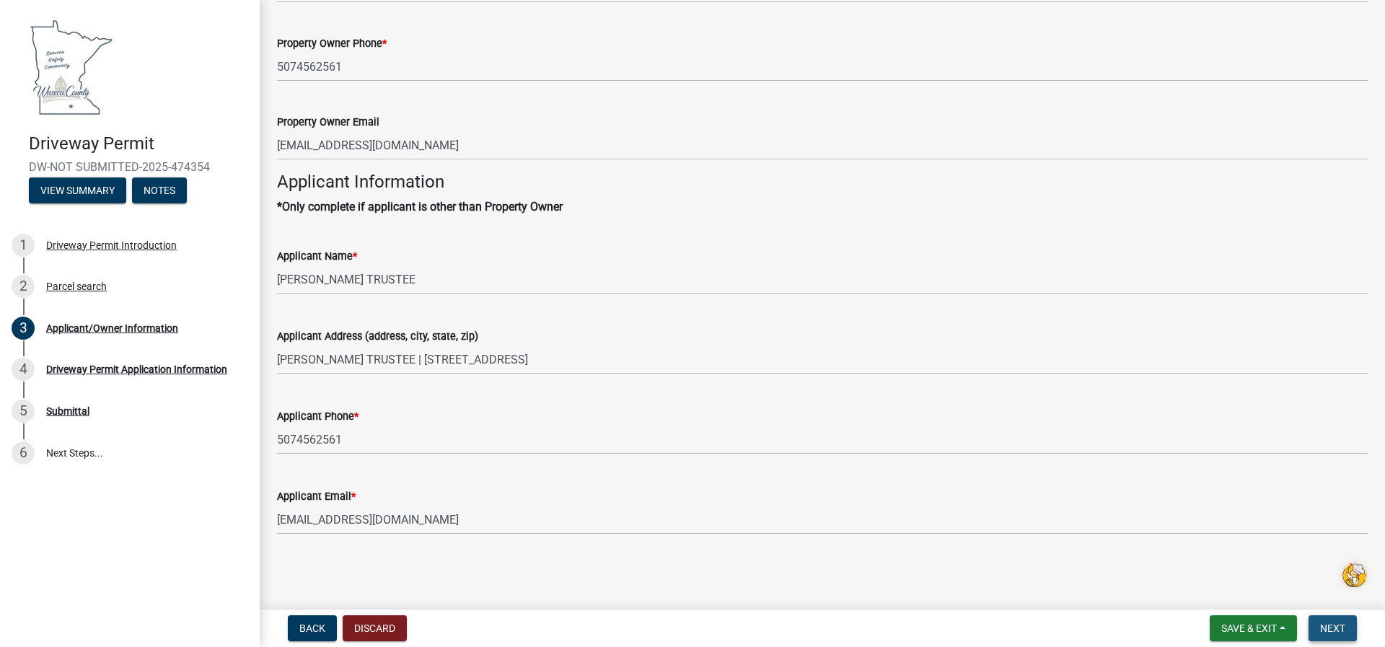
click at [1331, 629] on span "Next" at bounding box center [1332, 628] width 25 height 12
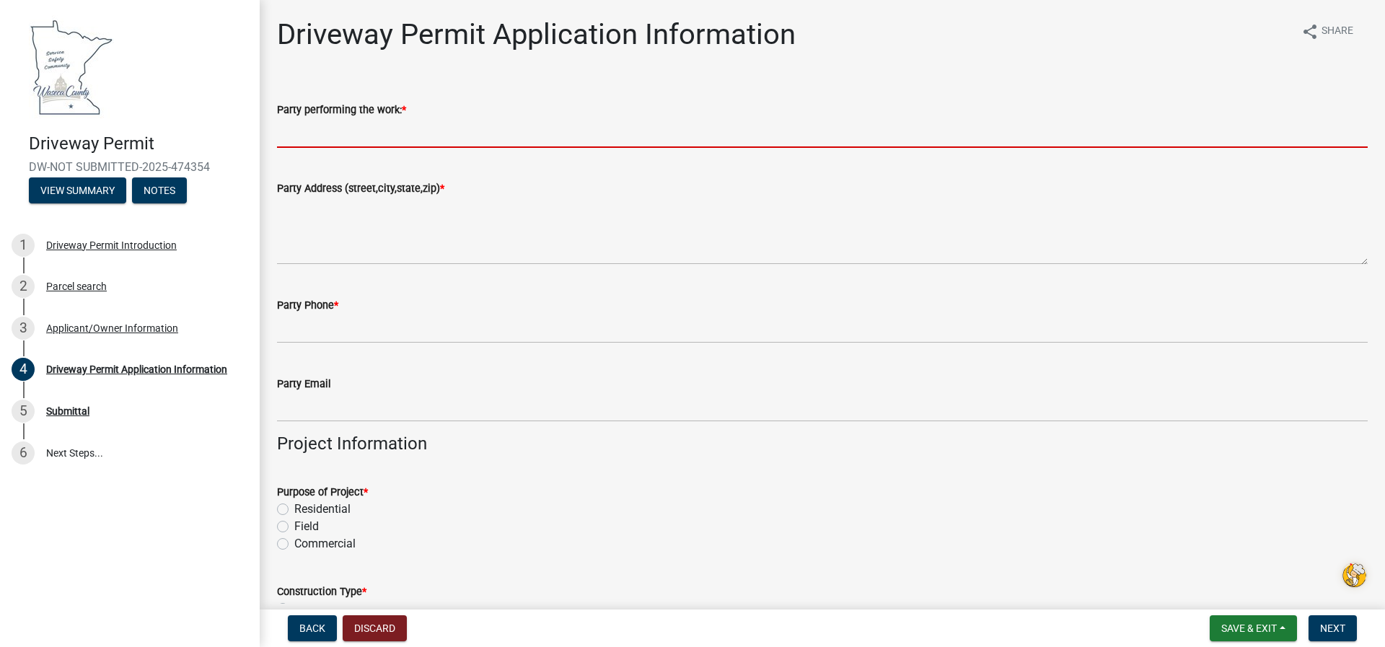
click at [306, 138] on input "Party performing the work: *" at bounding box center [822, 133] width 1090 height 30
type input "[PERSON_NAME]"
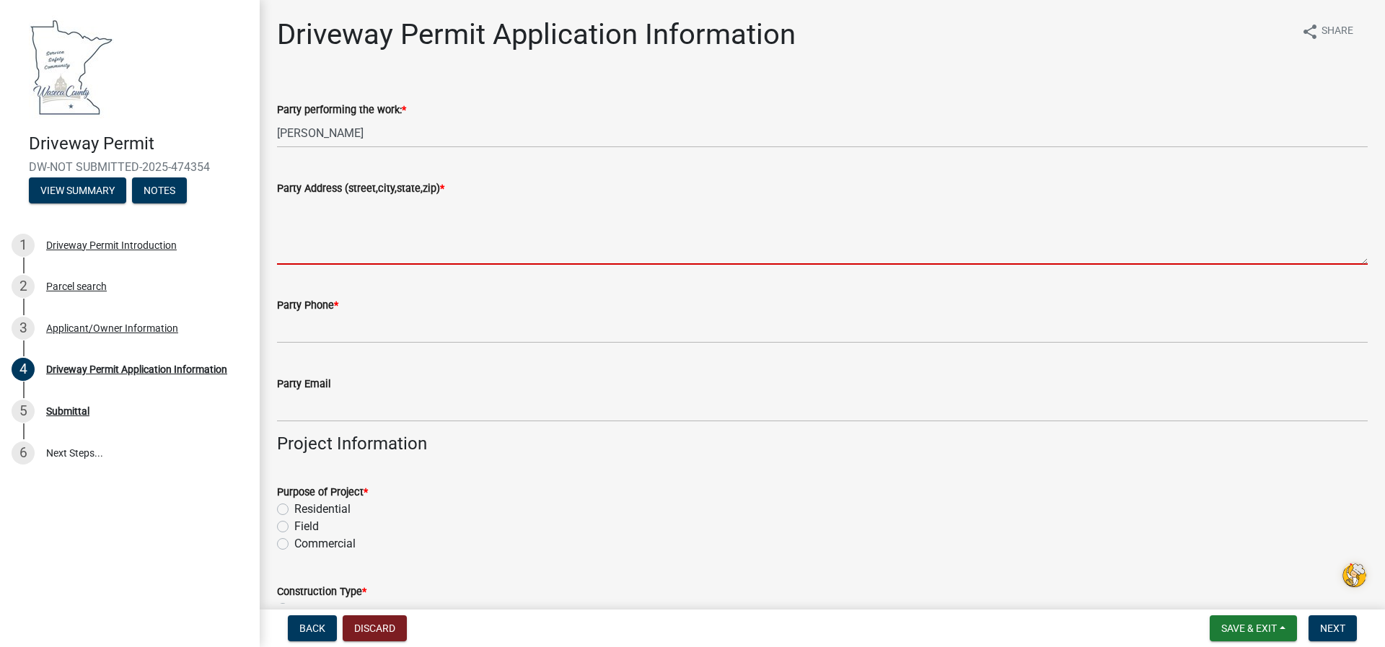
click at [315, 237] on textarea "Party Address (street,city,state,zip) *" at bounding box center [822, 231] width 1090 height 68
click at [340, 237] on textarea "Party Address (street,city,state,zip) *" at bounding box center [822, 231] width 1090 height 68
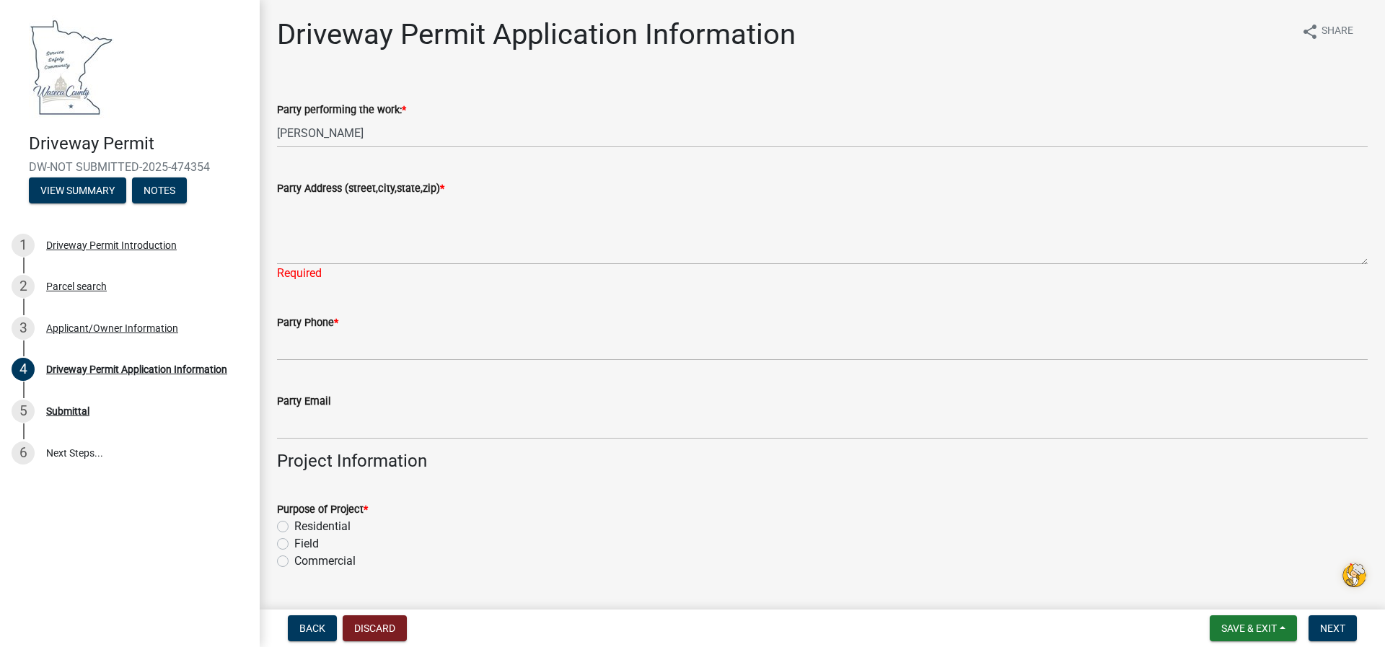
click at [319, 310] on div "Party Phone *" at bounding box center [822, 327] width 1090 height 67
click at [328, 327] on label "Party Phone *" at bounding box center [307, 323] width 61 height 10
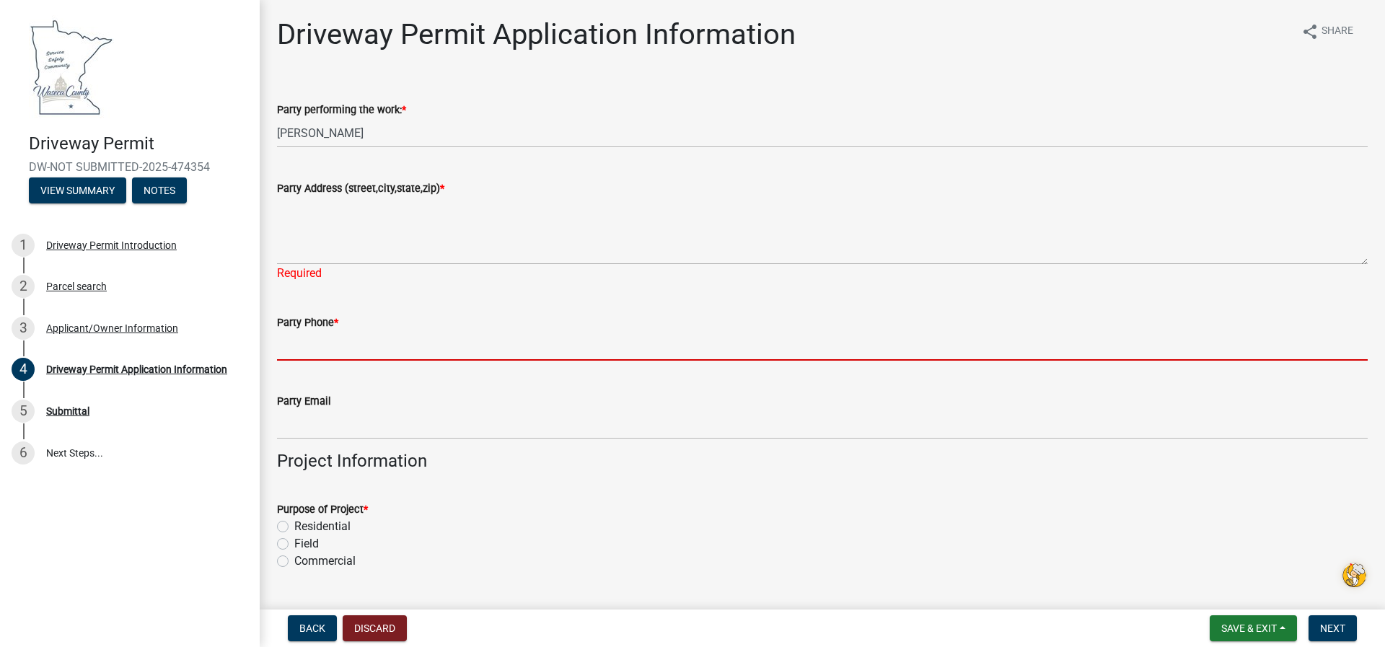
click at [328, 331] on input "Party Phone *" at bounding box center [822, 346] width 1090 height 30
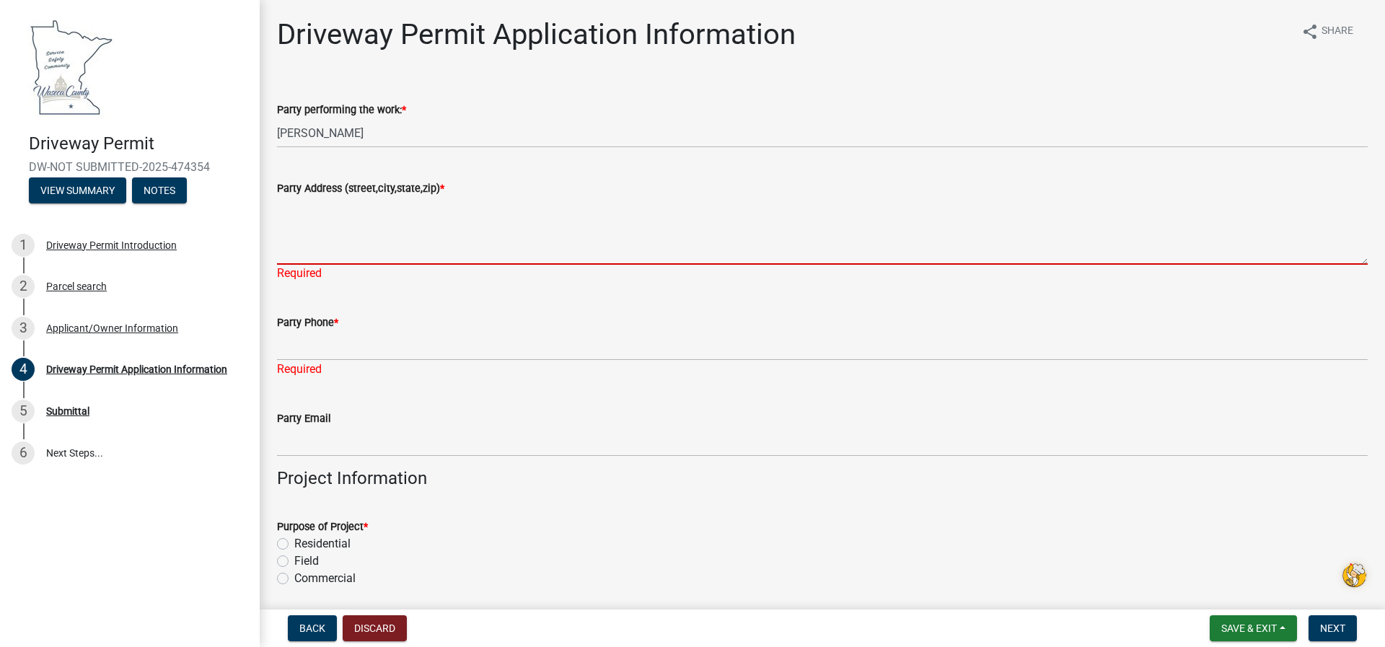
click at [314, 213] on textarea "Party Address (street,city,state,zip) *" at bounding box center [822, 231] width 1090 height 68
click at [393, 186] on label "Party Address (street,city,state,zip) *" at bounding box center [360, 189] width 167 height 10
click at [393, 197] on textarea "Party Address (street,city,state,zip) *" at bounding box center [822, 231] width 1090 height 68
click at [372, 203] on textarea "Party Address (street,city,state,zip) *" at bounding box center [822, 231] width 1090 height 68
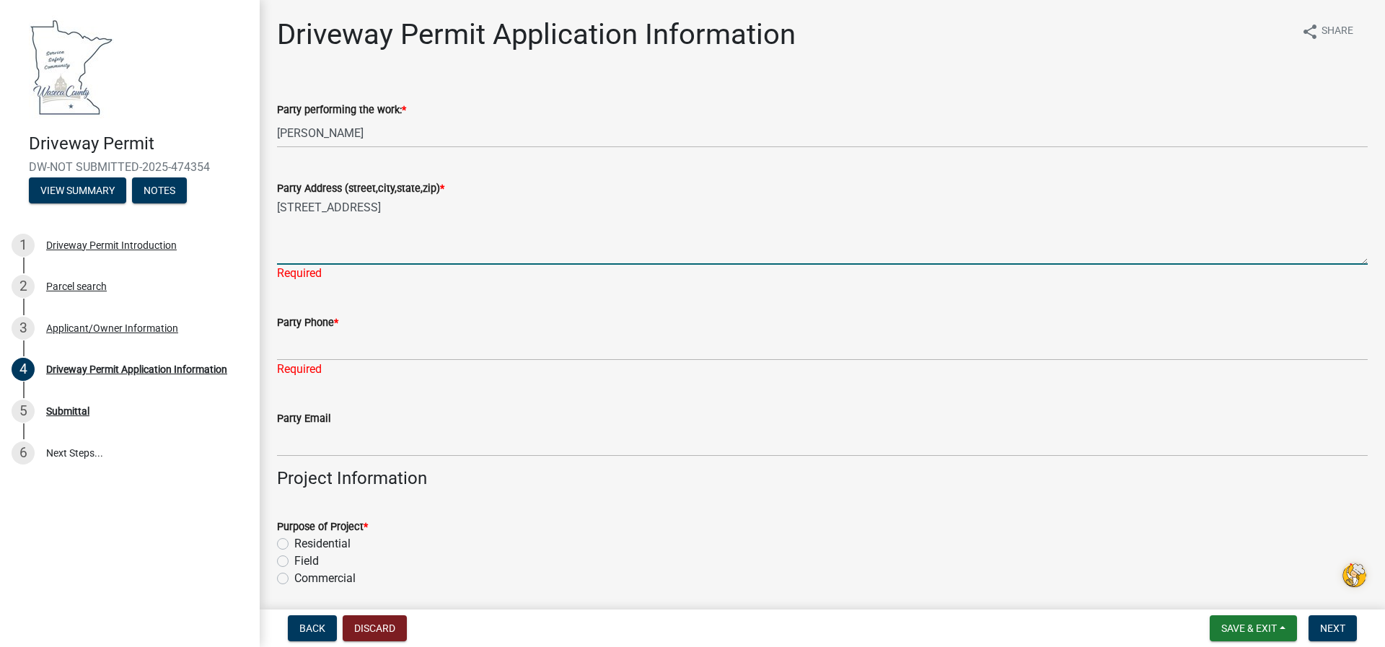
type textarea "[STREET_ADDRESS]"
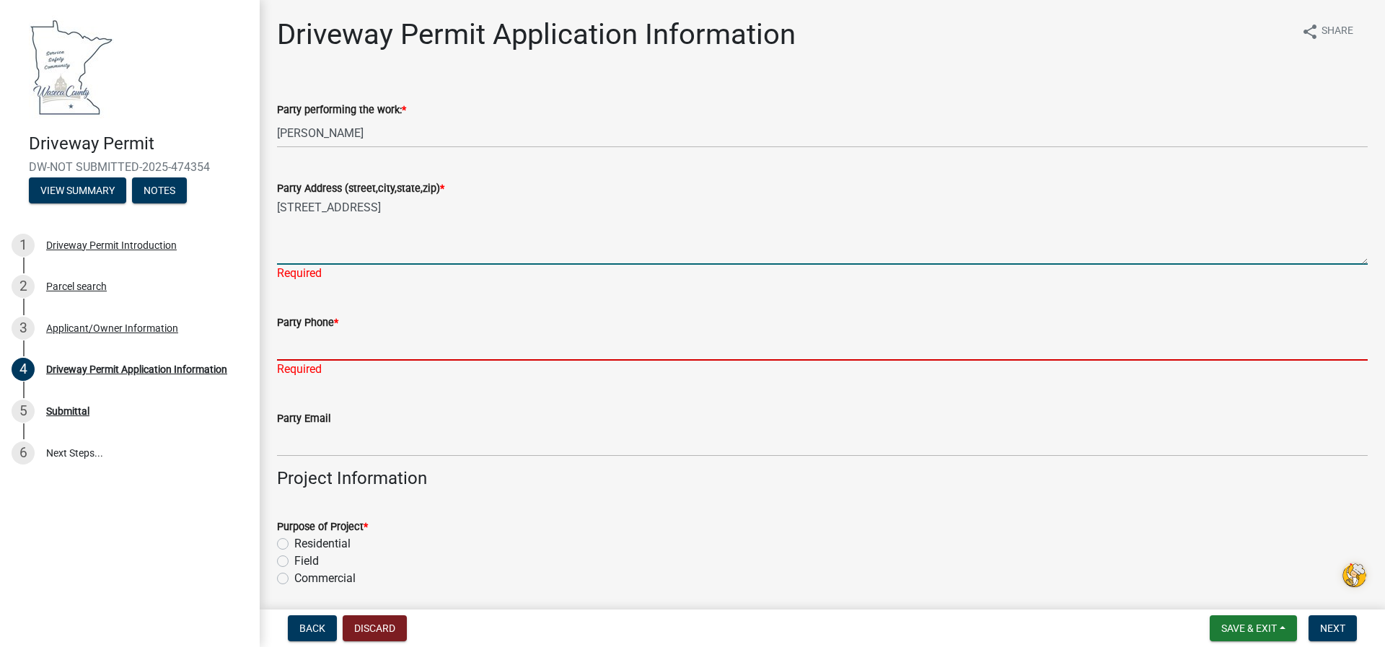
click at [300, 345] on div "Party Phone * Required" at bounding box center [822, 336] width 1090 height 84
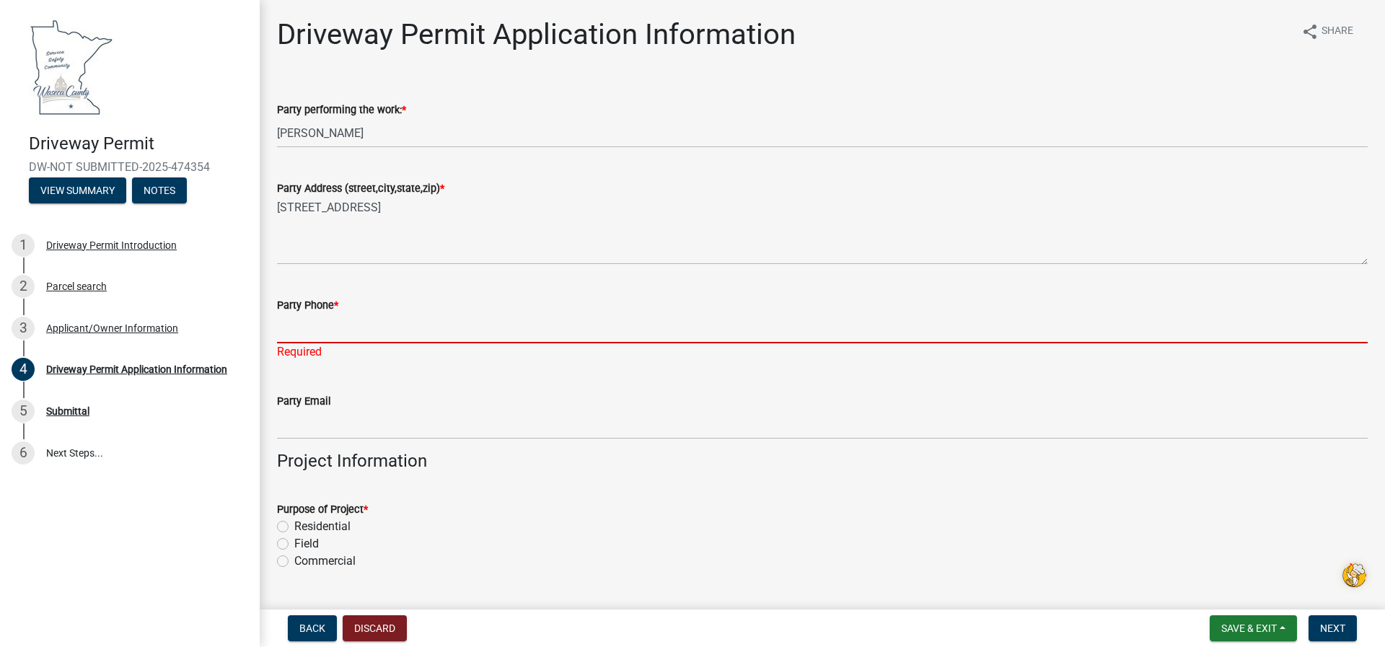
type input "[PHONE_NUMBER]"
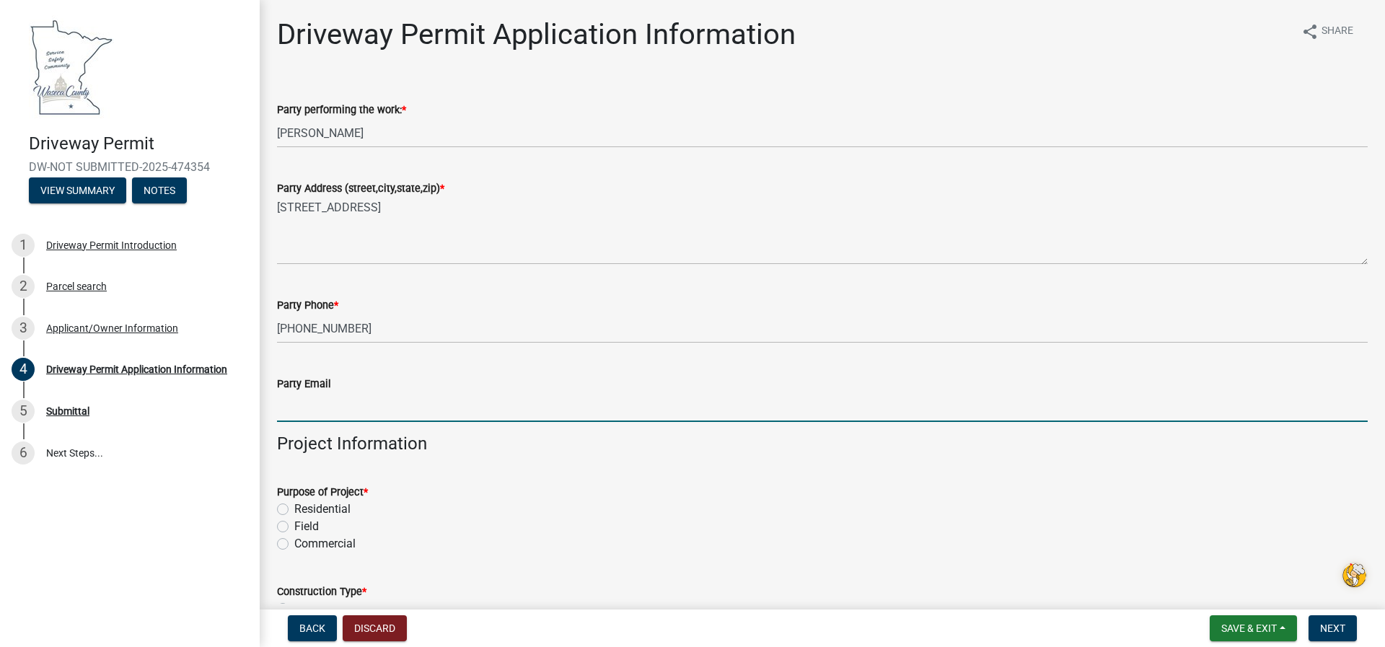
click at [317, 429] on wm-data-entity-input "Party Email" at bounding box center [822, 394] width 1090 height 79
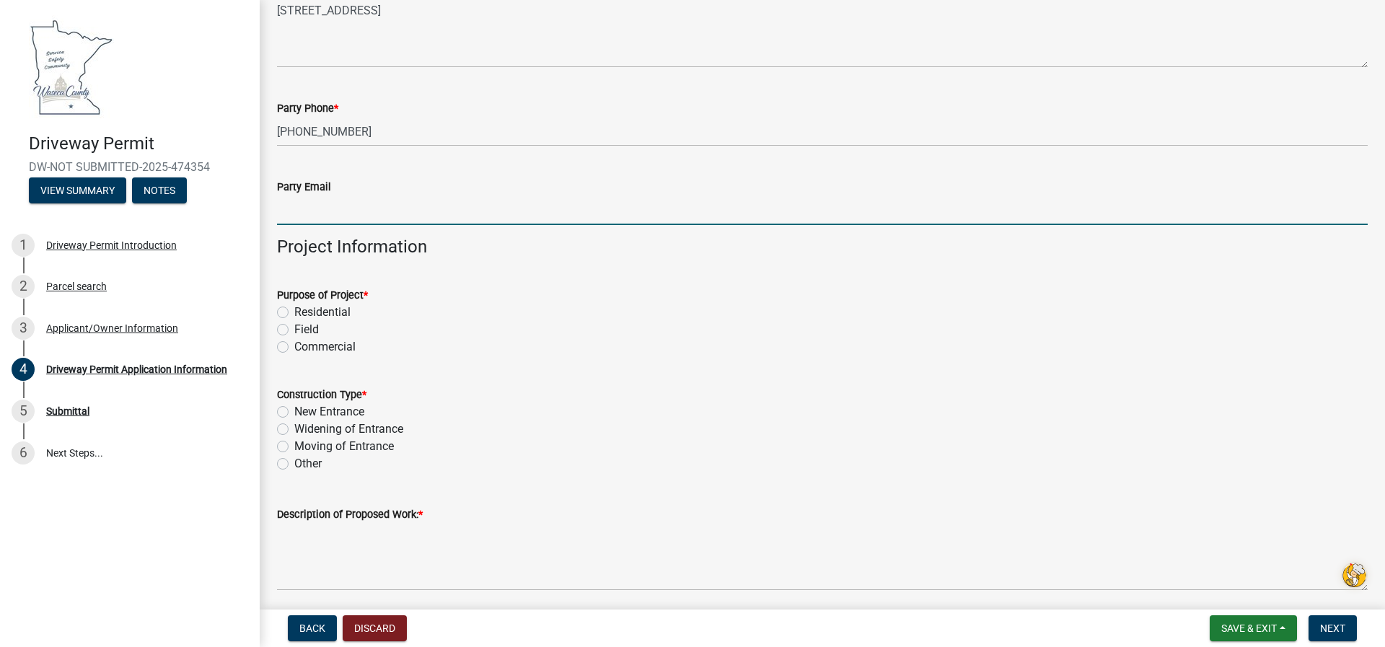
scroll to position [216, 0]
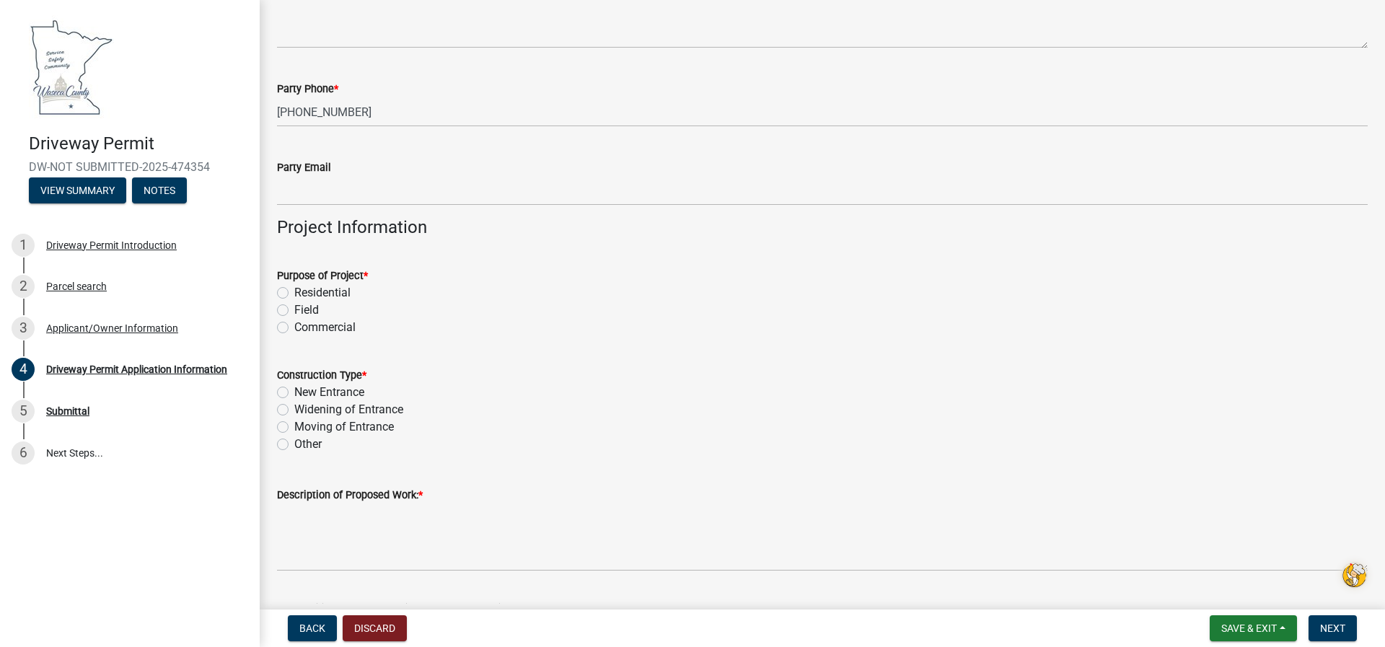
click at [294, 308] on label "Field" at bounding box center [306, 309] width 25 height 17
click at [294, 308] on input "Field" at bounding box center [298, 305] width 9 height 9
radio input "true"
click at [294, 408] on label "Widening of Entrance" at bounding box center [348, 409] width 109 height 17
click at [294, 408] on input "Widening of Entrance" at bounding box center [298, 405] width 9 height 9
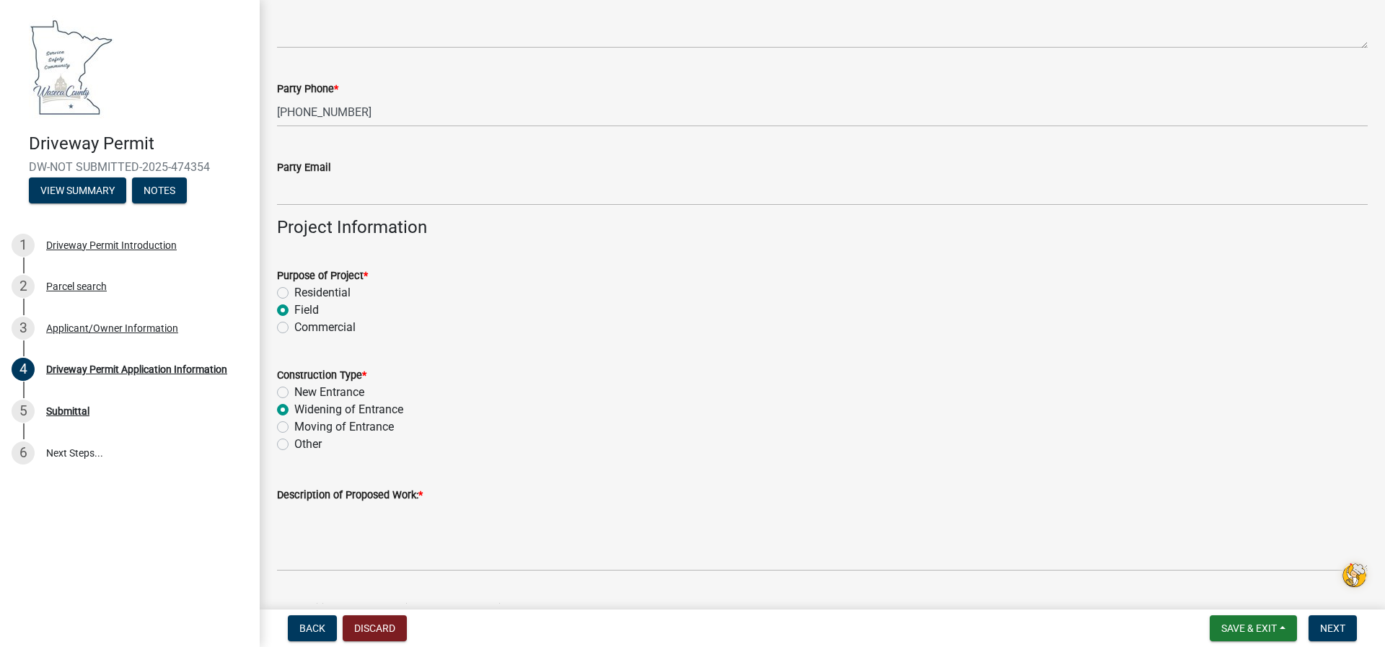
radio input "true"
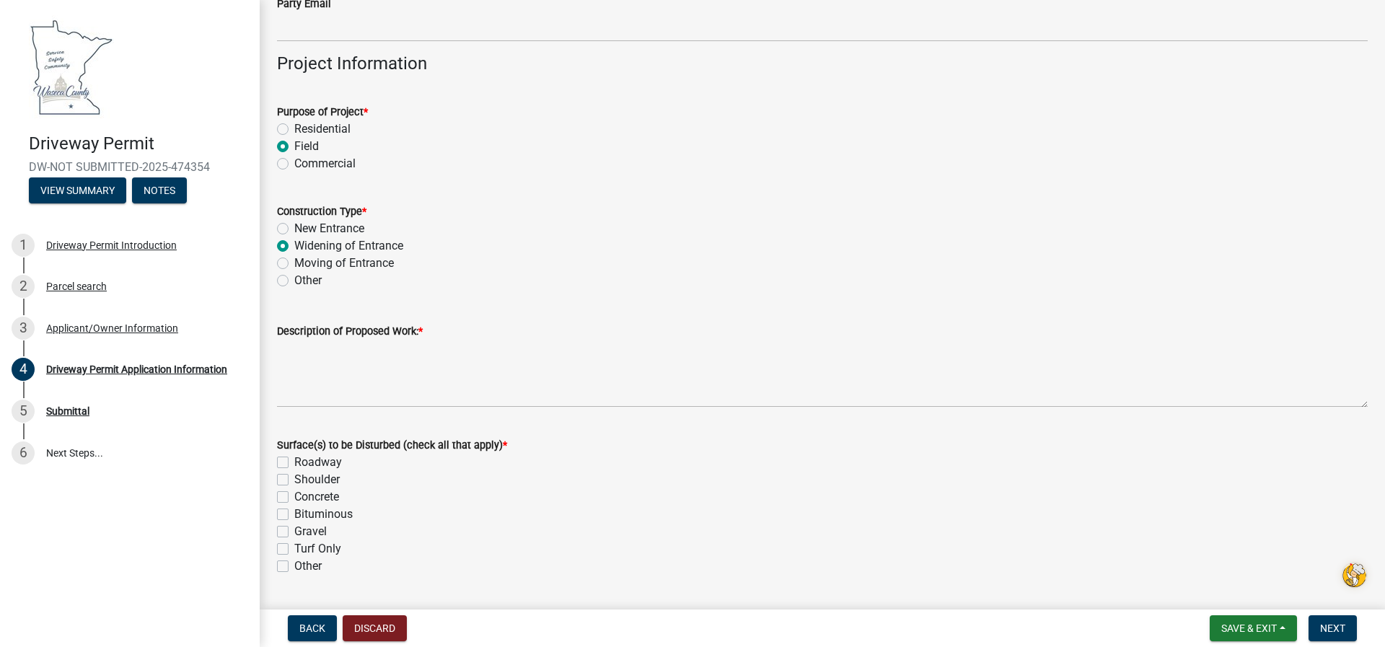
scroll to position [433, 0]
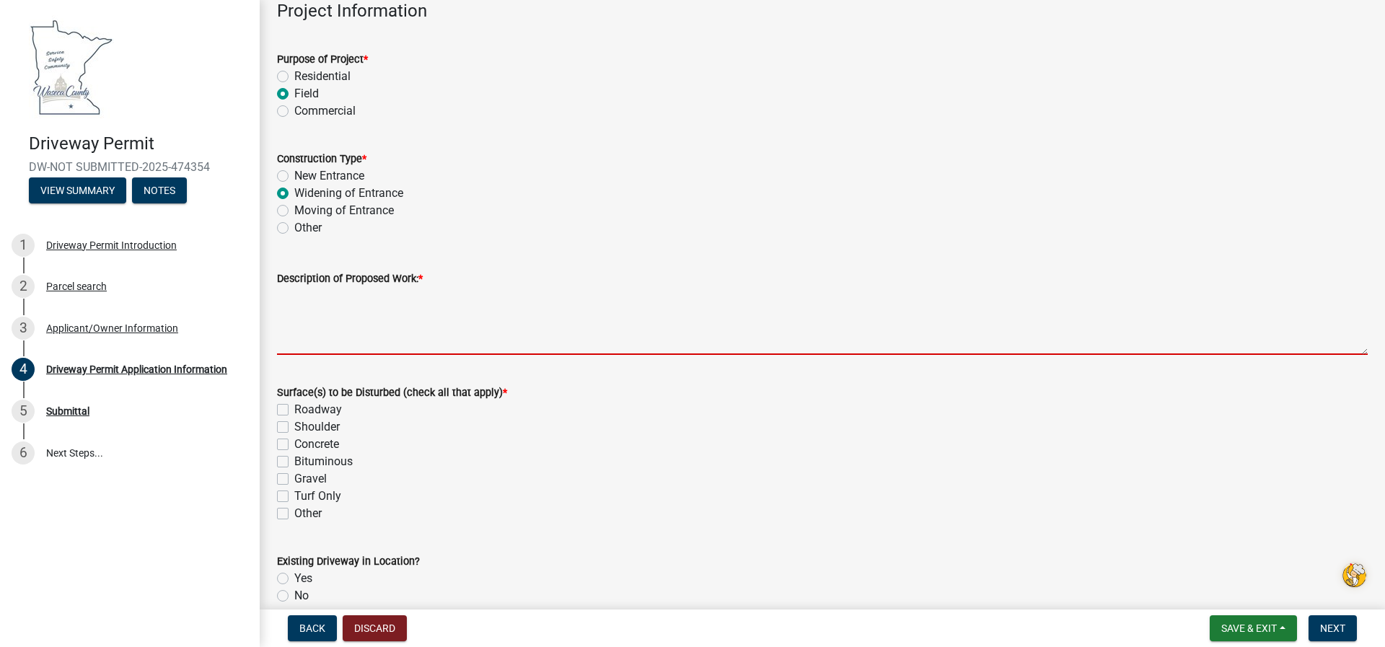
click at [294, 339] on textarea "Description of Proposed Work: *" at bounding box center [822, 321] width 1090 height 68
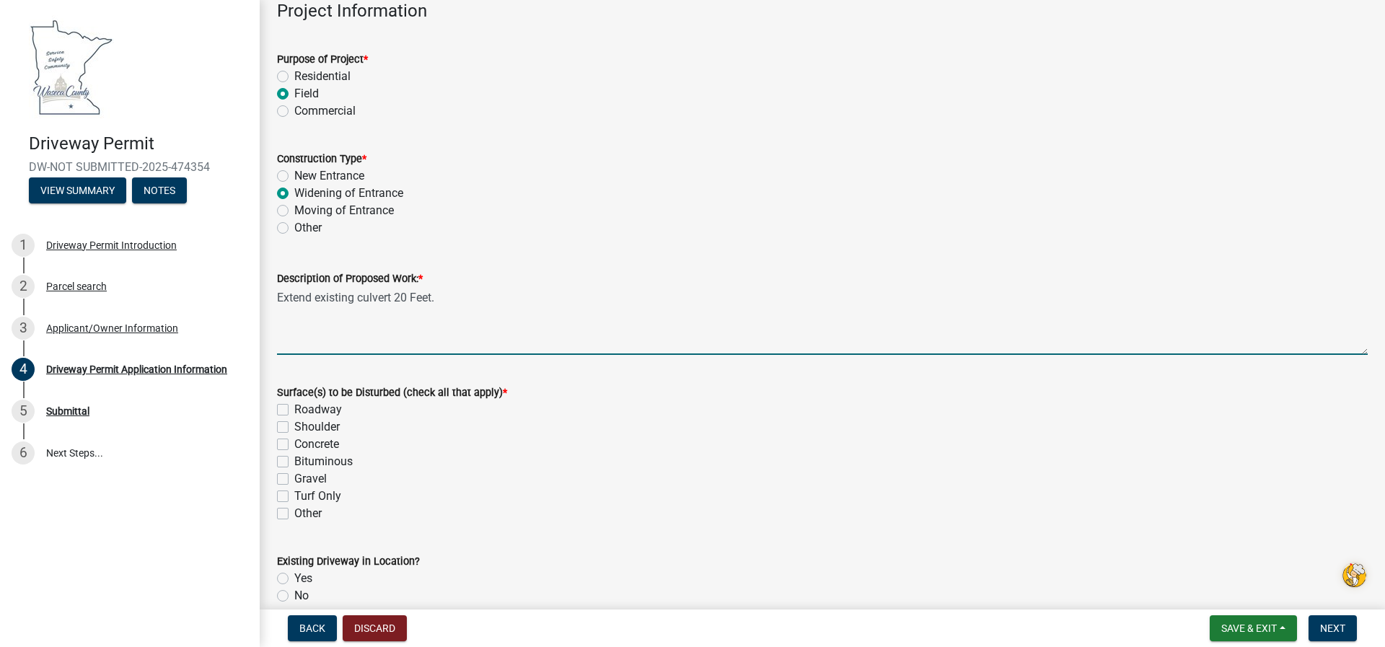
type textarea "Extend existing culvert 20 Feet."
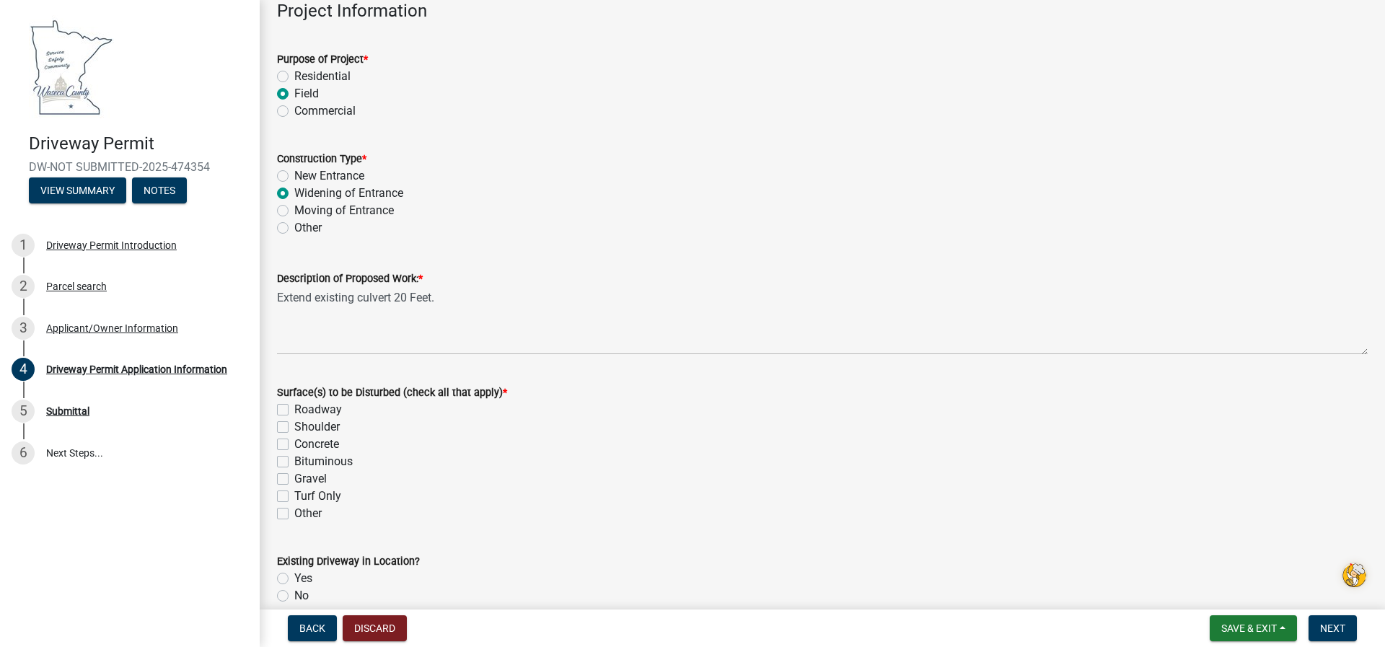
click at [294, 427] on label "Shoulder" at bounding box center [316, 426] width 45 height 17
click at [294, 427] on input "Shoulder" at bounding box center [298, 422] width 9 height 9
checkbox input "true"
checkbox input "false"
checkbox input "true"
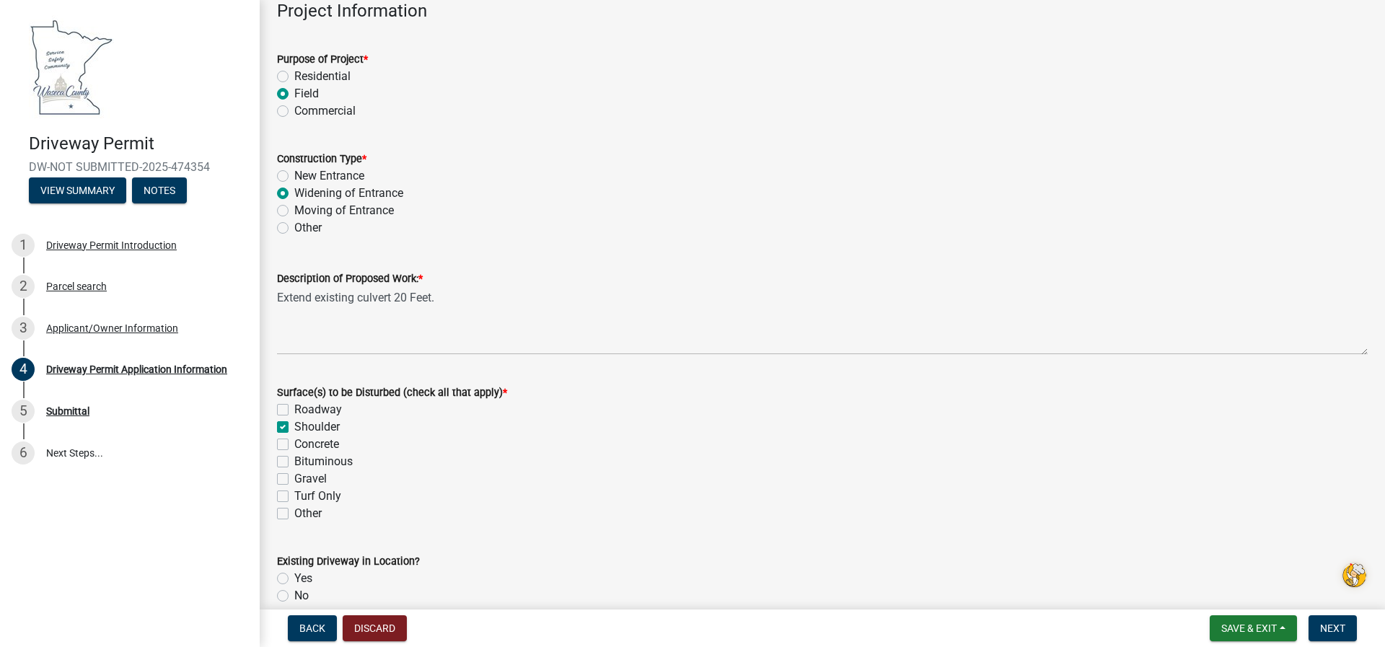
checkbox input "false"
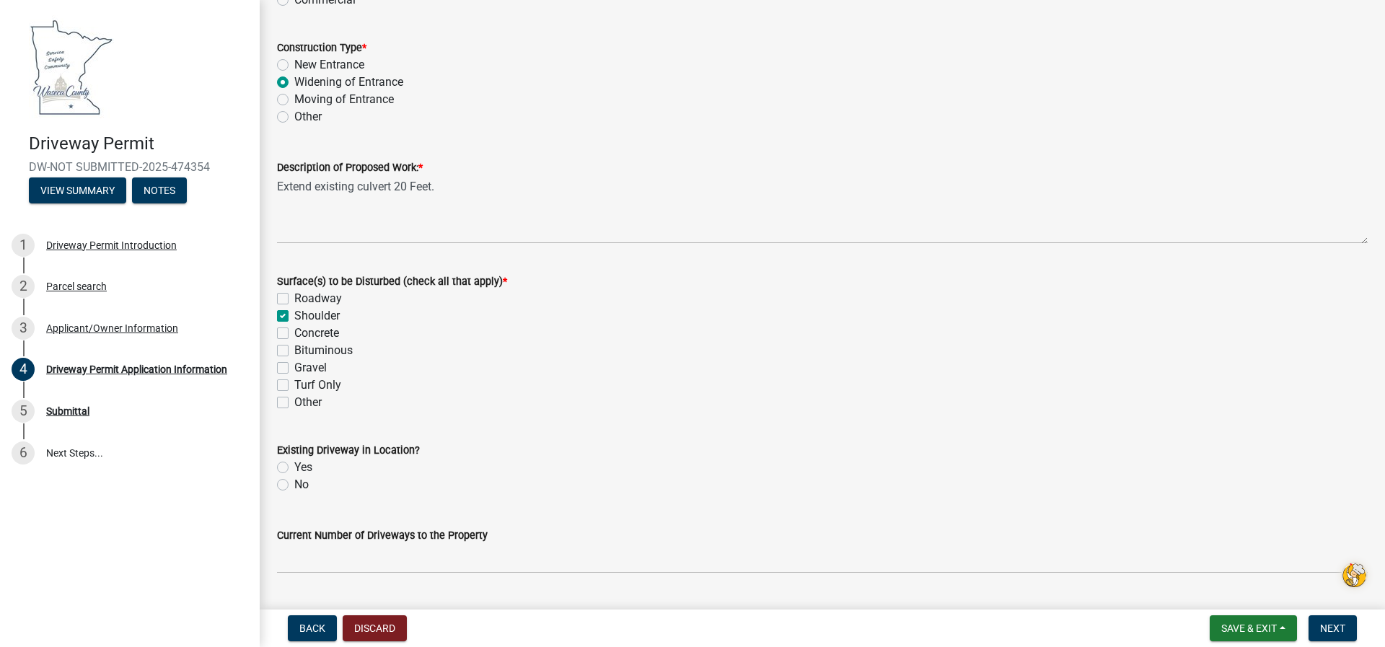
scroll to position [577, 0]
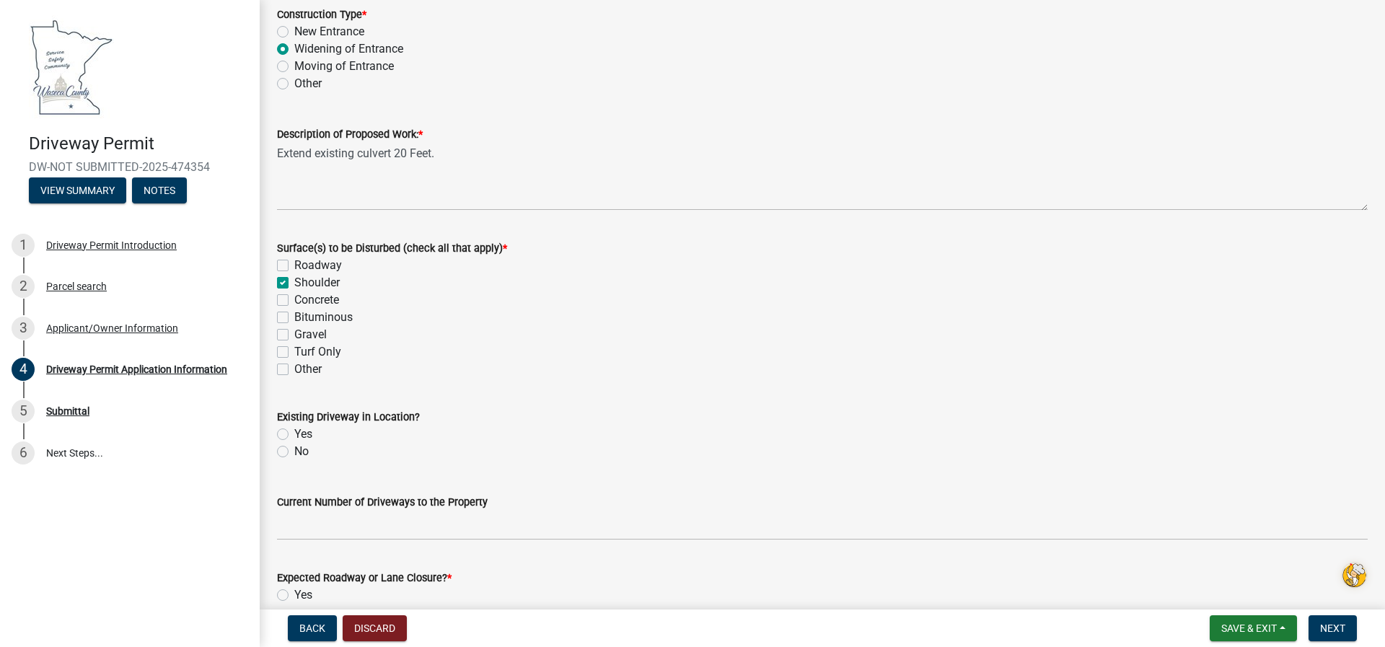
click at [294, 436] on label "Yes" at bounding box center [303, 434] width 18 height 17
click at [294, 435] on input "Yes" at bounding box center [298, 430] width 9 height 9
radio input "true"
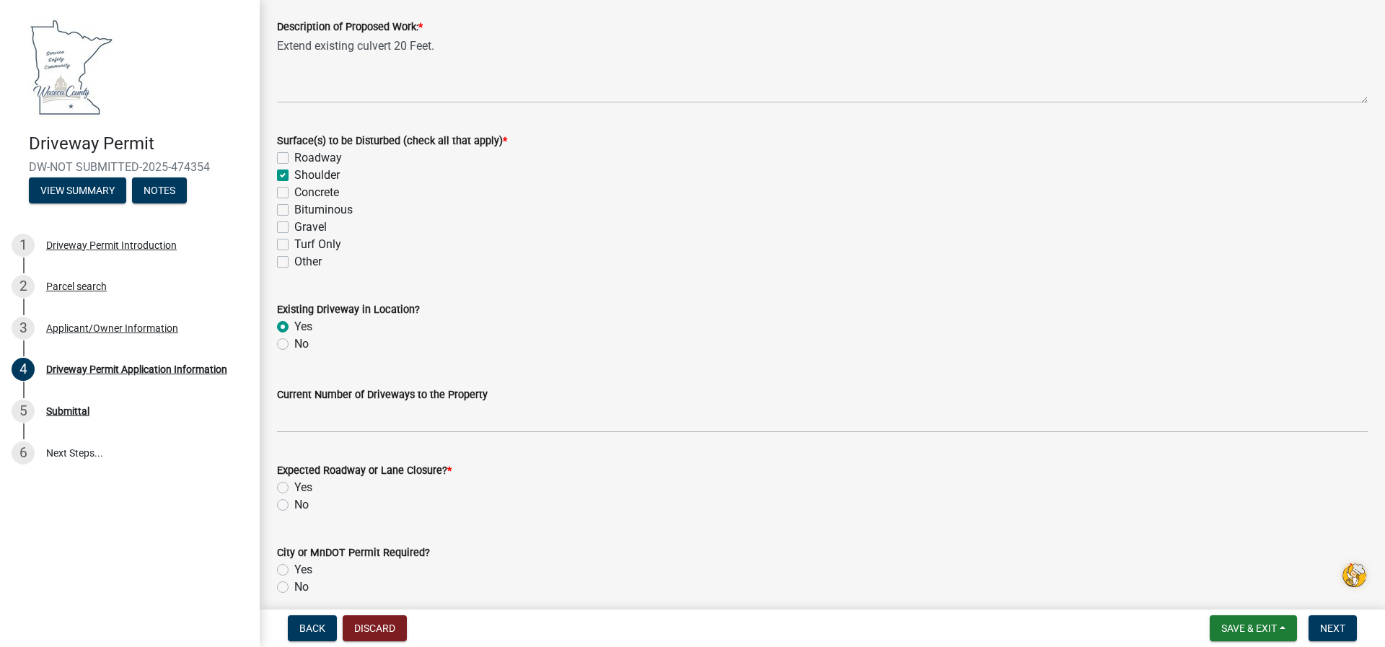
scroll to position [721, 0]
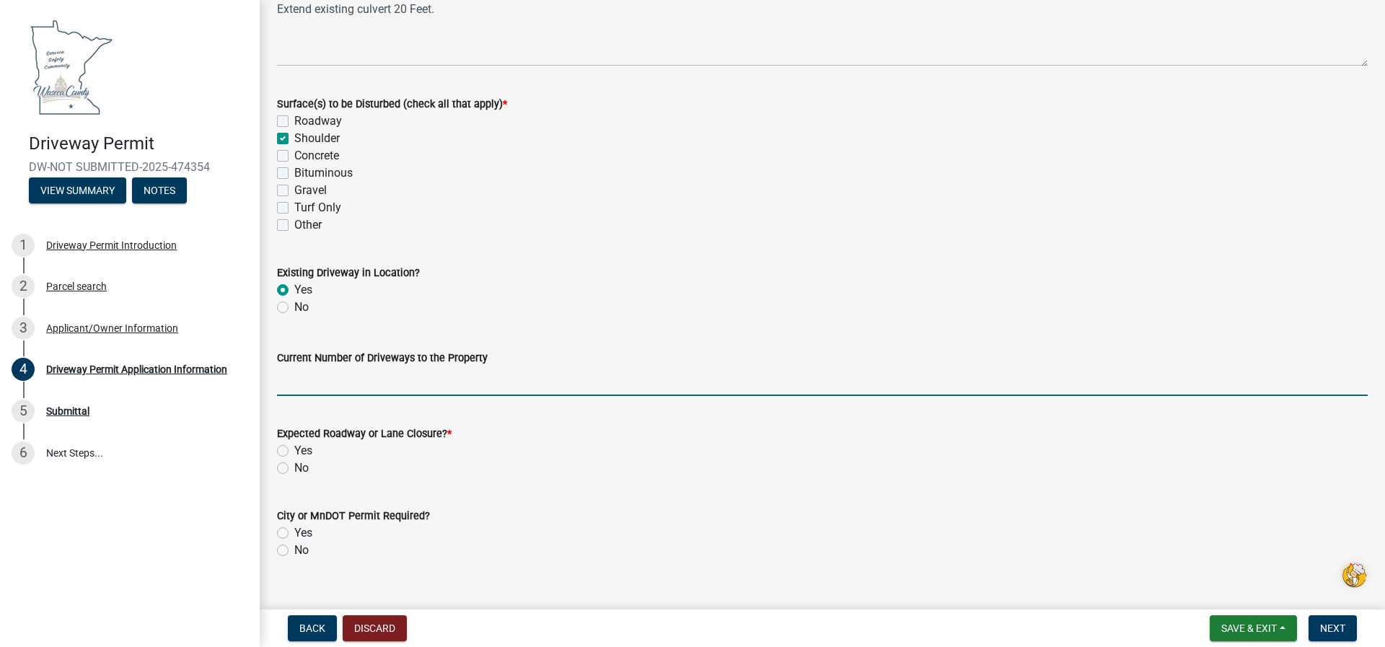
click at [292, 387] on input "Current Number of Driveways to the Property" at bounding box center [822, 381] width 1090 height 30
type input "Two"
click at [294, 470] on label "No" at bounding box center [301, 467] width 14 height 17
click at [294, 469] on input "No" at bounding box center [298, 463] width 9 height 9
radio input "true"
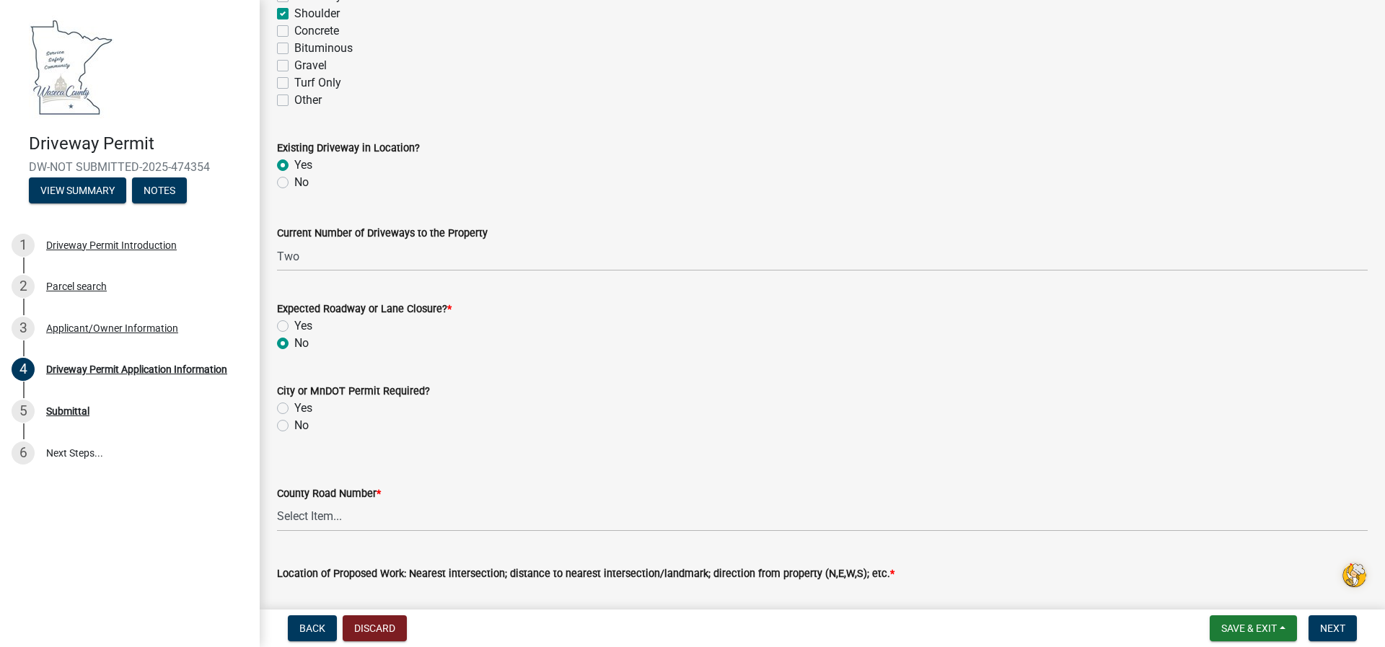
scroll to position [865, 0]
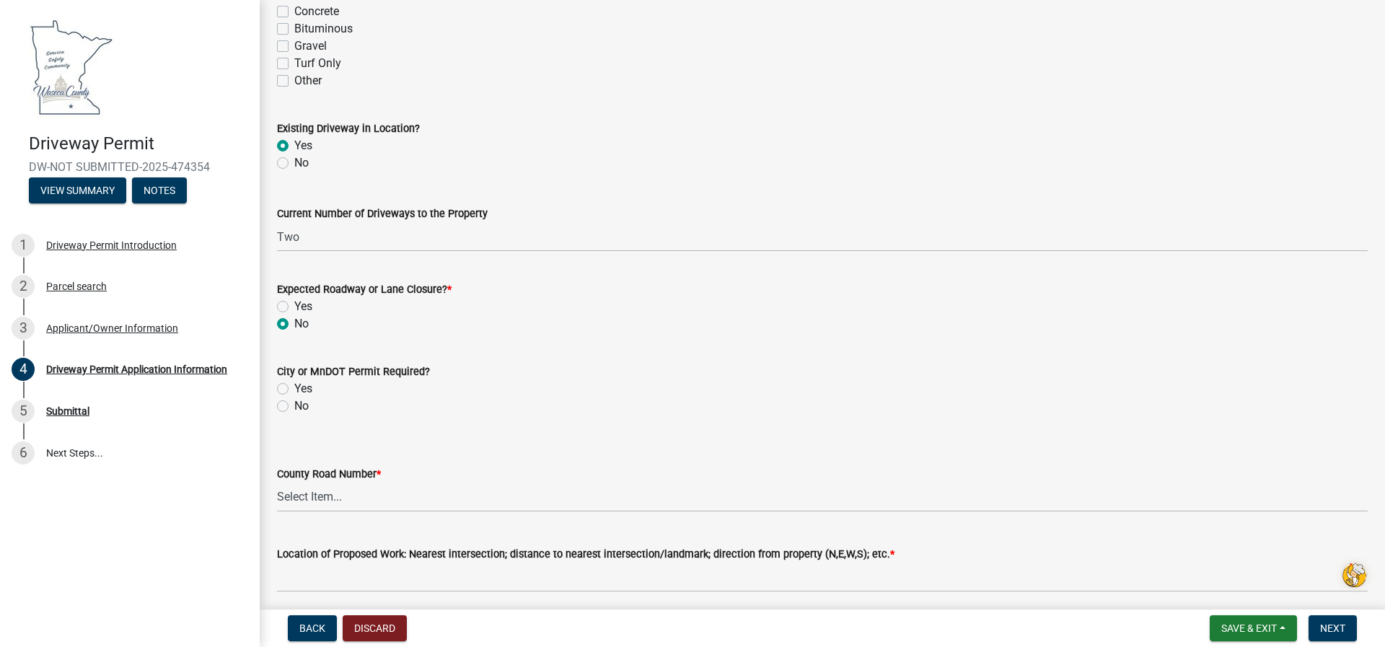
click at [294, 408] on label "No" at bounding box center [301, 405] width 14 height 17
click at [294, 407] on input "No" at bounding box center [298, 401] width 9 height 9
radio input "true"
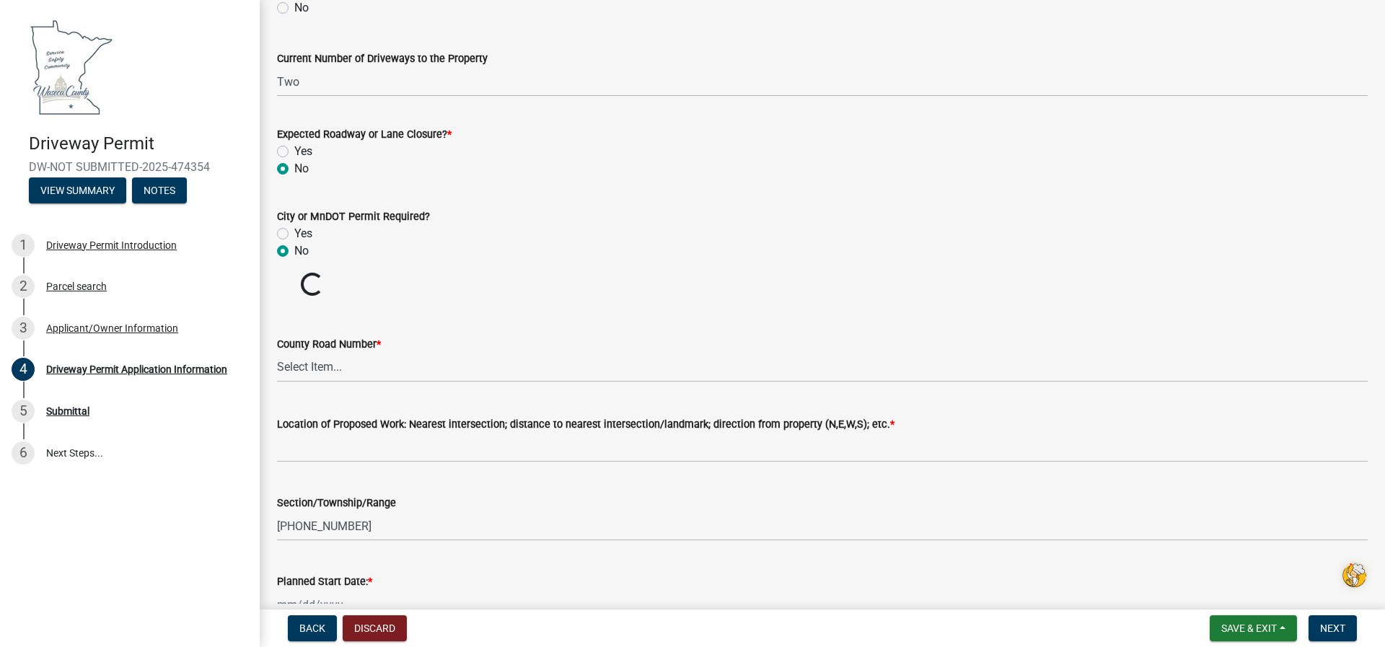
scroll to position [1082, 0]
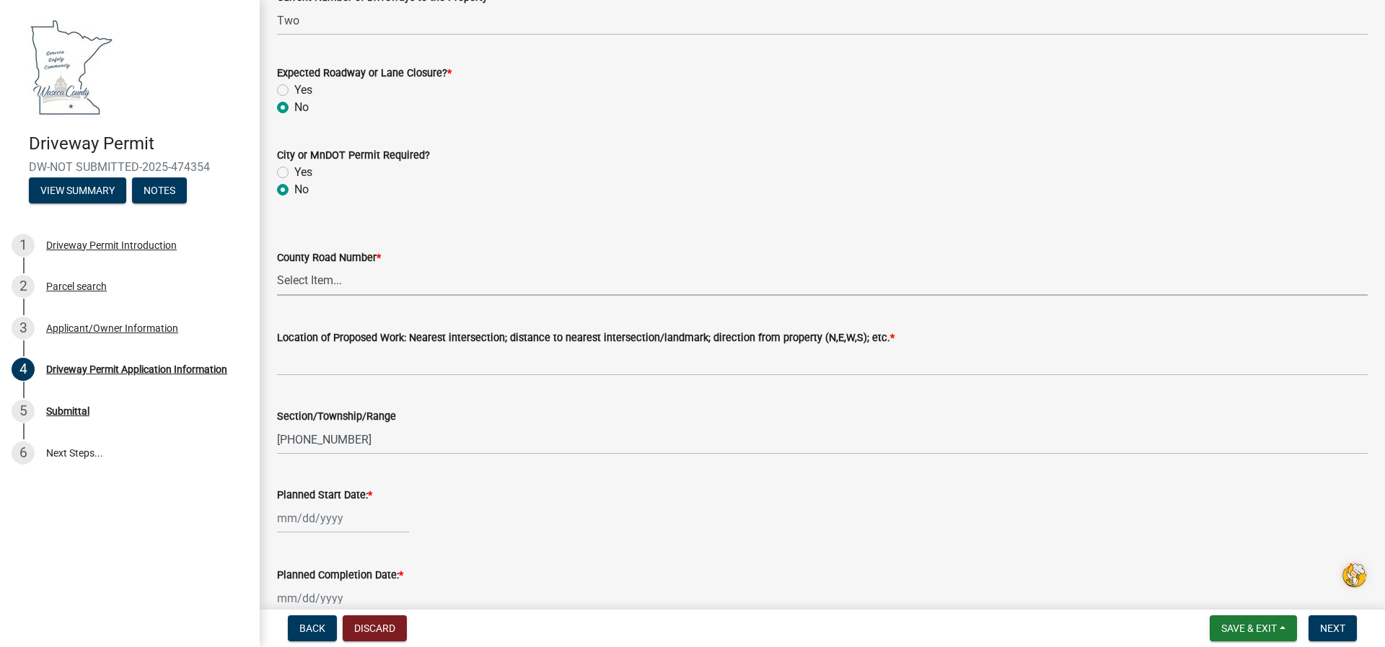
click at [278, 282] on select "Select Item... 1 2 3 4 5 6 7 8 9 10 11 12 13 14 15 16 17 18 19 20 22 23 24 26 2…" at bounding box center [822, 281] width 1090 height 30
click at [289, 281] on select "Select Item... 1 2 3 4 5 6 7 8 9 10 11 12 13 14 15 16 17 18 19 20 22 23 24 26 2…" at bounding box center [822, 281] width 1090 height 30
click at [298, 286] on select "Select Item... 1 2 3 4 5 6 7 8 9 10 11 12 13 14 15 16 17 18 19 20 22 23 24 26 2…" at bounding box center [822, 281] width 1090 height 30
click at [304, 281] on select "Select Item... 1 2 3 4 5 6 7 8 9 10 11 12 13 14 15 16 17 18 19 20 22 23 24 26 2…" at bounding box center [822, 281] width 1090 height 30
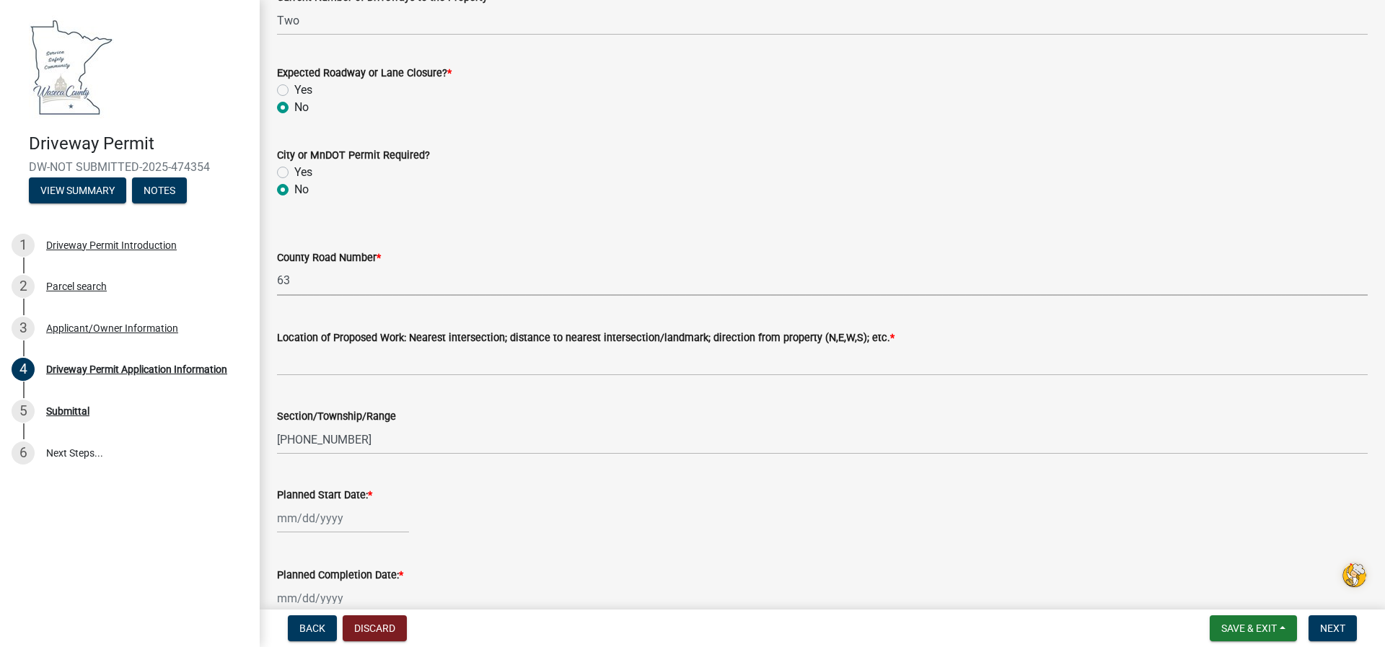
click at [277, 266] on select "Select Item... 1 2 3 4 5 6 7 8 9 10 11 12 13 14 15 16 17 18 19 20 22 23 24 26 2…" at bounding box center [822, 281] width 1090 height 30
select select "e7e2c4f5-2f7b-4aff-80cd-ab5c47fe9ffa"
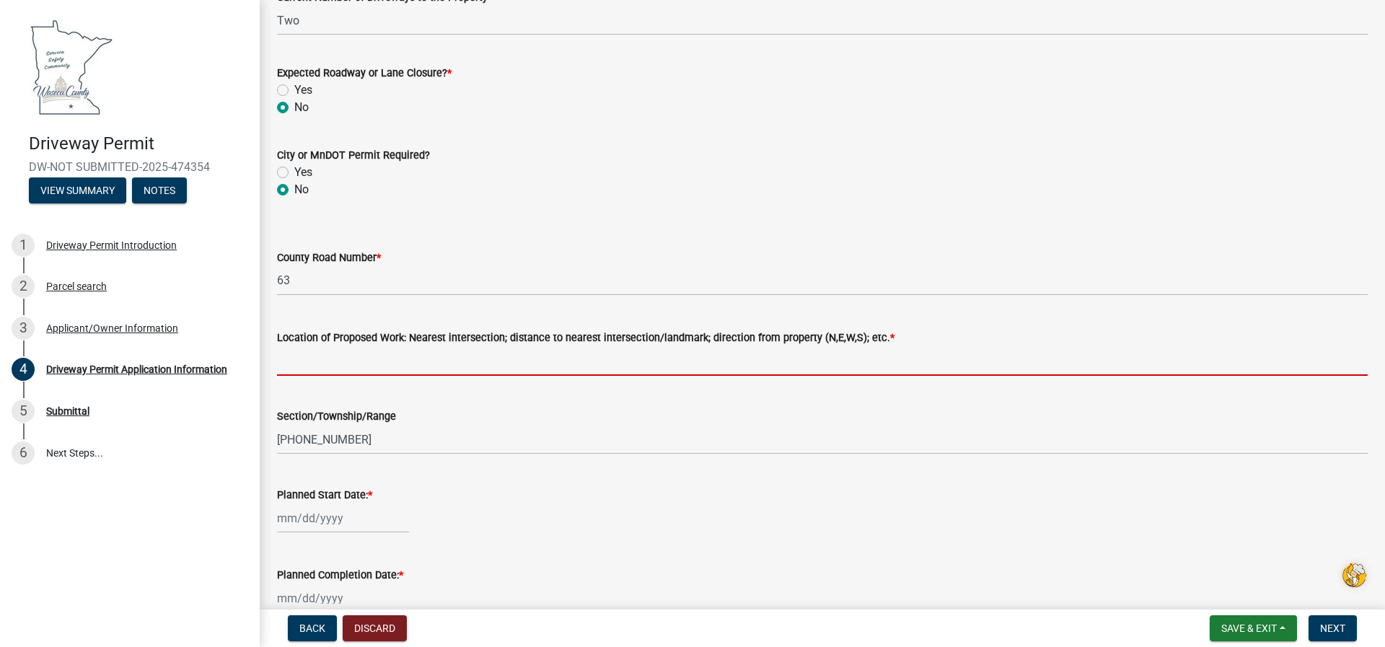
click at [303, 368] on input "Location of Proposed Work: Nearest intersection; distance to nearest intersecti…" at bounding box center [822, 361] width 1090 height 30
type input "South entrance to building site at [STREET_ADDRESS]"
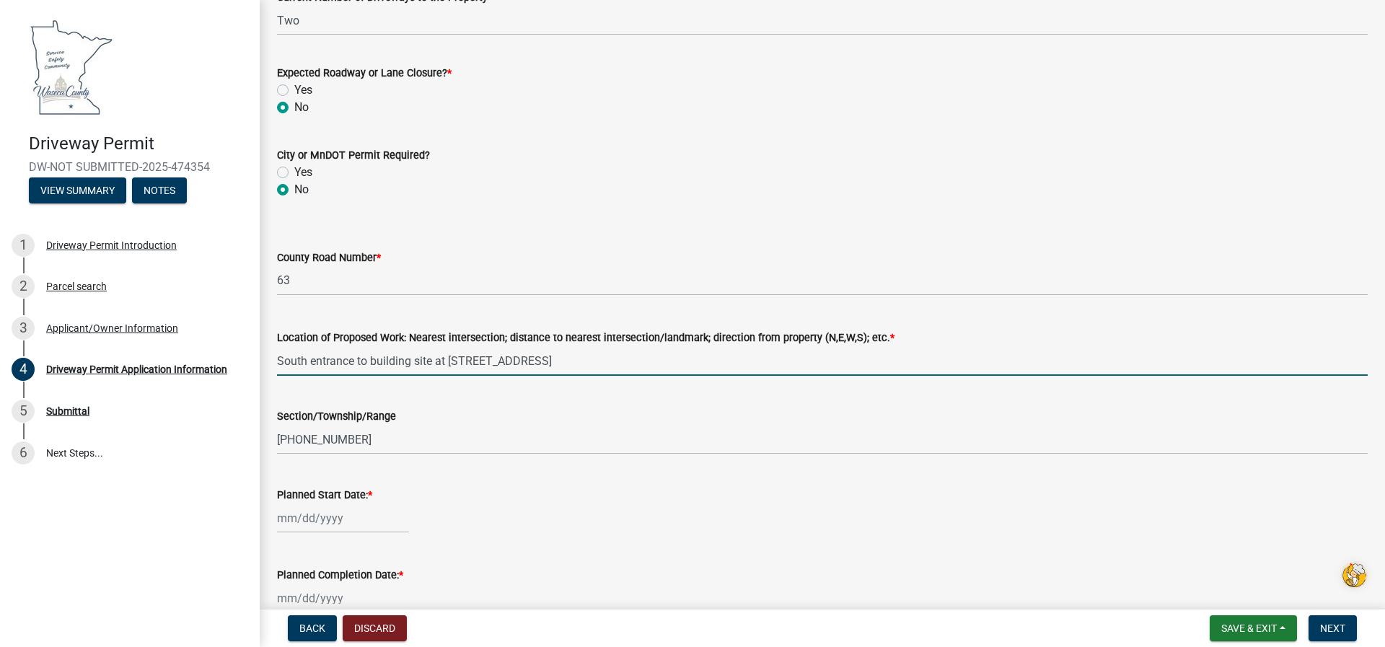
scroll to position [1154, 0]
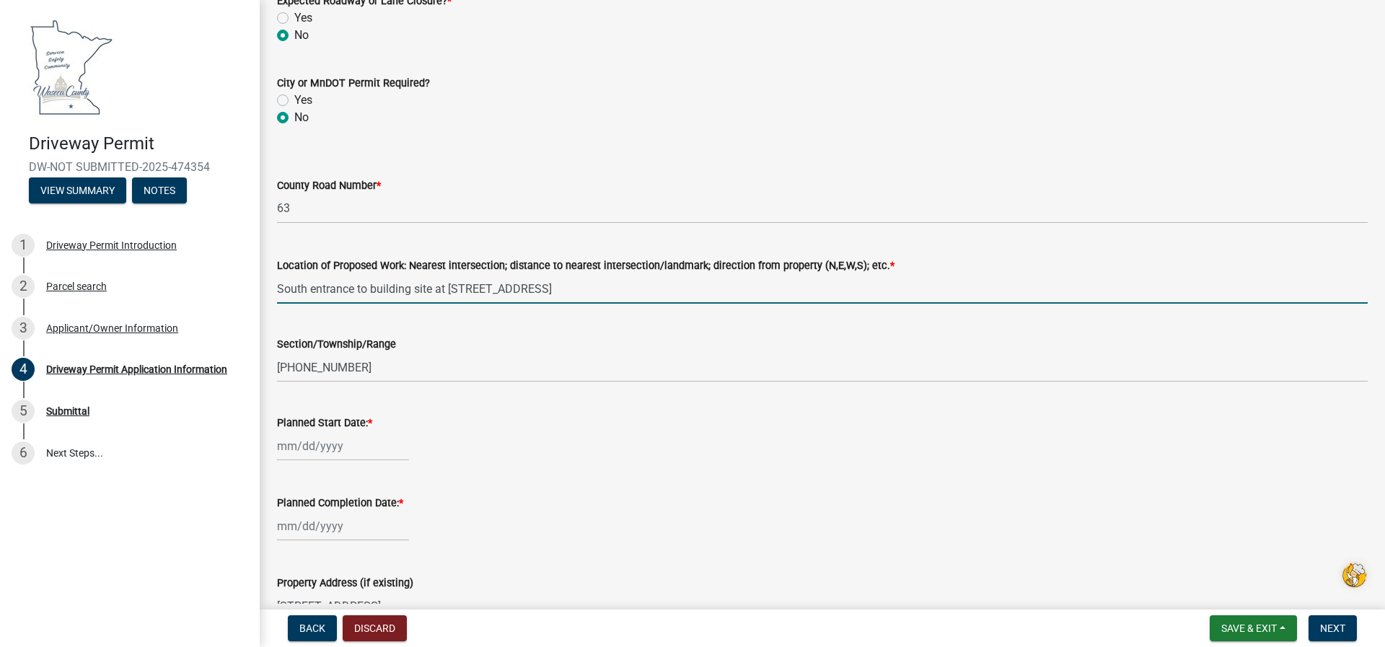
click at [356, 455] on input "Planned Start Date: *" at bounding box center [343, 446] width 132 height 30
select select "9"
select select "2025"
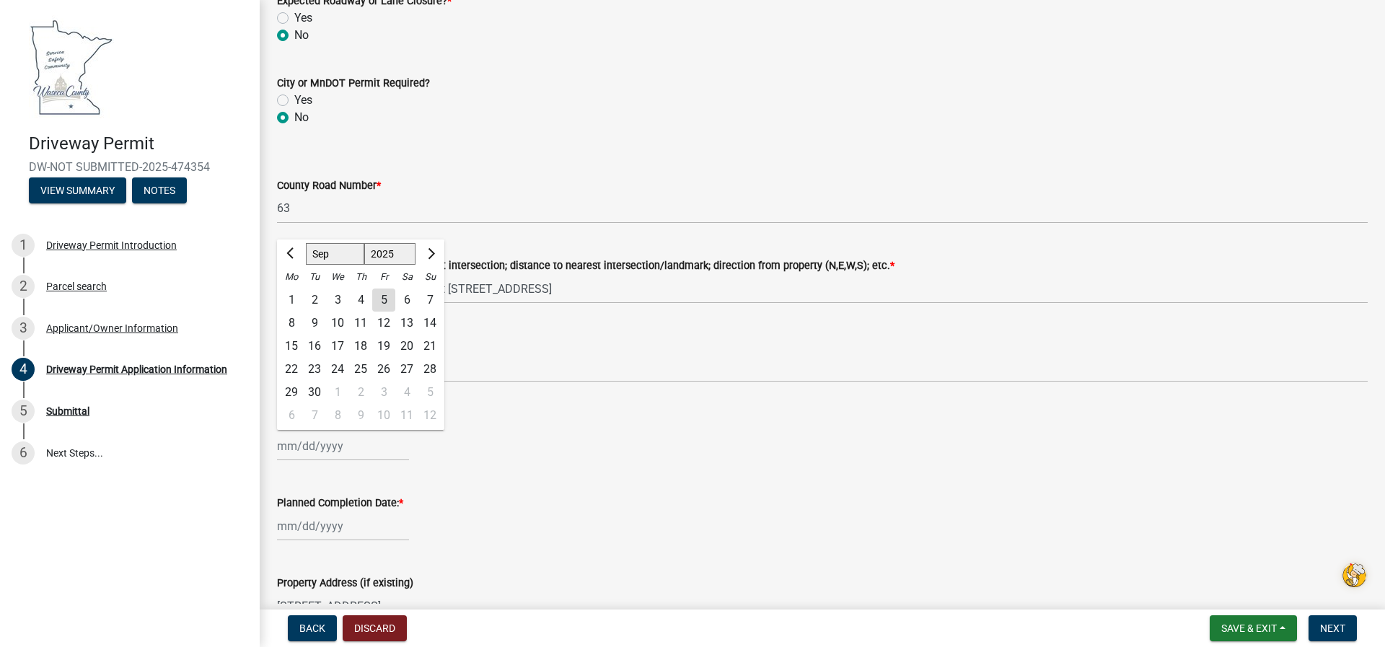
click at [389, 325] on div "12" at bounding box center [383, 323] width 23 height 23
type input "[DATE]"
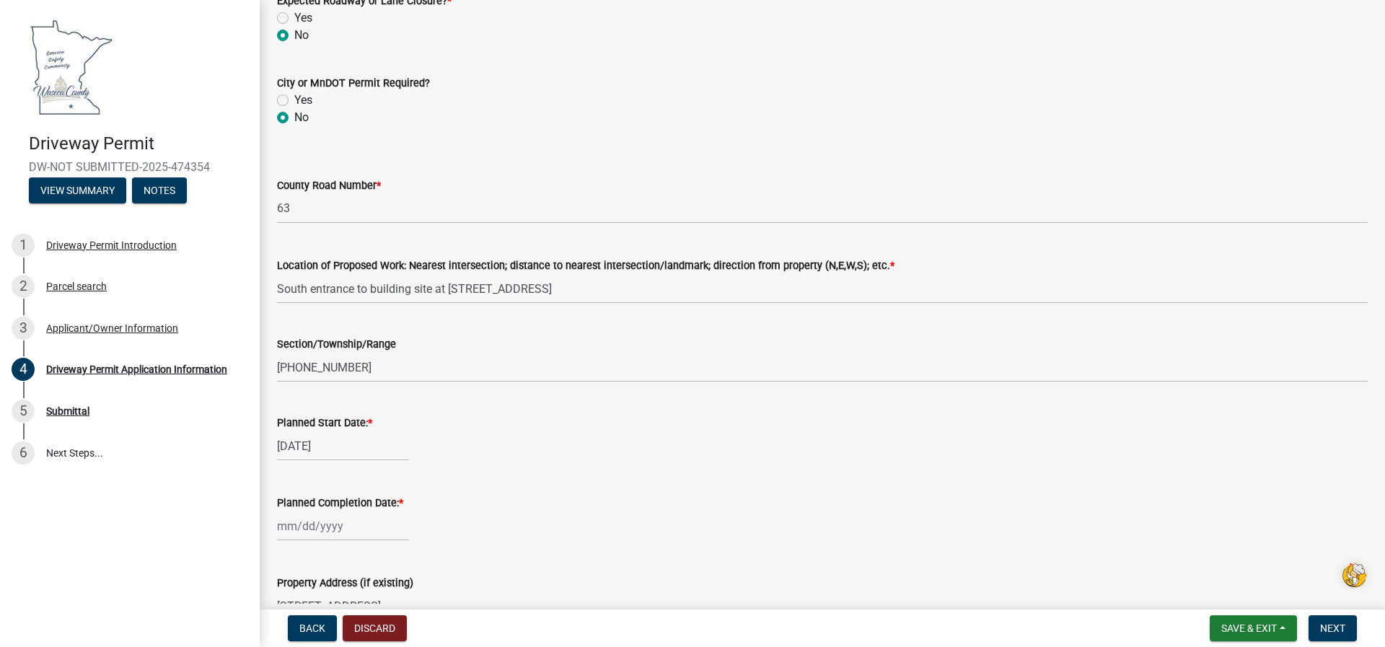
click at [379, 535] on input "Planned Completion Date: *" at bounding box center [343, 526] width 132 height 30
select select "9"
select select "2025"
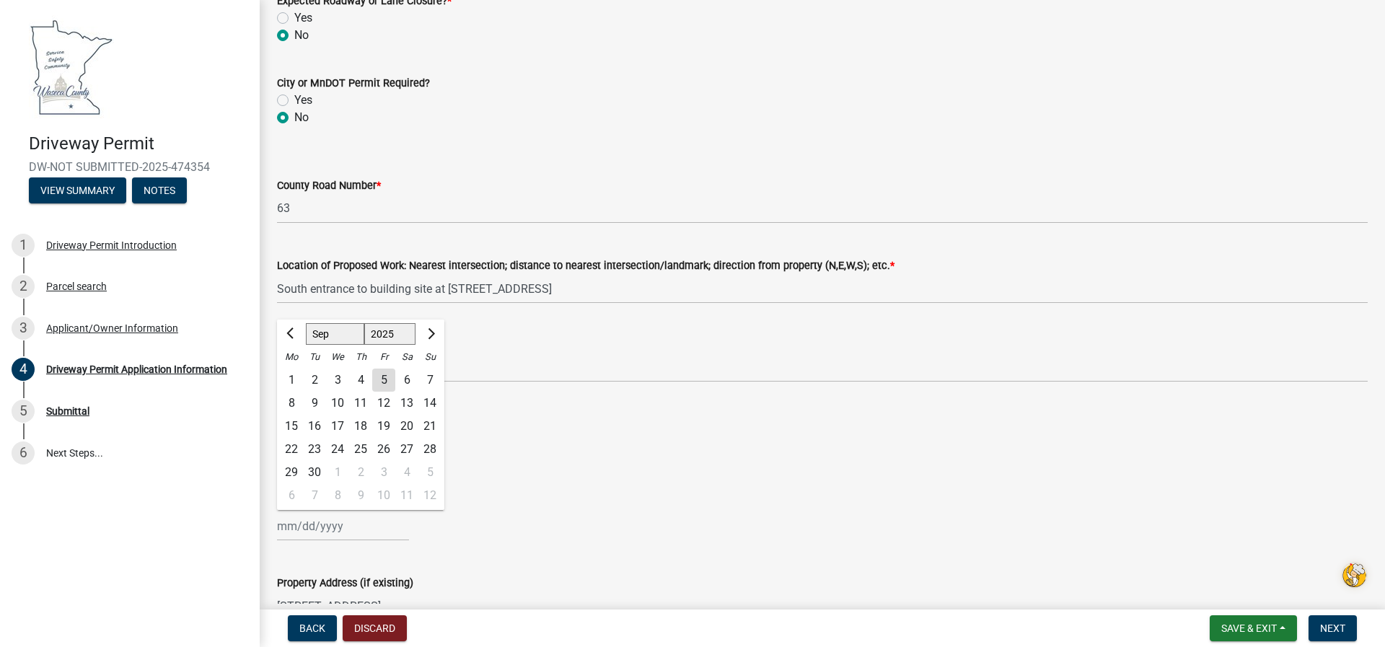
click at [410, 398] on div "13" at bounding box center [406, 403] width 23 height 23
type input "[DATE]"
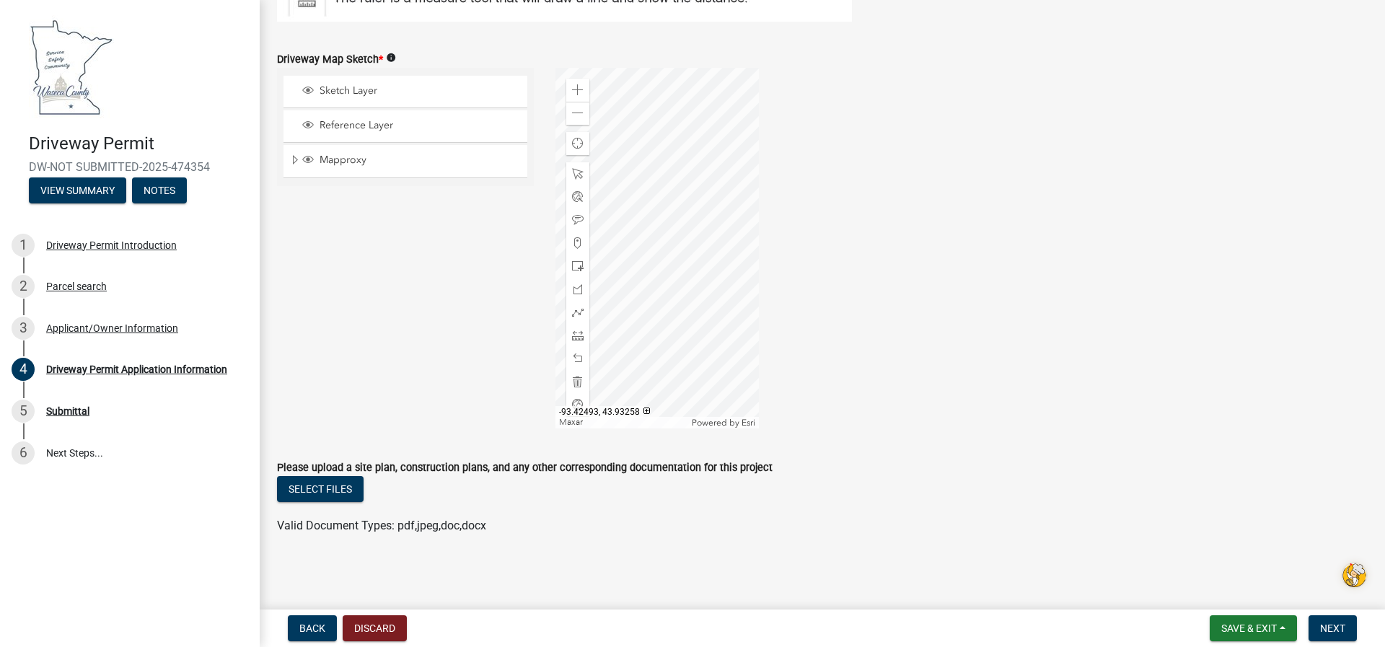
scroll to position [1890, 0]
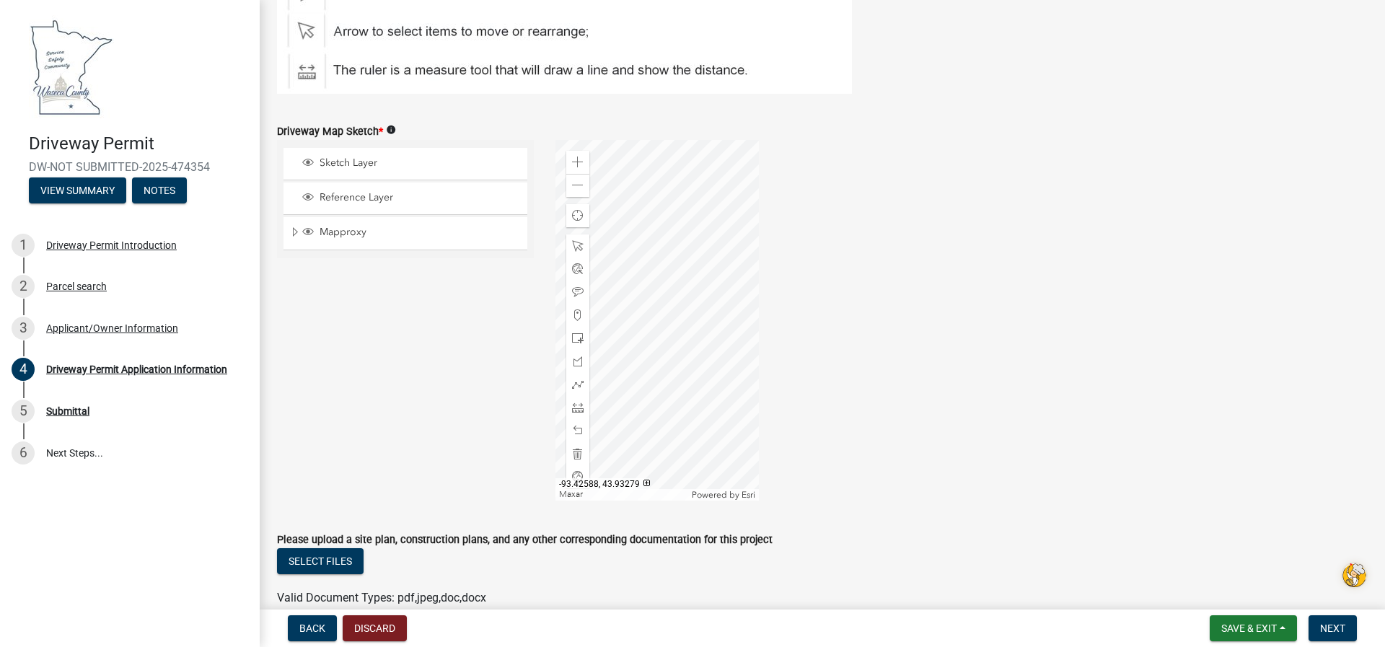
click at [652, 337] on div at bounding box center [656, 320] width 203 height 361
click at [573, 164] on span at bounding box center [578, 163] width 12 height 12
click at [671, 242] on div at bounding box center [656, 320] width 203 height 361
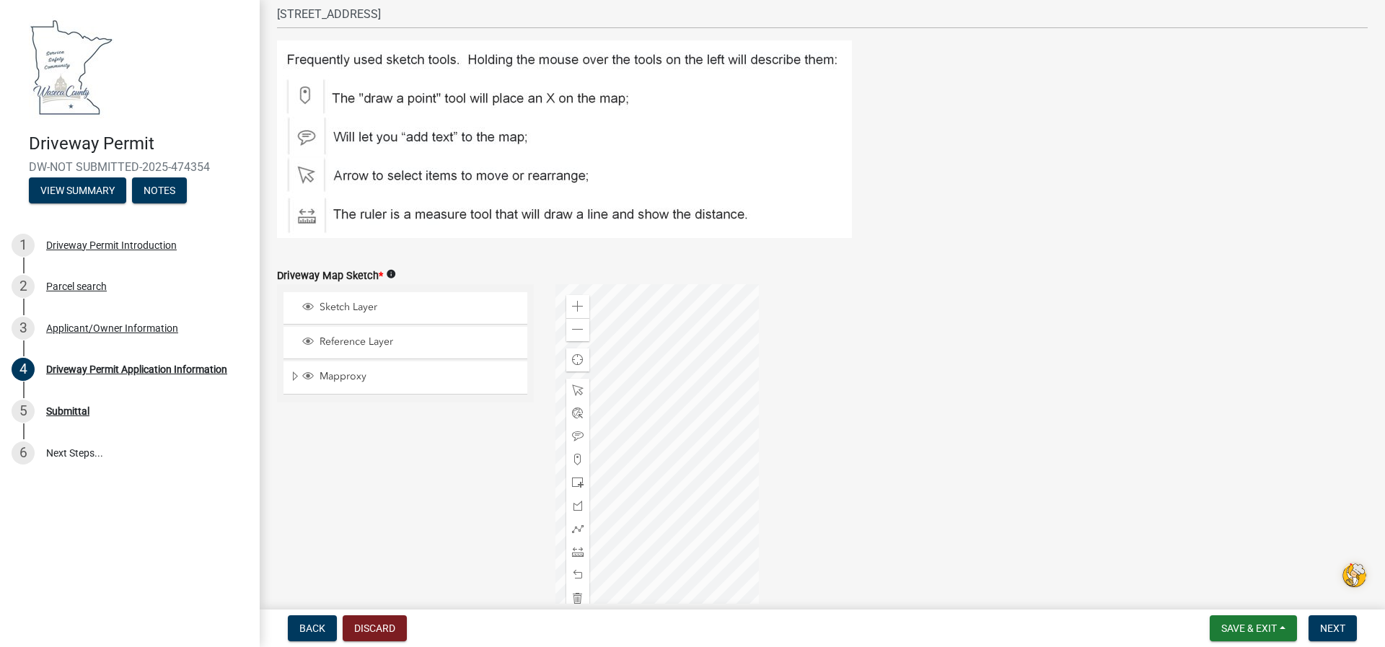
scroll to position [1818, 0]
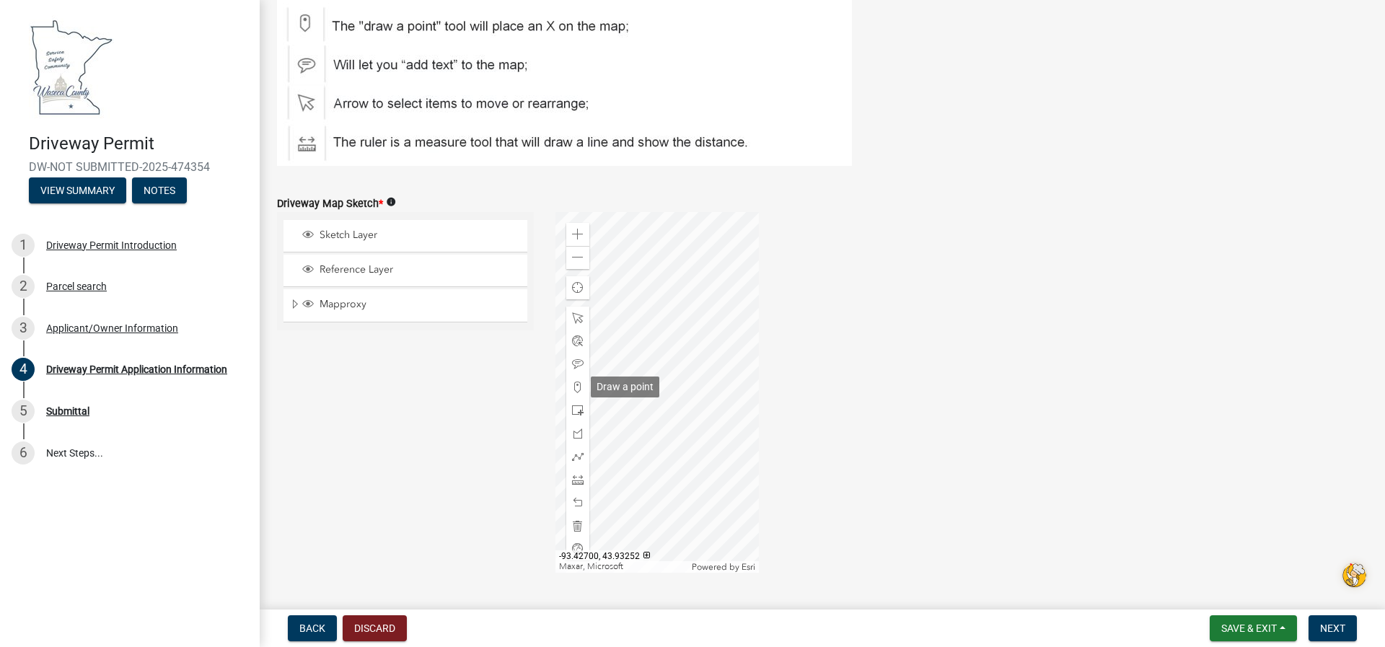
click at [596, 395] on div "Zoom in Zoom out Find my location Maxar, Microsoft Powered by [PERSON_NAME]" at bounding box center [656, 392] width 203 height 361
drag, startPoint x: 576, startPoint y: 384, endPoint x: 620, endPoint y: 426, distance: 60.7
click at [620, 426] on div at bounding box center [656, 392] width 203 height 361
drag, startPoint x: 575, startPoint y: 389, endPoint x: 585, endPoint y: 397, distance: 13.3
click at [635, 470] on div at bounding box center [656, 392] width 203 height 361
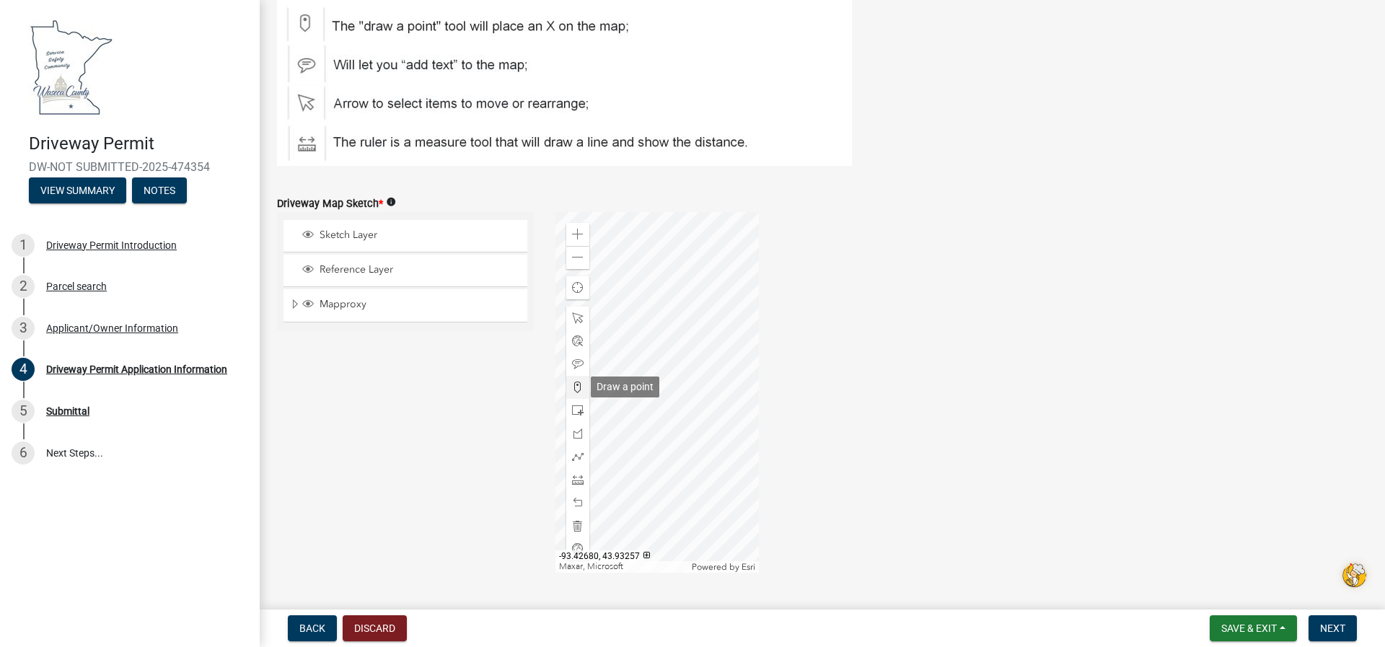
click at [572, 384] on span at bounding box center [578, 388] width 12 height 12
click at [635, 484] on div at bounding box center [656, 392] width 203 height 361
click at [633, 451] on div at bounding box center [656, 392] width 203 height 361
click at [572, 528] on span at bounding box center [578, 526] width 12 height 12
click at [634, 482] on div at bounding box center [656, 392] width 203 height 361
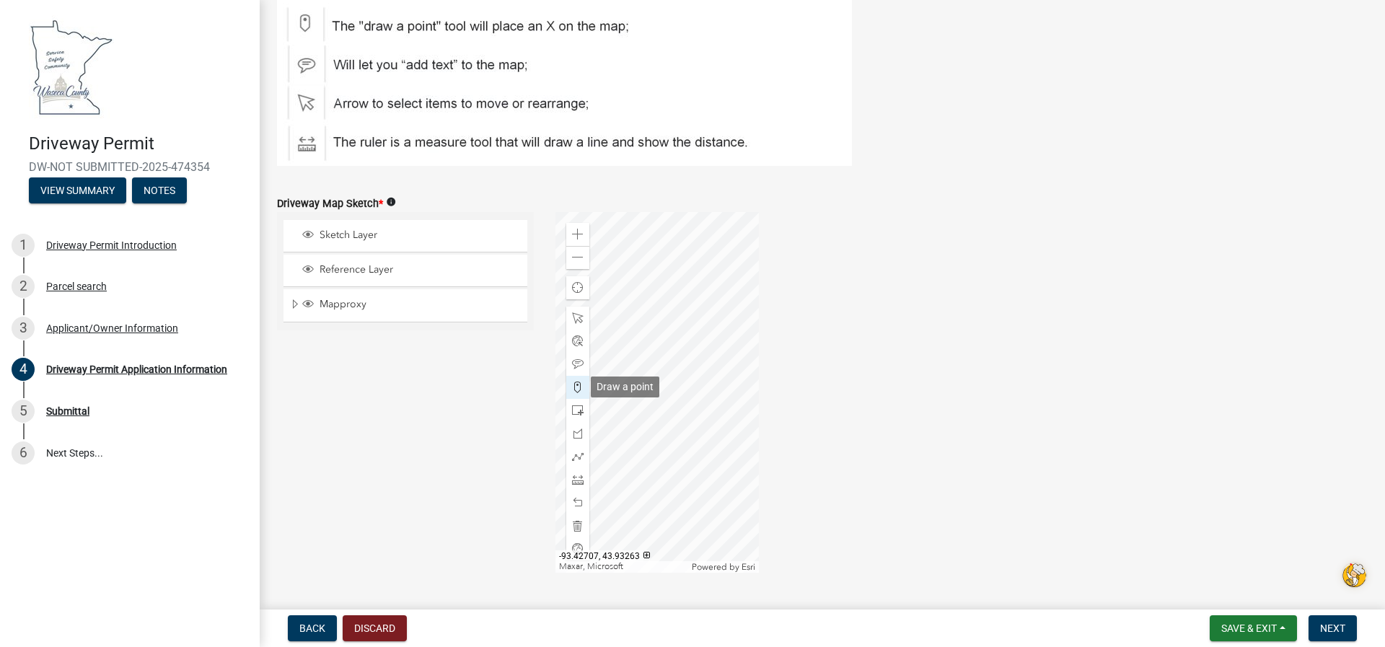
click at [573, 386] on span at bounding box center [578, 388] width 12 height 12
click at [634, 488] on div at bounding box center [656, 392] width 203 height 361
click at [1336, 627] on span "Next" at bounding box center [1332, 628] width 25 height 12
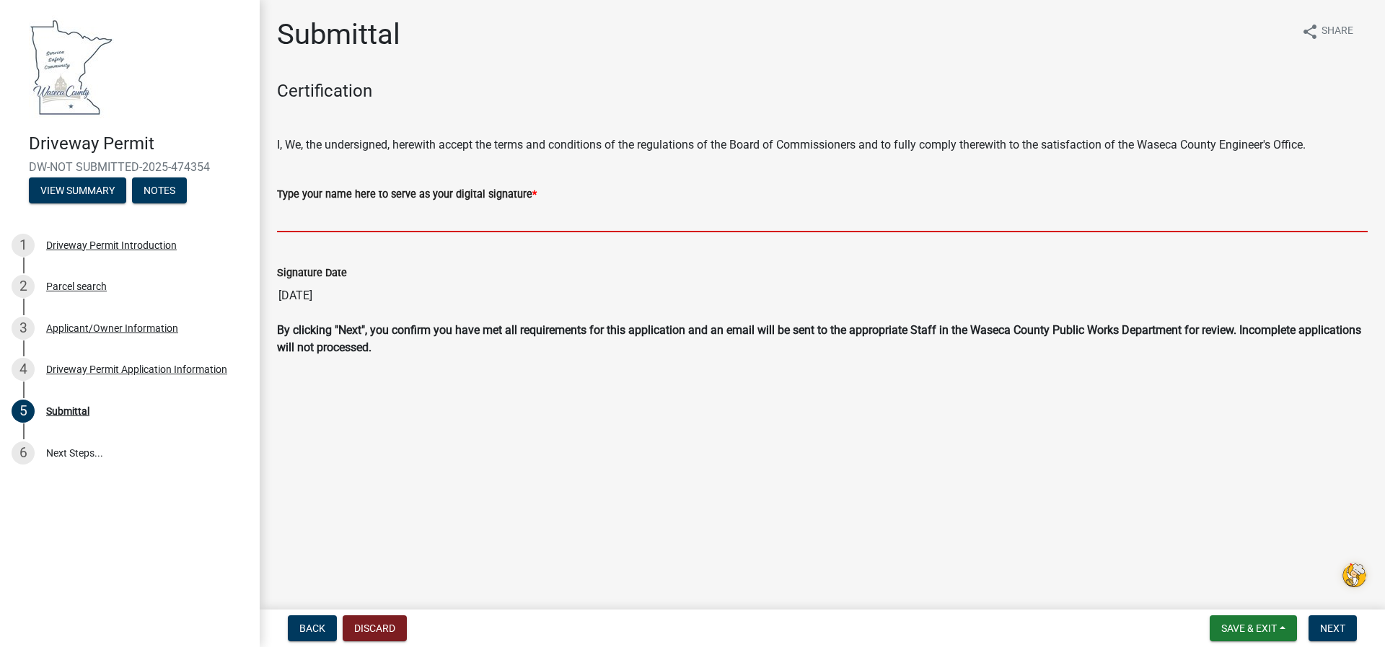
click at [325, 227] on input "Type your name here to serve as your digital signature *" at bounding box center [822, 218] width 1090 height 30
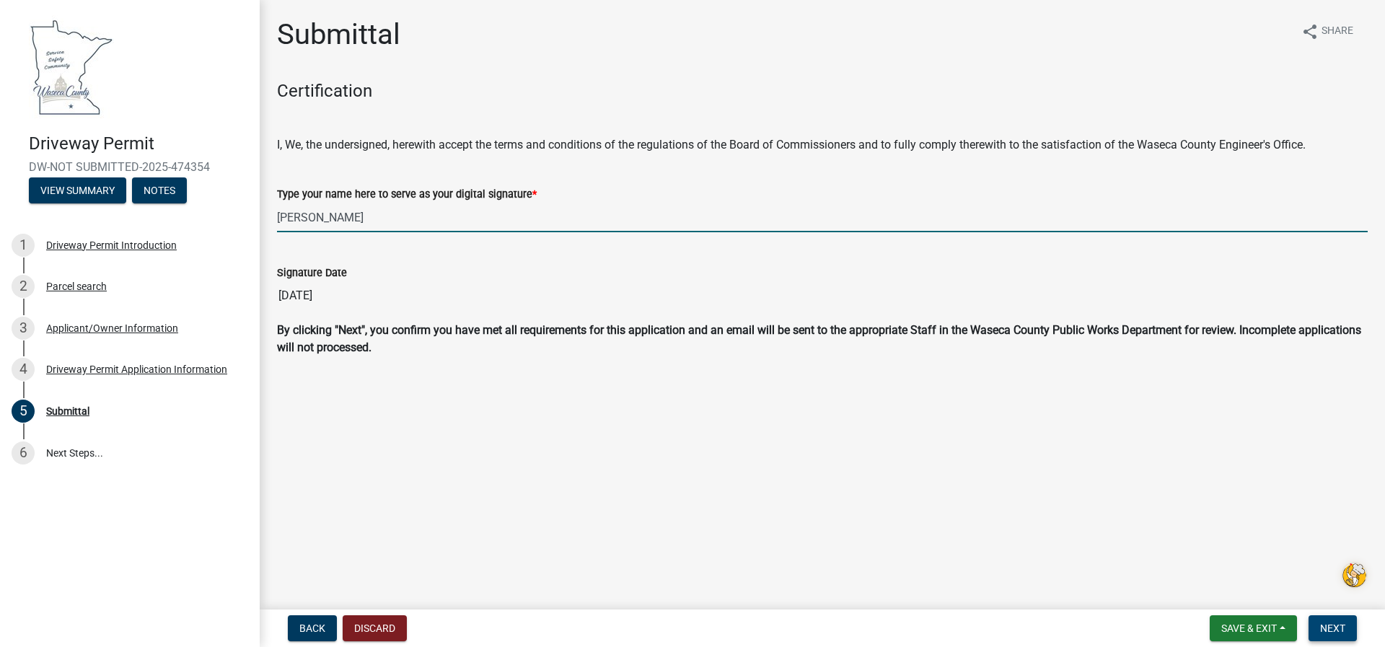
type input "[PERSON_NAME]"
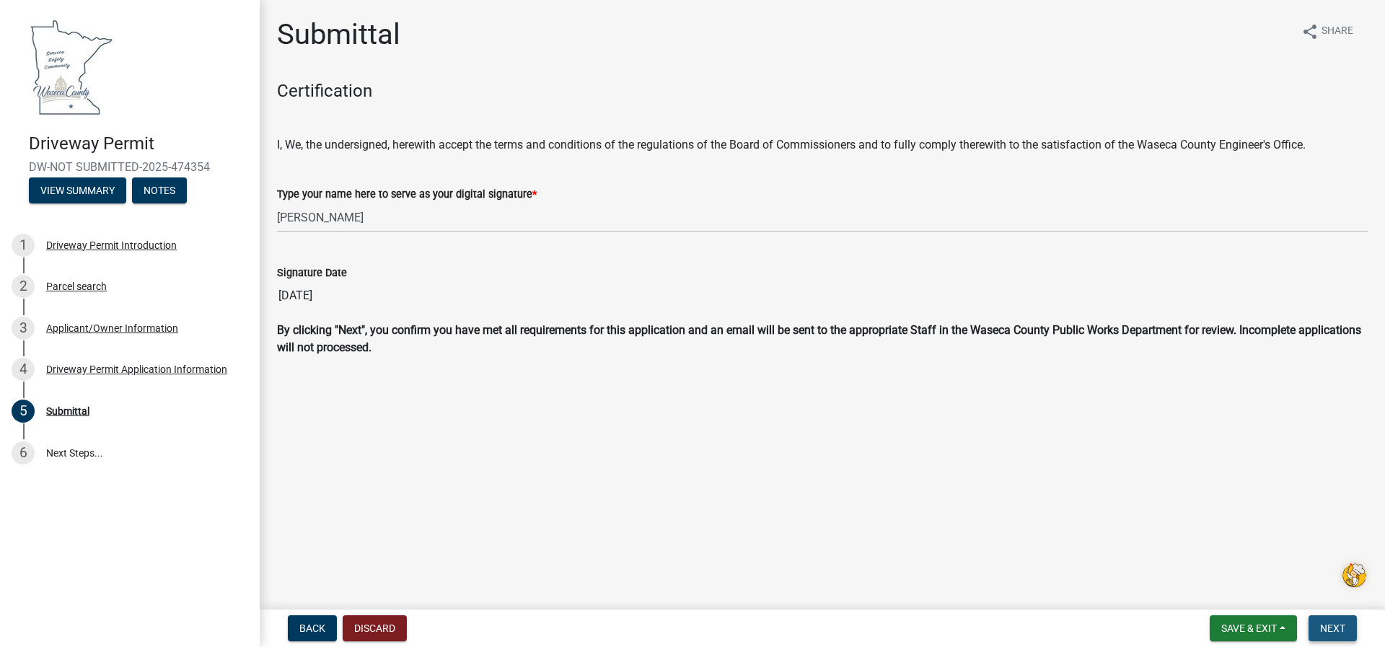
click at [1336, 630] on span "Next" at bounding box center [1332, 628] width 25 height 12
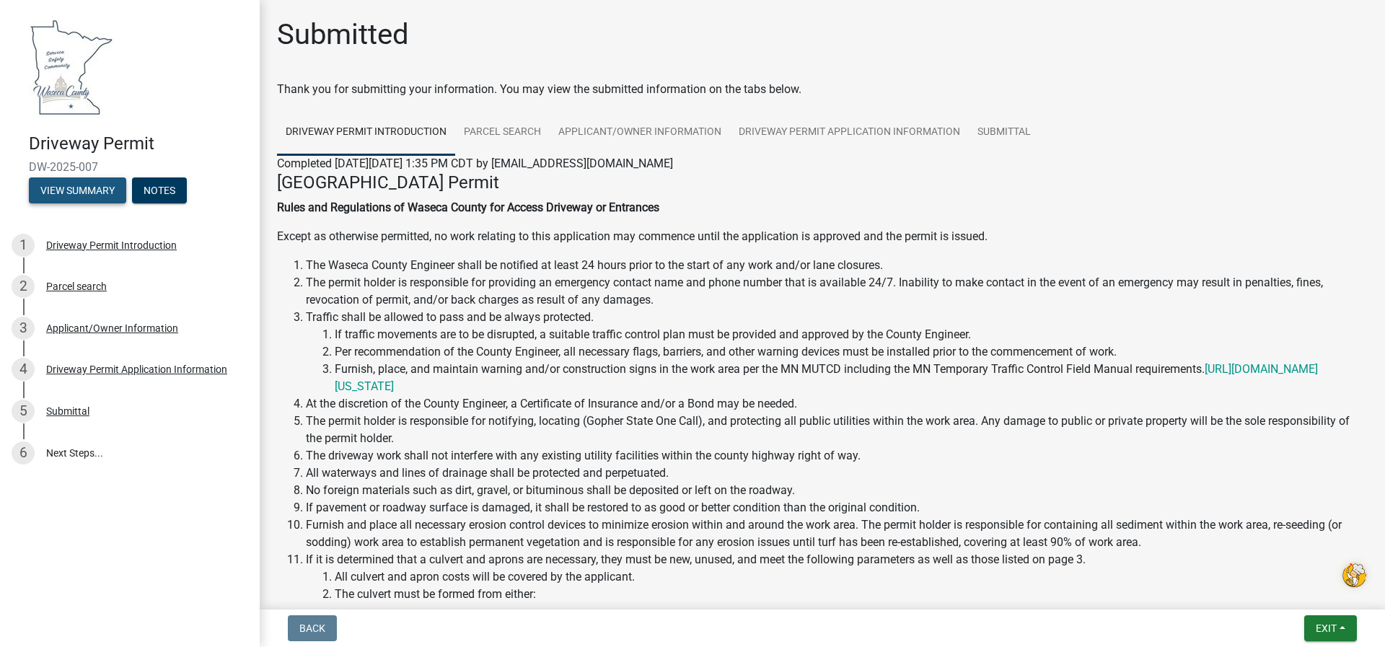
click at [87, 195] on button "View Summary" at bounding box center [77, 190] width 97 height 26
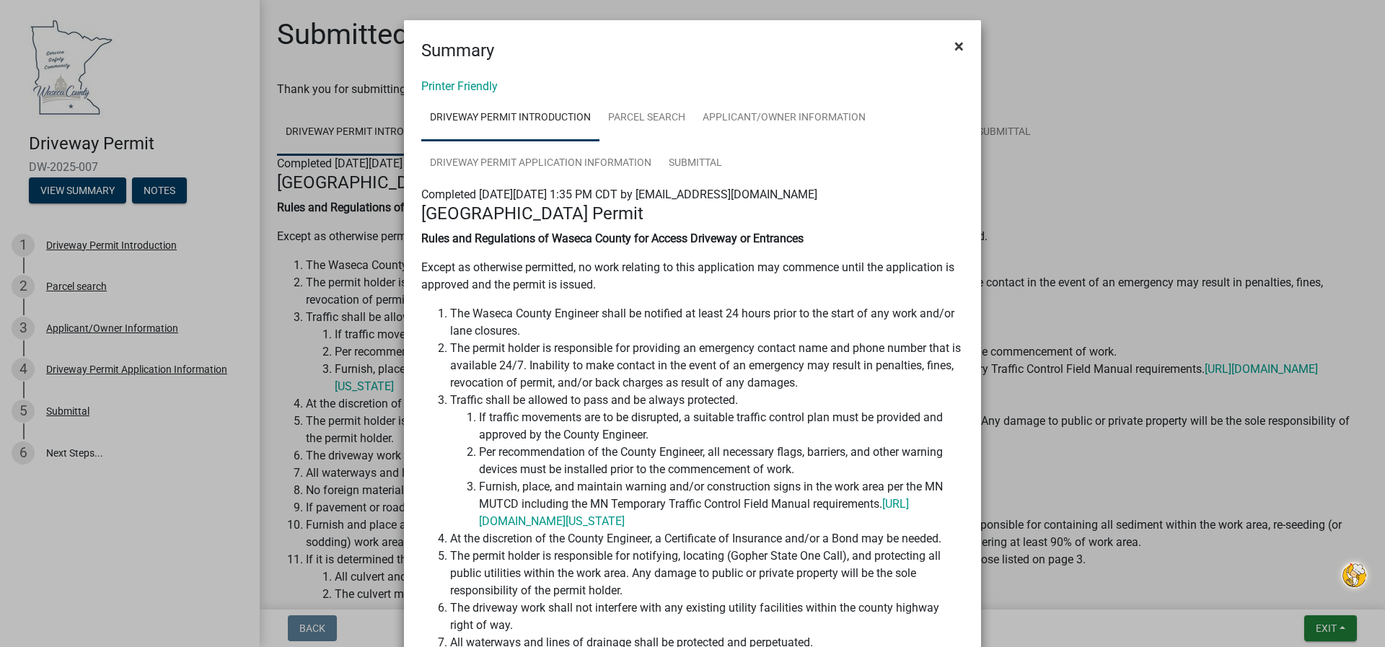
click at [954, 45] on span "×" at bounding box center [958, 46] width 9 height 20
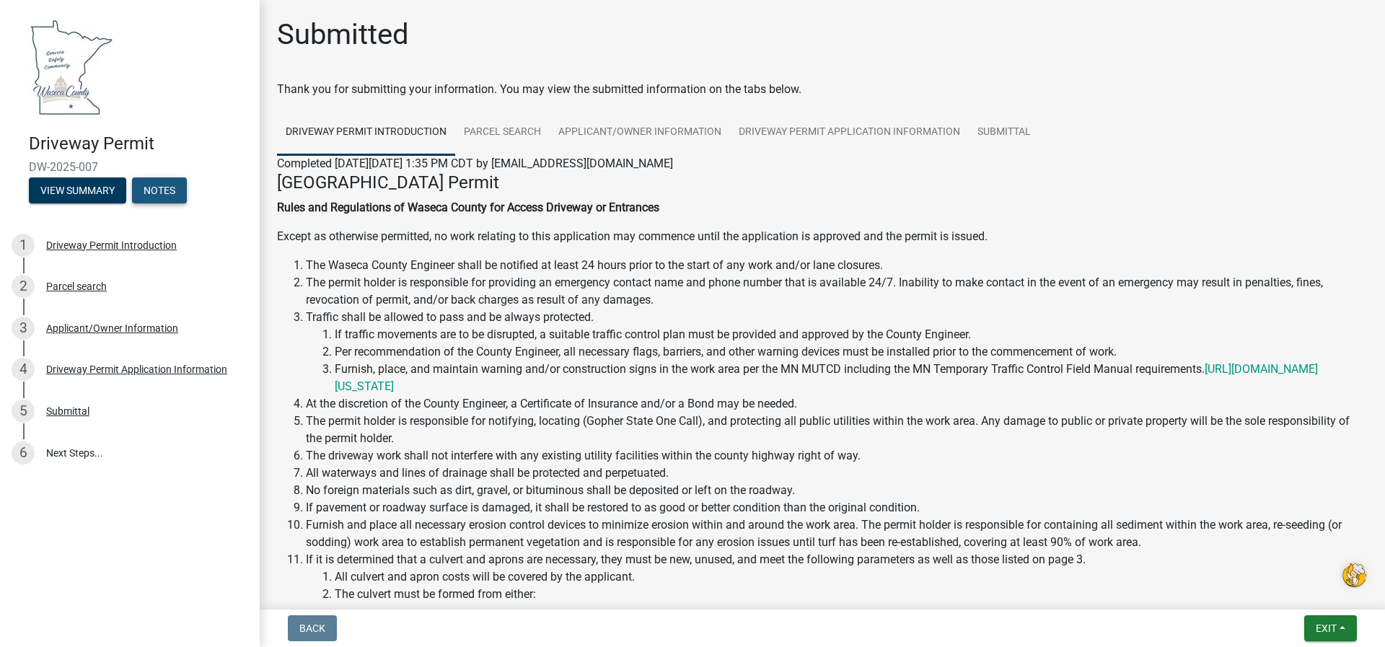
click at [165, 187] on button "Notes" at bounding box center [159, 190] width 55 height 26
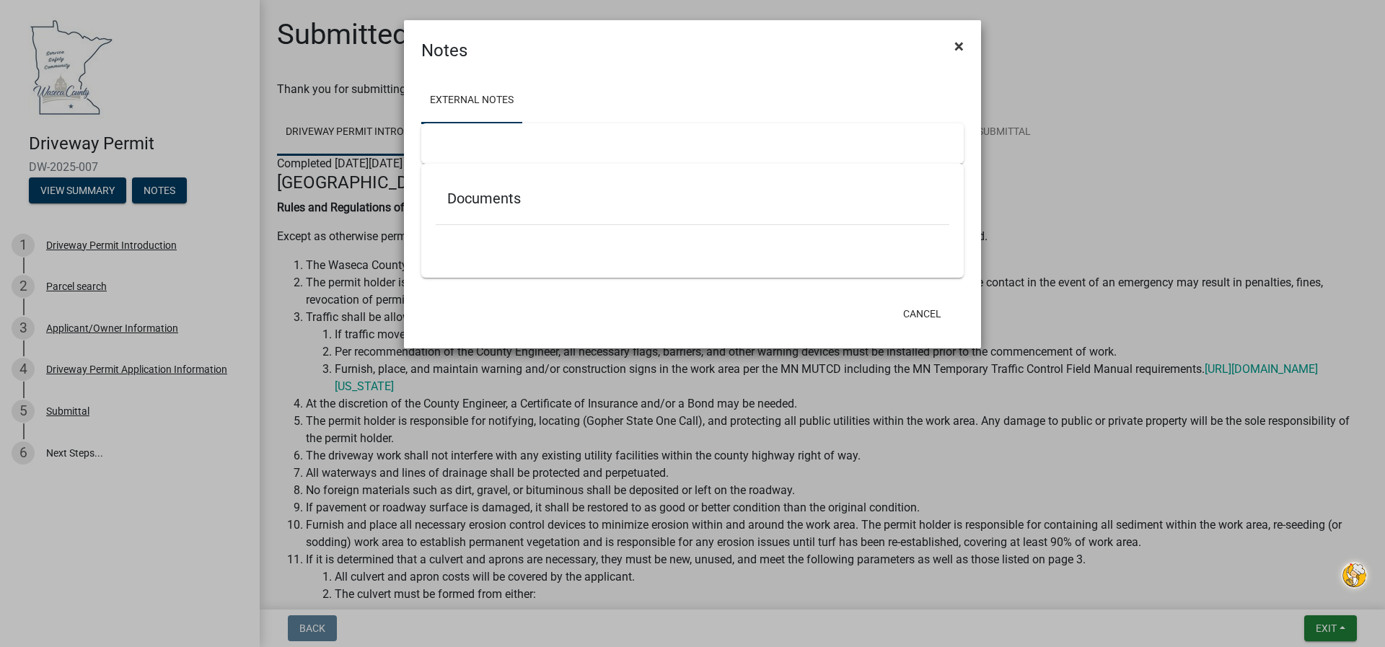
click at [961, 49] on span "×" at bounding box center [958, 46] width 9 height 20
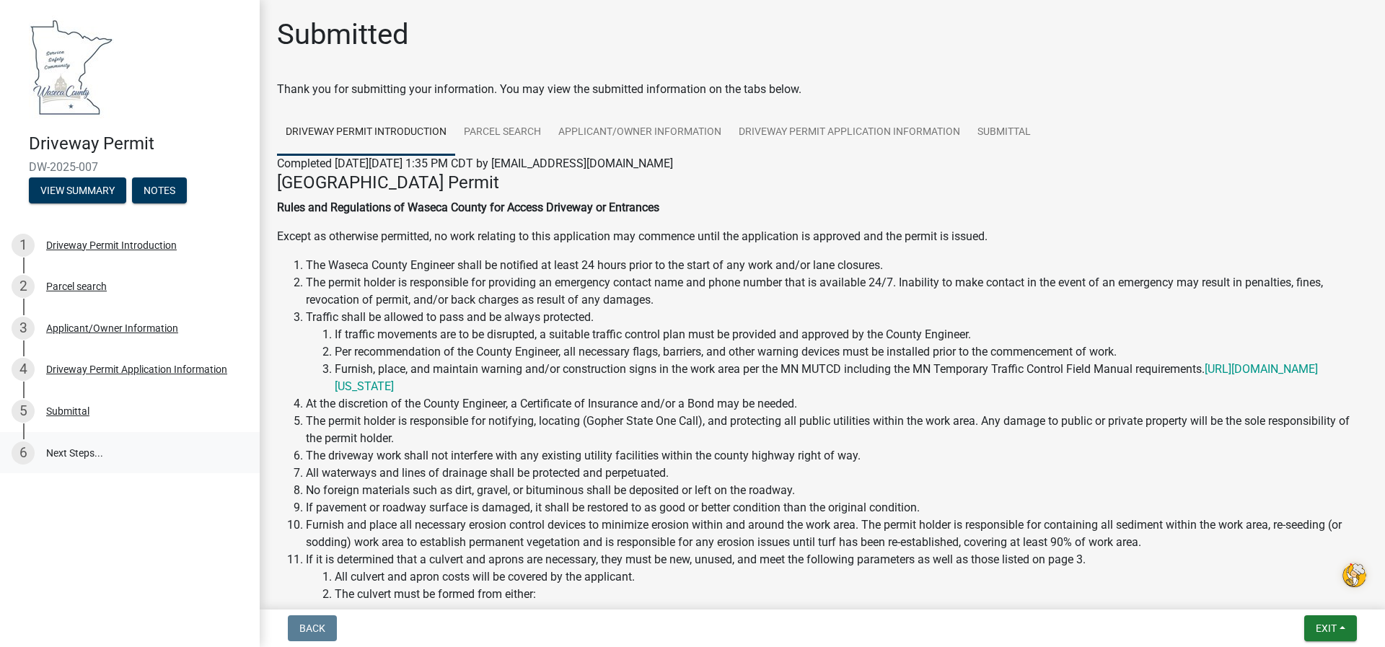
click at [76, 449] on link "6 Next Steps..." at bounding box center [130, 453] width 260 height 42
